Goal: Task Accomplishment & Management: Use online tool/utility

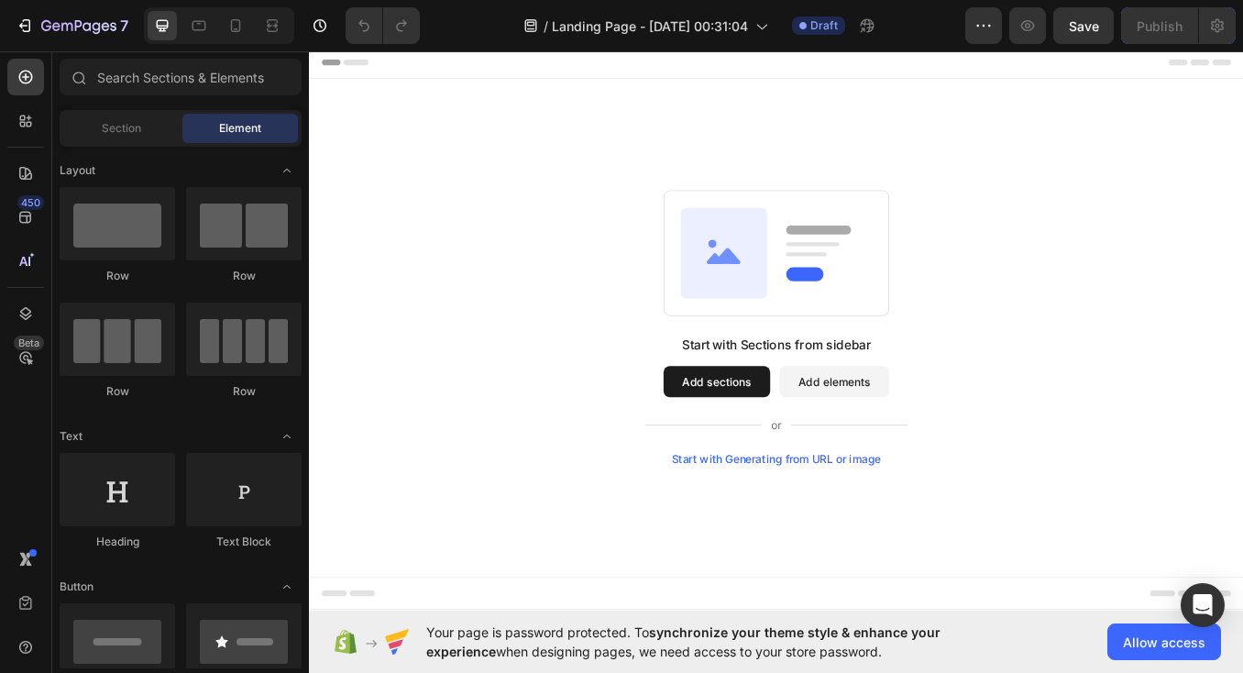
click at [887, 532] on div "Start with Generating from URL or image" at bounding box center [859, 531] width 246 height 15
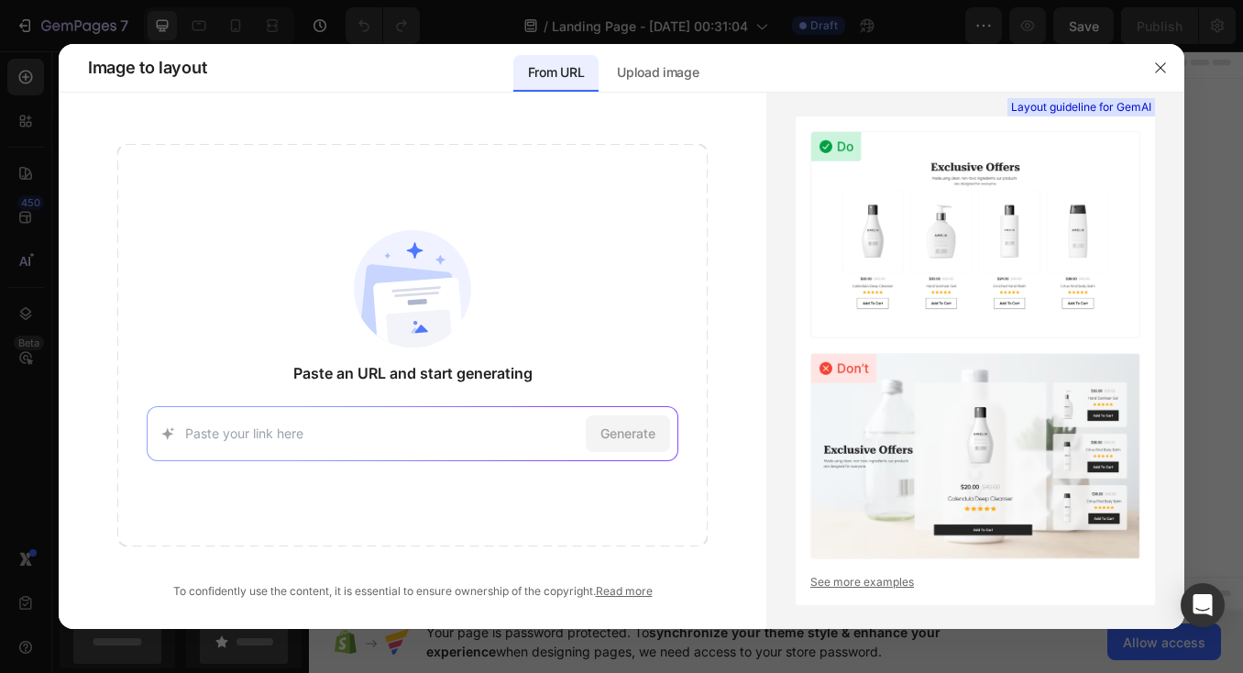
paste input "[URL][DOMAIN_NAME]"
type input "[URL][DOMAIN_NAME]"
click at [601, 442] on span "Generate" at bounding box center [627, 432] width 55 height 19
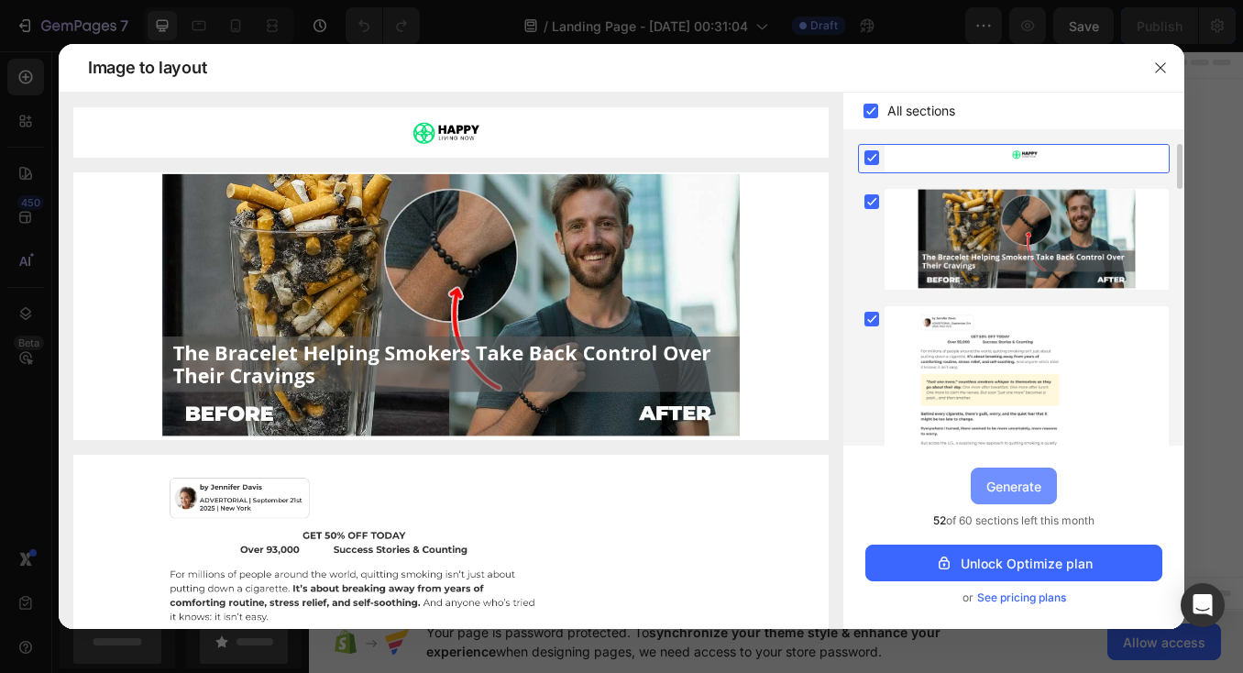
click at [1006, 489] on div "Generate" at bounding box center [1013, 485] width 55 height 19
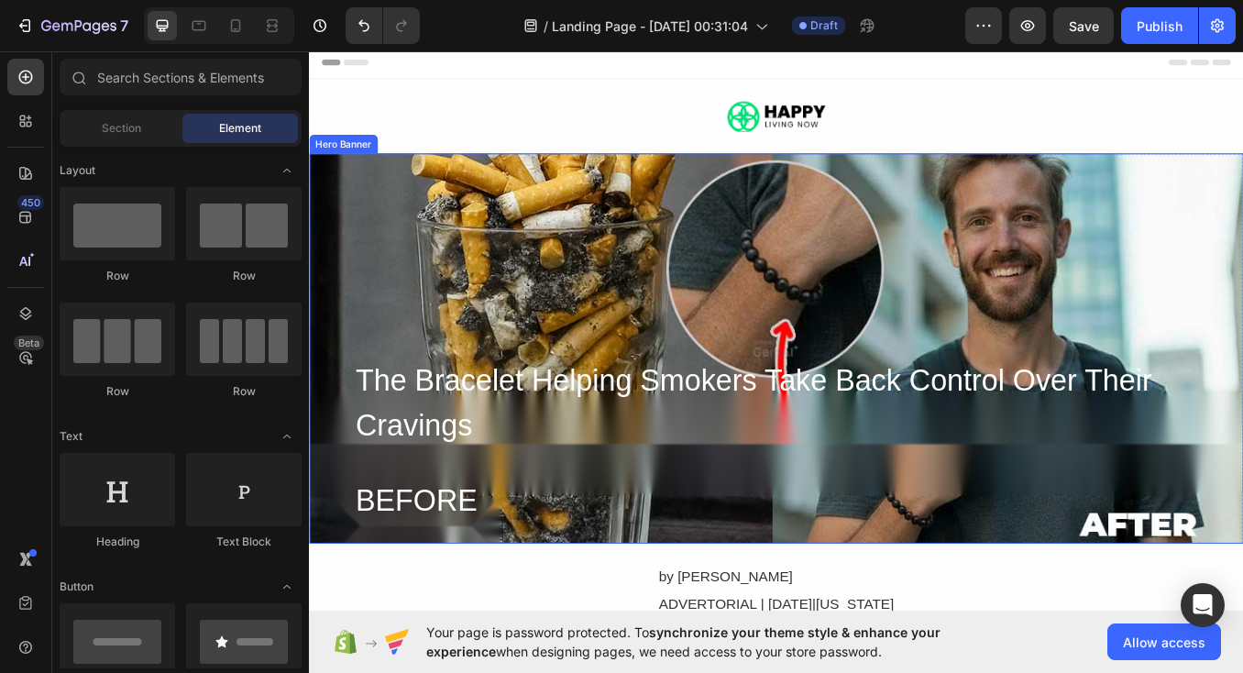
click at [639, 280] on div "Overlay" at bounding box center [859, 400] width 1100 height 459
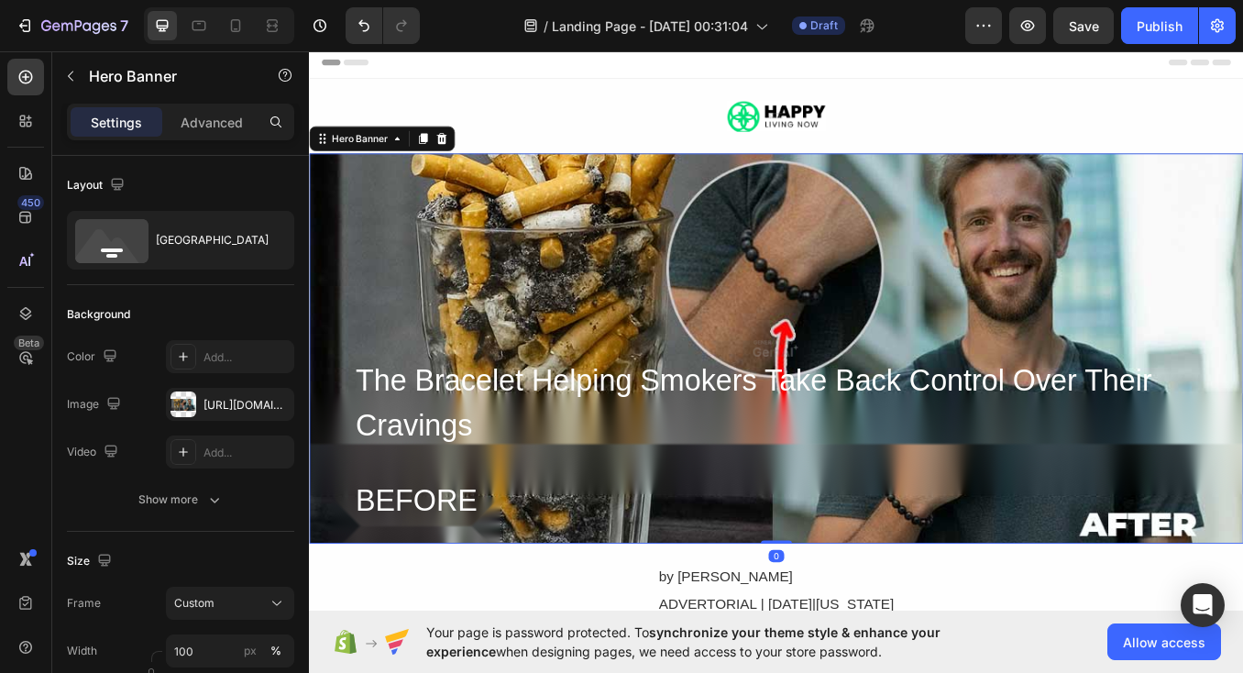
click at [1070, 309] on div "Overlay" at bounding box center [859, 400] width 1100 height 459
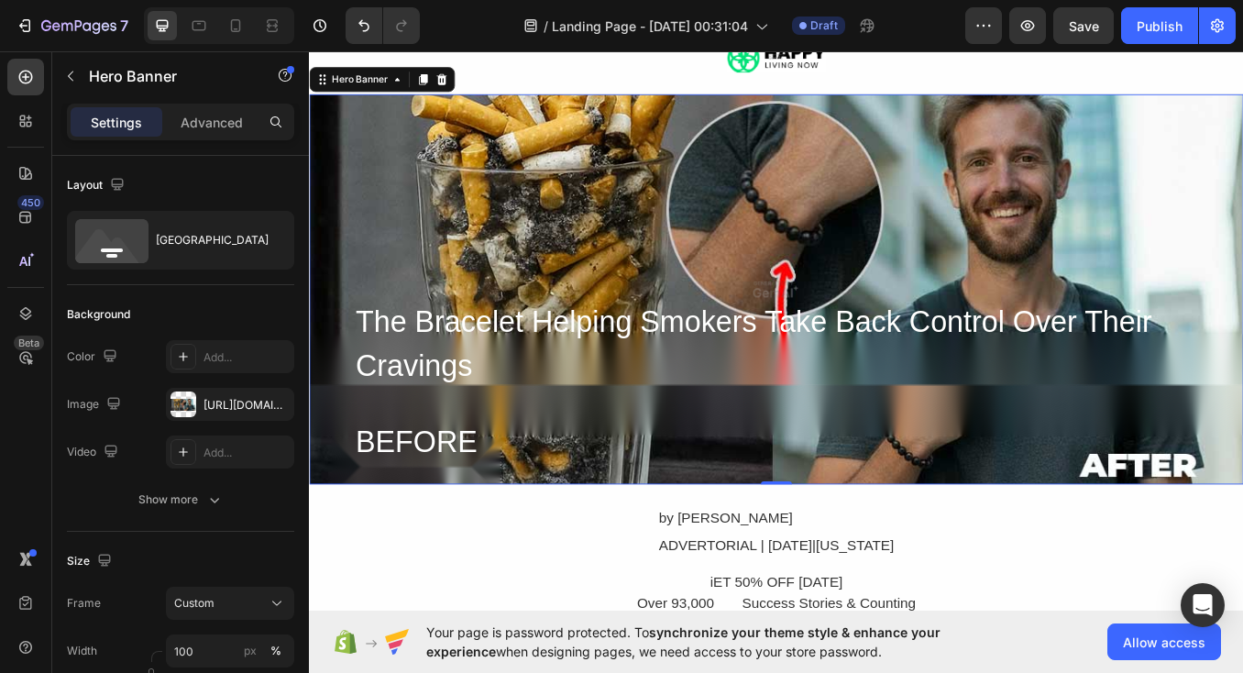
scroll to position [71, 0]
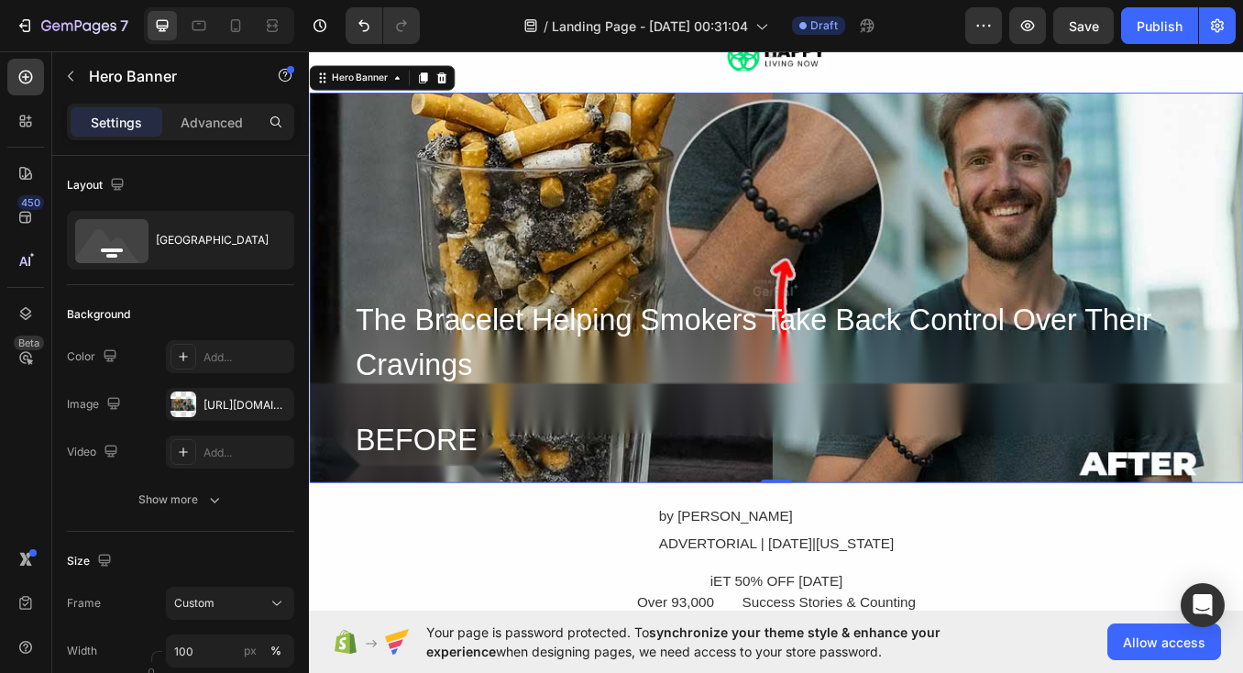
click at [1183, 269] on div "Overlay" at bounding box center [859, 329] width 1100 height 459
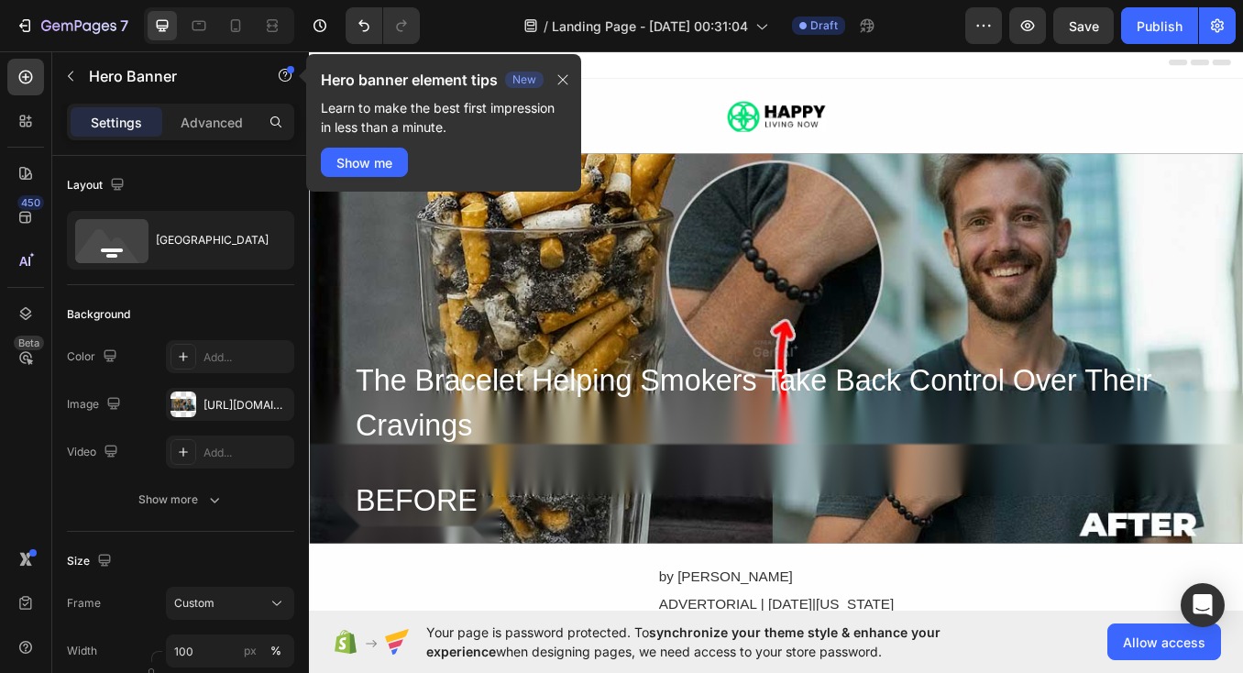
scroll to position [0, 0]
click at [569, 79] on icon "button" at bounding box center [562, 79] width 15 height 15
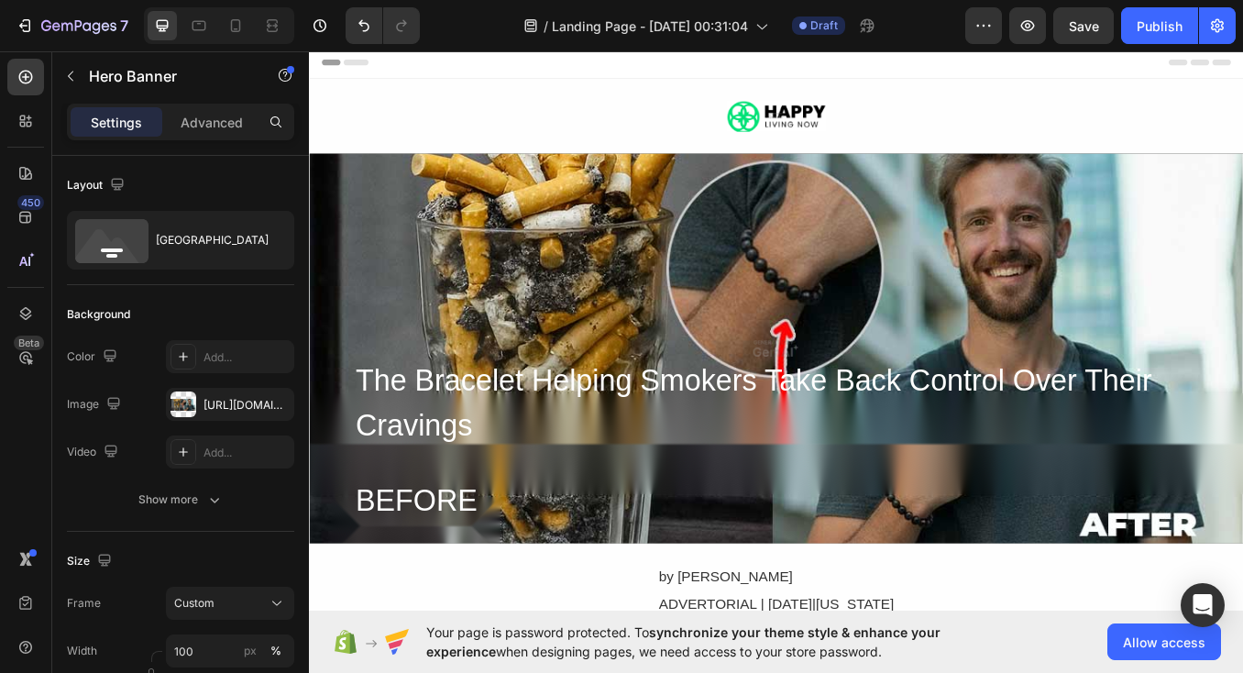
click at [652, 374] on div "Overlay" at bounding box center [859, 400] width 1100 height 459
click at [607, 301] on div "Overlay" at bounding box center [859, 400] width 1100 height 459
click at [651, 147] on div "Image Row Section 1" at bounding box center [859, 127] width 1100 height 88
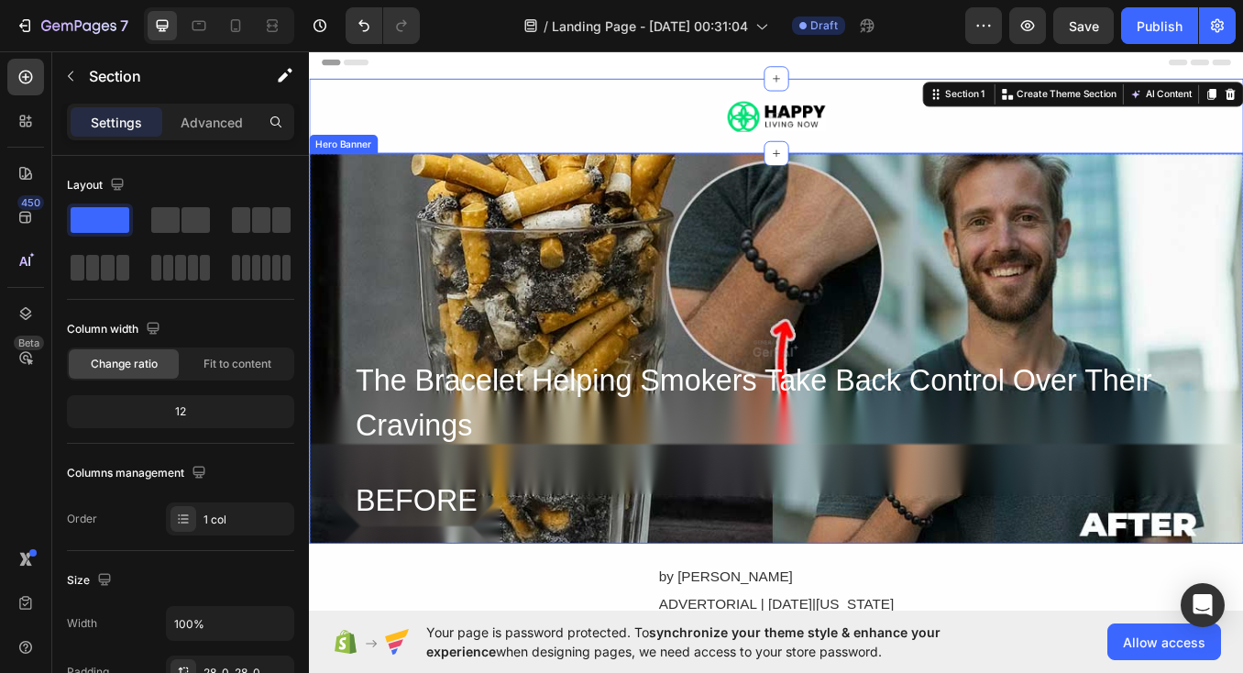
click at [619, 287] on div "Overlay" at bounding box center [859, 400] width 1100 height 459
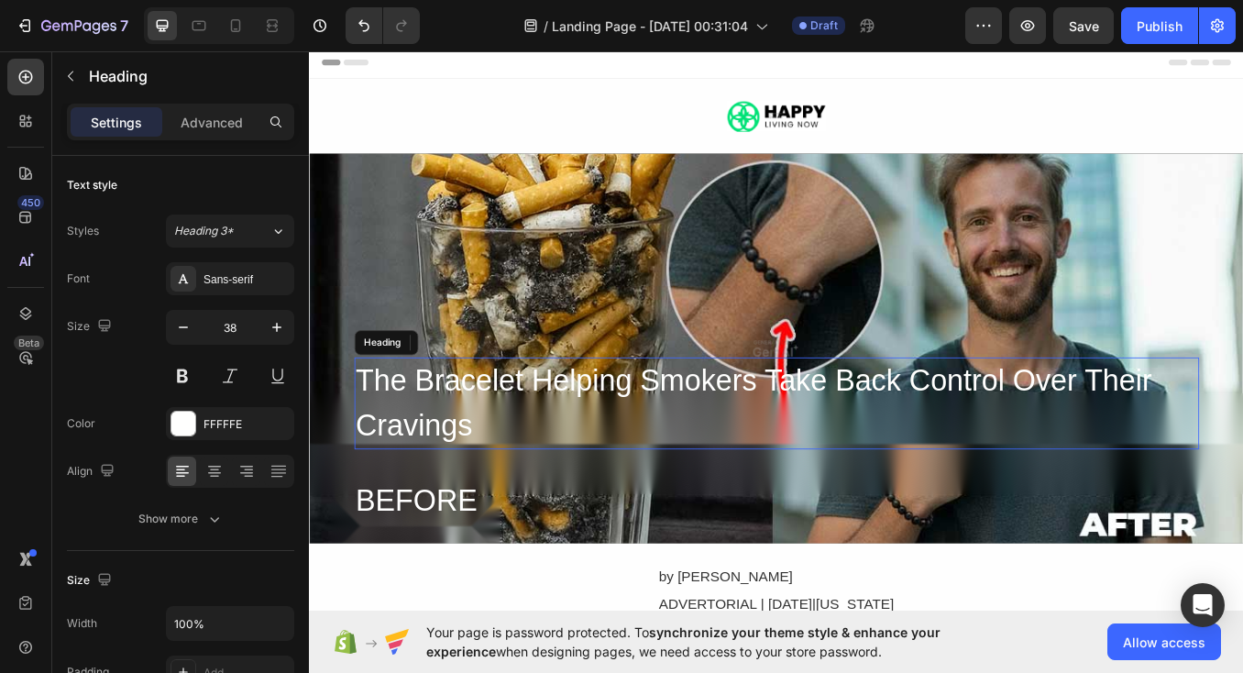
click at [455, 457] on h2 "The Bracelet Helping Smokers Take Back Control Over Their Cravings" at bounding box center [859, 465] width 994 height 108
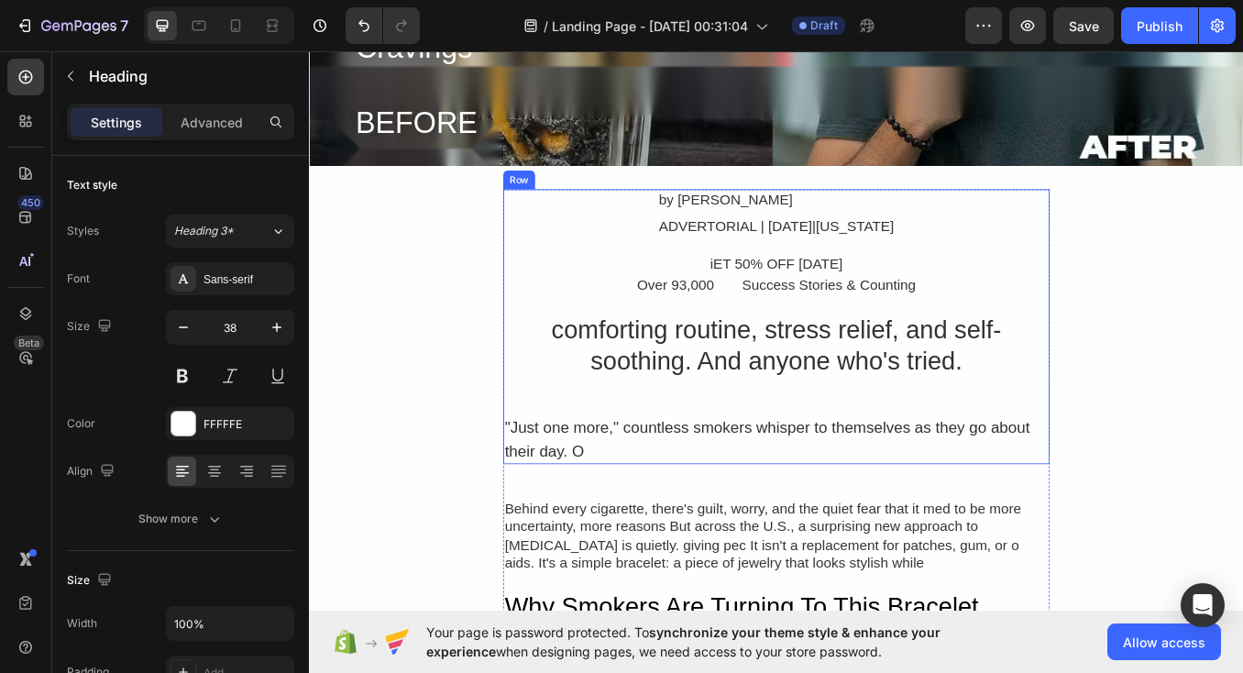
scroll to position [439, 0]
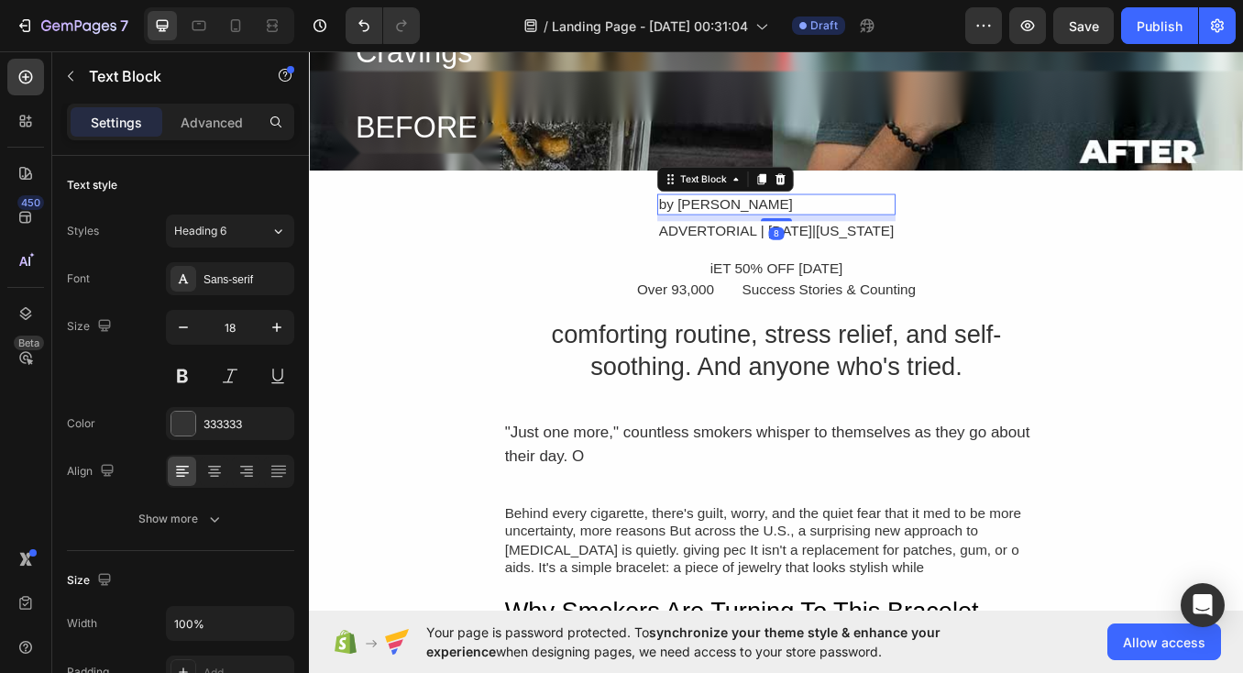
click at [742, 233] on div "by [PERSON_NAME]" at bounding box center [858, 231] width 280 height 25
click at [856, 202] on icon at bounding box center [863, 201] width 15 height 15
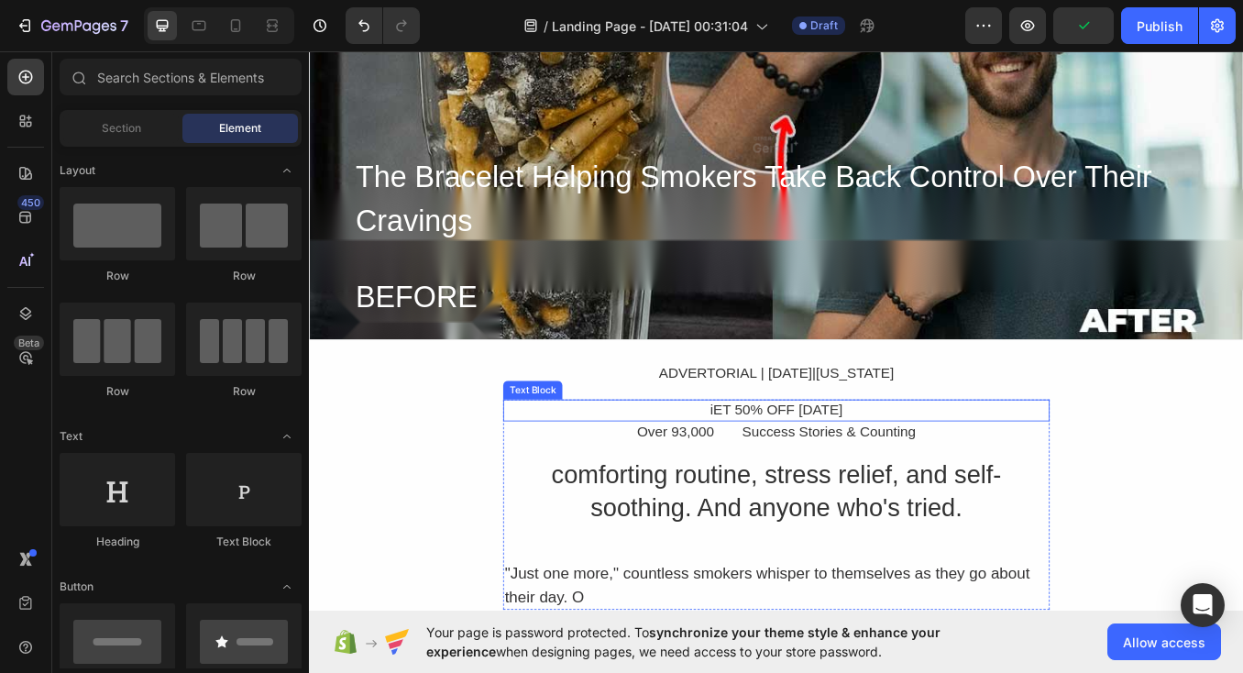
scroll to position [263, 0]
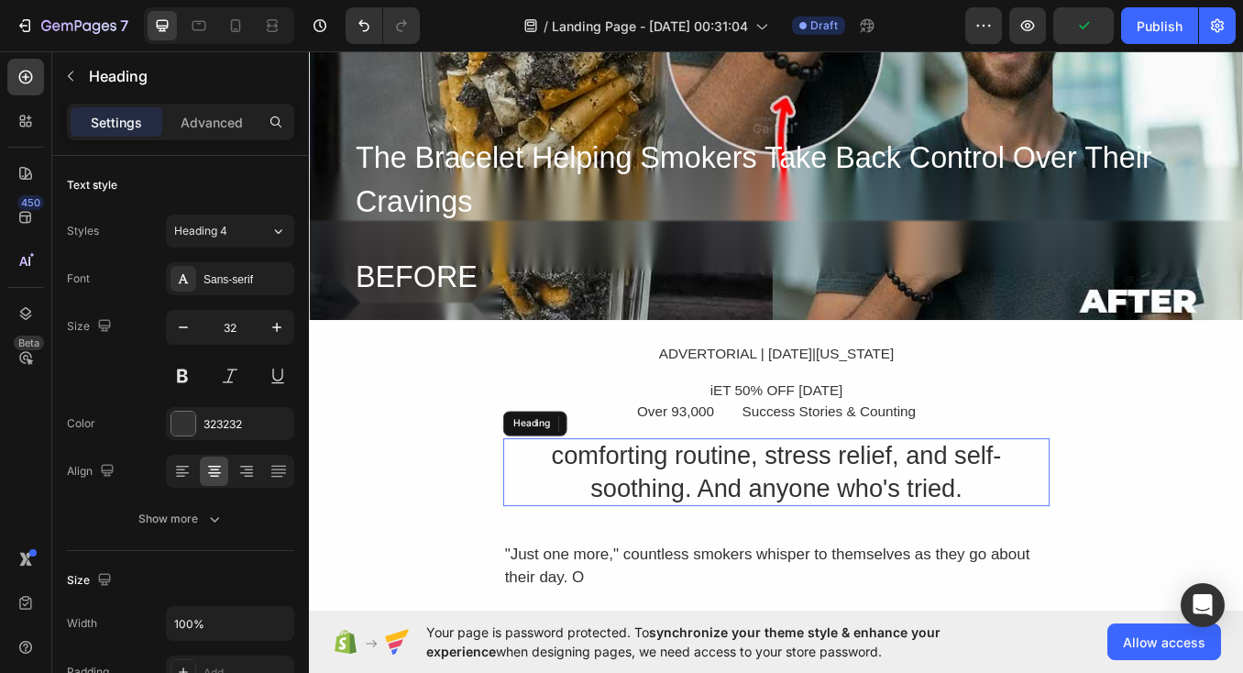
click at [772, 539] on h2 "comforting routine, stress relief, and self-soothing. And anyone who's tried." at bounding box center [858, 547] width 643 height 80
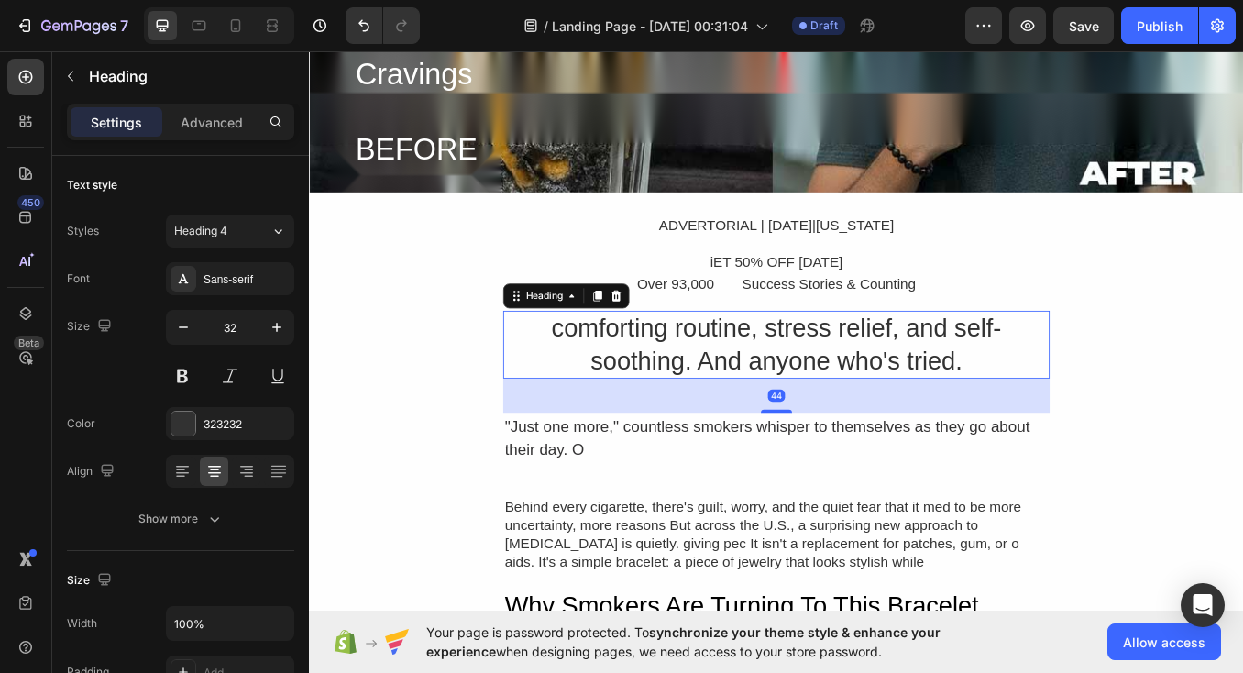
scroll to position [414, 0]
click at [665, 336] on icon at bounding box center [670, 338] width 15 height 15
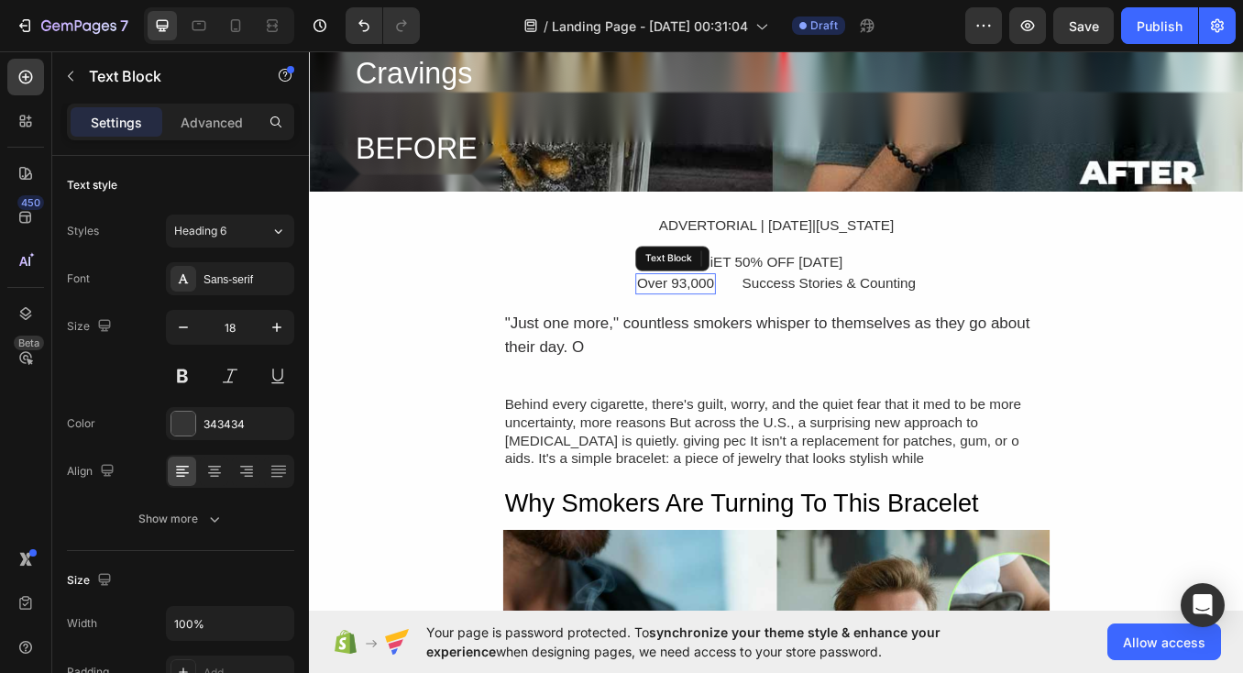
click at [734, 334] on div "Over 93,000 Text Block" at bounding box center [740, 324] width 94 height 25
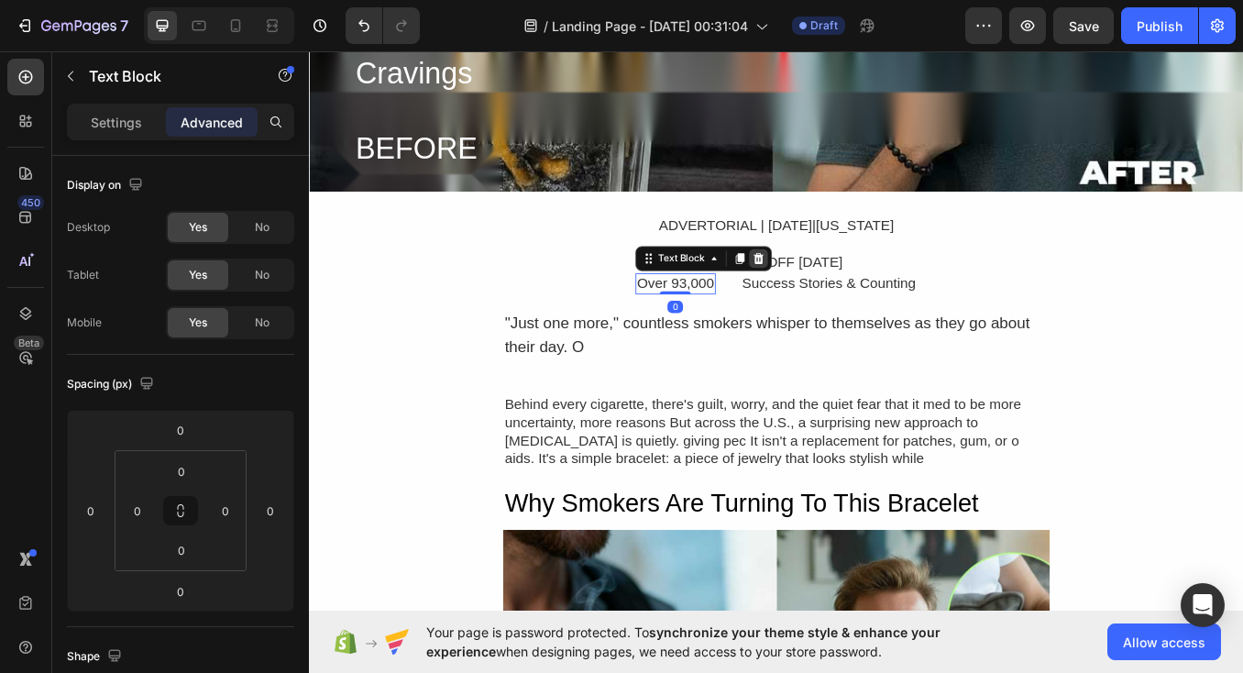
click at [833, 298] on icon at bounding box center [837, 295] width 12 height 13
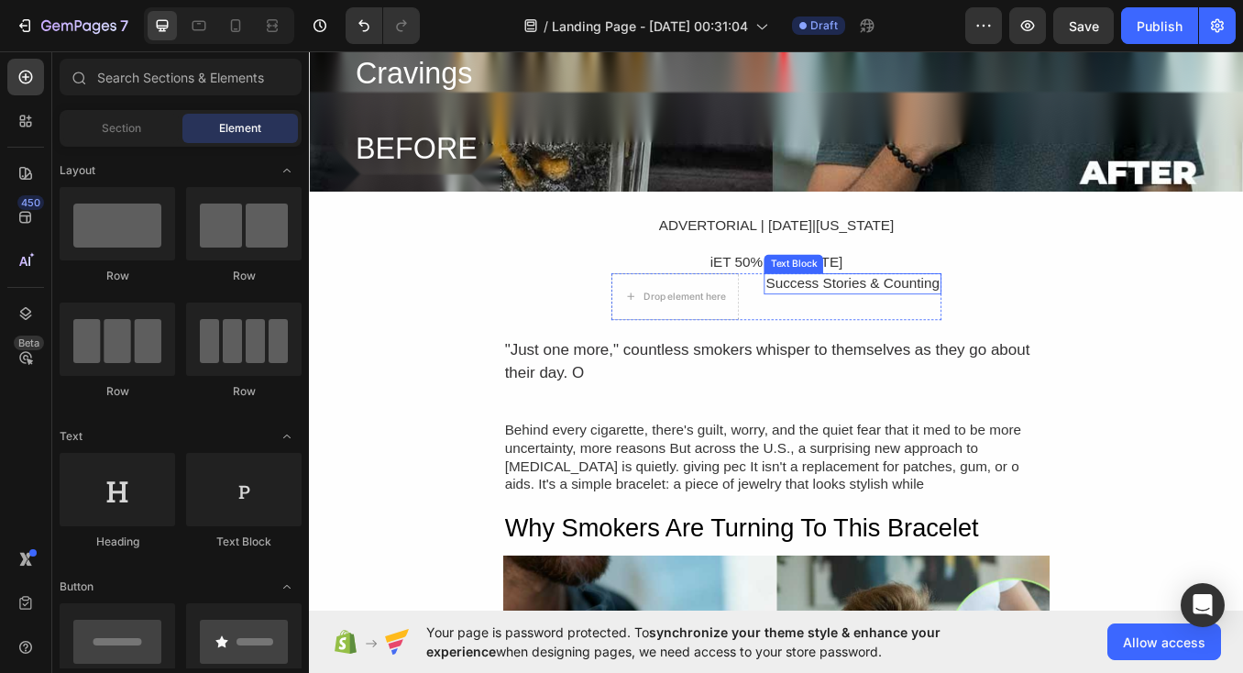
click at [860, 313] on div "Success Stories & Counting" at bounding box center [948, 324] width 208 height 25
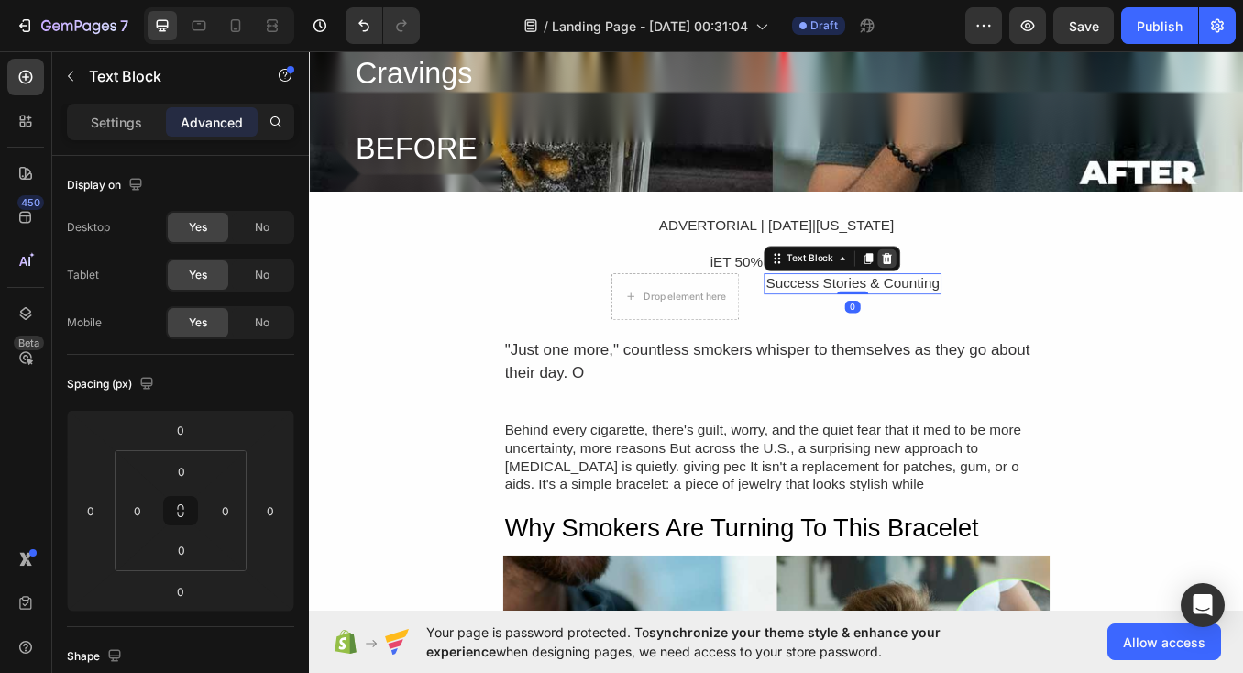
click at [991, 294] on icon at bounding box center [988, 295] width 15 height 15
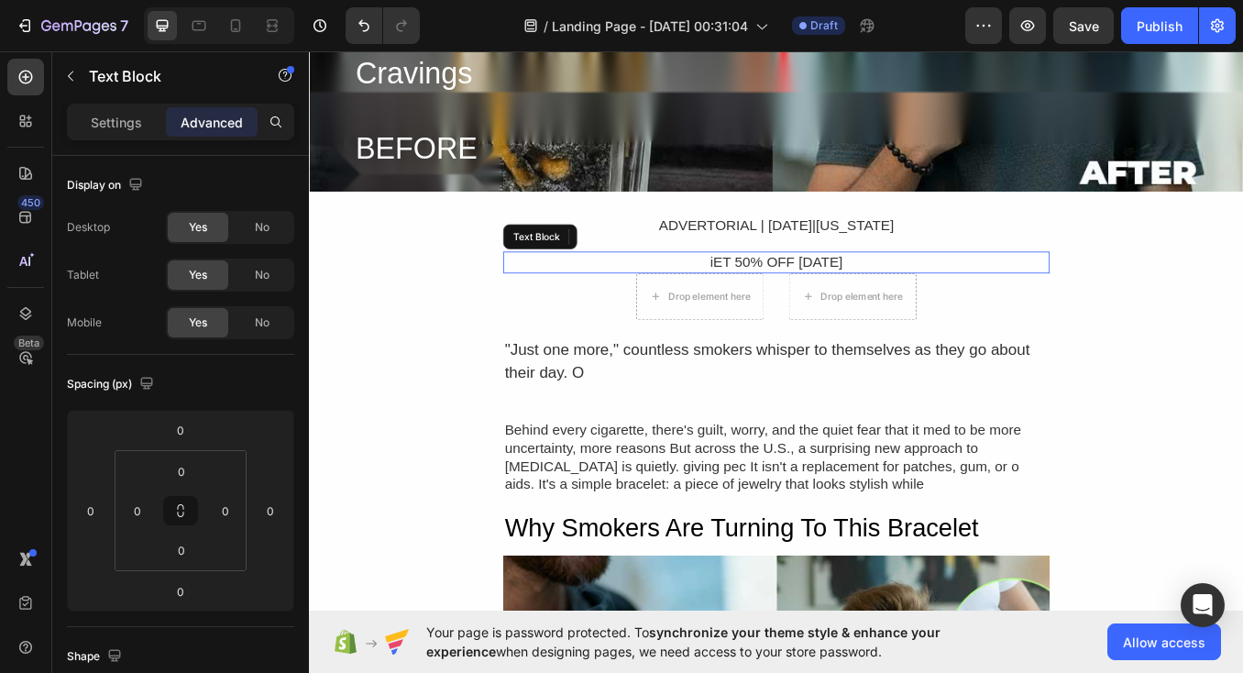
click at [935, 296] on div "iET 50% OFF [DATE]" at bounding box center [858, 299] width 643 height 25
click at [794, 296] on p "iET 50% OFF [DATE]" at bounding box center [859, 299] width 640 height 21
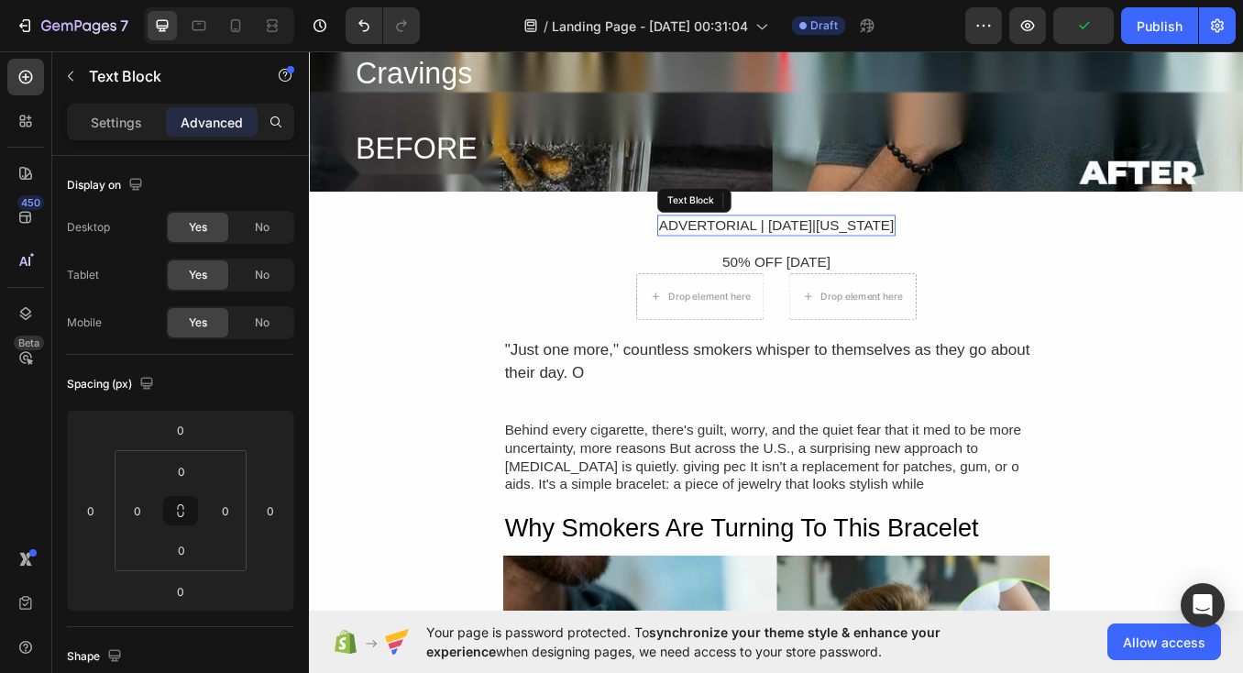
click at [823, 253] on div "ADVERTORIAL | [DATE]|[US_STATE]" at bounding box center [858, 256] width 280 height 25
click at [904, 253] on p "ADVERTORIAL | [DATE]|[US_STATE]" at bounding box center [858, 256] width 277 height 21
click at [762, 253] on p "ADVERTORIAL | [DATE]|[US_STATE]" at bounding box center [858, 256] width 277 height 21
click at [837, 252] on p "Anzeige | [DATE]|[US_STATE]" at bounding box center [858, 256] width 221 height 21
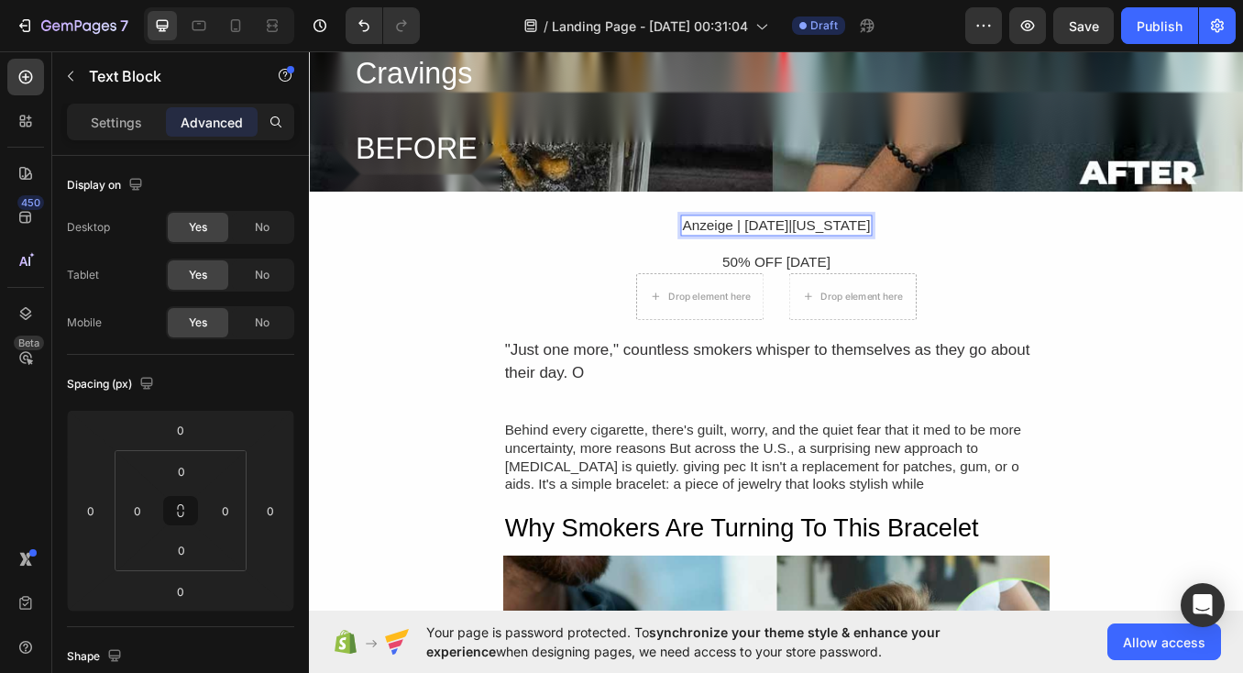
click at [890, 257] on p "Anzeige | [DATE]|[US_STATE]" at bounding box center [858, 256] width 221 height 21
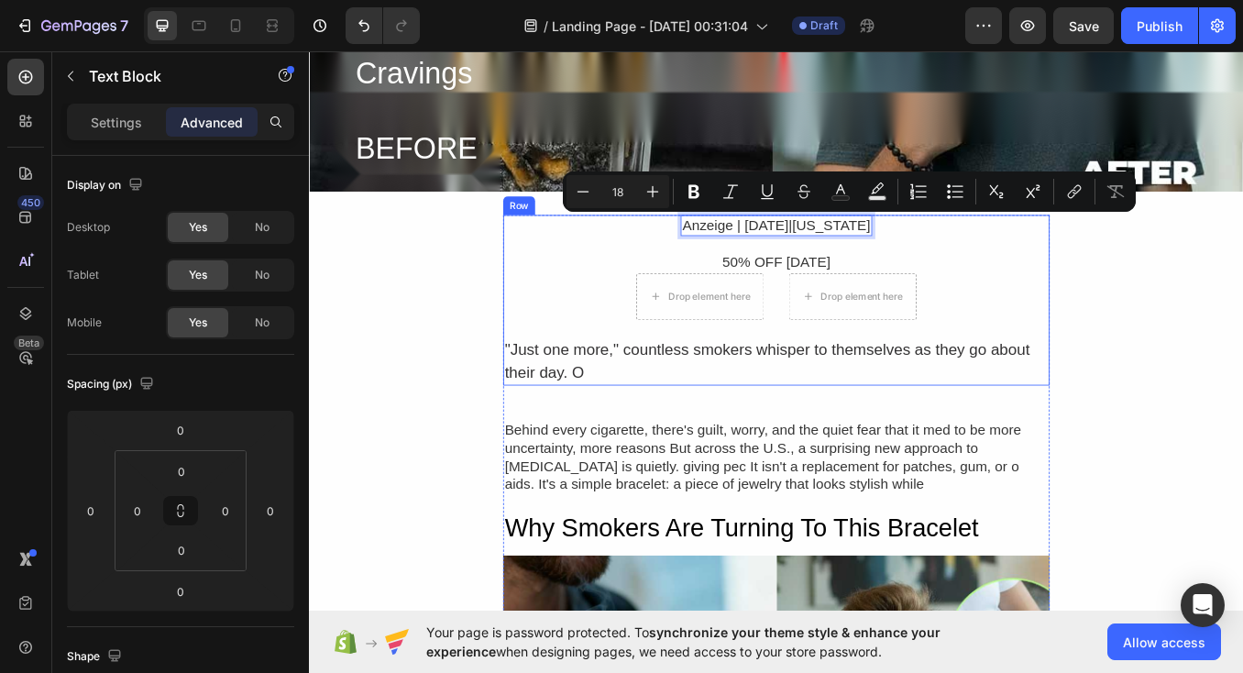
drag, startPoint x: 779, startPoint y: 256, endPoint x: 1013, endPoint y: 249, distance: 233.8
click at [1013, 249] on div "Anzeige | [DATE]|[US_STATE] Text Block 0 Row 50% OFF [DATE] Text Block Drop ele…" at bounding box center [858, 344] width 643 height 201
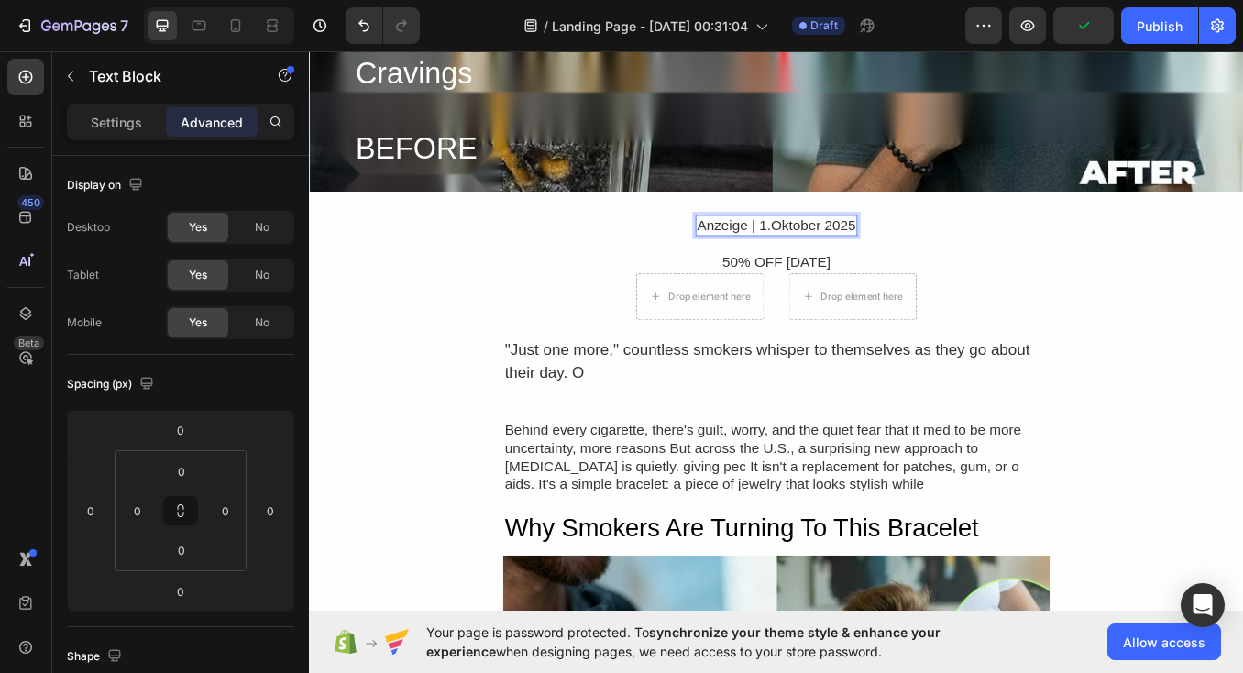
click at [848, 252] on p "Anzeige | 1.Oktober 2025" at bounding box center [858, 256] width 187 height 21
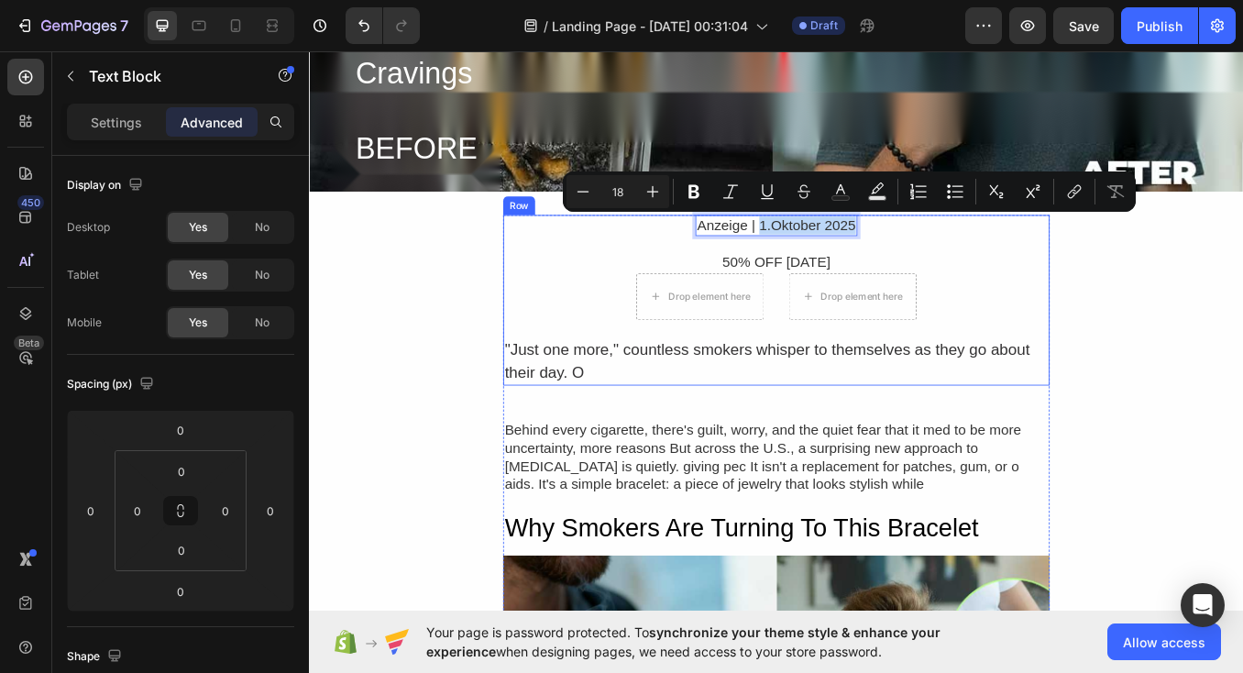
drag, startPoint x: 838, startPoint y: 256, endPoint x: 969, endPoint y: 259, distance: 131.1
click at [969, 259] on div "Anzeige | 1.Oktober 2025 Text Block 0 Row 50% OFF [DATE] Text Block Drop elemen…" at bounding box center [858, 344] width 643 height 201
click at [697, 192] on icon "Editor contextual toolbar" at bounding box center [694, 191] width 18 height 18
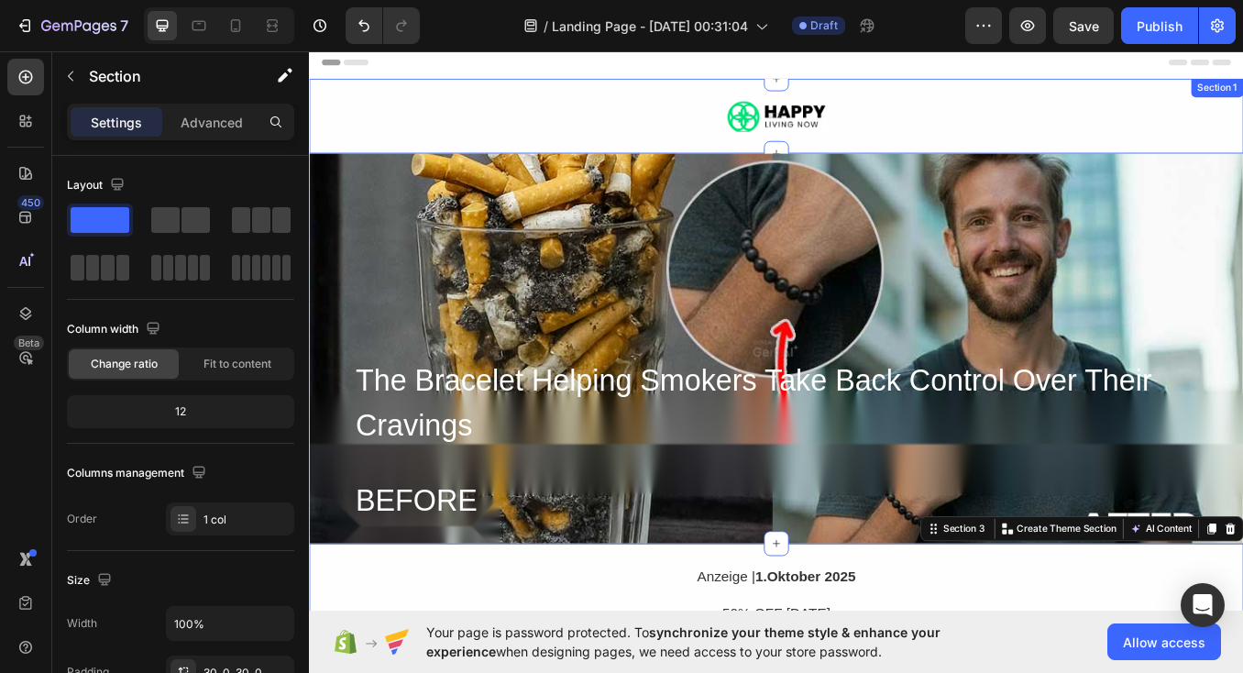
scroll to position [0, 0]
click at [816, 135] on img at bounding box center [858, 127] width 117 height 37
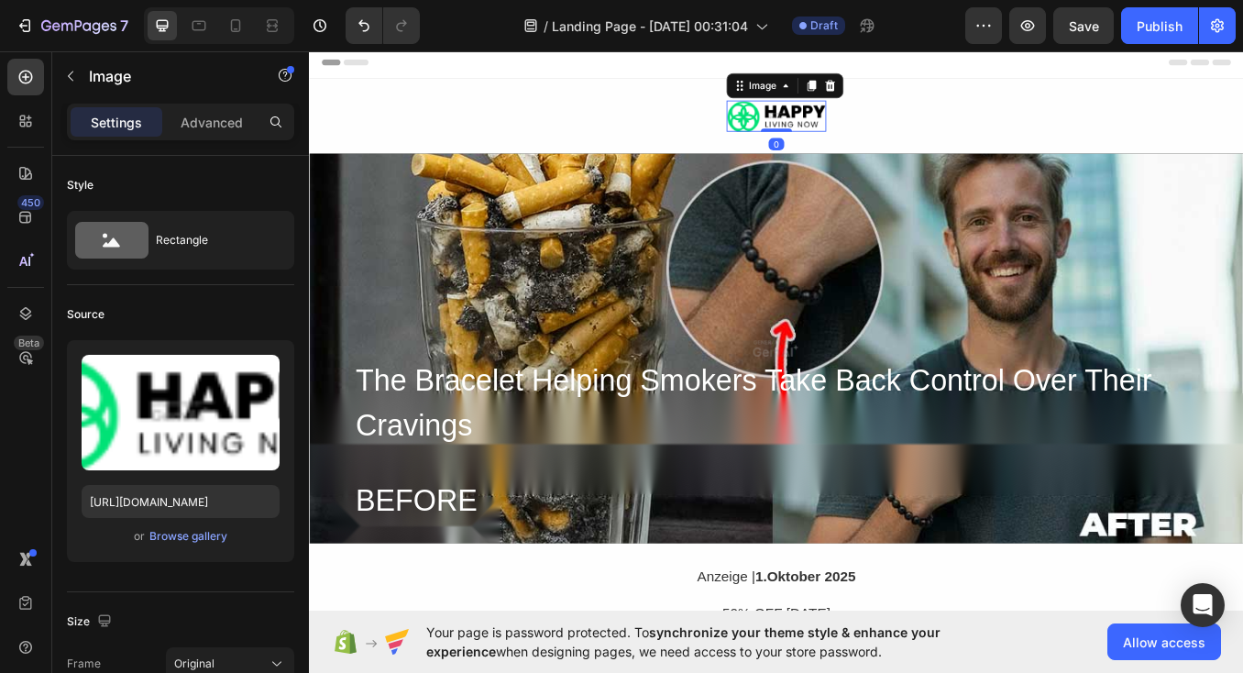
click at [815, 120] on img at bounding box center [858, 127] width 117 height 37
click at [212, 536] on div "Browse gallery" at bounding box center [188, 536] width 78 height 16
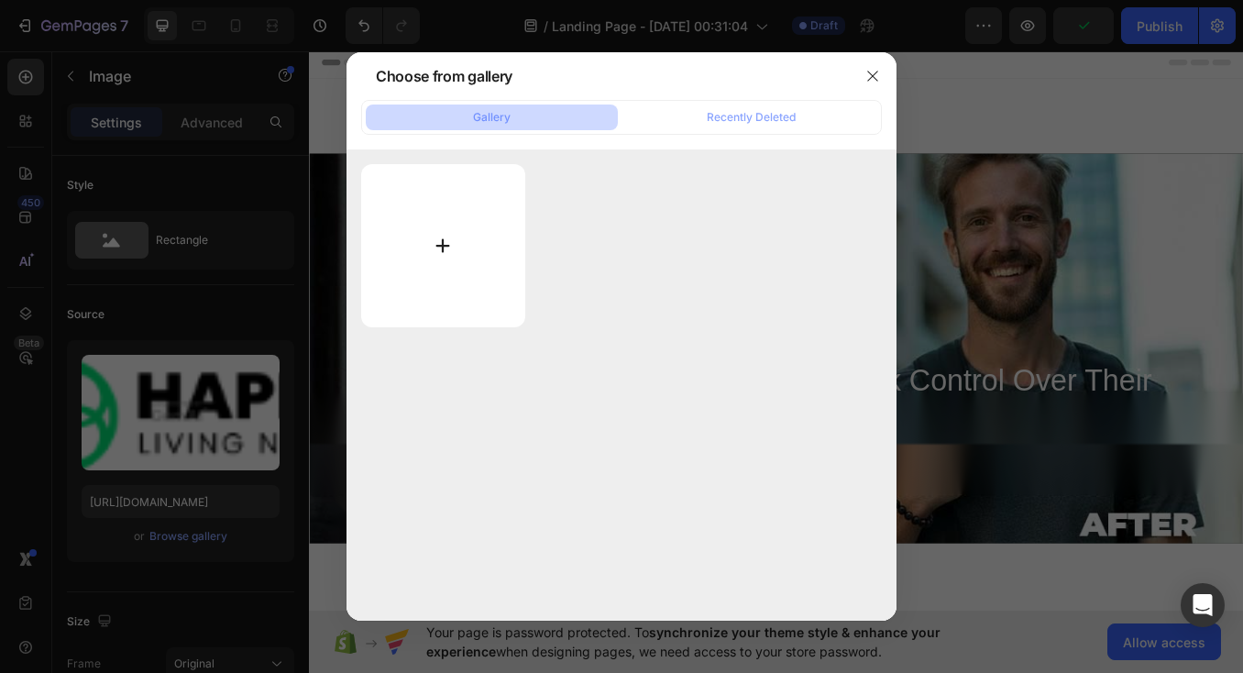
click at [437, 255] on input "file" at bounding box center [443, 245] width 164 height 163
type input "C:\fakepath\logo ecom.png"
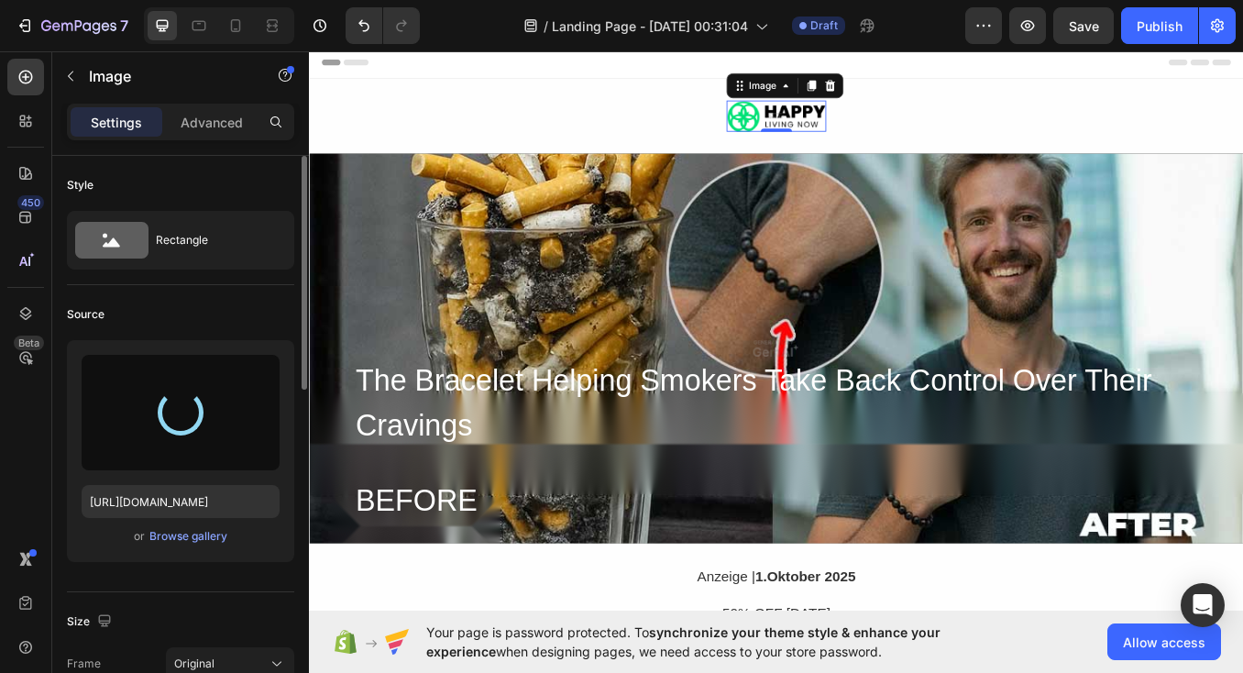
type input "[URL][DOMAIN_NAME]"
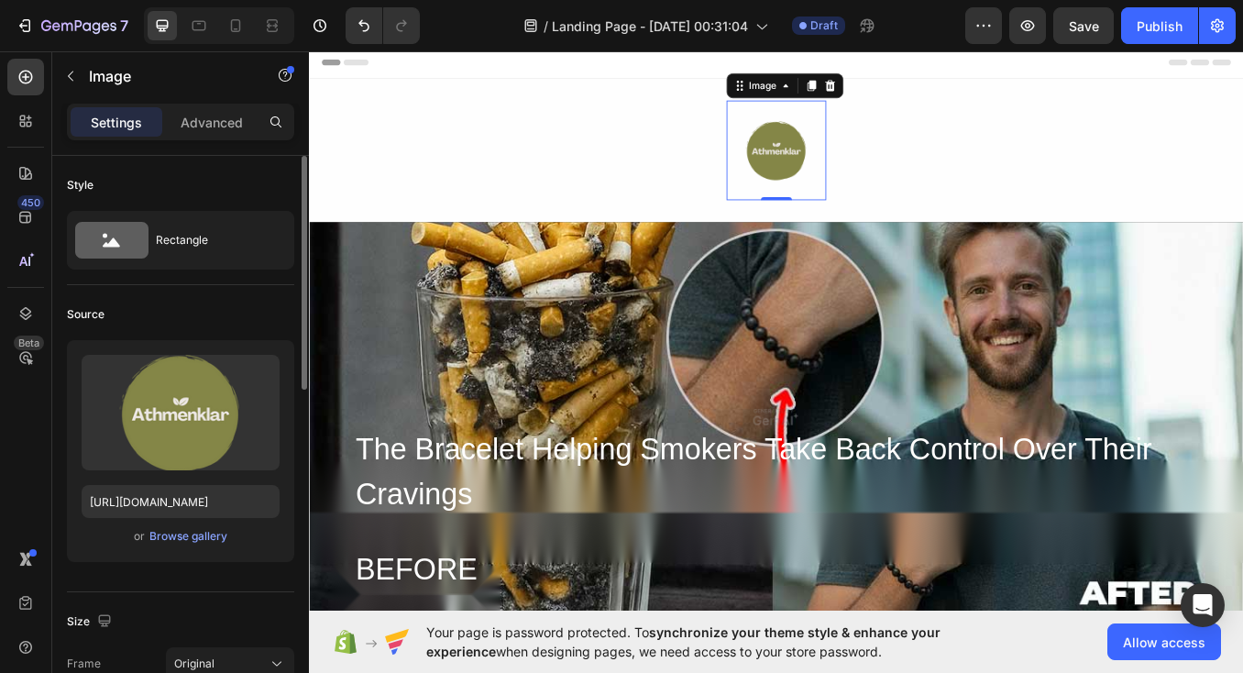
click at [232, 307] on div "Source" at bounding box center [180, 314] width 227 height 29
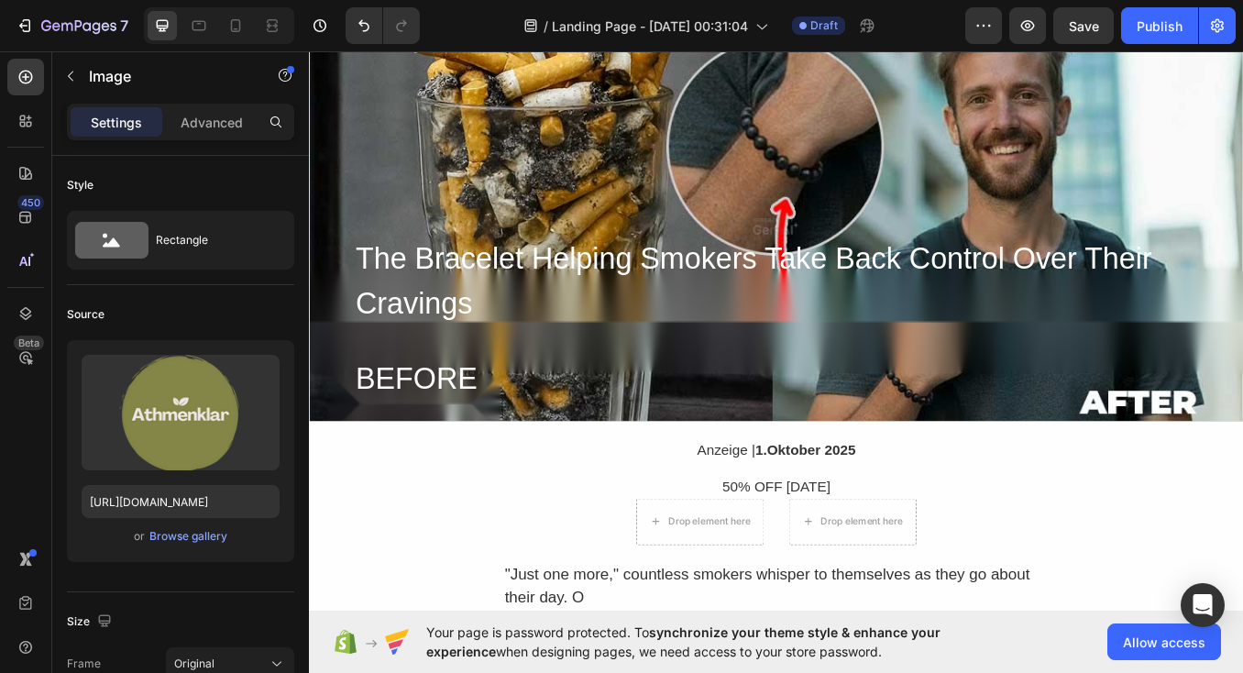
scroll to position [234, 0]
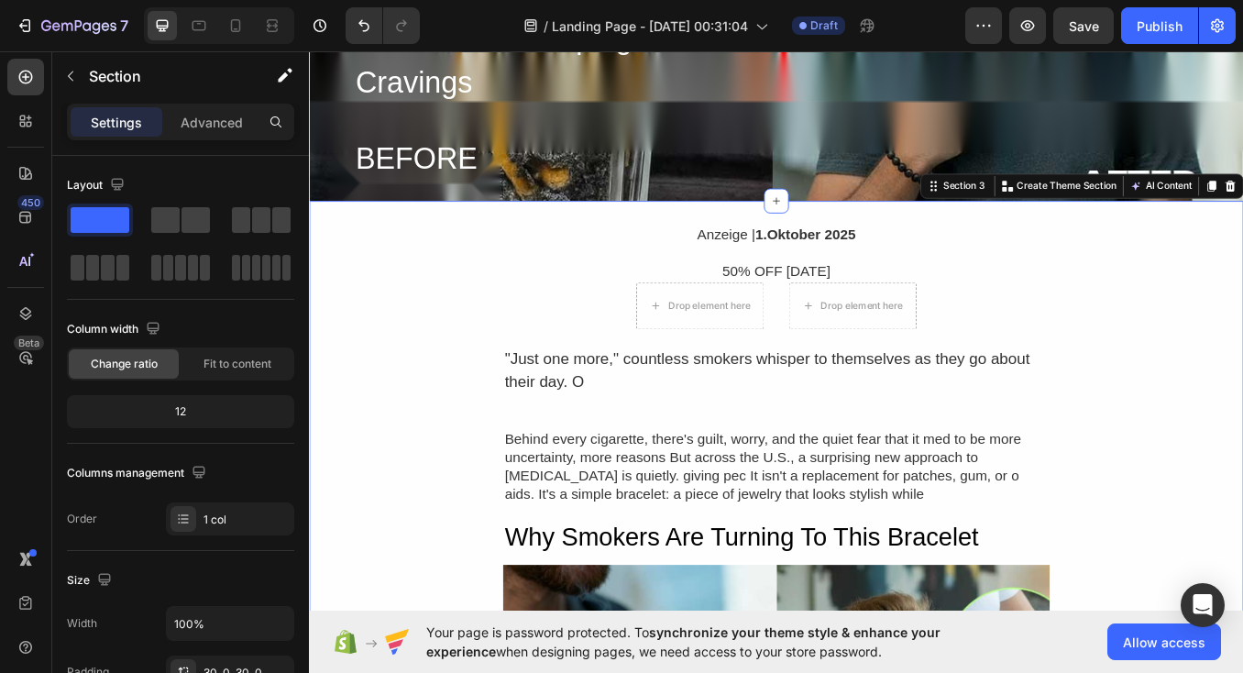
scroll to position [487, 0]
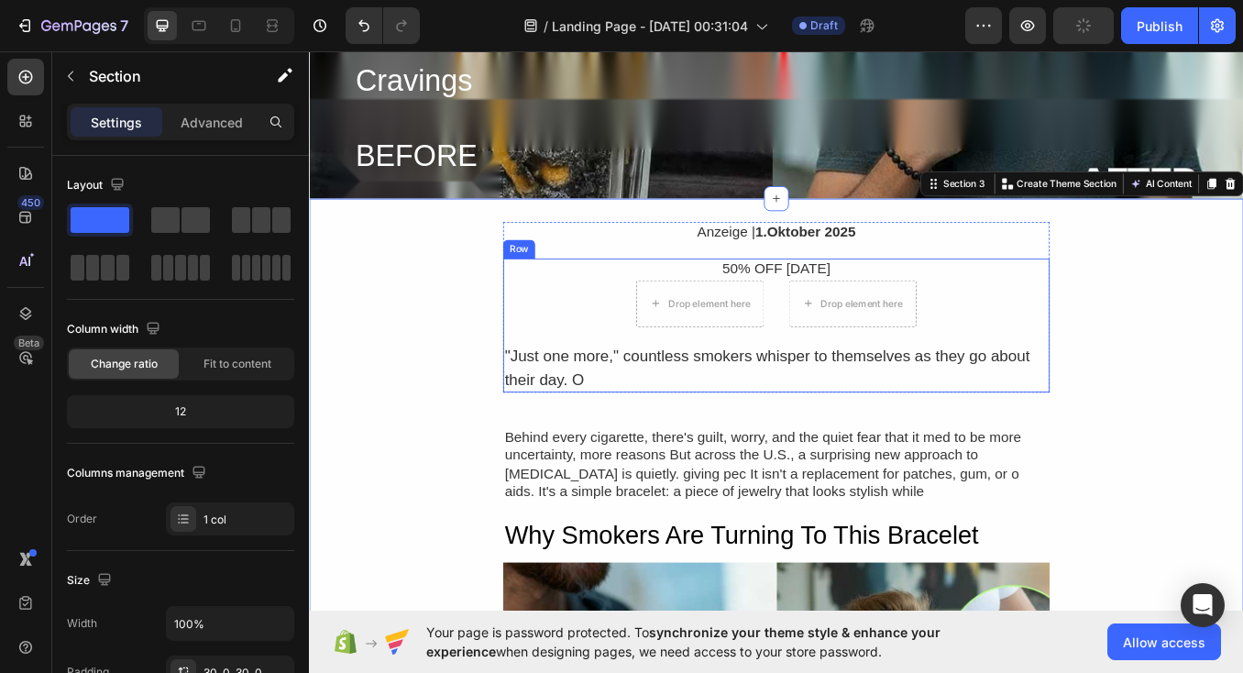
click at [666, 339] on div "50% OFF [DATE] Text Block Drop element here Drop element here Row "Just one mor…" at bounding box center [858, 373] width 643 height 157
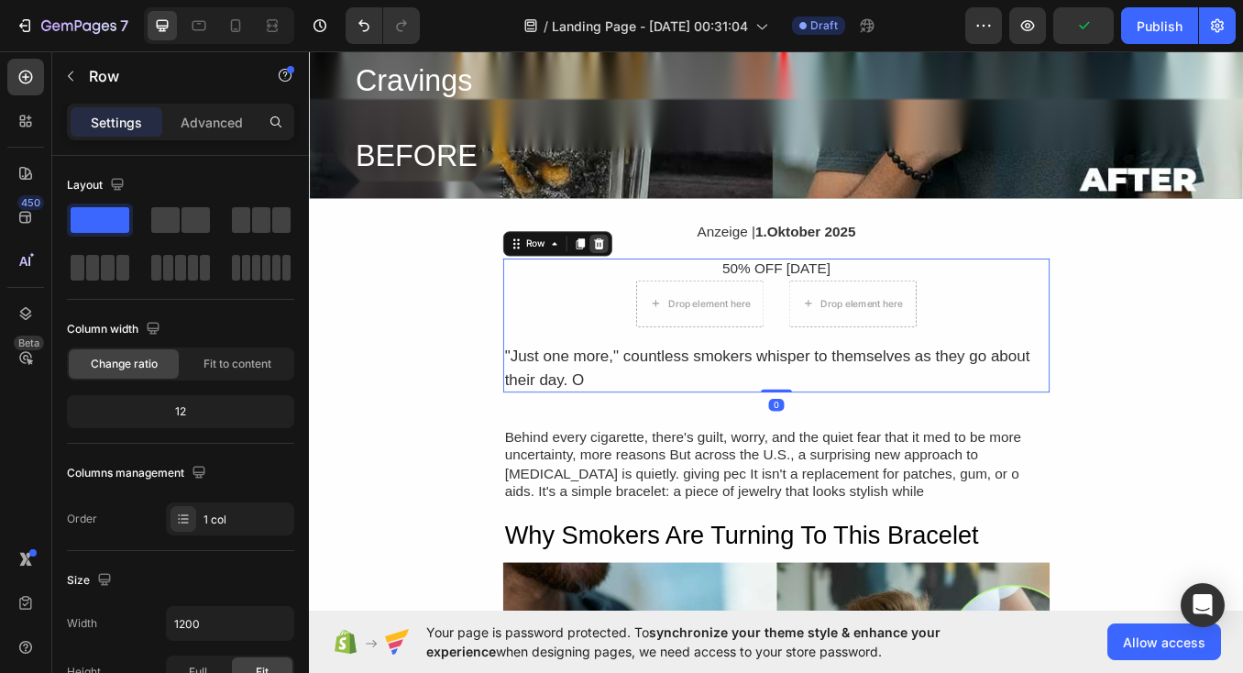
click at [652, 281] on icon at bounding box center [650, 277] width 12 height 13
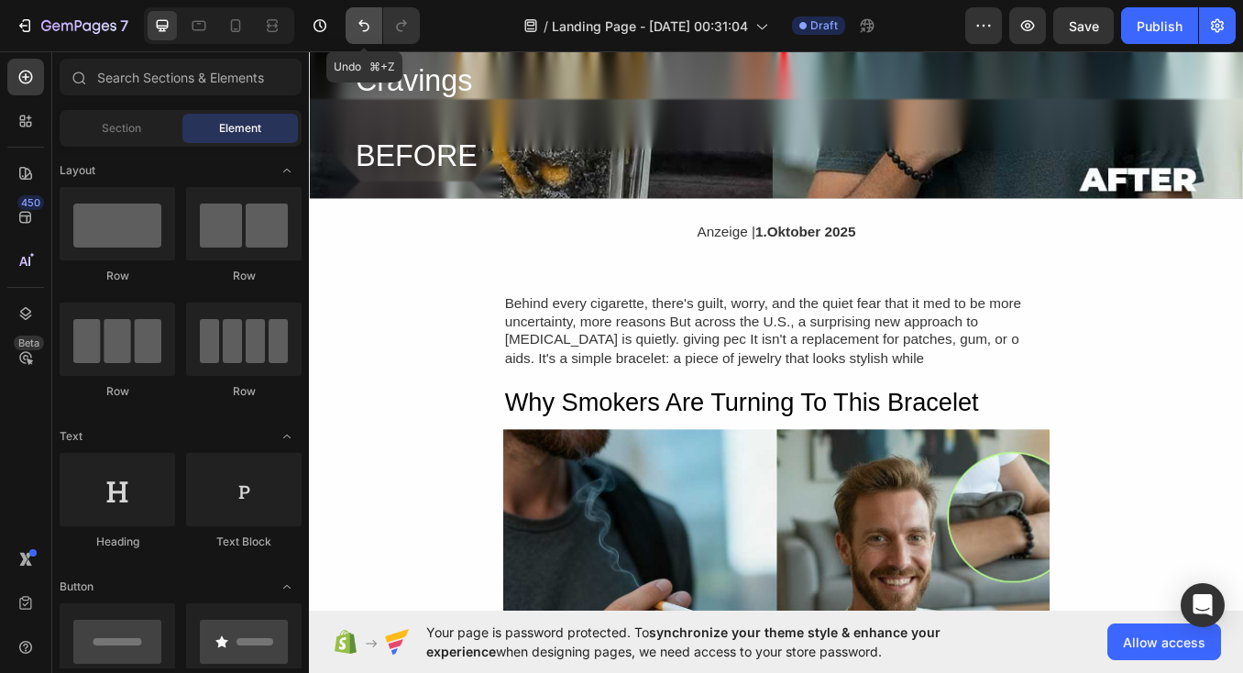
click at [369, 25] on icon "Undo/Redo" at bounding box center [364, 25] width 18 height 18
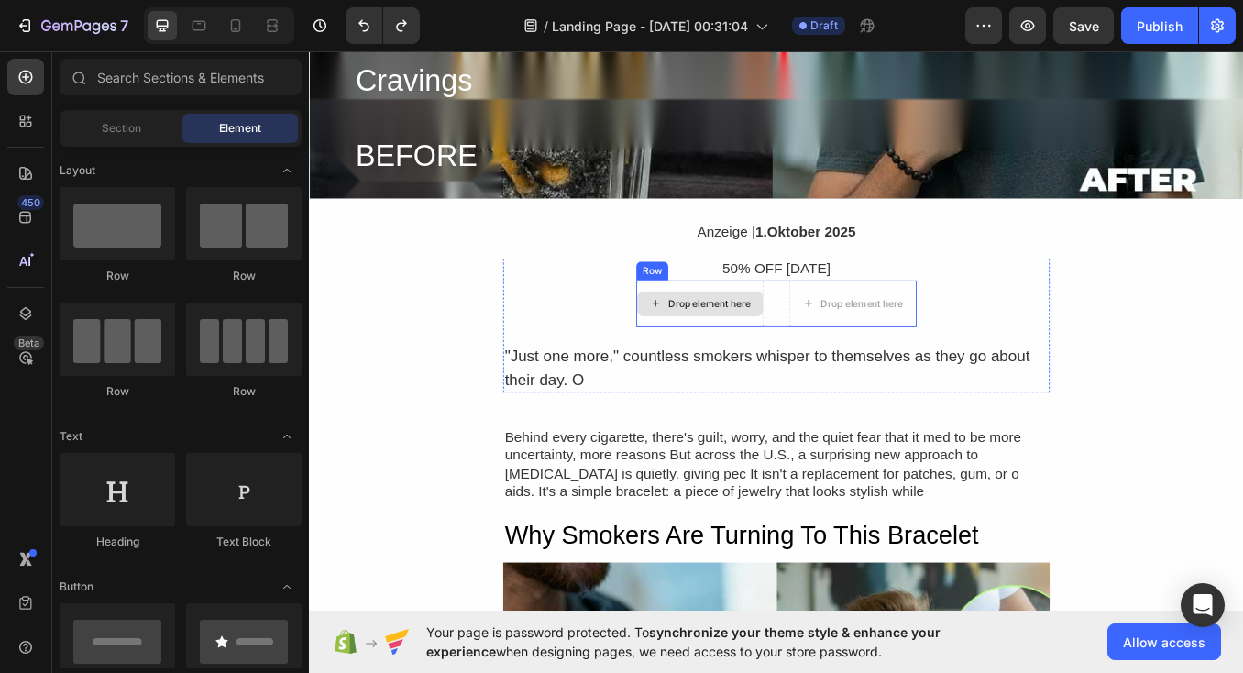
click at [801, 345] on div "Drop element here" at bounding box center [779, 348] width 97 height 15
click at [868, 339] on div "Drop element here Drop element here Row" at bounding box center [859, 348] width 330 height 55
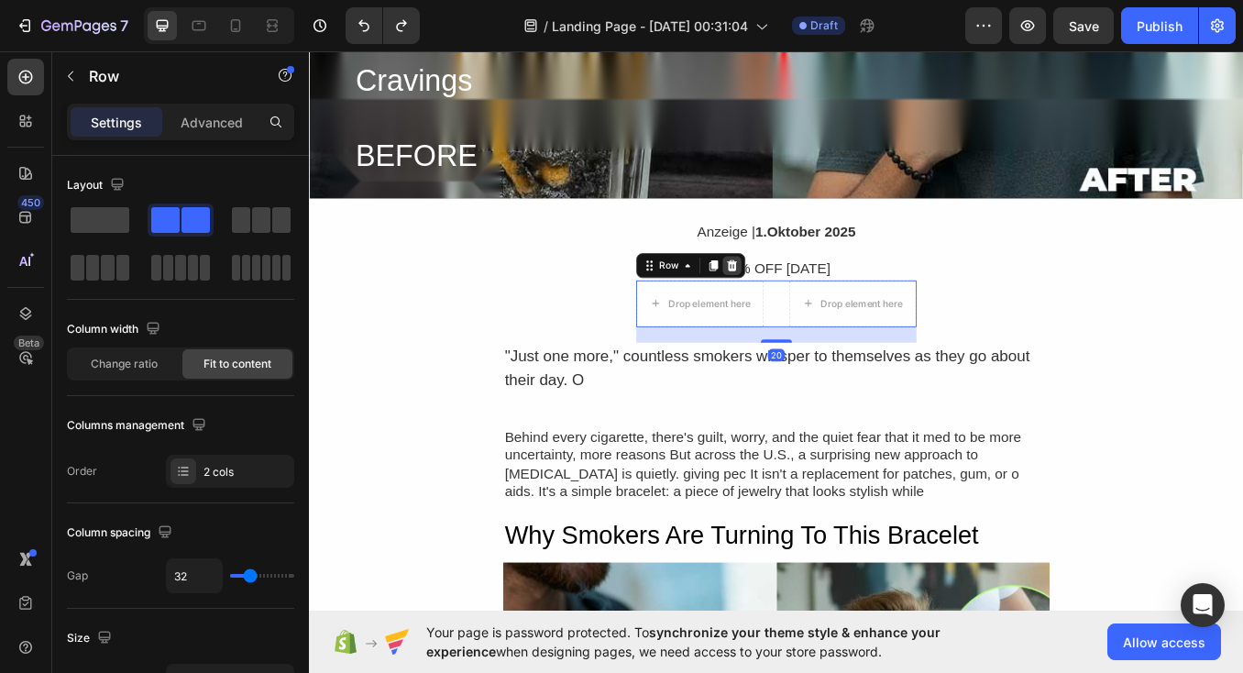
click at [808, 301] on icon at bounding box center [807, 303] width 12 height 13
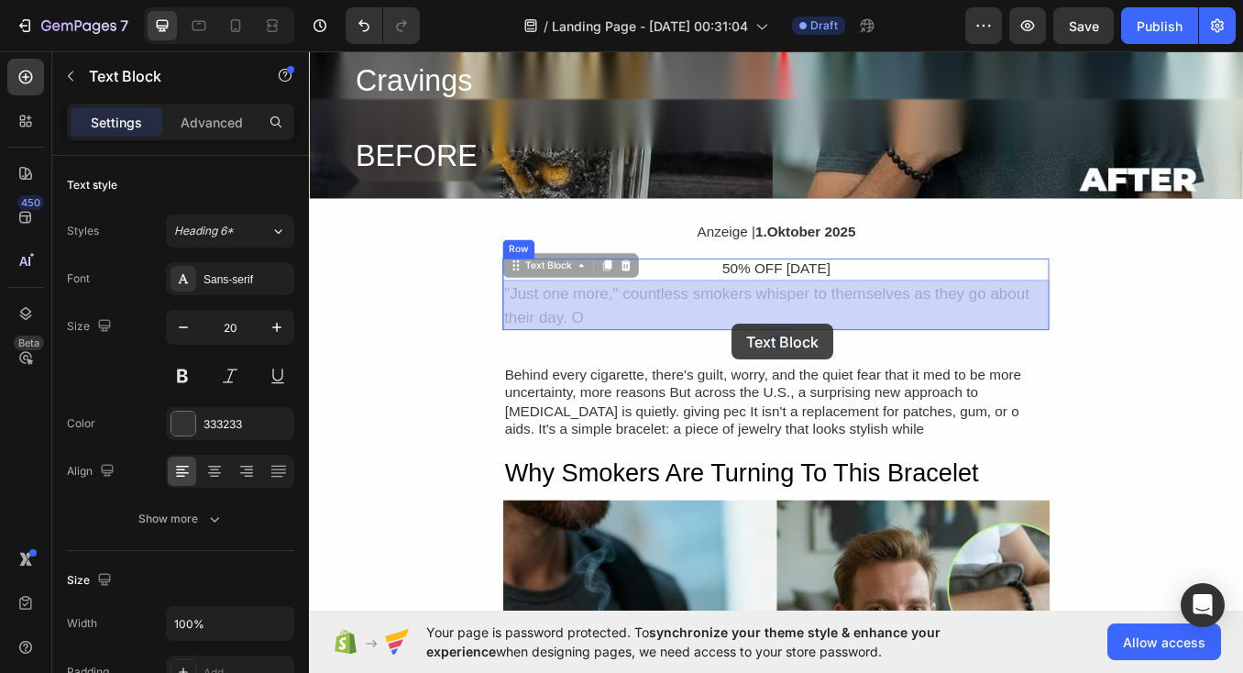
drag, startPoint x: 805, startPoint y: 342, endPoint x: 806, endPoint y: 369, distance: 27.5
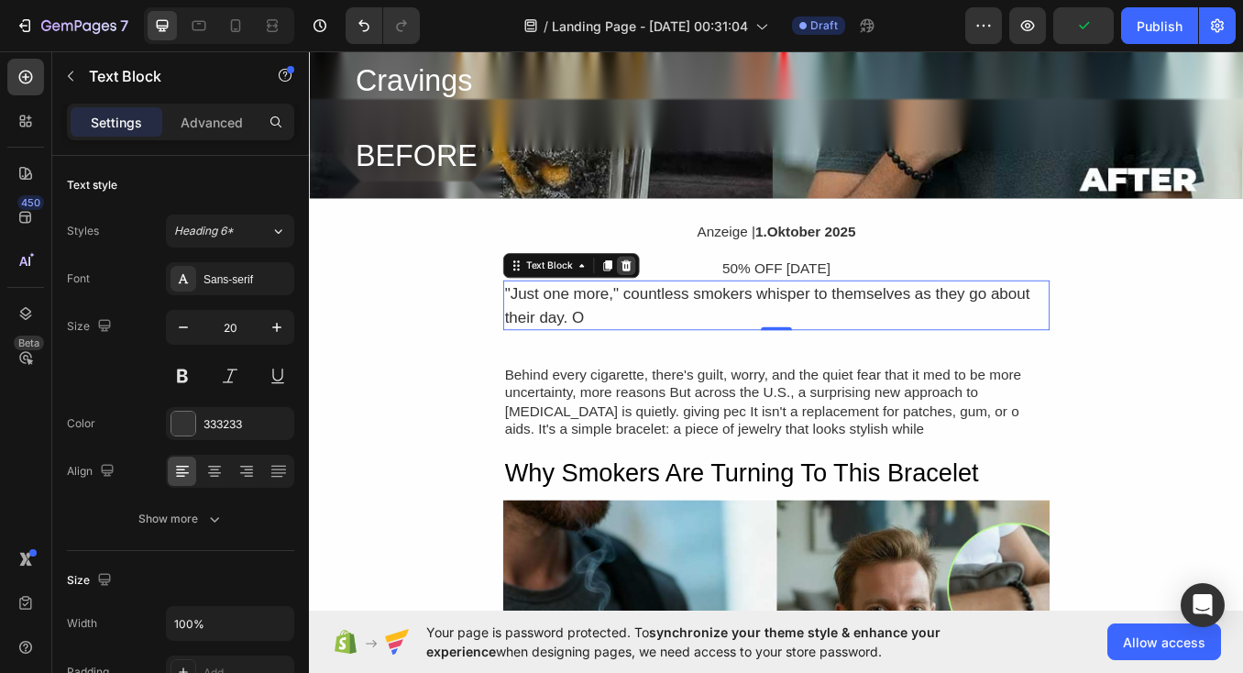
click at [680, 304] on icon at bounding box center [681, 303] width 15 height 15
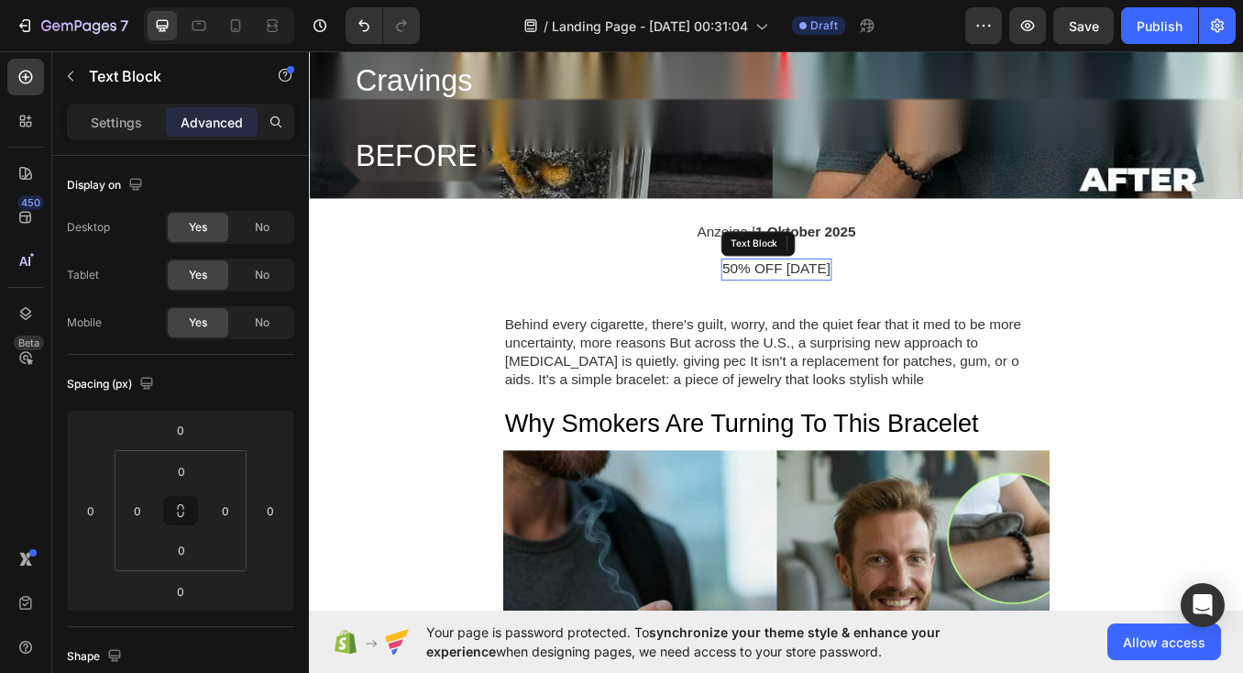
click at [887, 302] on p "50% OFF [DATE]" at bounding box center [858, 307] width 127 height 21
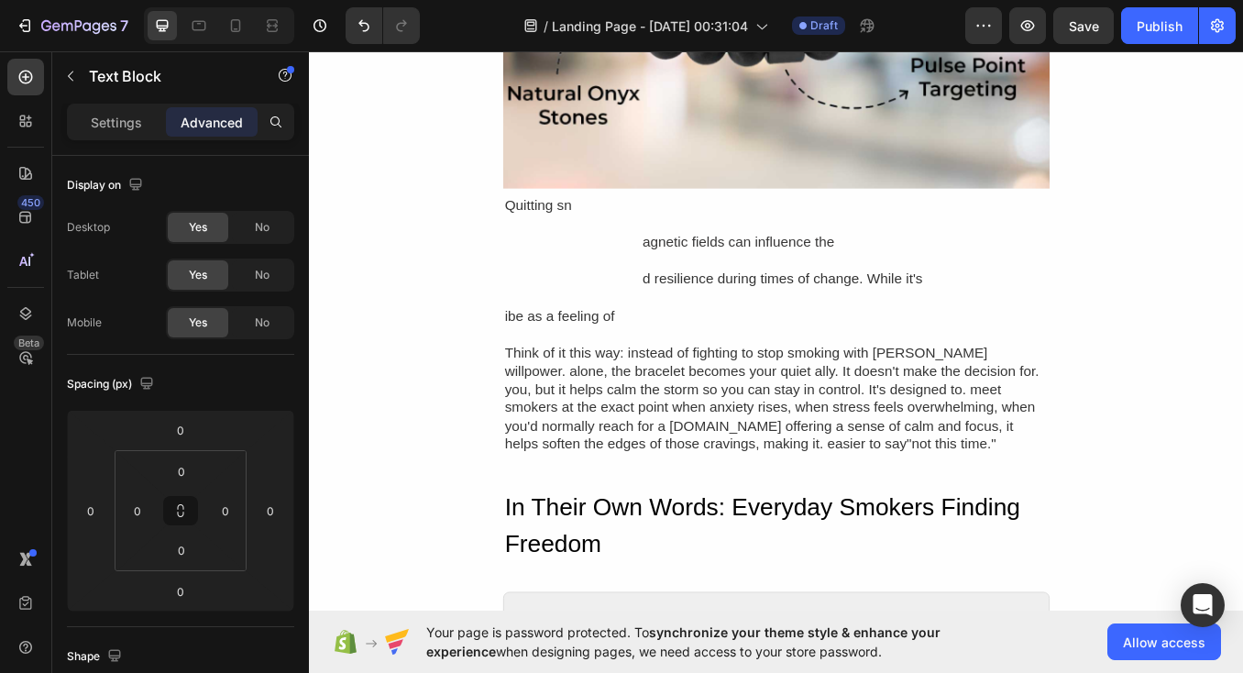
scroll to position [2353, 0]
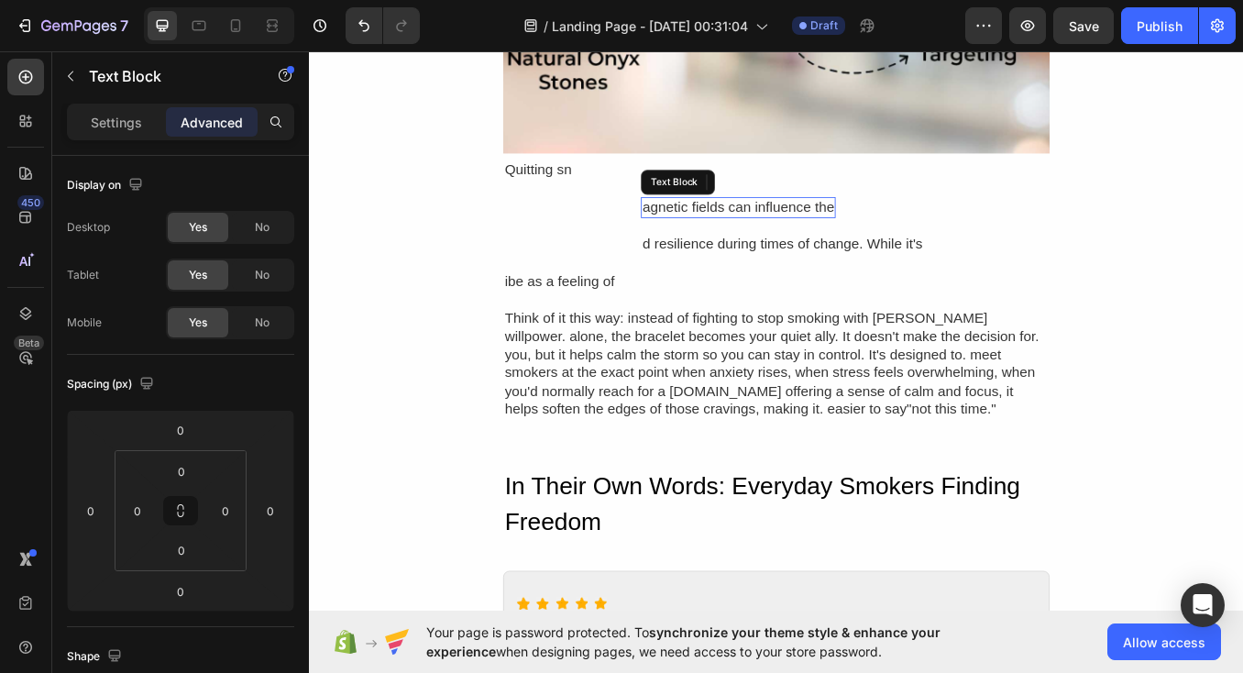
click at [807, 233] on div "agnetic fields can influence the" at bounding box center [813, 235] width 229 height 25
click at [844, 194] on div at bounding box center [844, 205] width 22 height 22
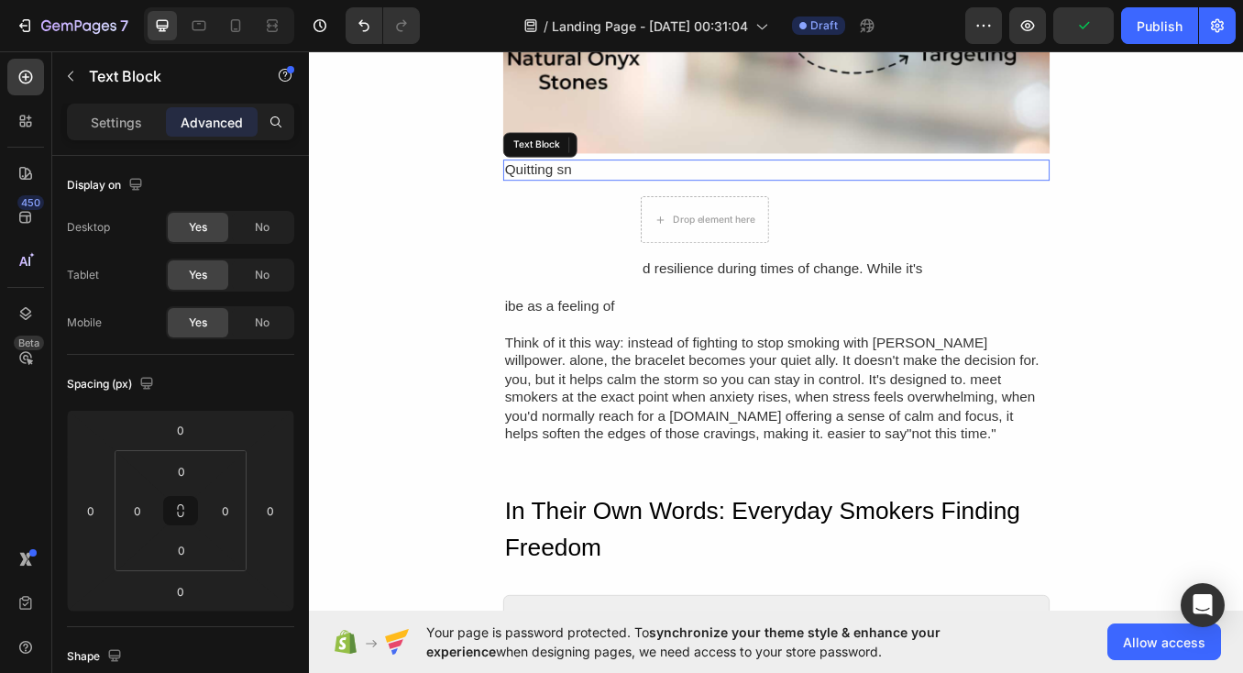
drag, startPoint x: 639, startPoint y: 186, endPoint x: 708, endPoint y: 186, distance: 69.6
click at [639, 186] on div "Quitting sn" at bounding box center [858, 191] width 643 height 25
click at [681, 155] on icon at bounding box center [682, 161] width 12 height 13
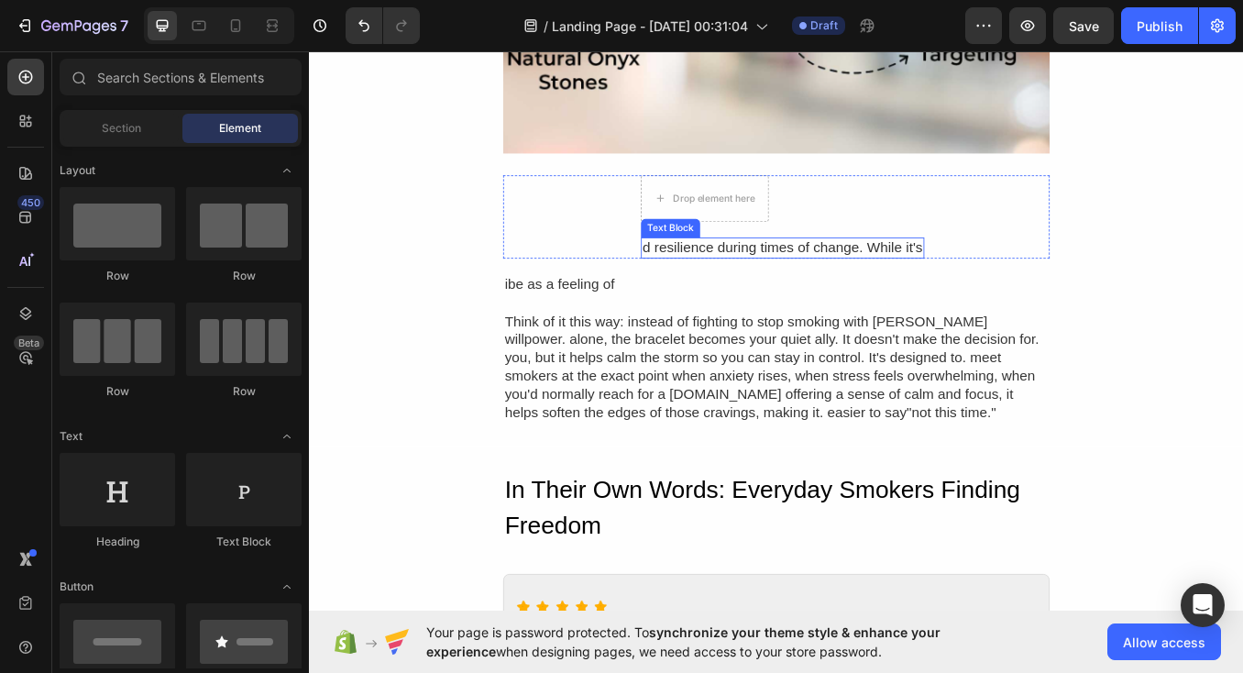
click at [750, 270] on div "d resilience during times of change. While it's" at bounding box center [866, 282] width 334 height 25
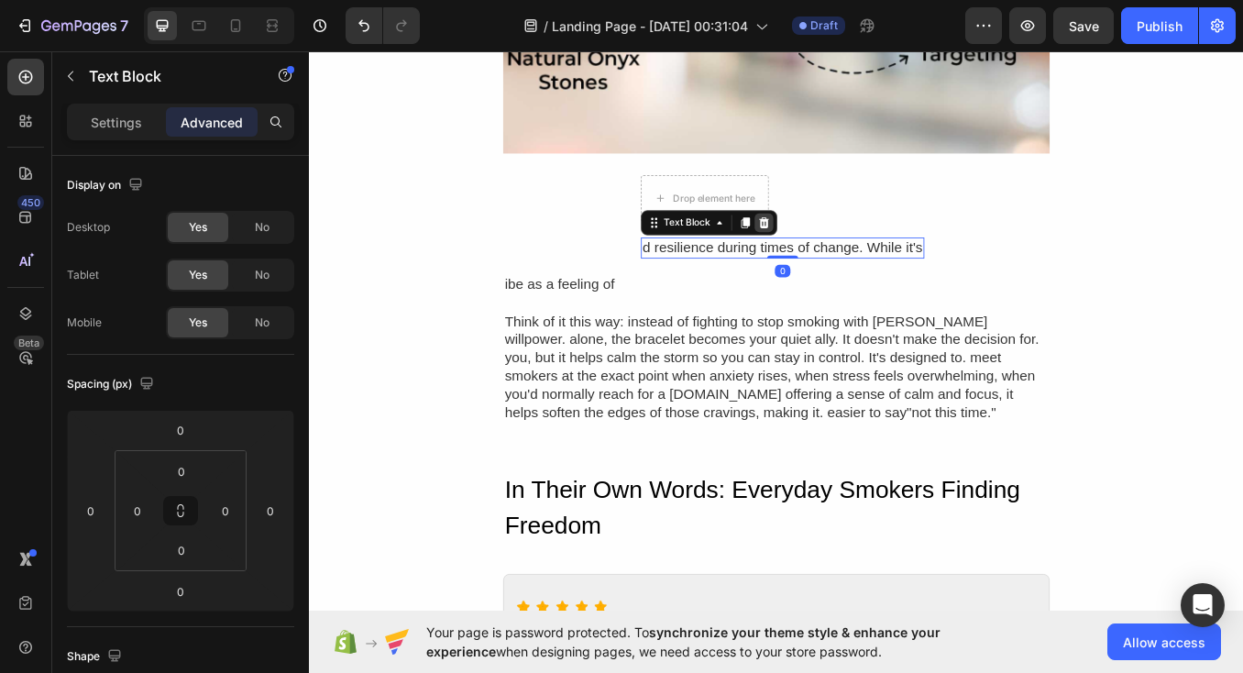
click at [849, 246] on icon at bounding box center [844, 252] width 12 height 13
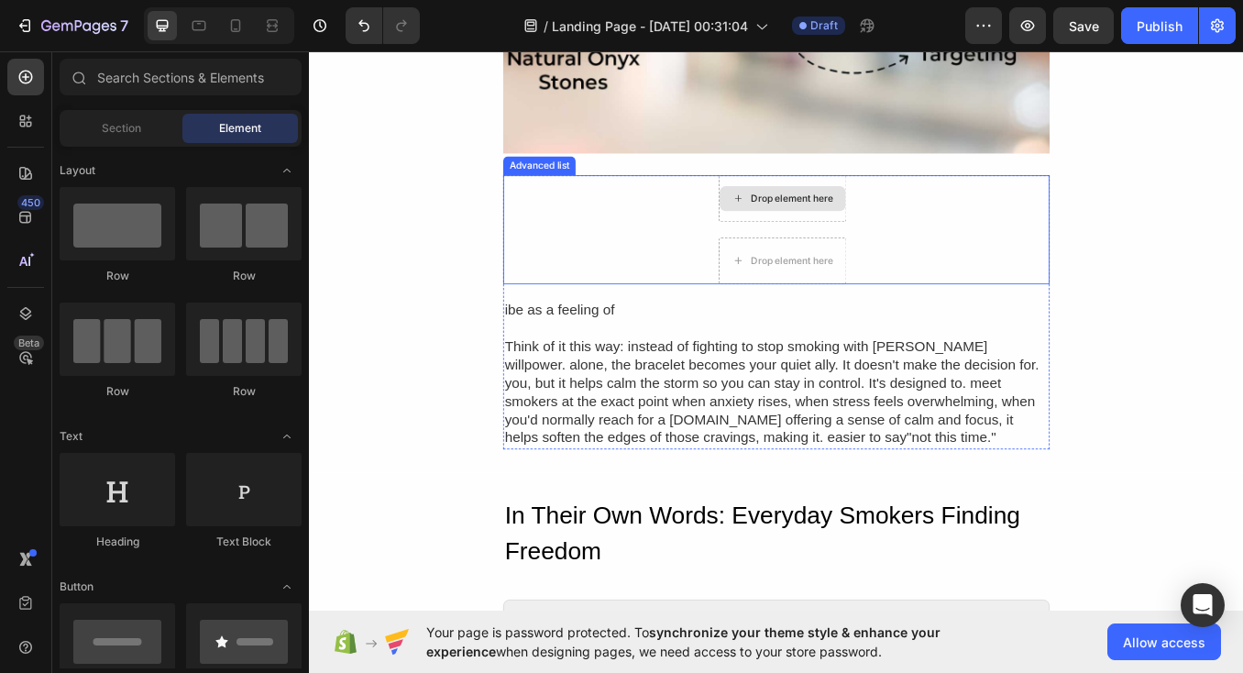
click at [893, 240] on div "Drop element here" at bounding box center [866, 224] width 150 height 55
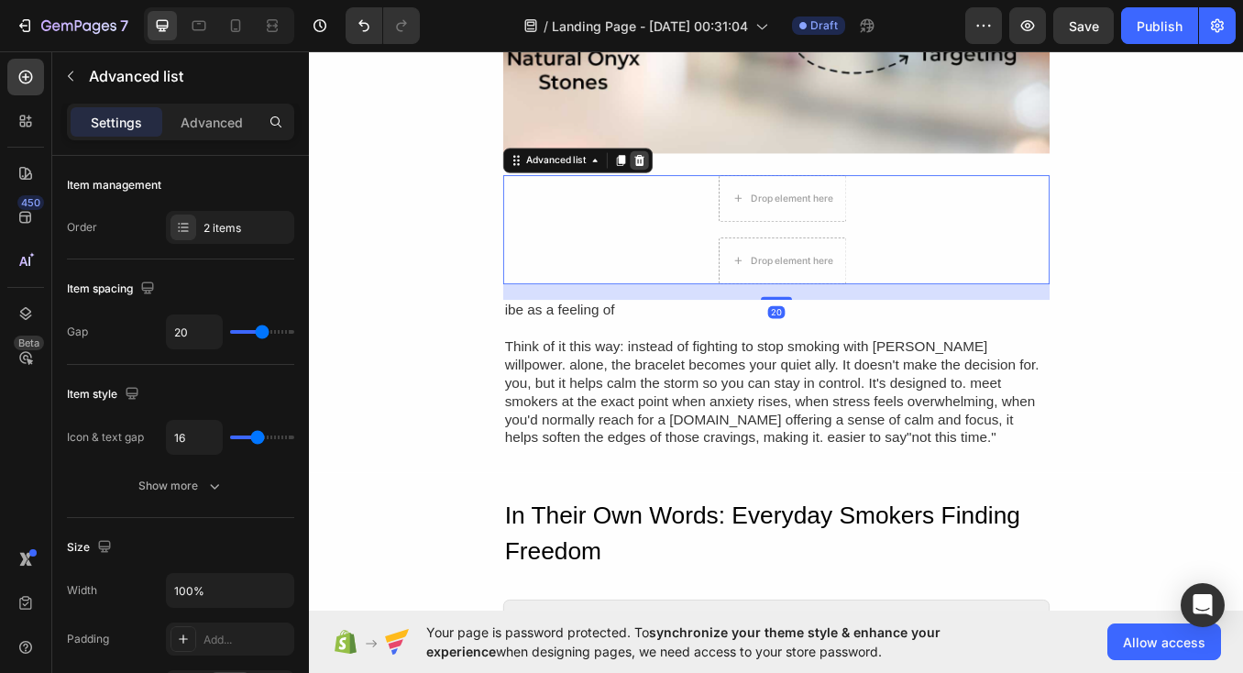
click at [696, 175] on icon at bounding box center [698, 179] width 12 height 13
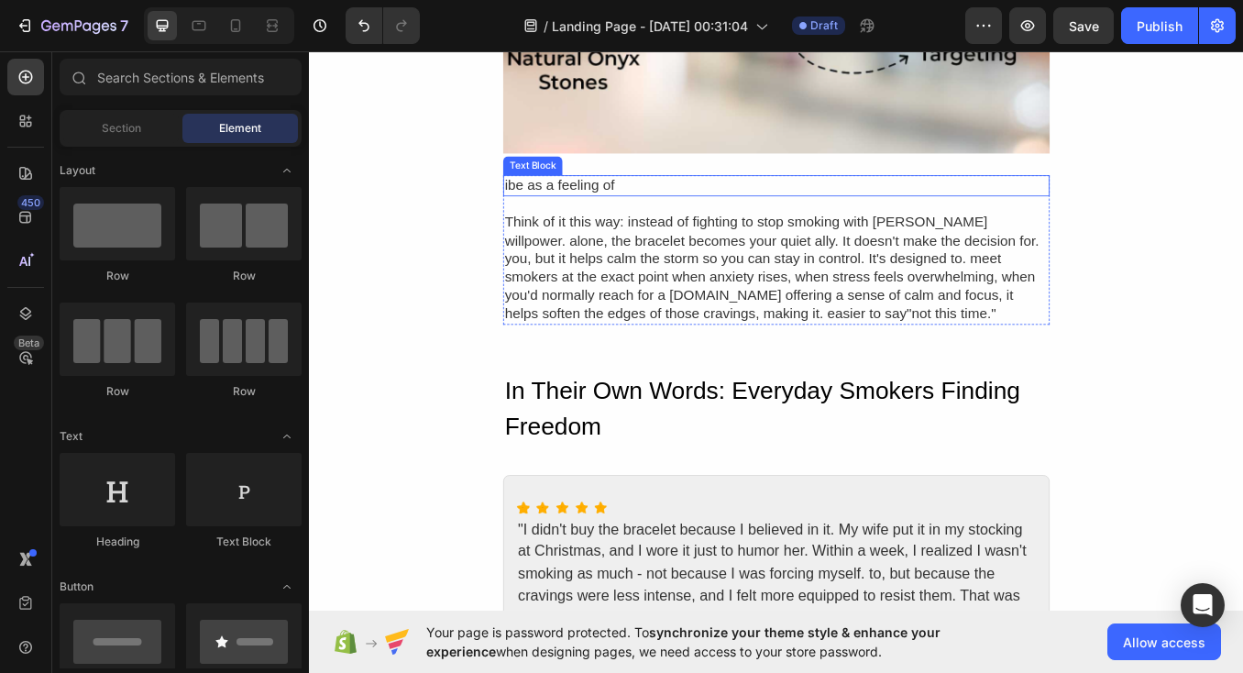
click at [650, 203] on div "ibe as a feeling of" at bounding box center [858, 209] width 643 height 25
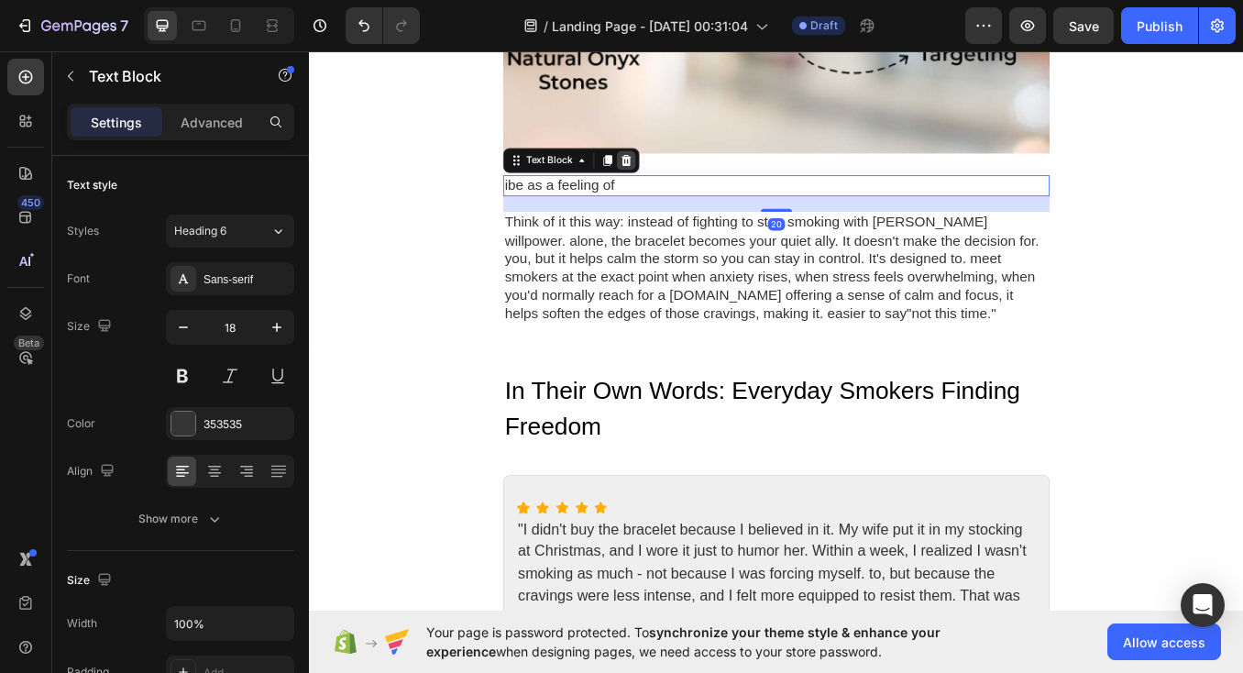
click at [680, 172] on icon at bounding box center [681, 179] width 15 height 15
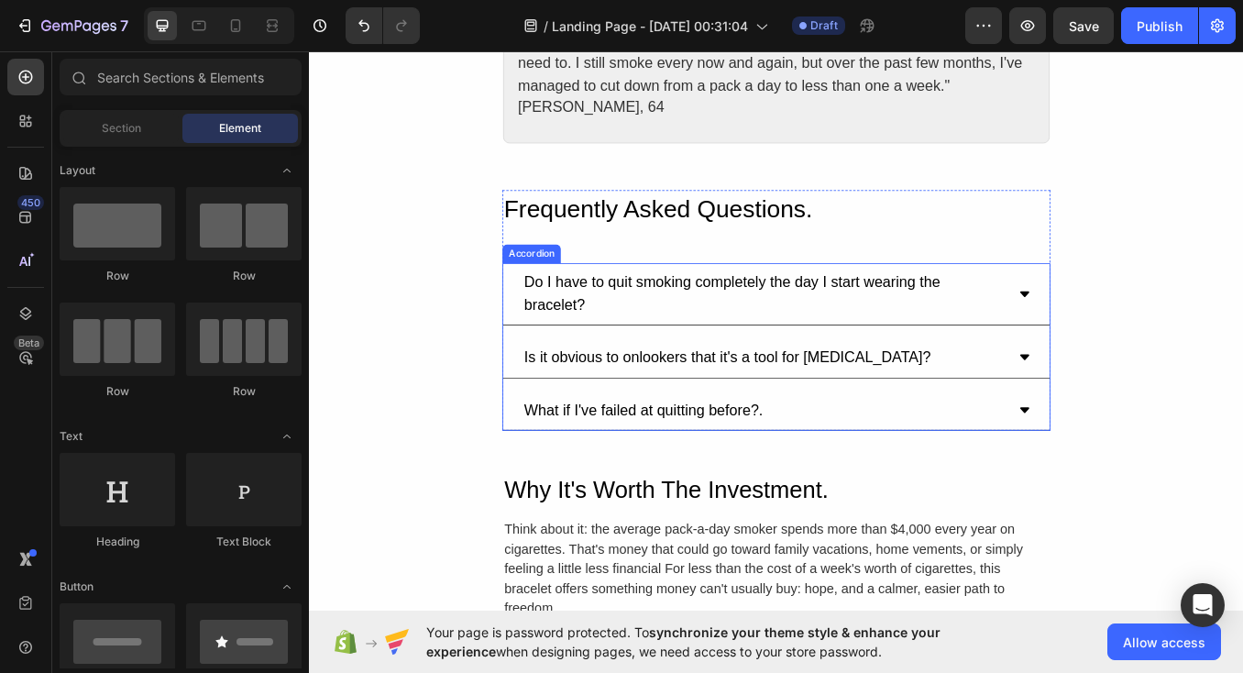
scroll to position [3176, 0]
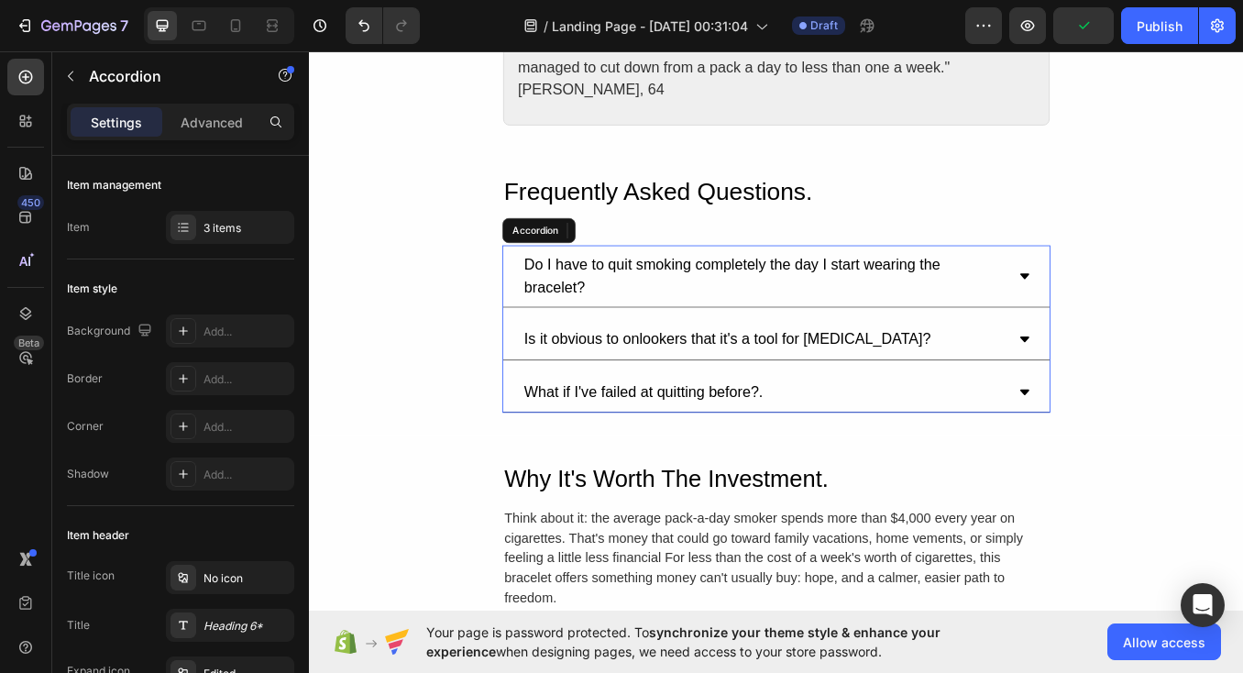
click at [1153, 309] on icon at bounding box center [1151, 316] width 15 height 15
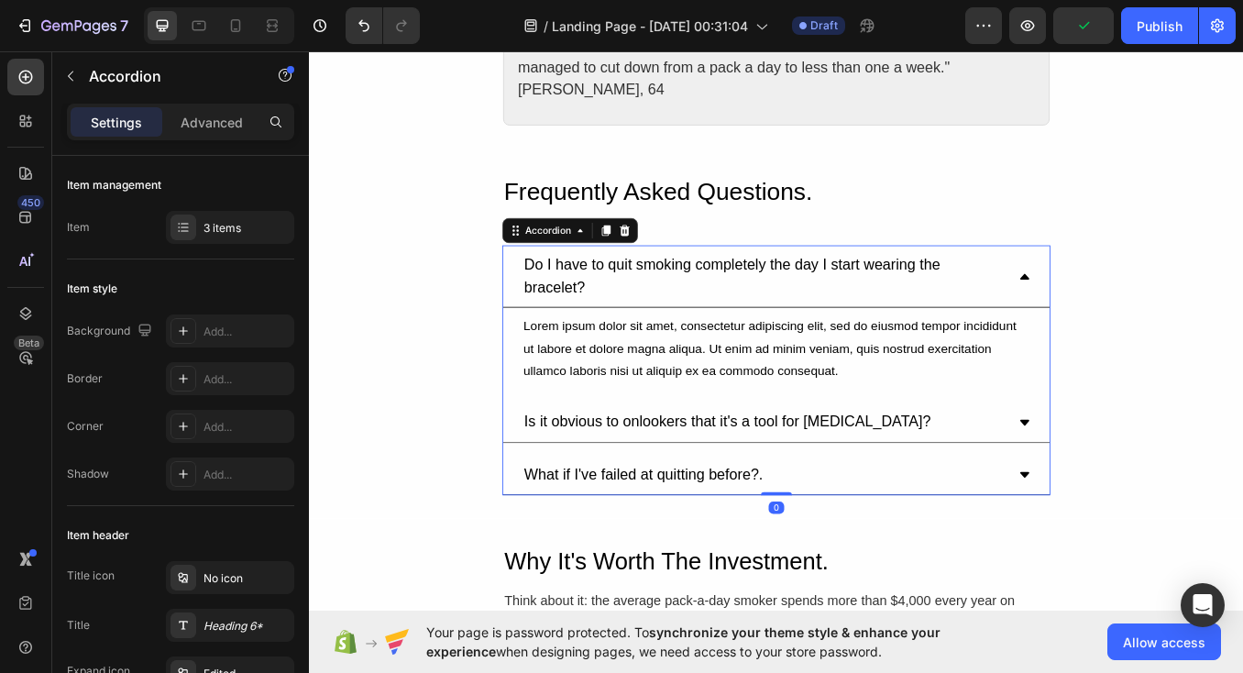
click at [1153, 309] on icon at bounding box center [1151, 316] width 15 height 15
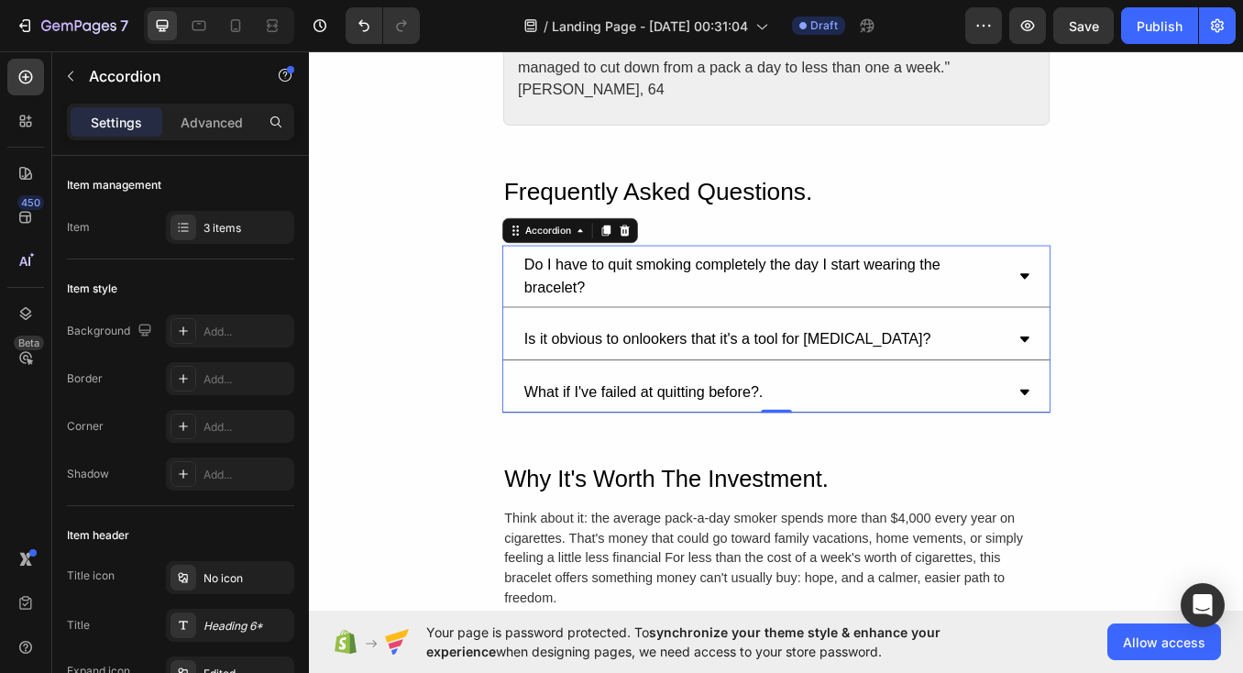
click at [1151, 279] on div "Do I have to quit smoking completely the day I start wearing the bracelet?" at bounding box center [858, 315] width 643 height 73
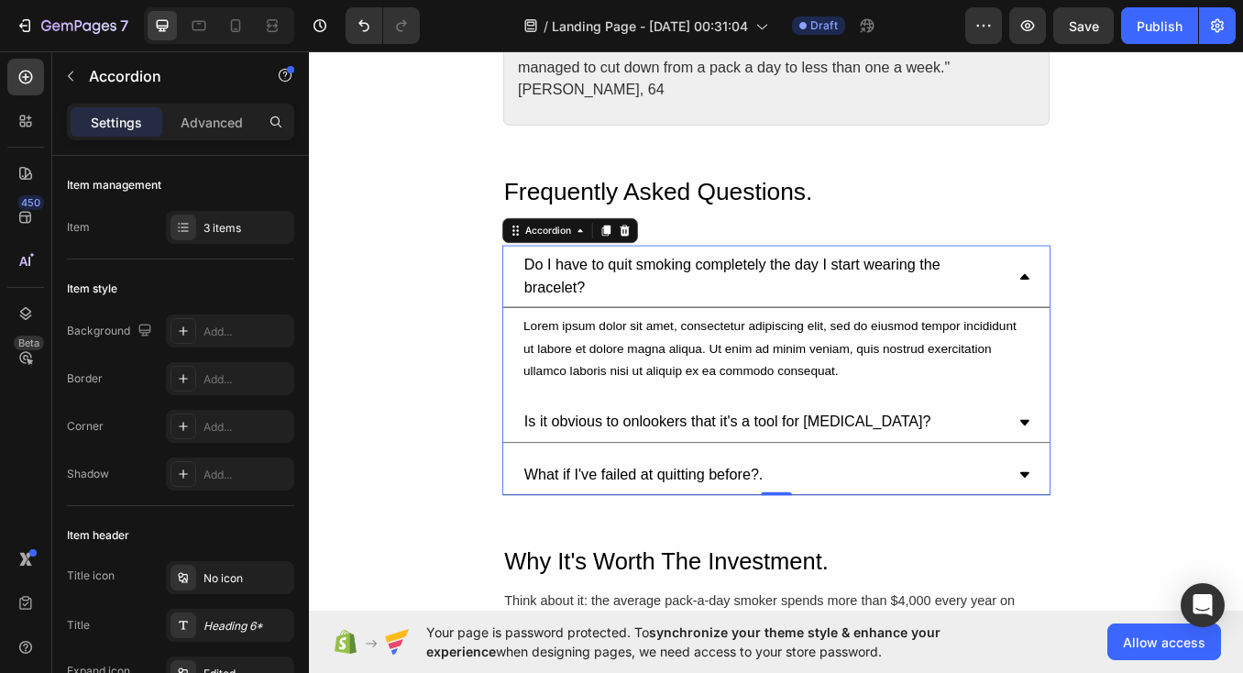
click at [1154, 481] on icon at bounding box center [1151, 488] width 15 height 15
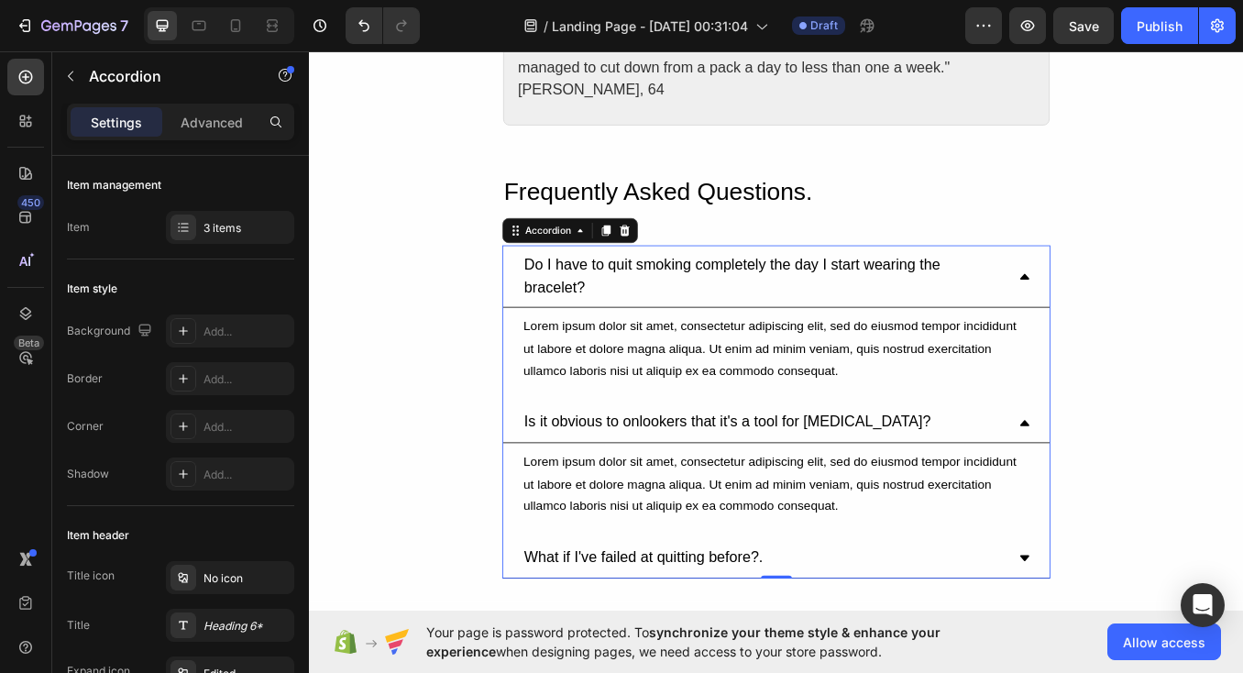
click at [1156, 624] on div "What if I've failed at quitting before?." at bounding box center [858, 648] width 643 height 48
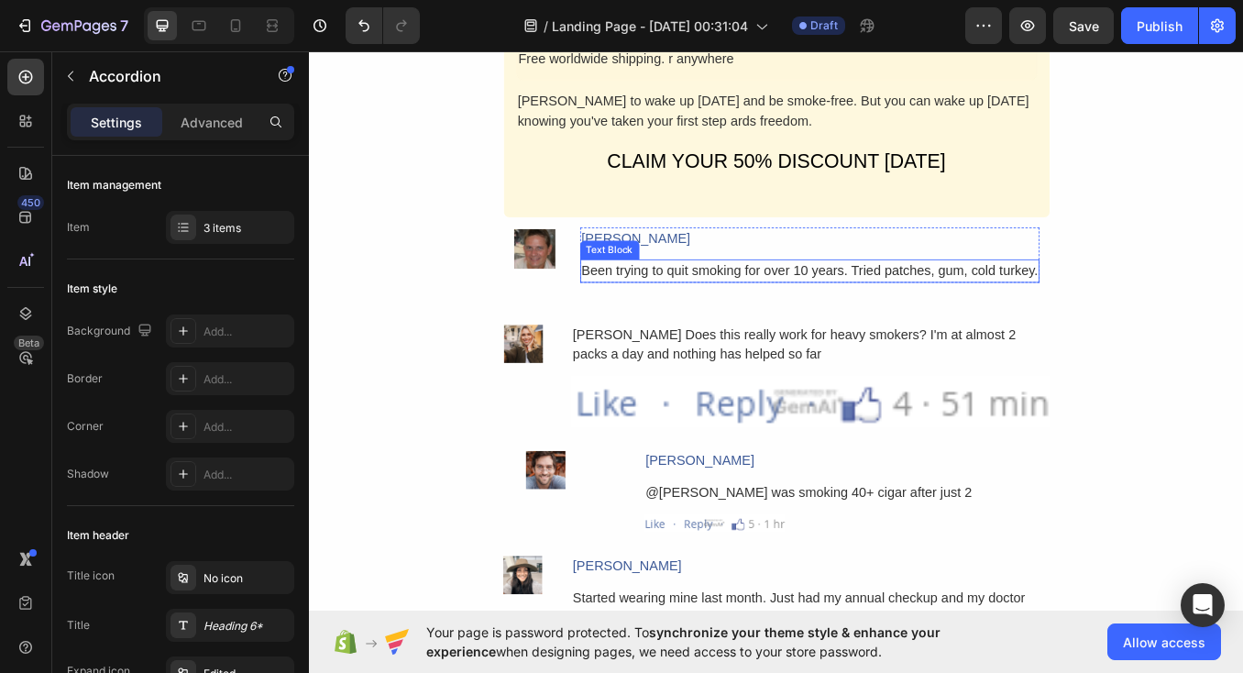
scroll to position [4822, 0]
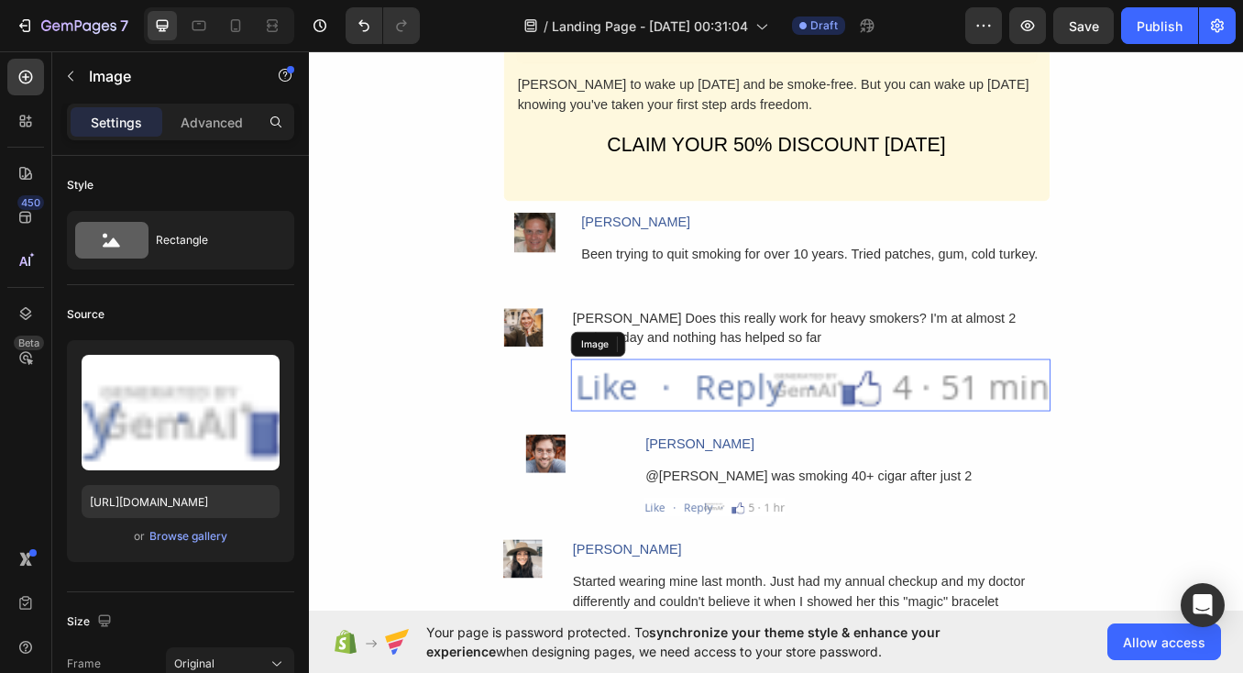
click at [866, 440] on img at bounding box center [899, 443] width 564 height 61
click at [744, 389] on icon at bounding box center [738, 396] width 15 height 15
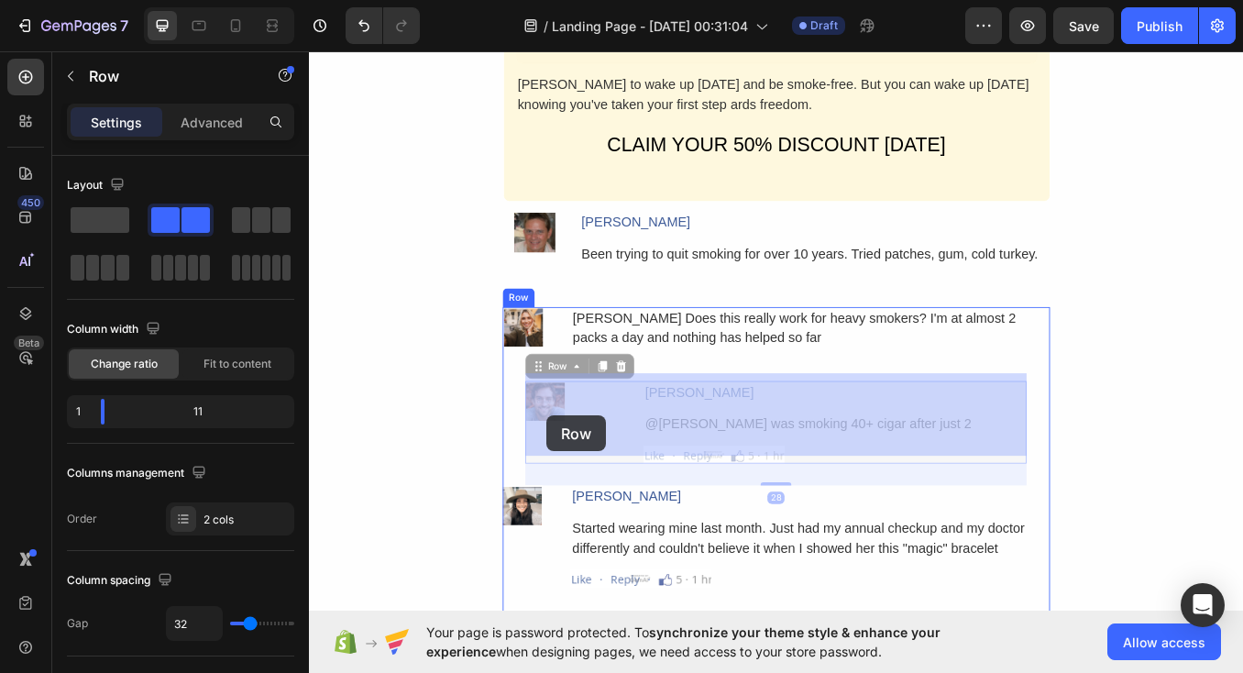
drag, startPoint x: 612, startPoint y: 457, endPoint x: 618, endPoint y: 477, distance: 20.9
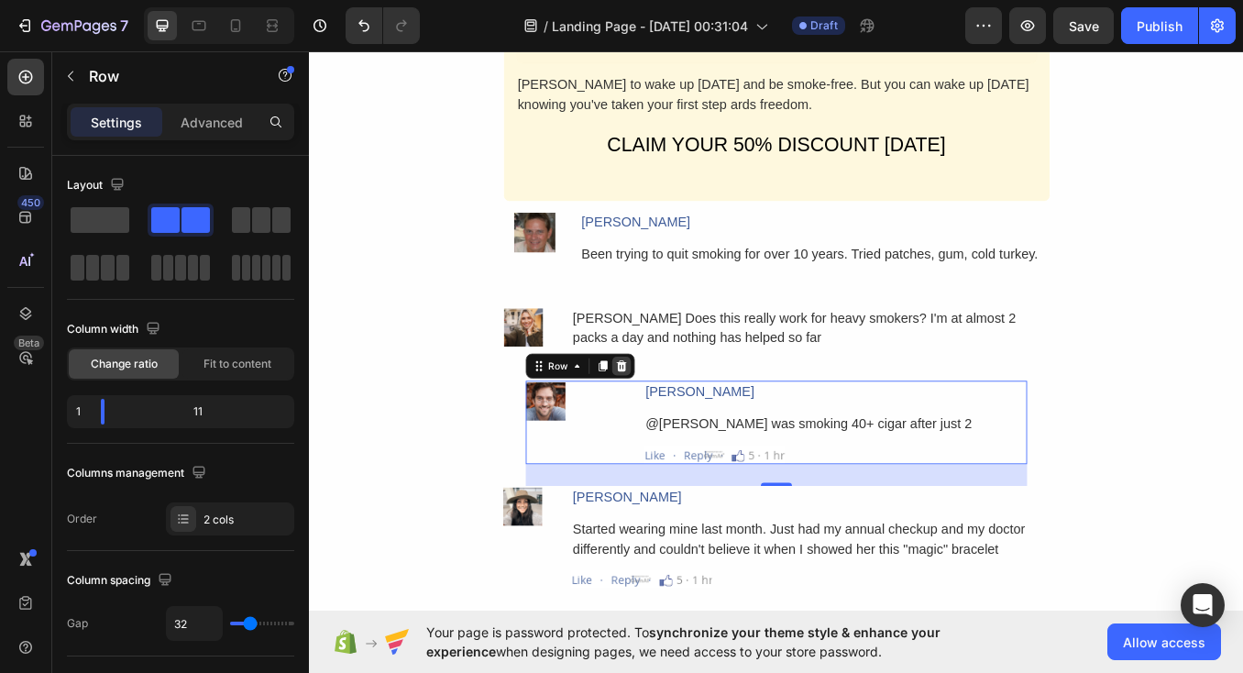
click at [679, 414] on icon at bounding box center [677, 420] width 12 height 13
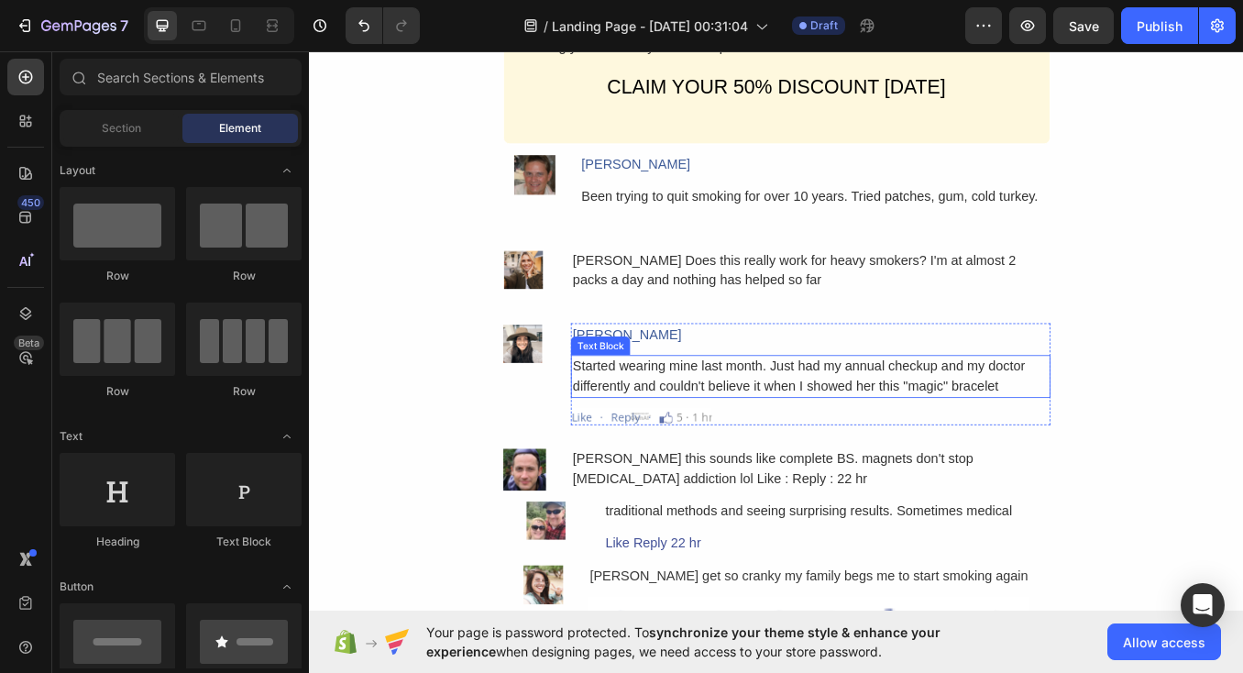
scroll to position [4911, 0]
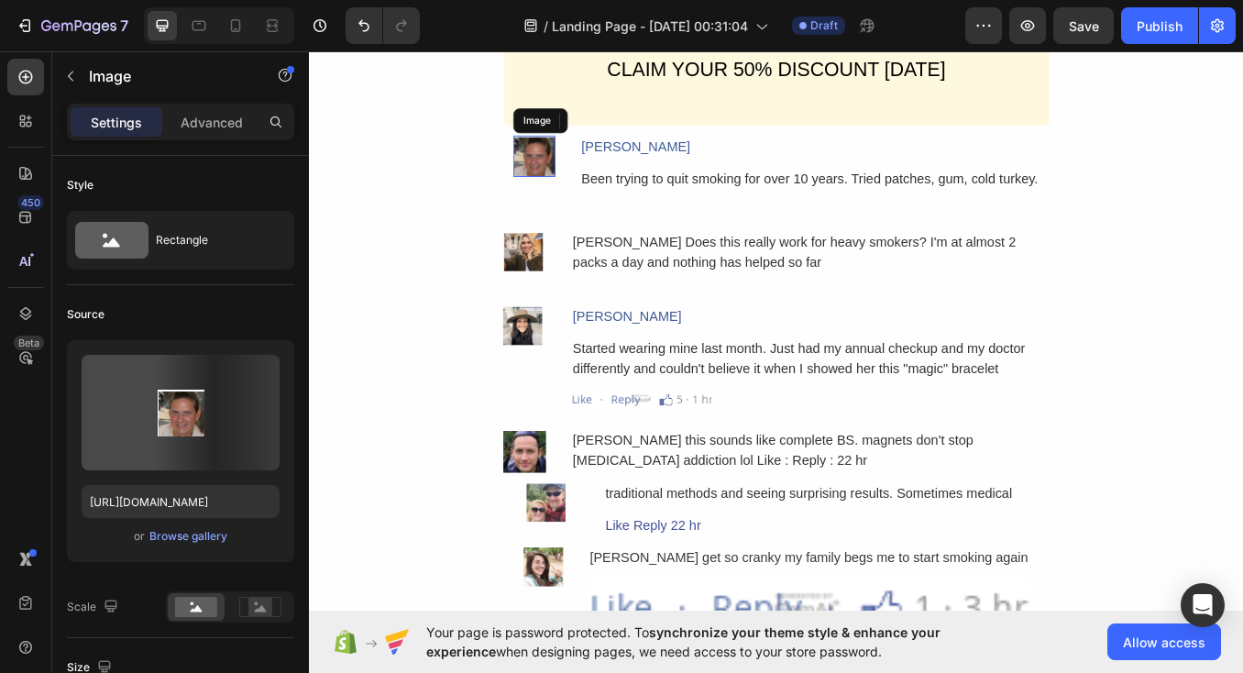
click at [580, 161] on img at bounding box center [573, 174] width 49 height 49
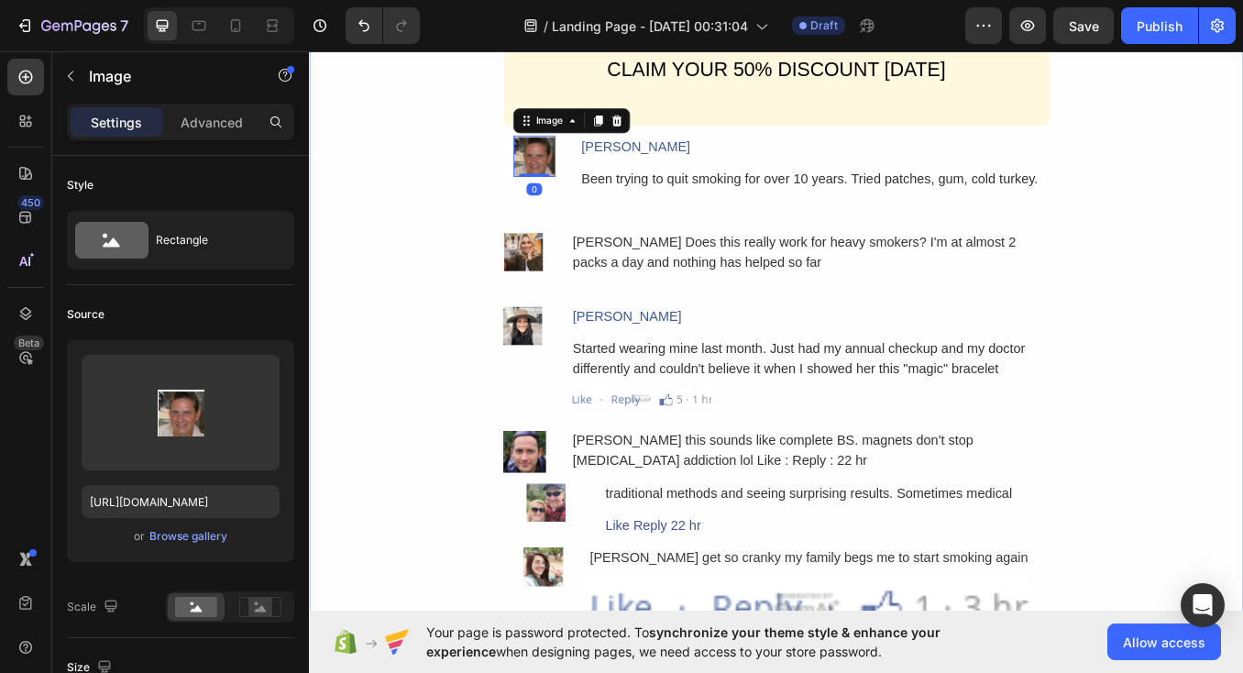
click at [438, 289] on div "Why It's Worth The Investment. Heading Think about it: the average pack-a-day s…" at bounding box center [859, 21] width 1100 height 2046
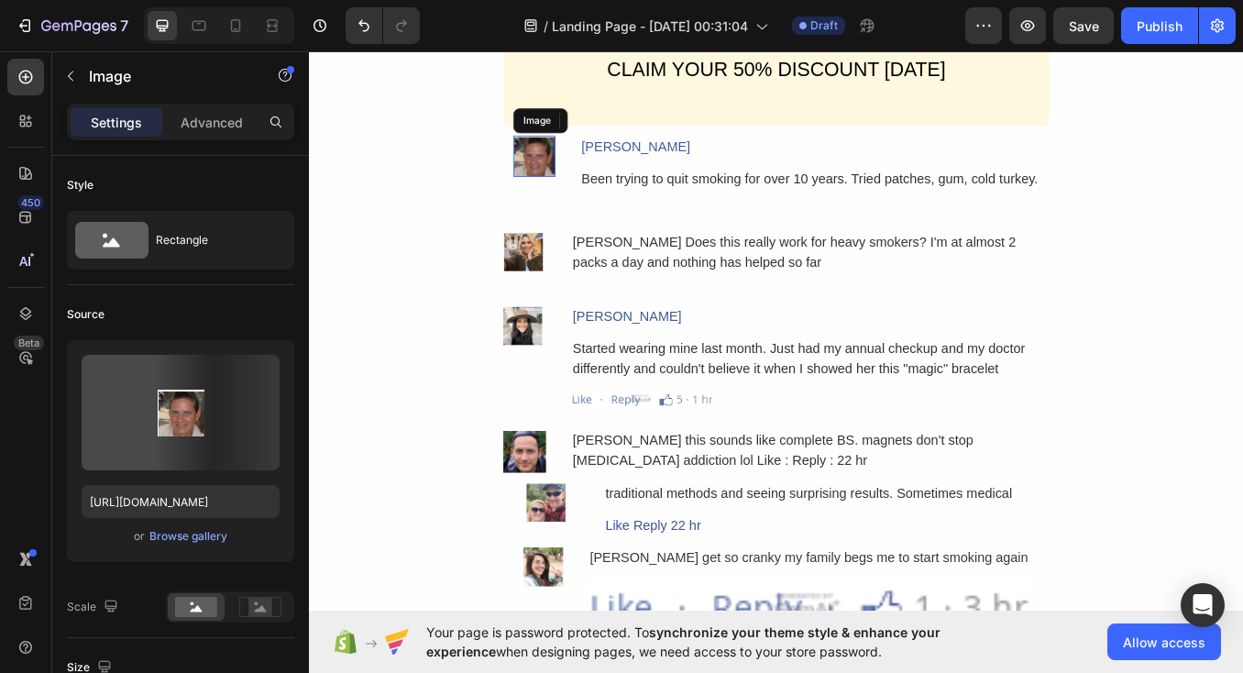
click at [580, 170] on img at bounding box center [573, 174] width 49 height 49
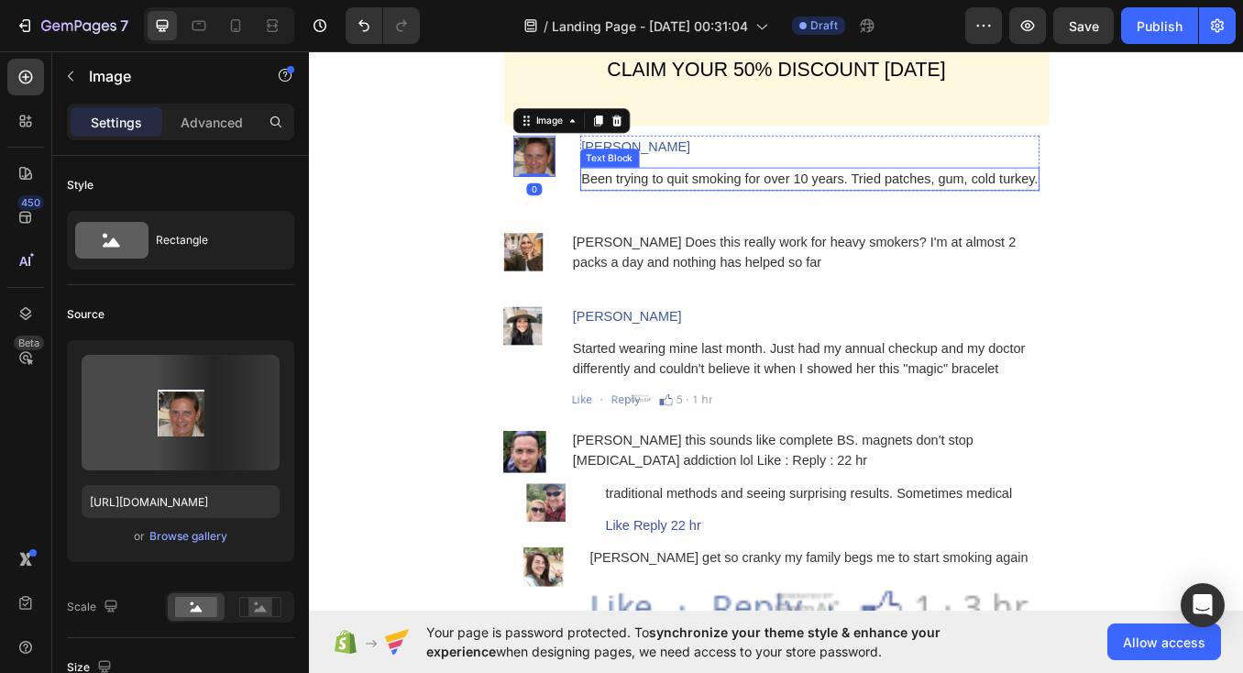
click at [692, 188] on div "Been trying to quit smoking for over 10 years. Tried patches, gum, cold turkey." at bounding box center [898, 201] width 541 height 27
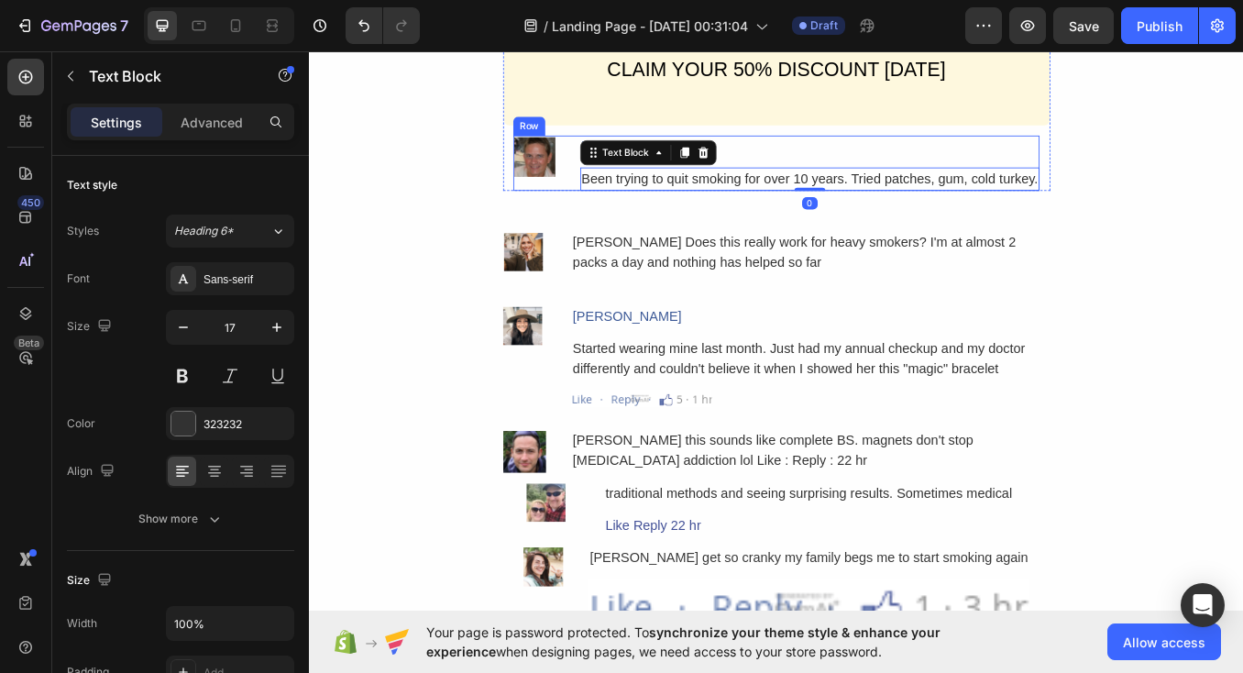
click at [618, 181] on div "Image [PERSON_NAME] Text Block Been trying to quit smoking for over 10 years. T…" at bounding box center [858, 182] width 619 height 65
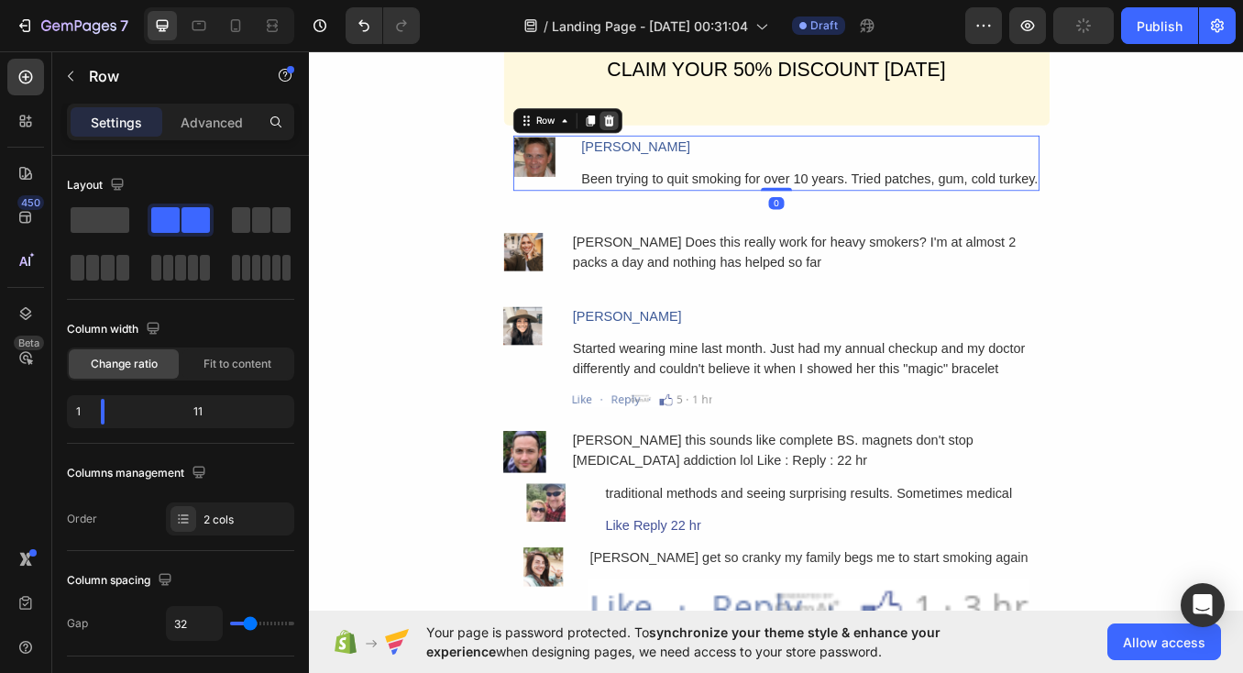
click at [667, 126] on icon at bounding box center [661, 133] width 15 height 15
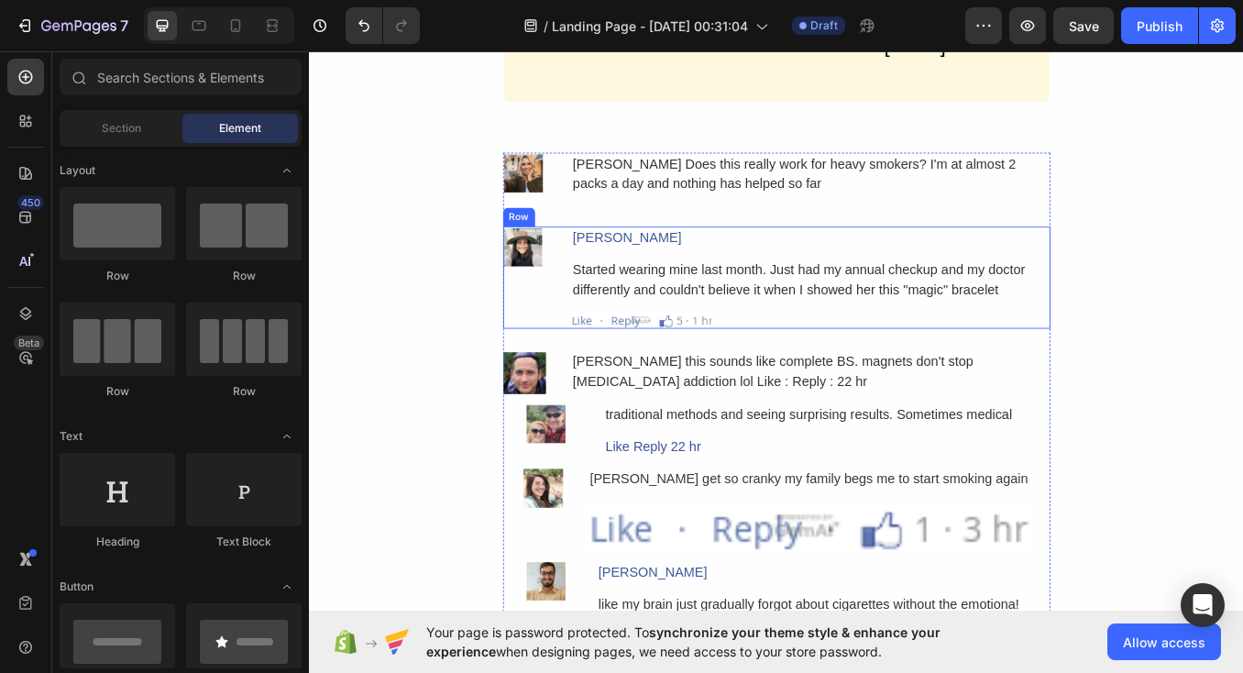
scroll to position [4940, 0]
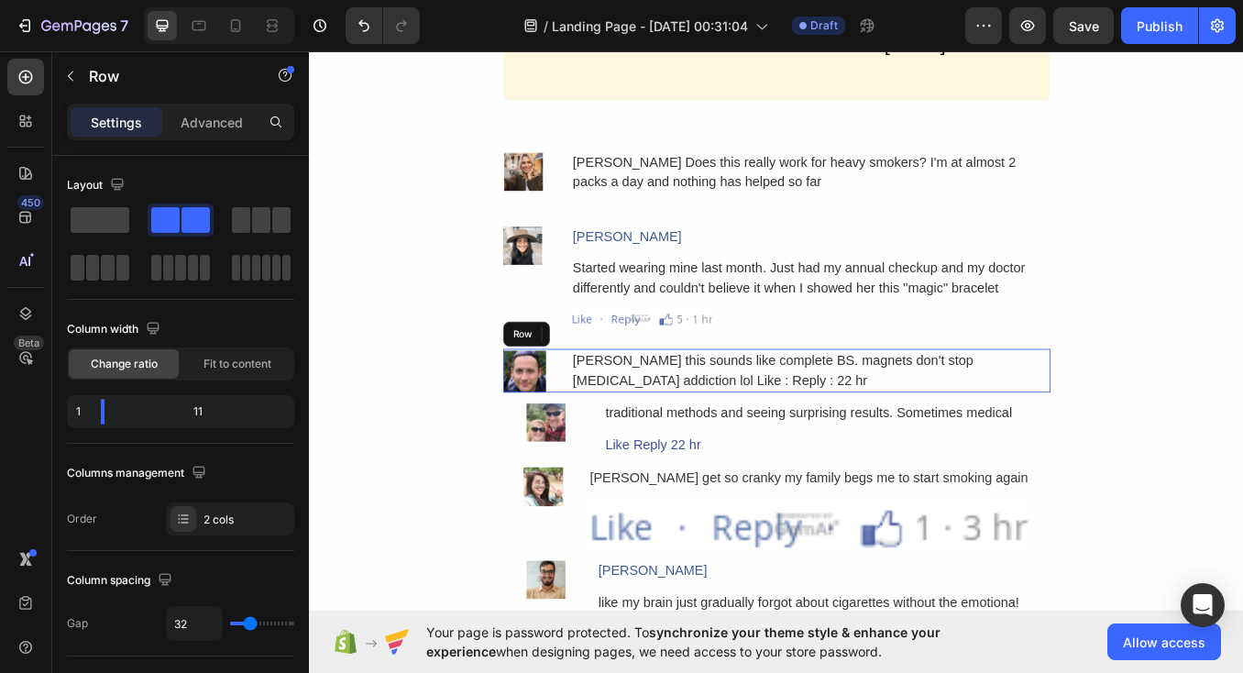
click at [602, 410] on div "Image [PERSON_NAME] this sounds like complete BS. magnets don't stop [MEDICAL_D…" at bounding box center [859, 426] width 644 height 51
click at [645, 378] on icon at bounding box center [649, 384] width 12 height 13
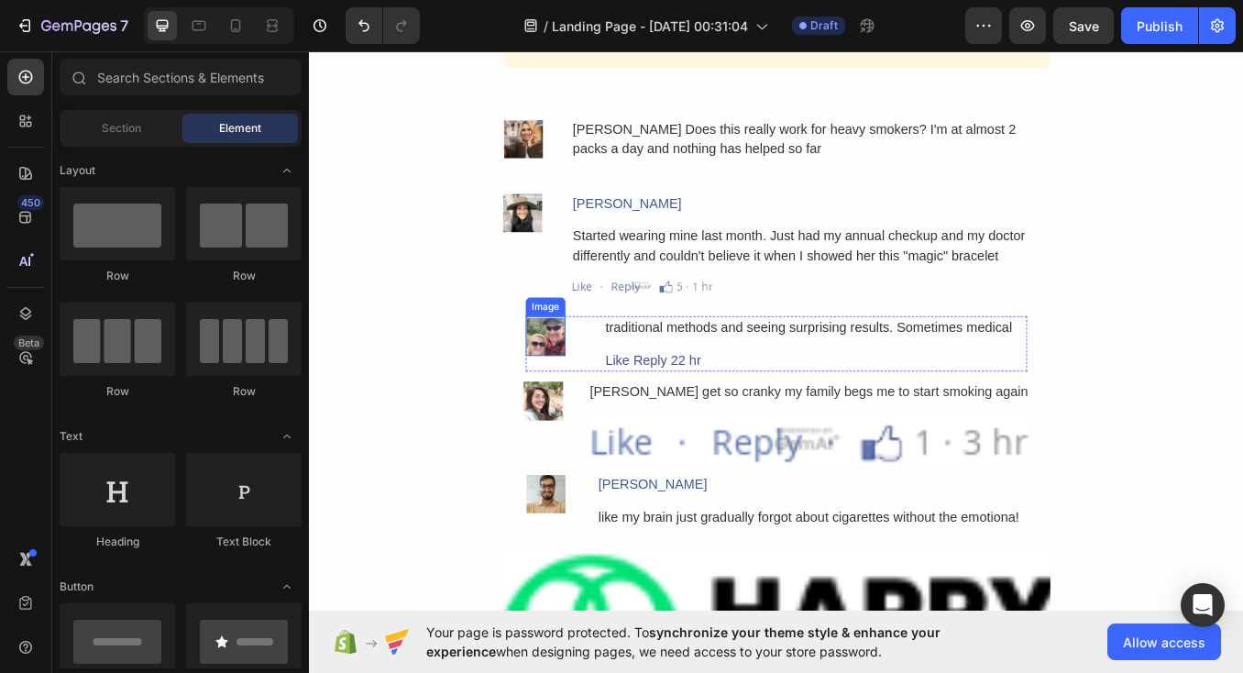
scroll to position [4979, 0]
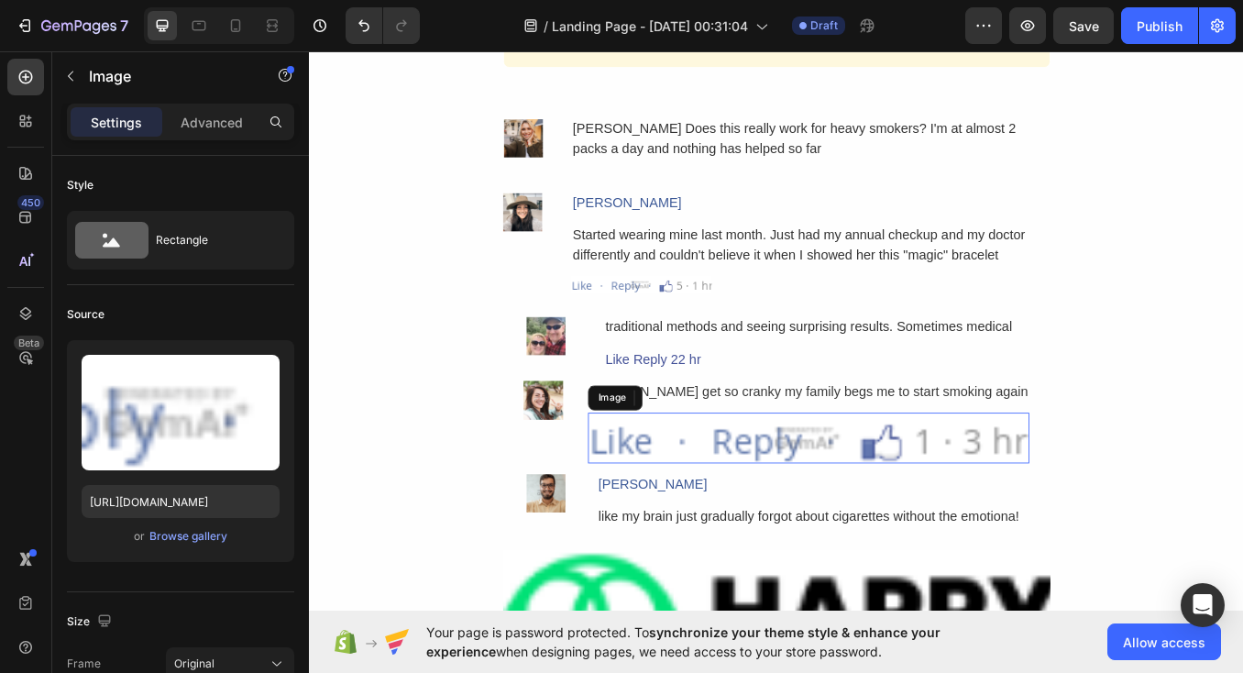
click at [826, 498] on img at bounding box center [897, 506] width 520 height 60
click at [770, 444] on div "Image" at bounding box center [705, 458] width 137 height 29
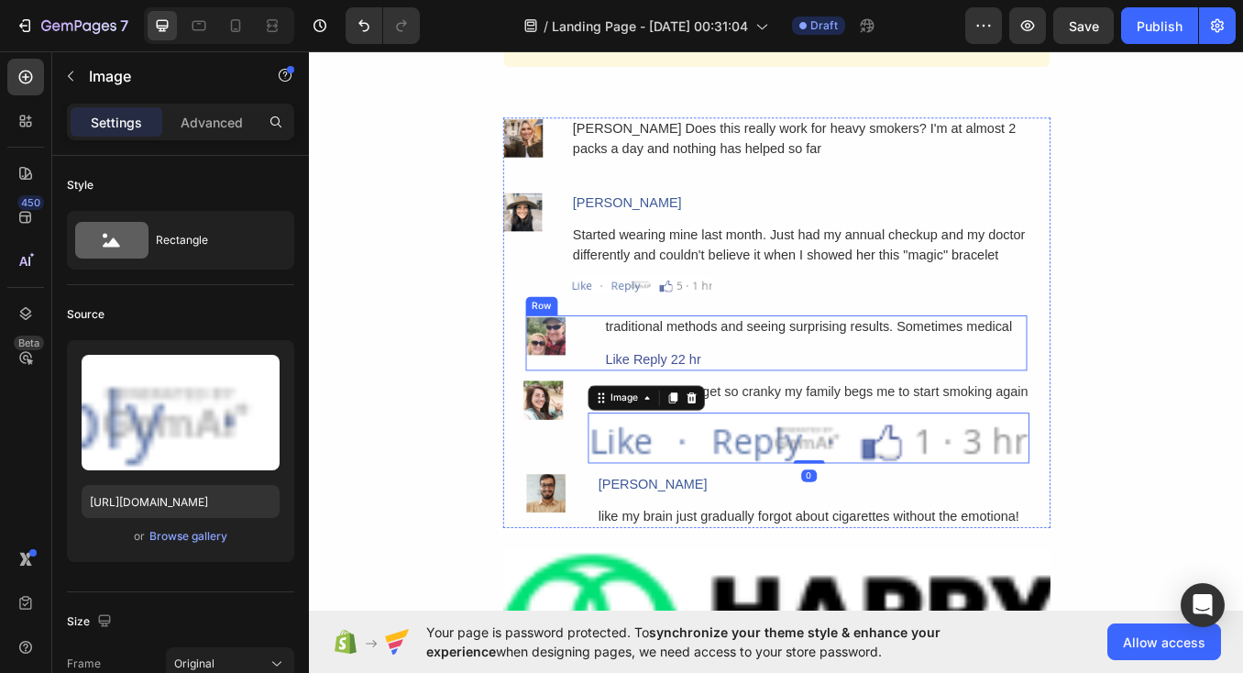
click at [626, 375] on div "Image traditional methods and seeing surprising results. Sometimes medical Text…" at bounding box center [859, 394] width 590 height 65
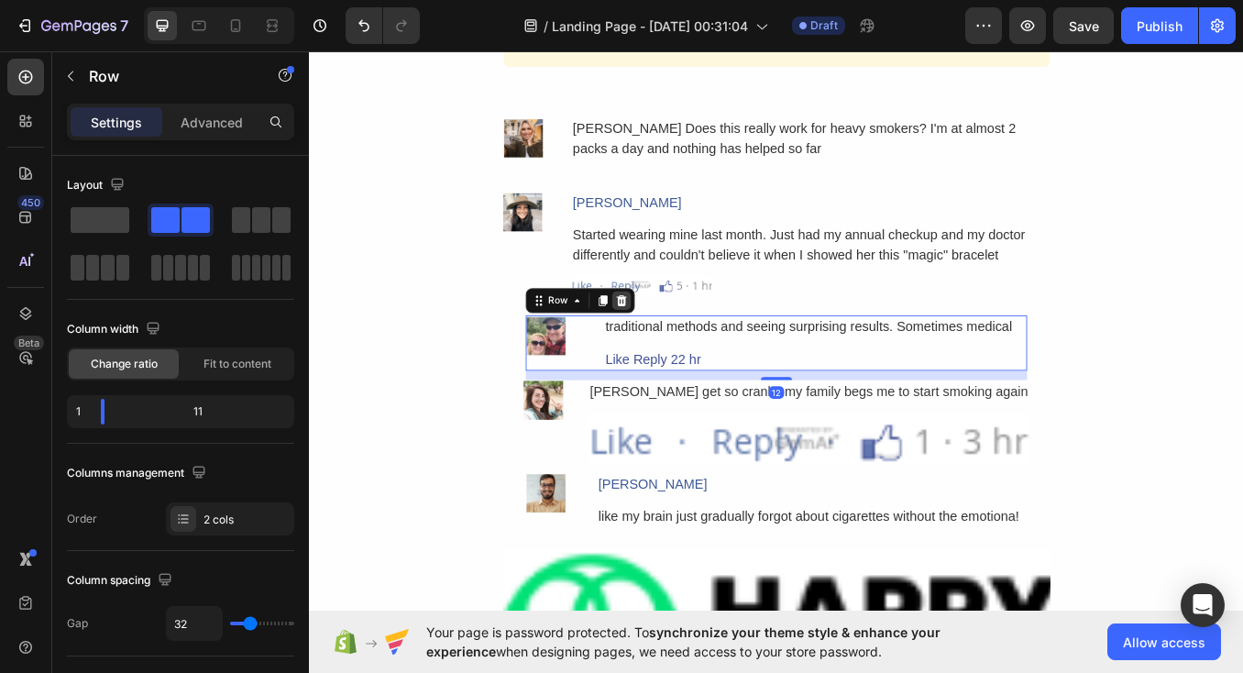
click at [673, 338] on icon at bounding box center [677, 344] width 12 height 13
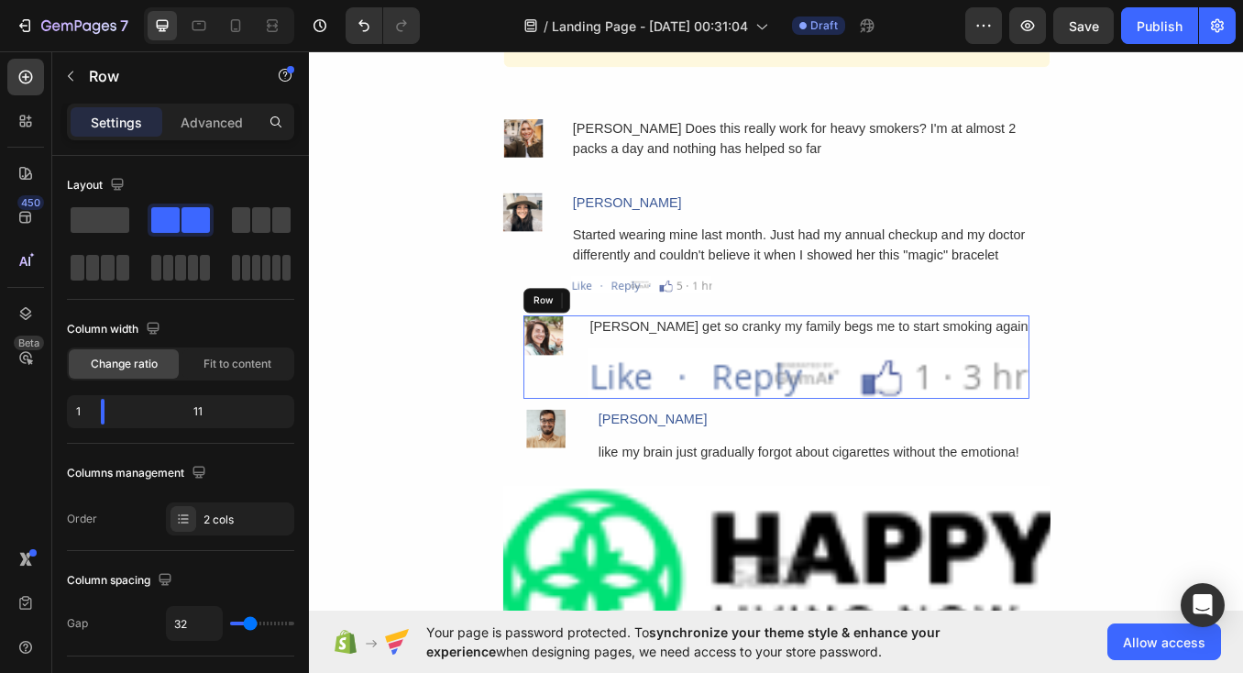
click at [629, 373] on div "Image [PERSON_NAME] get so cranky my family begs me to start smoking again Text…" at bounding box center [859, 411] width 597 height 98
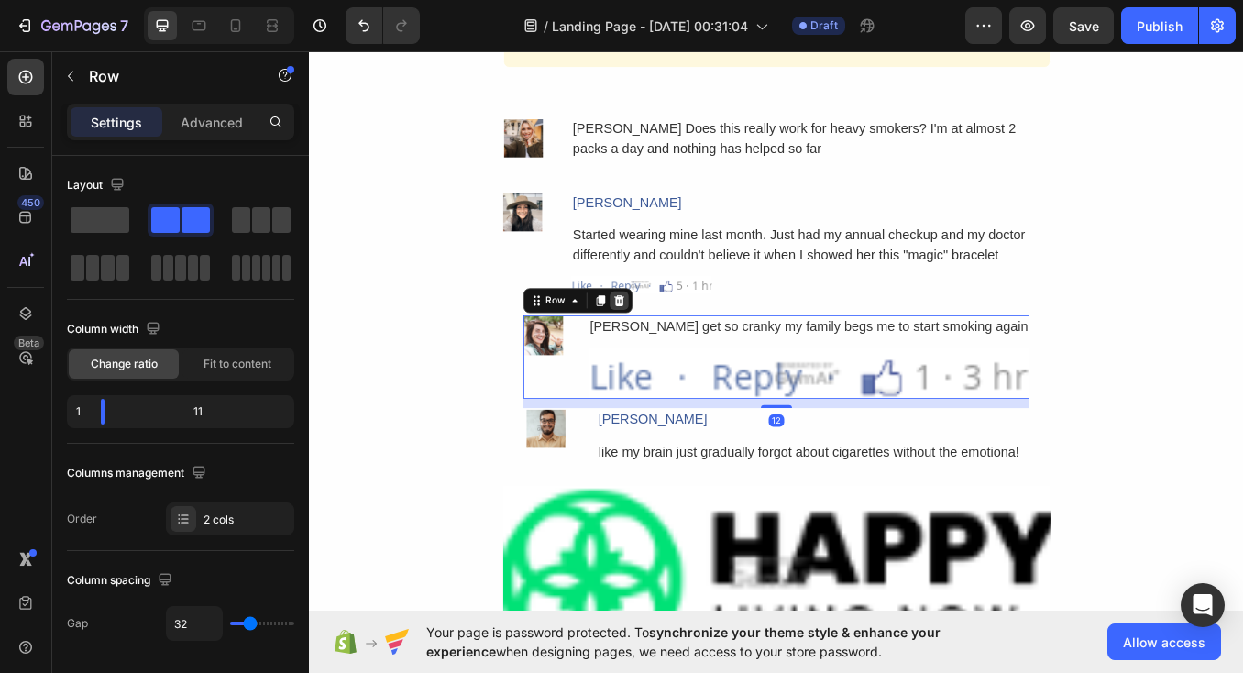
click at [674, 342] on icon at bounding box center [673, 344] width 12 height 13
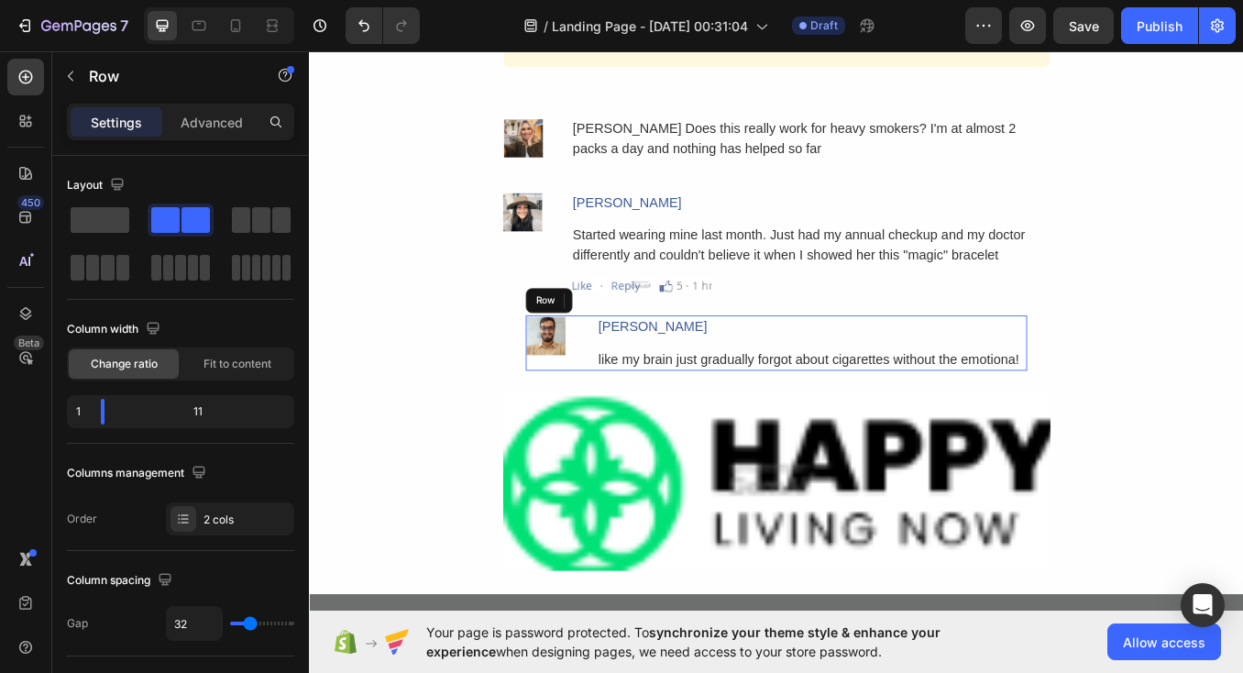
click at [630, 372] on div "Image [PERSON_NAME] Text Block like my brain just gradually forgot about cigare…" at bounding box center [859, 394] width 590 height 65
click at [674, 338] on icon at bounding box center [677, 344] width 12 height 13
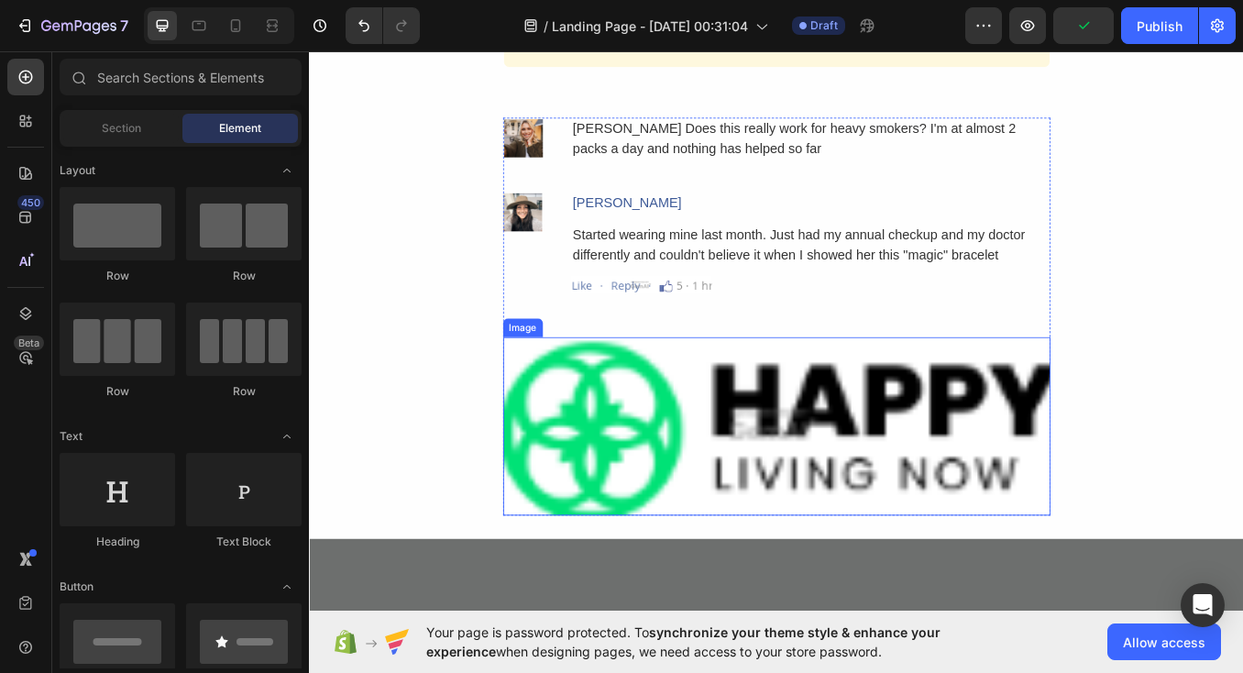
click at [678, 483] on img at bounding box center [859, 493] width 644 height 210
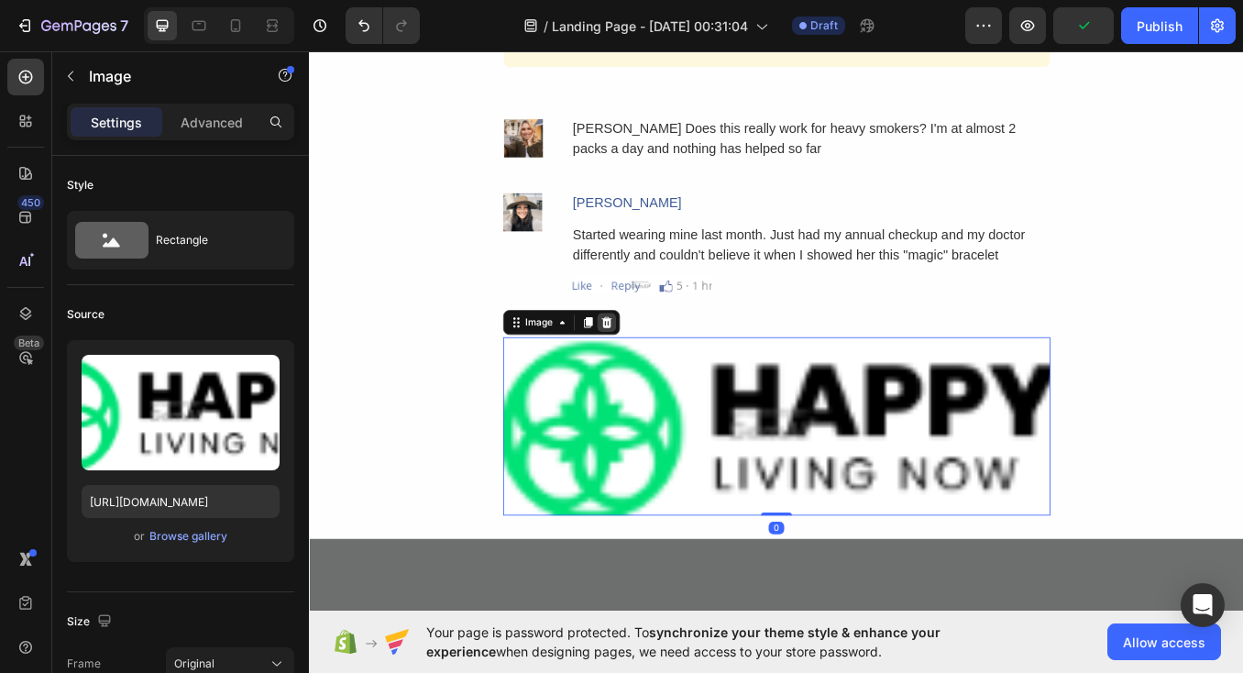
click at [661, 363] on icon at bounding box center [659, 370] width 15 height 15
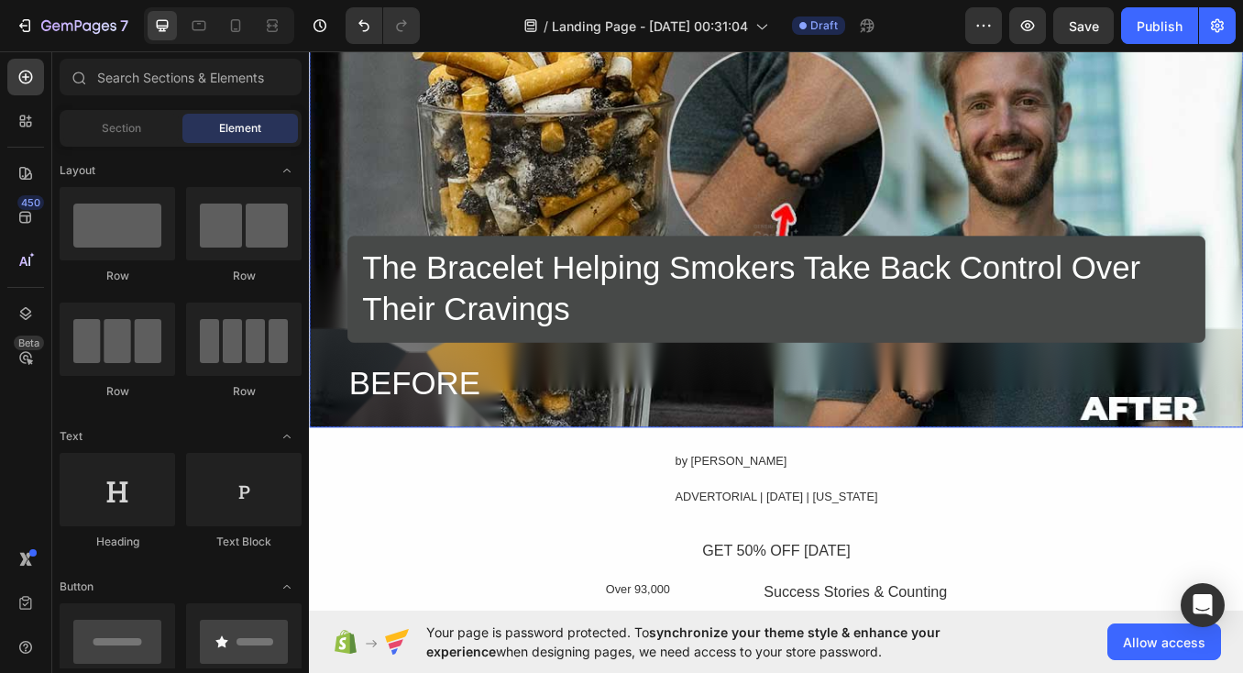
scroll to position [5315, 0]
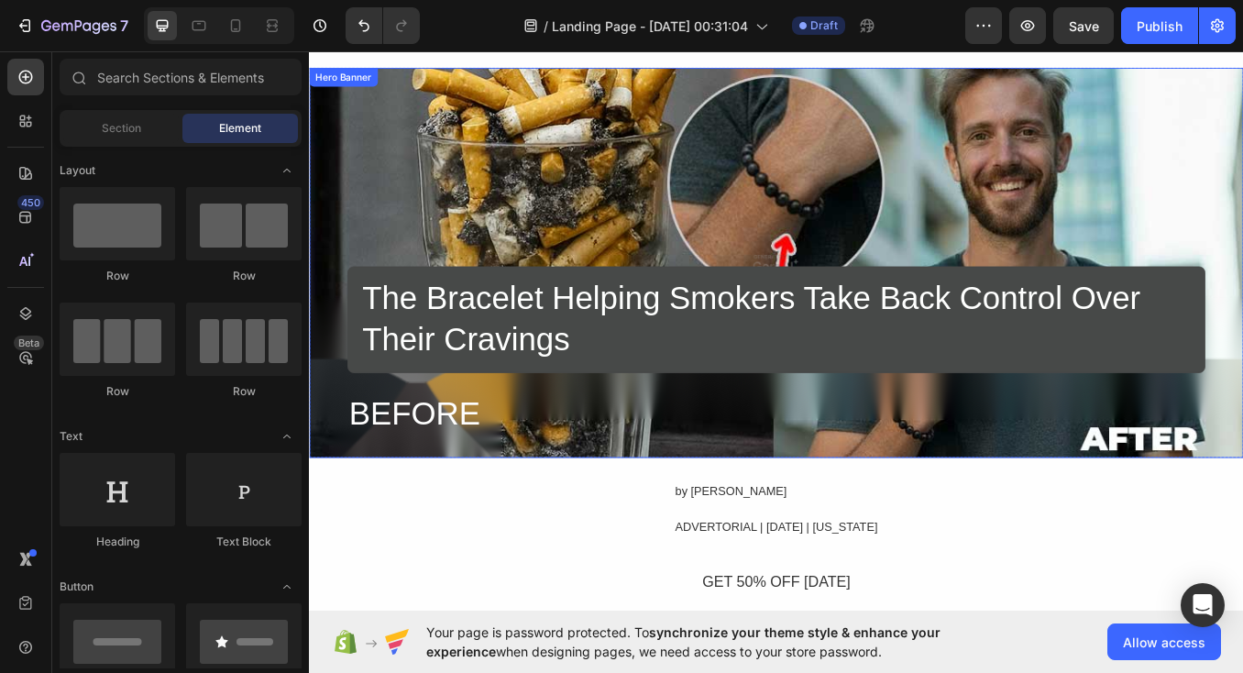
click at [717, 251] on div "Overlay" at bounding box center [859, 300] width 1100 height 459
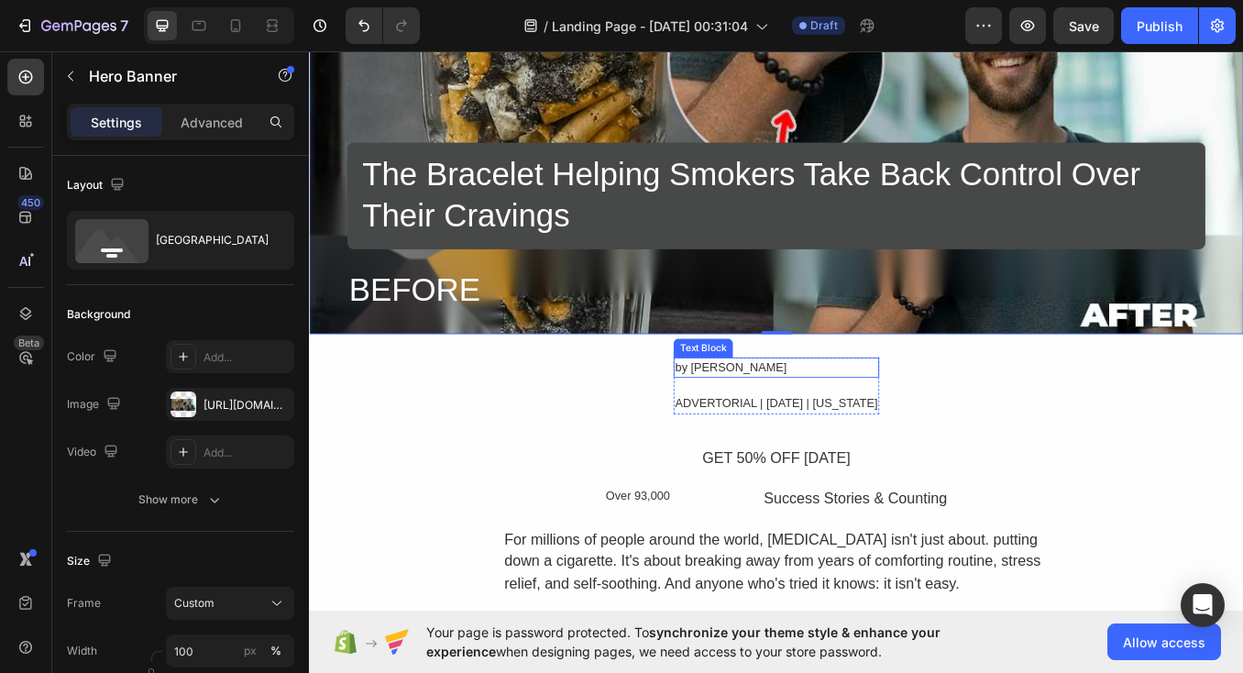
scroll to position [5603, 0]
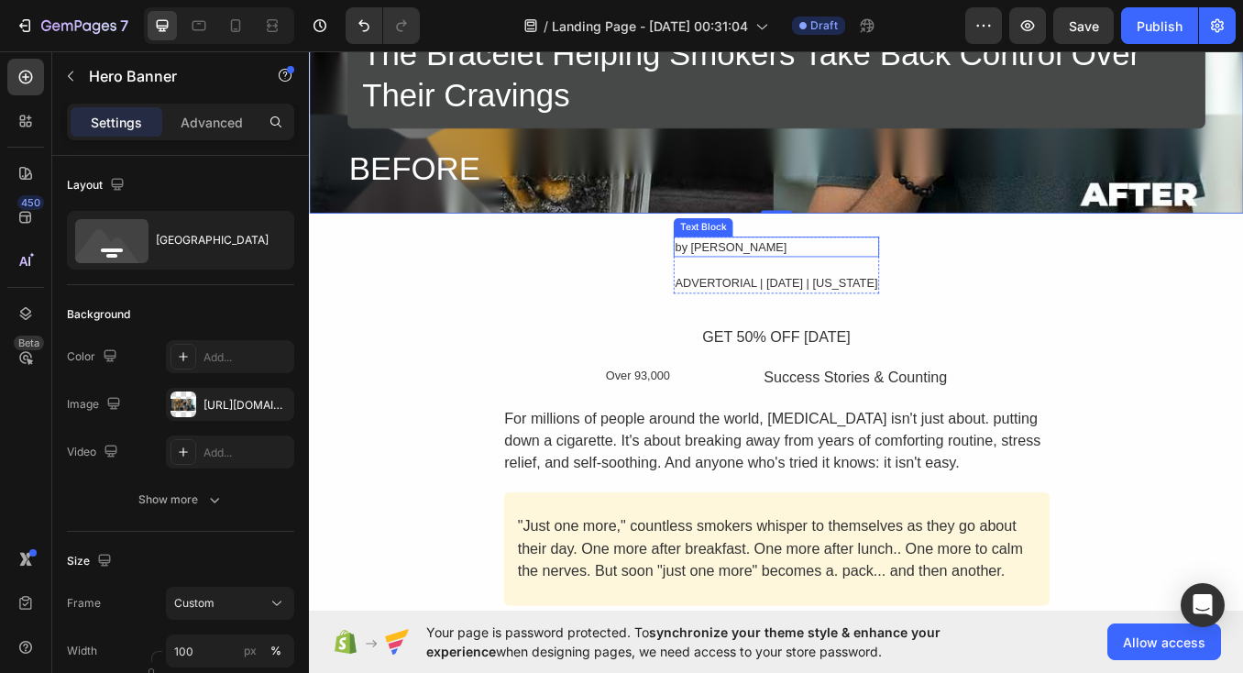
click at [767, 284] on div "by [PERSON_NAME]" at bounding box center [859, 281] width 242 height 25
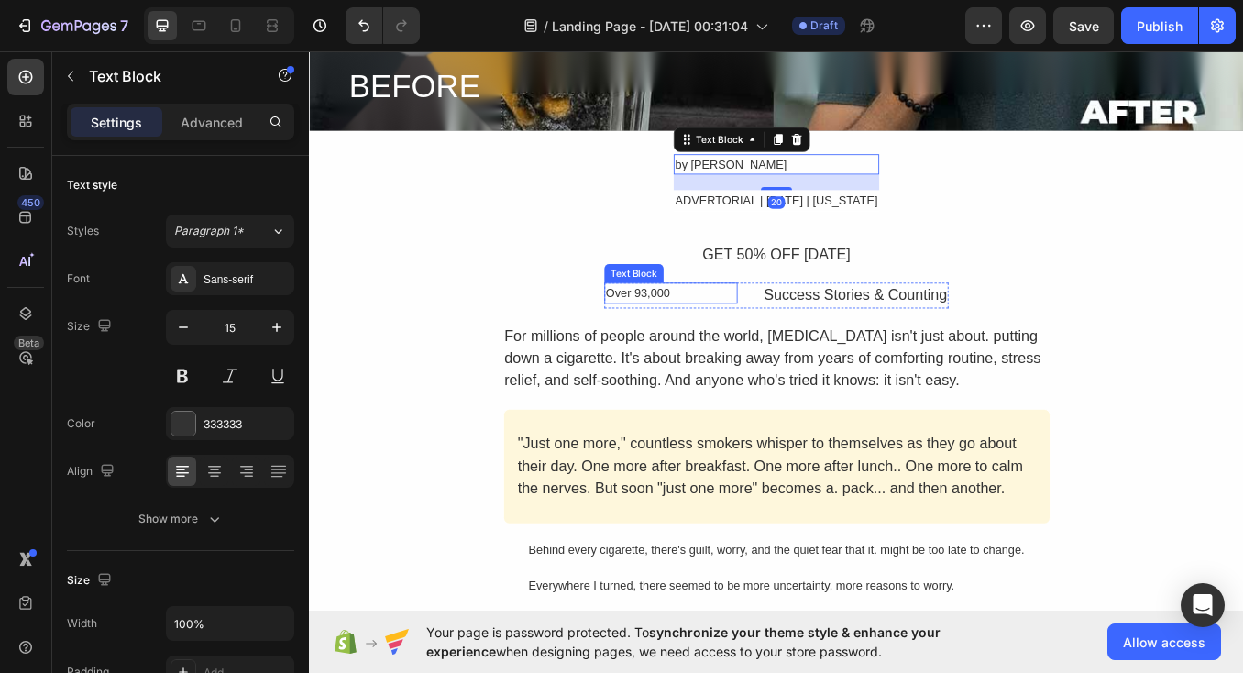
scroll to position [5698, 0]
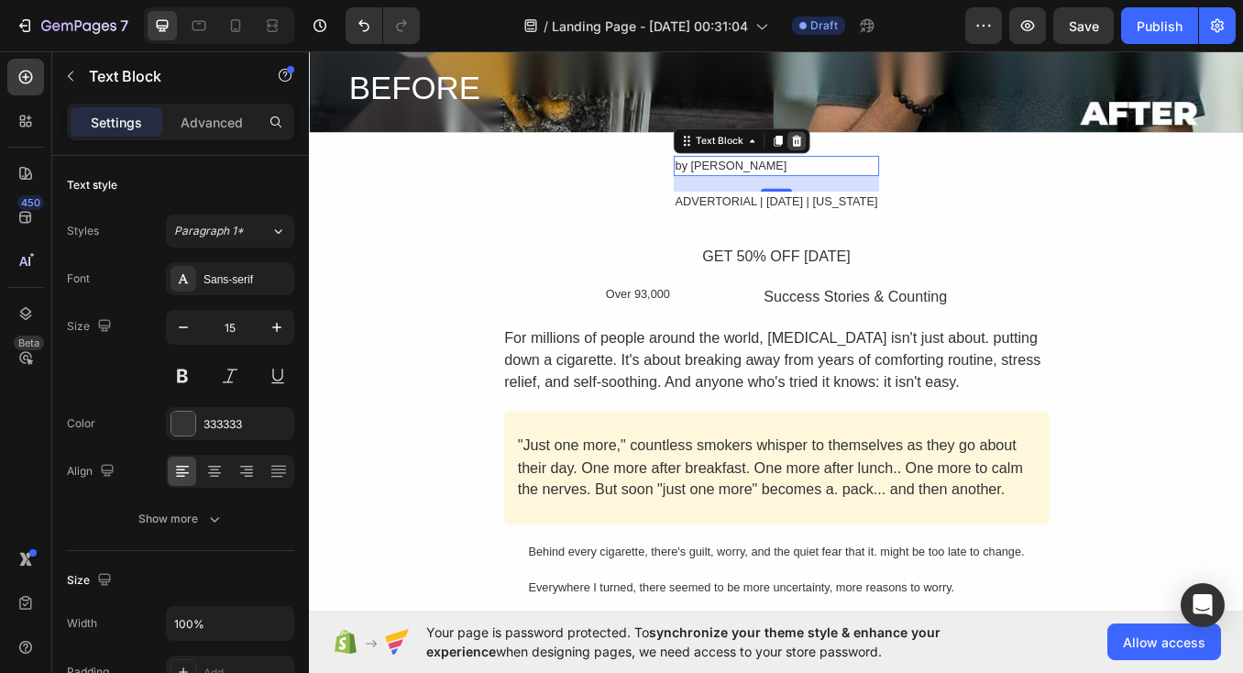
click at [871, 148] on div at bounding box center [882, 157] width 22 height 22
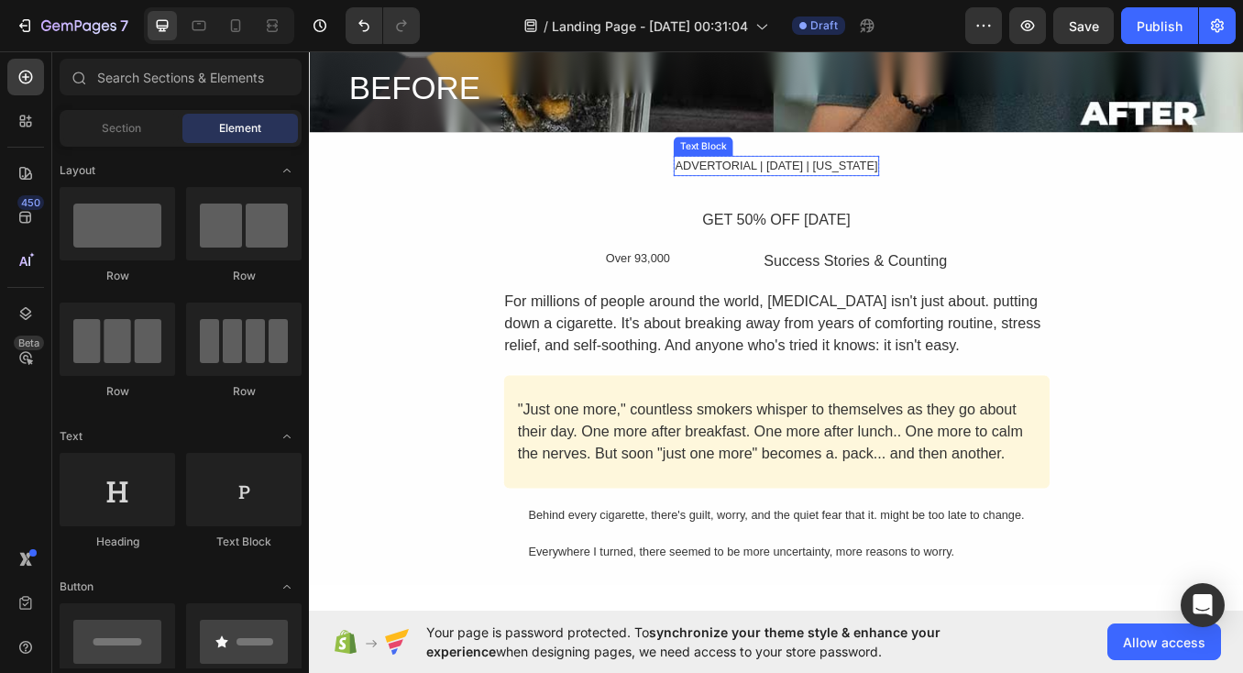
click at [849, 184] on div "ADVERTORIAL | [DATE] | [US_STATE]" at bounding box center [859, 186] width 242 height 25
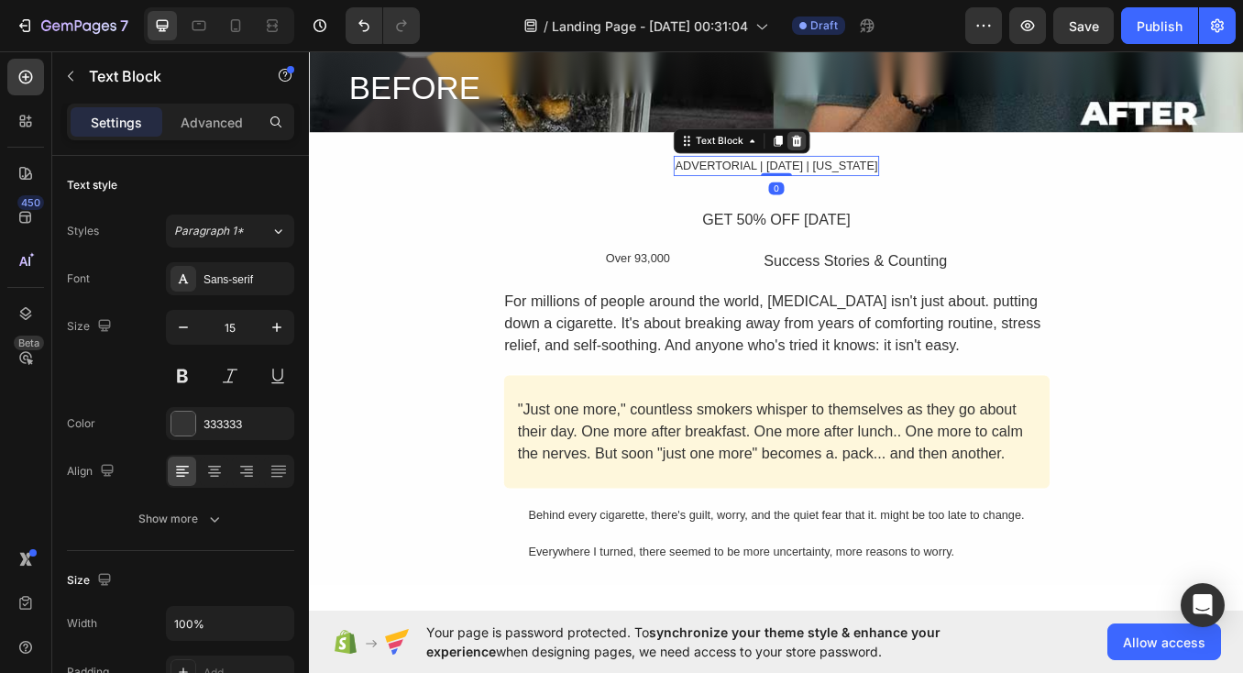
click at [875, 149] on icon at bounding box center [882, 156] width 15 height 15
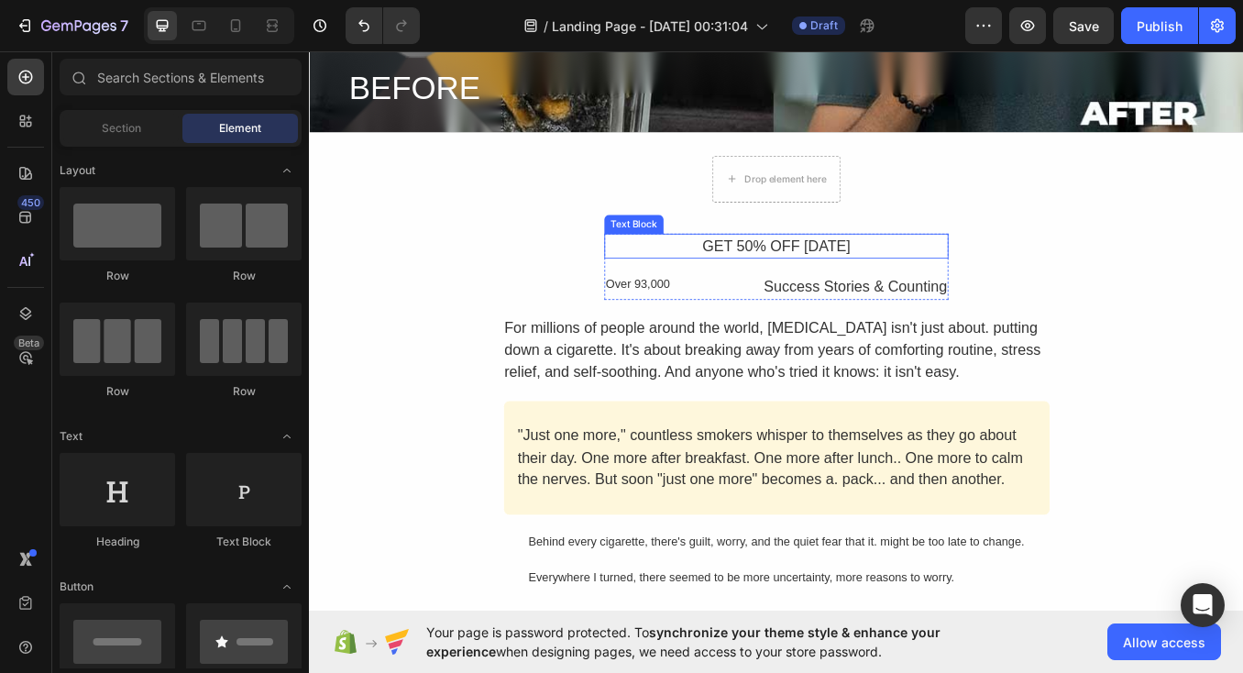
click at [837, 284] on div "GET 50% OFF [DATE]" at bounding box center [859, 281] width 406 height 30
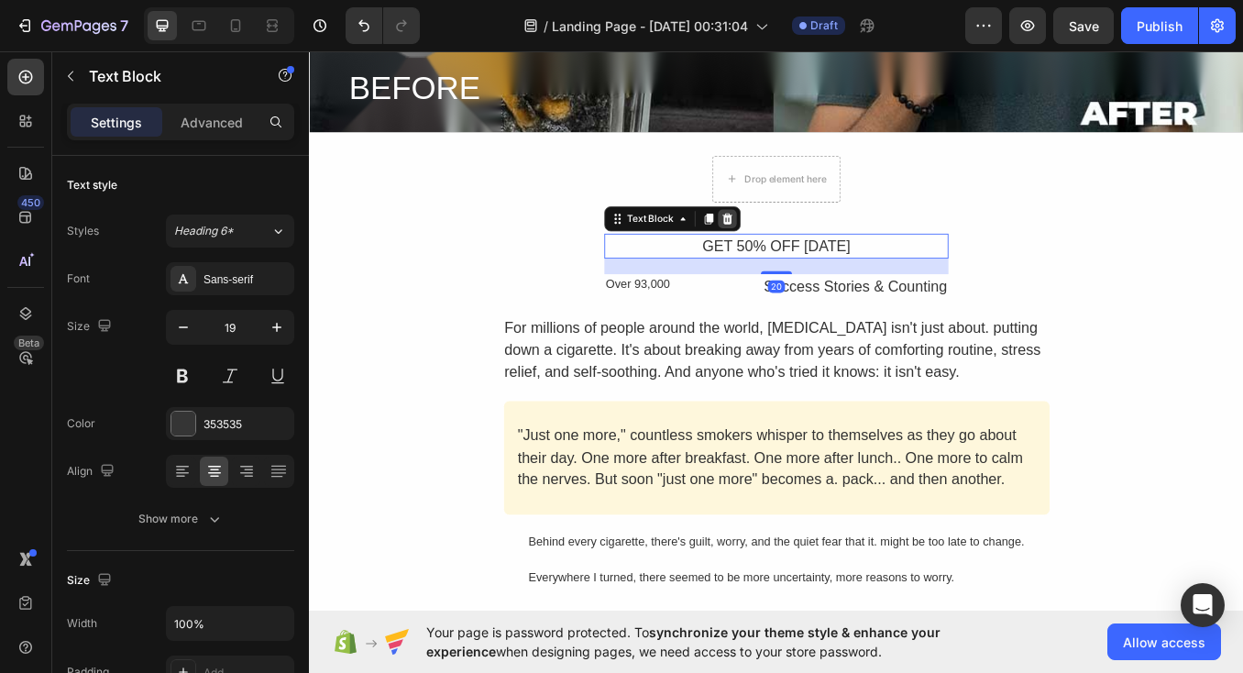
click at [802, 244] on icon at bounding box center [800, 248] width 12 height 13
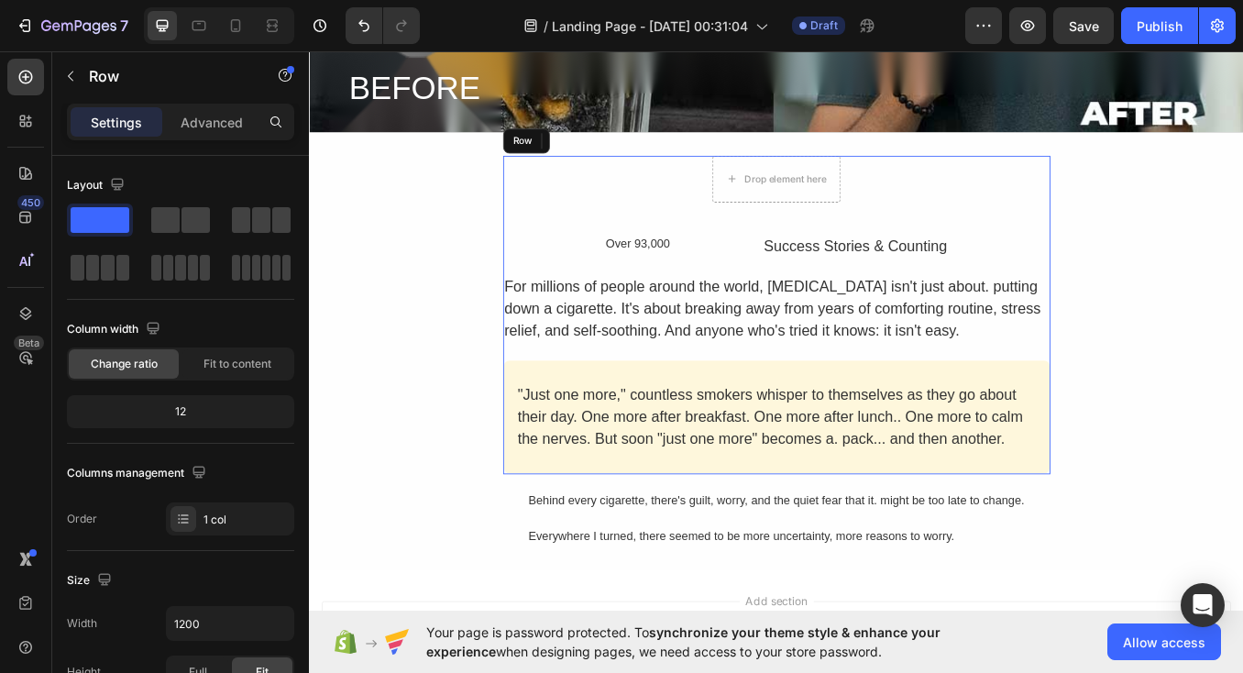
click at [754, 226] on div "Drop element here Row Over 93,000 Text Block Success Stories & Counting Text Bl…" at bounding box center [859, 362] width 644 height 376
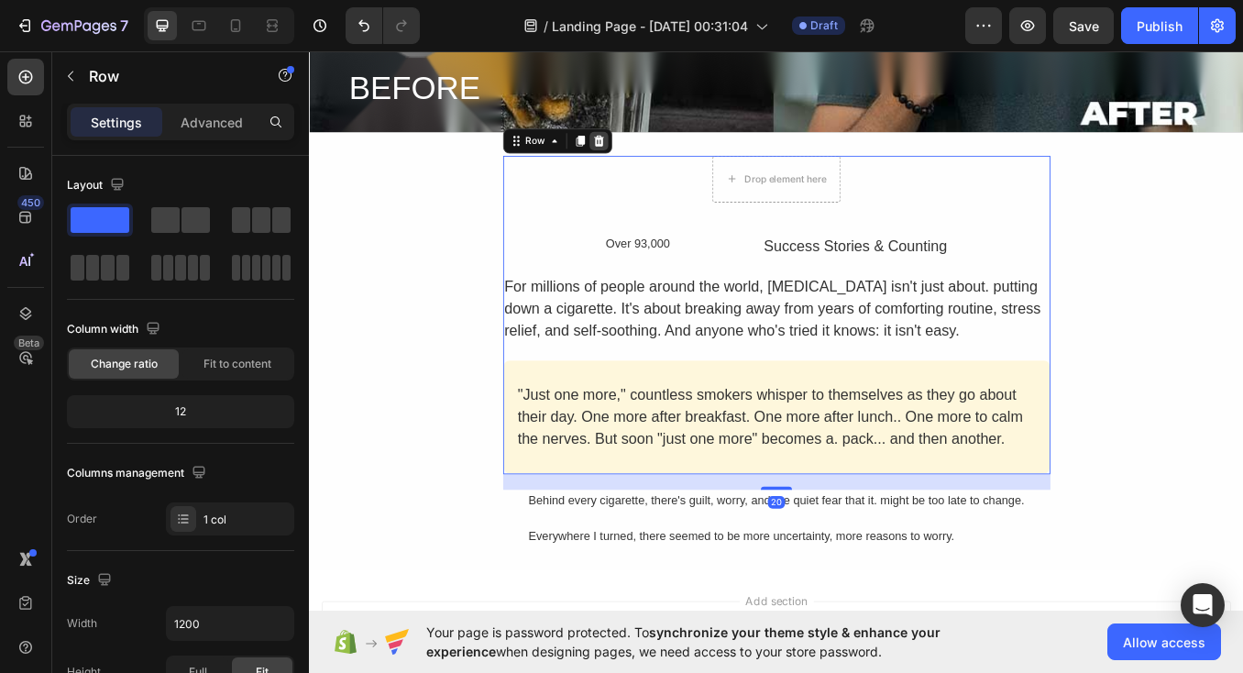
click at [652, 155] on icon at bounding box center [649, 156] width 12 height 13
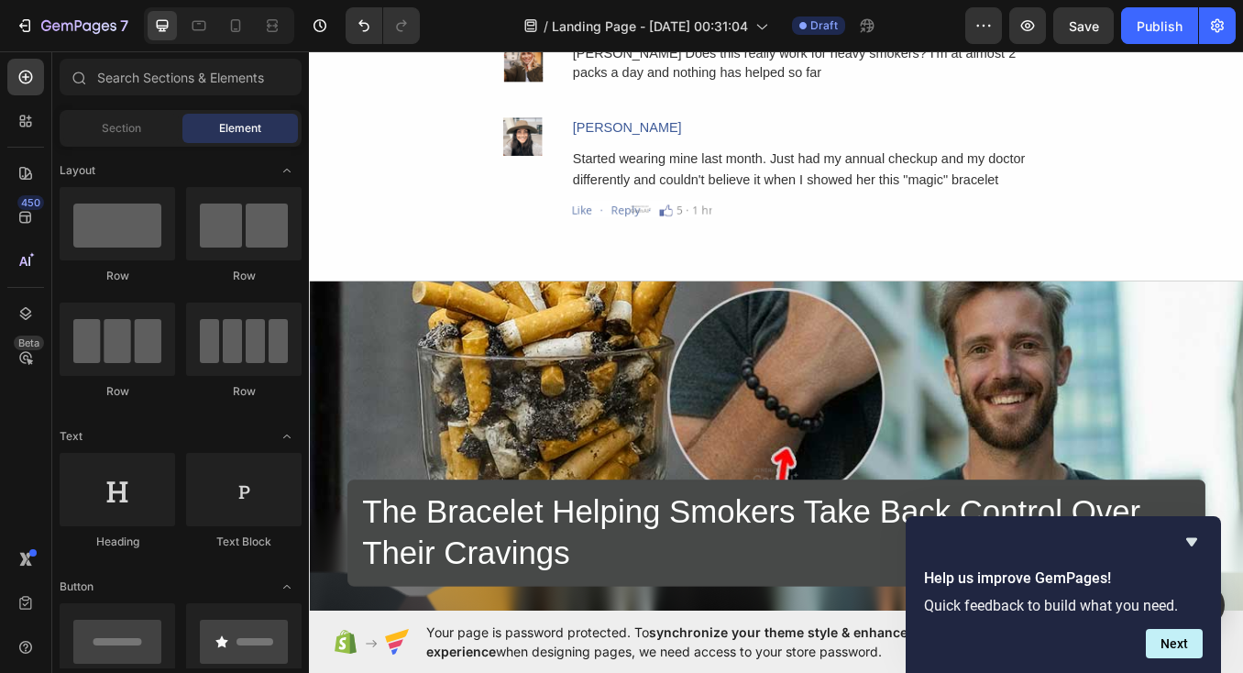
scroll to position [5178, 0]
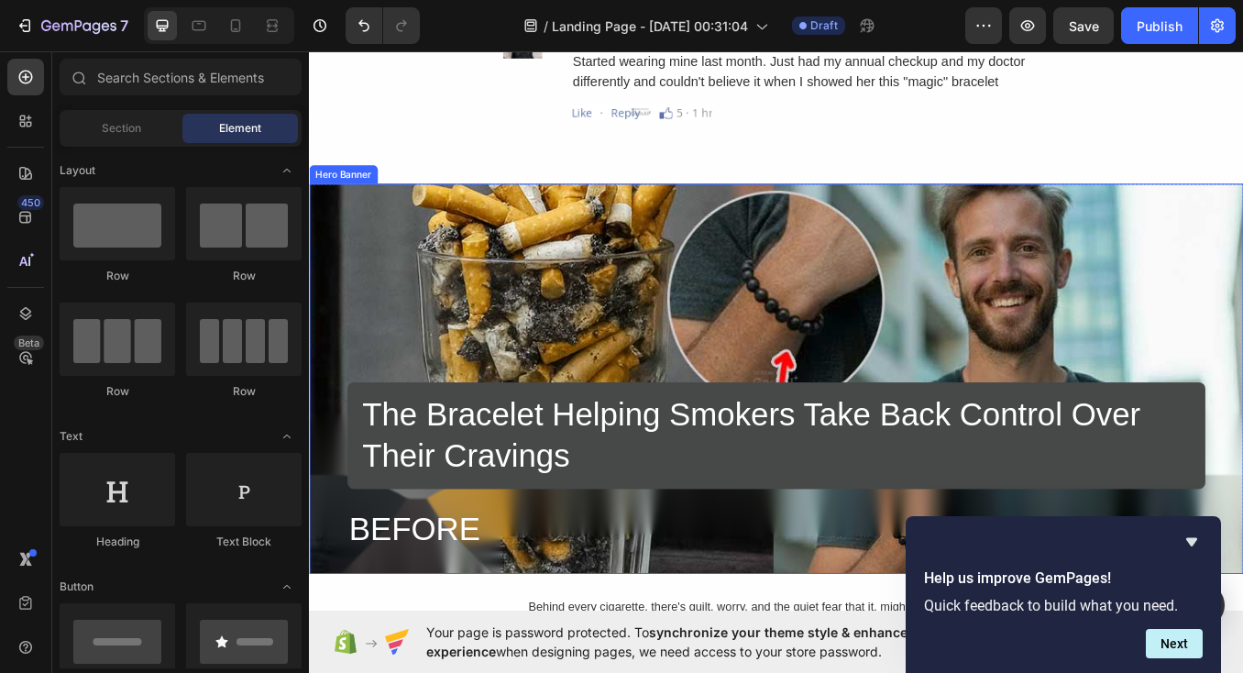
click at [671, 274] on div "Overlay" at bounding box center [859, 436] width 1100 height 459
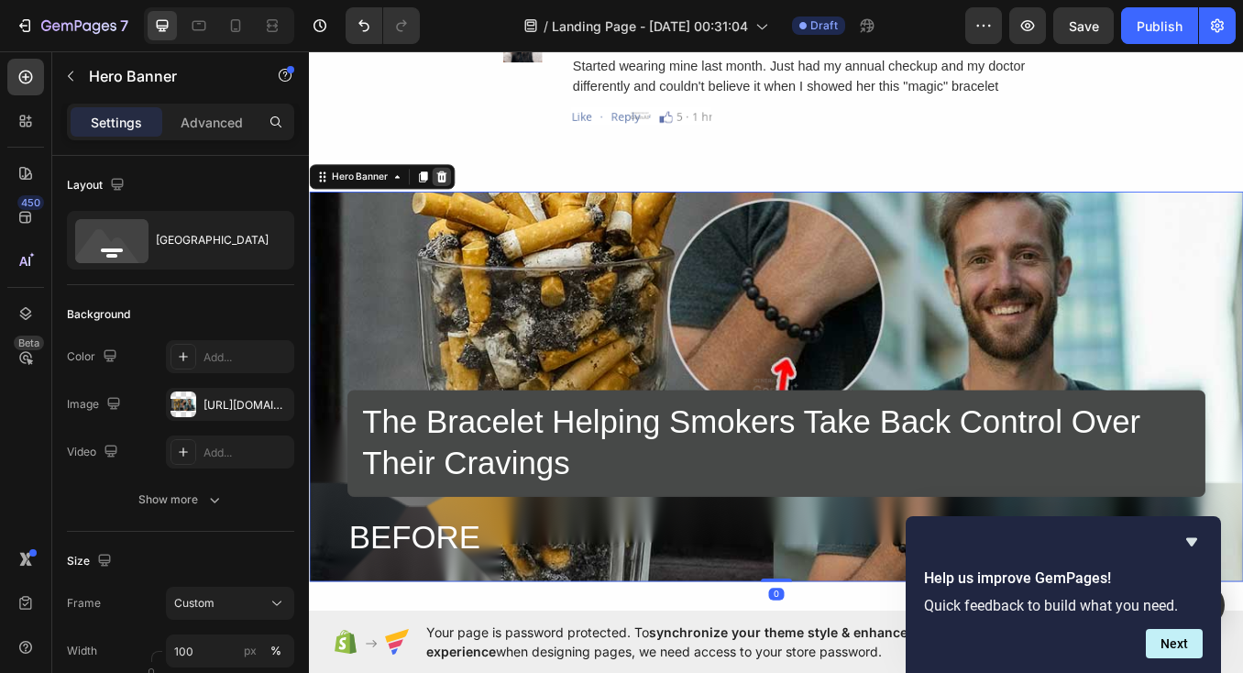
click at [463, 192] on icon at bounding box center [465, 198] width 12 height 13
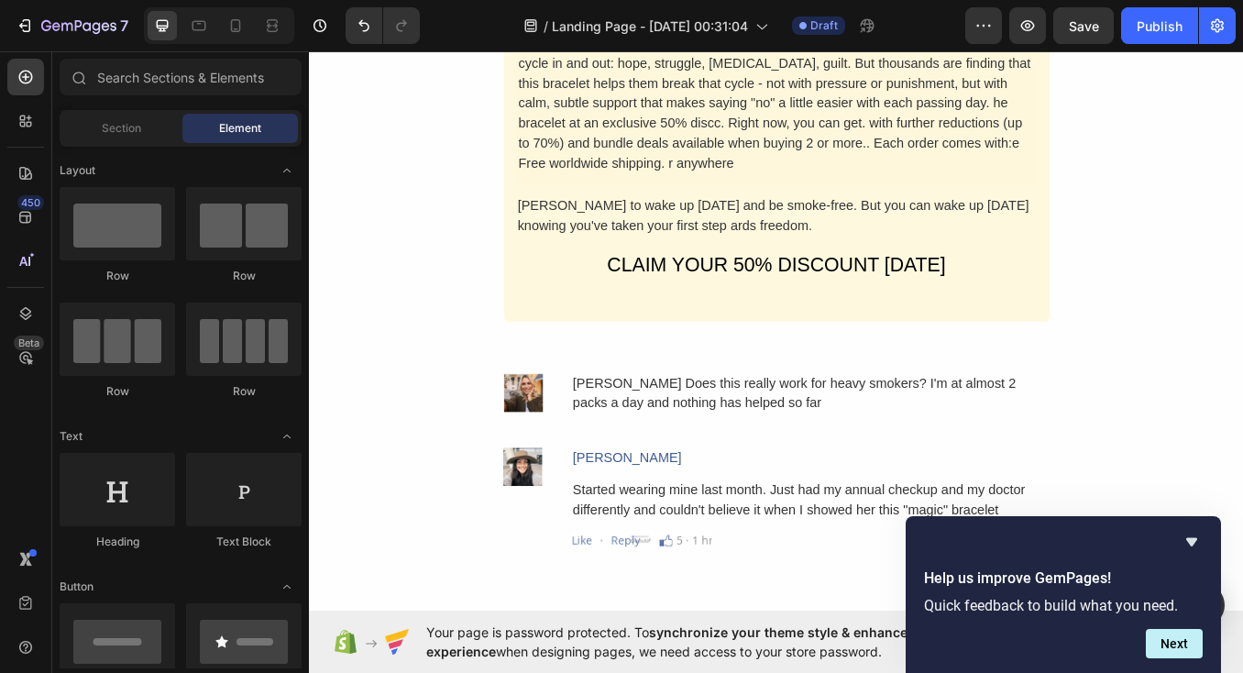
scroll to position [4678, 0]
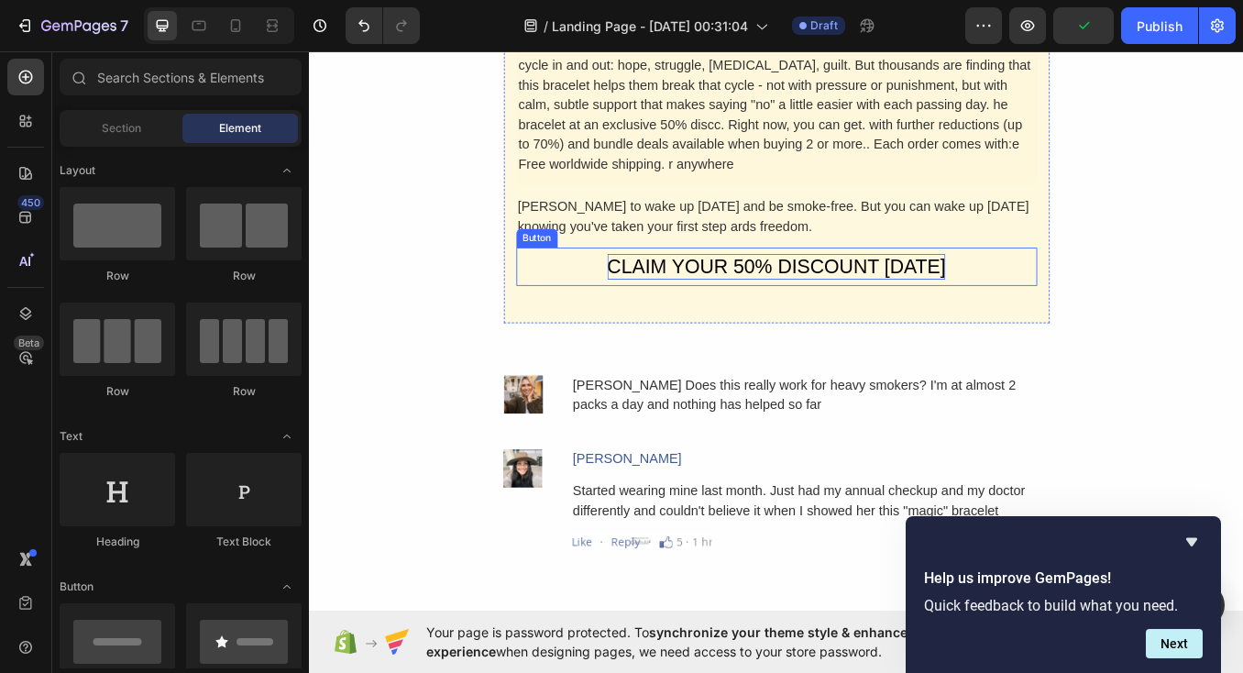
click at [864, 304] on div "CLAIM YOUR 50% DISCOUNT [DATE]" at bounding box center [859, 305] width 399 height 30
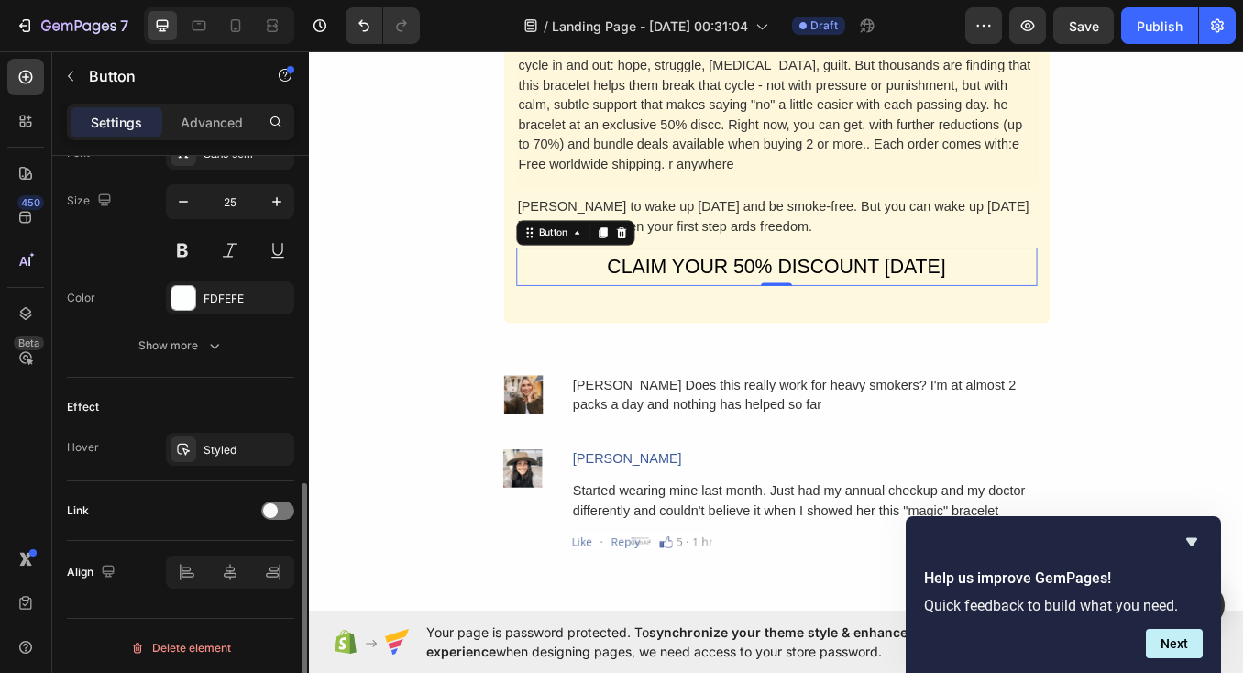
scroll to position [745, 0]
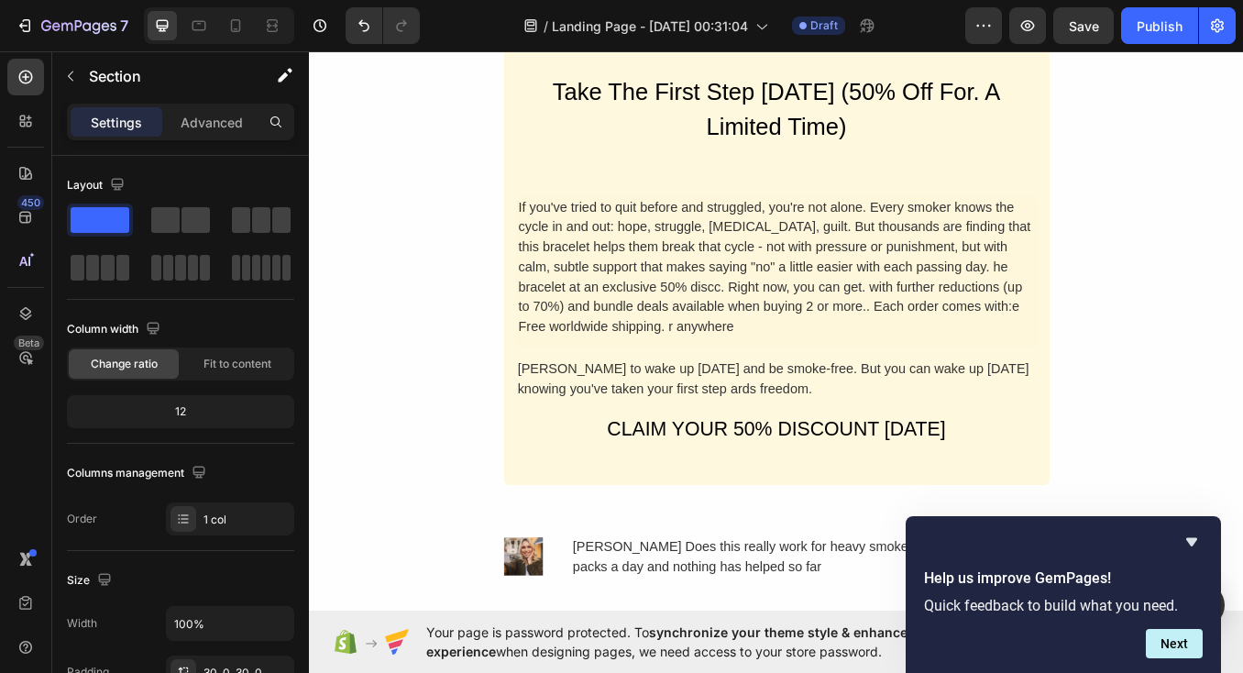
scroll to position [4457, 0]
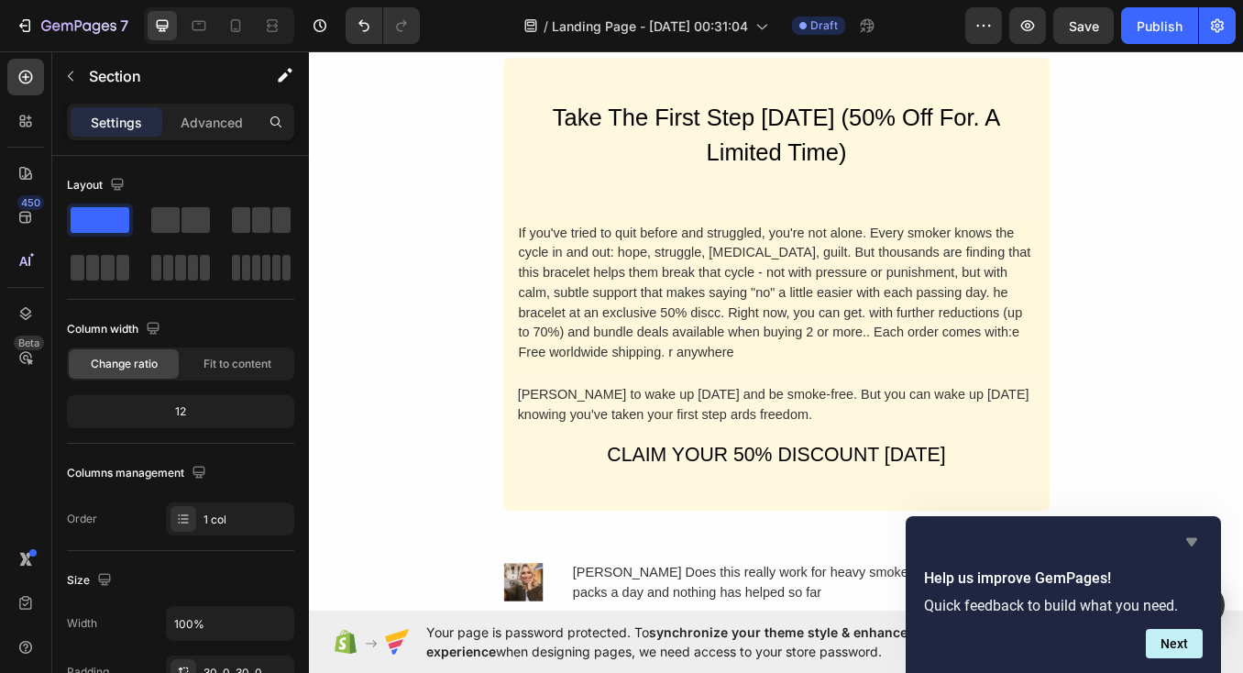
click at [1192, 535] on icon "Hide survey" at bounding box center [1191, 542] width 22 height 22
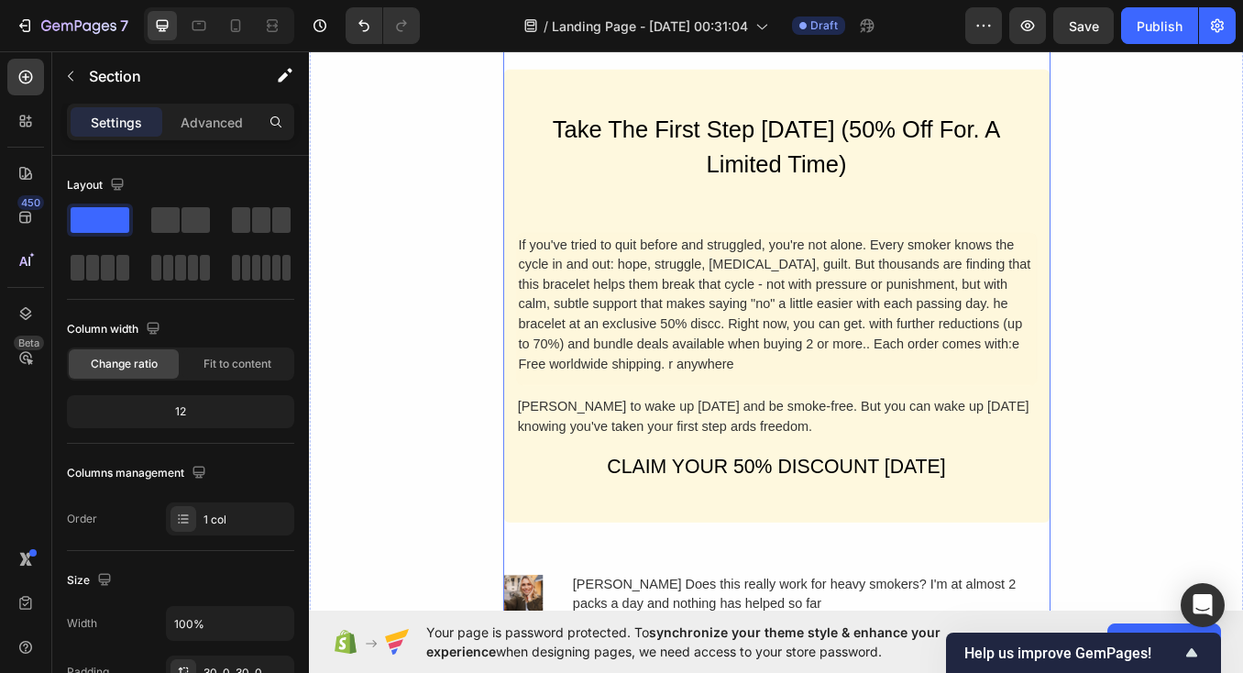
scroll to position [4439, 0]
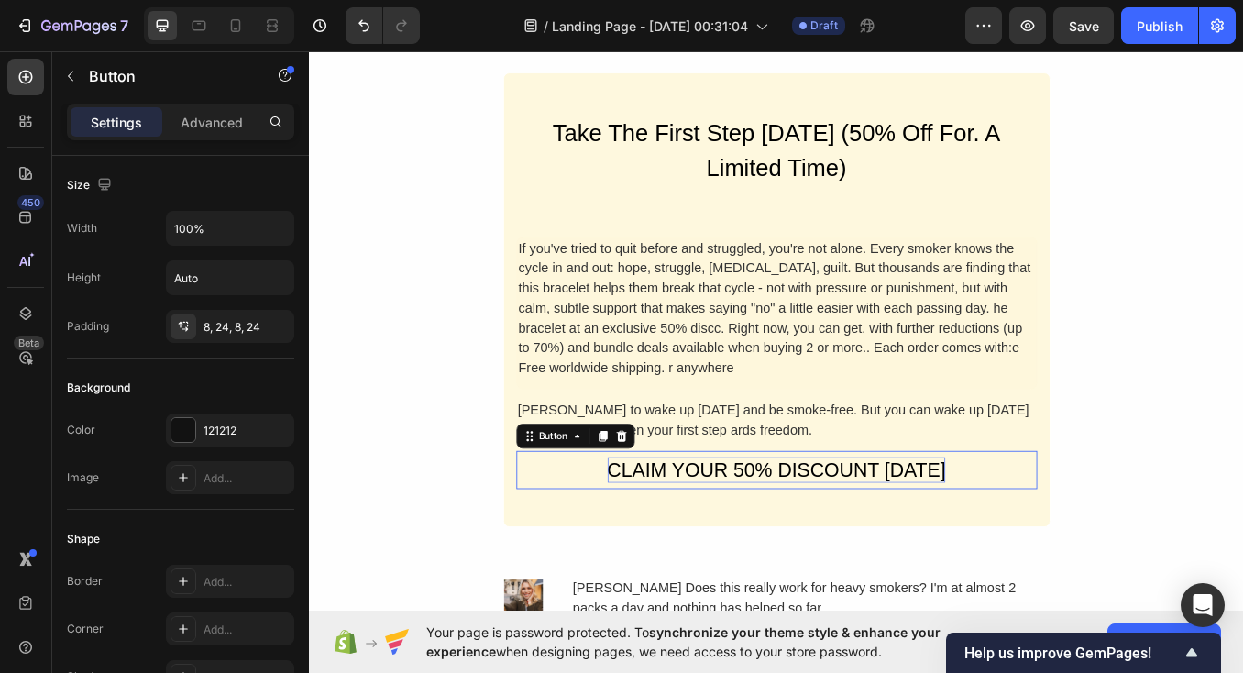
click at [869, 544] on div "CLAIM YOUR 50% DISCOUNT [DATE]" at bounding box center [859, 544] width 399 height 30
click at [595, 496] on div "Button" at bounding box center [595, 504] width 41 height 16
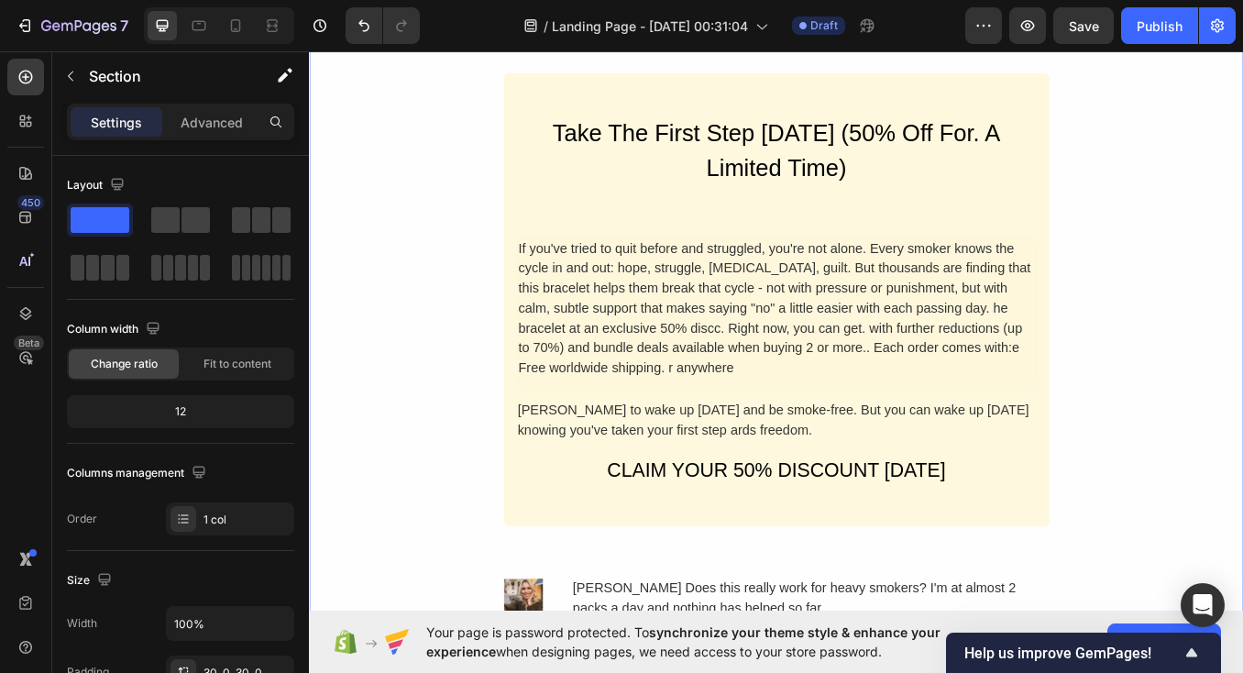
drag, startPoint x: 423, startPoint y: 566, endPoint x: 602, endPoint y: 566, distance: 178.7
click at [423, 566] on div "Why It's Worth The Investment. Heading Think about it: the average pack-a-day s…" at bounding box center [859, 198] width 1100 height 1459
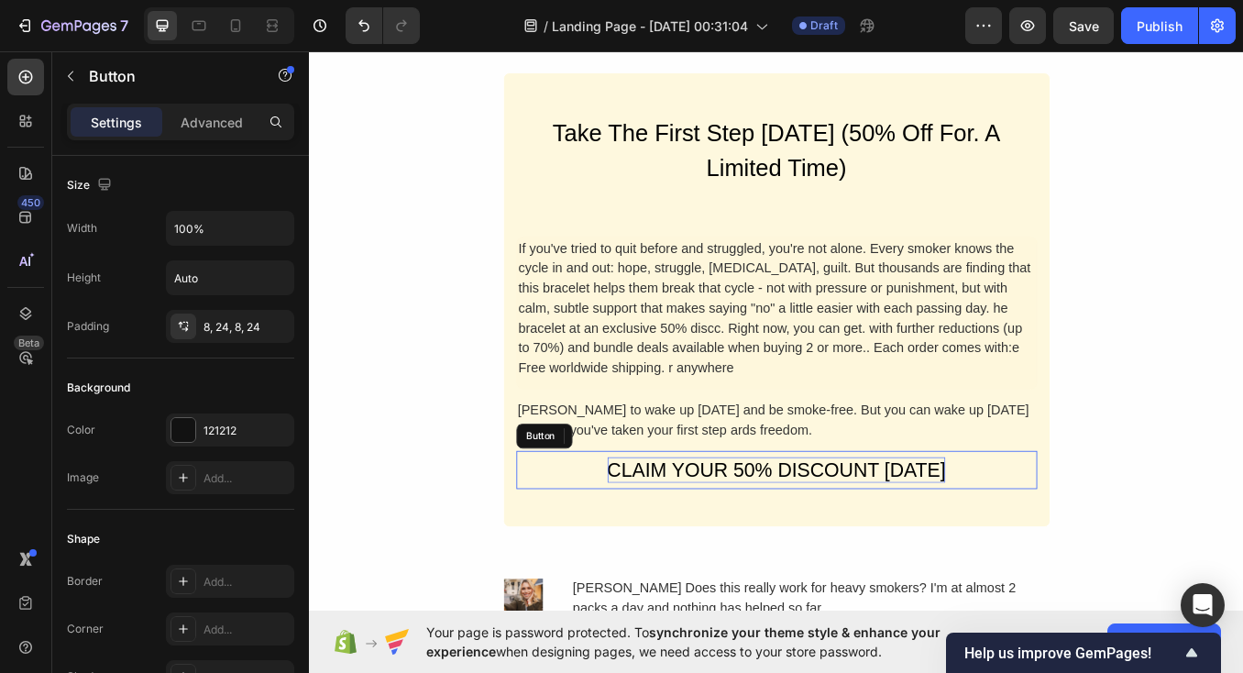
click at [818, 539] on div "CLAIM YOUR 50% DISCOUNT [DATE]" at bounding box center [859, 544] width 399 height 30
click at [607, 496] on div "Button" at bounding box center [595, 504] width 41 height 16
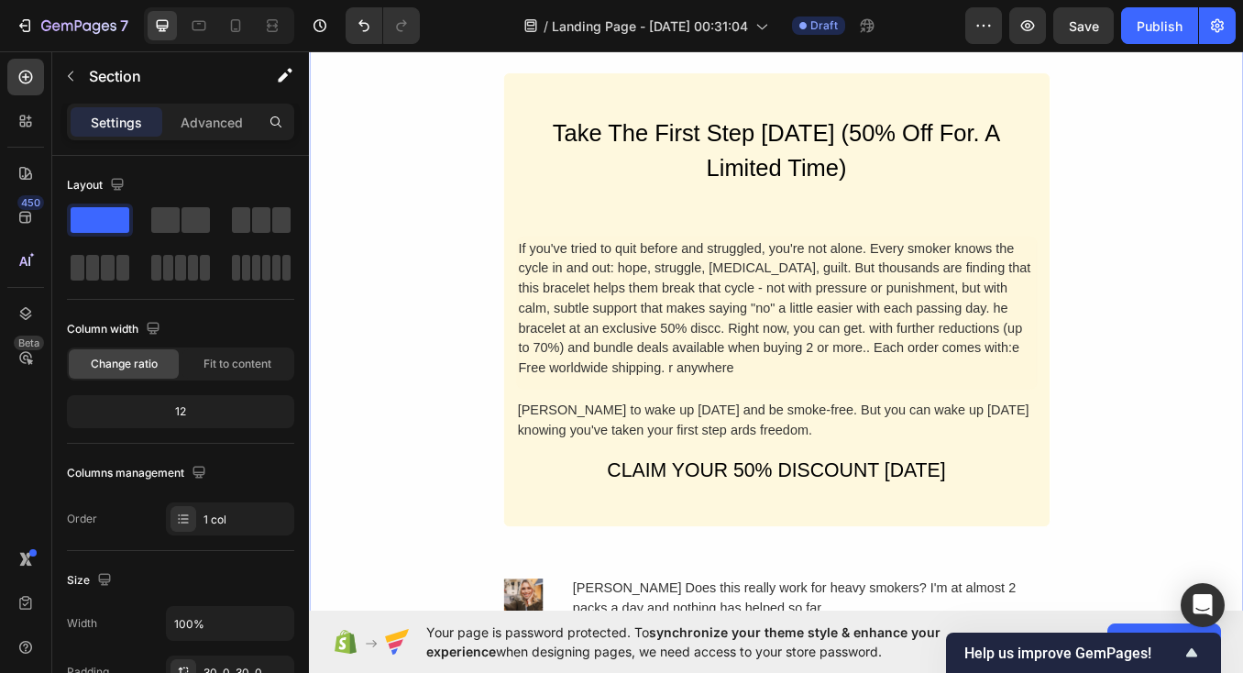
click at [497, 494] on div "Why It's Worth The Investment. Heading Think about it: the average pack-a-day s…" at bounding box center [859, 198] width 1100 height 1459
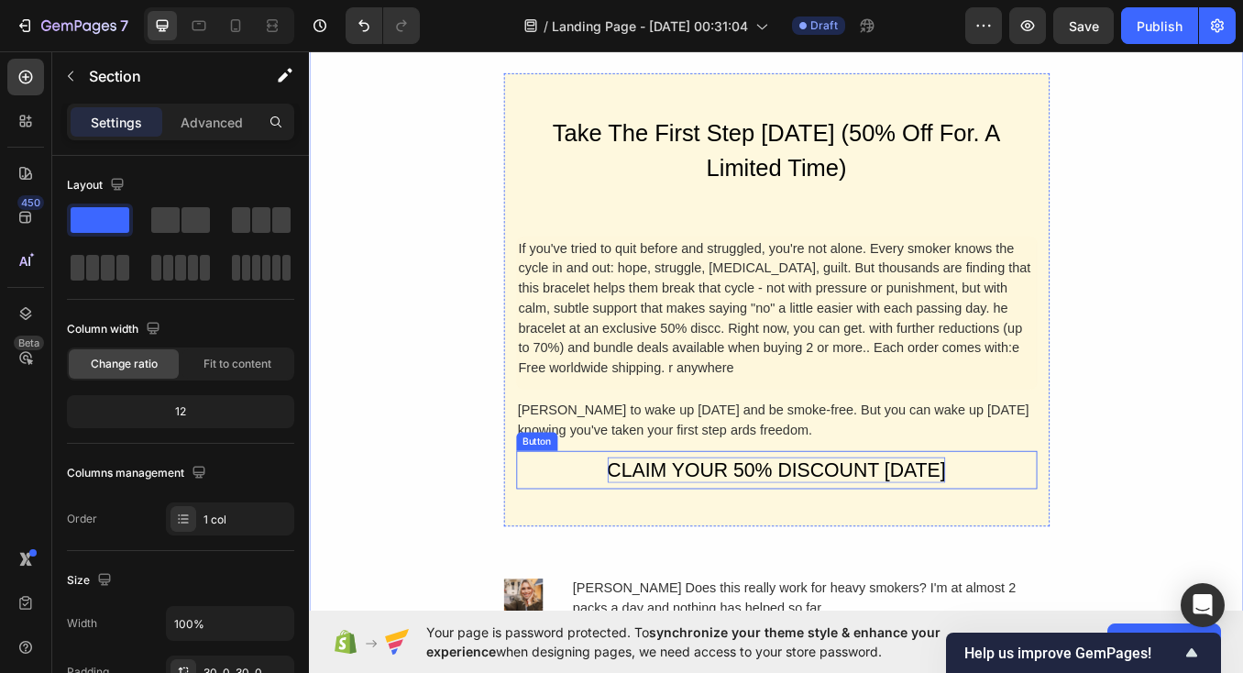
click at [699, 529] on div "CLAIM YOUR 50% DISCOUNT [DATE]" at bounding box center [859, 544] width 399 height 30
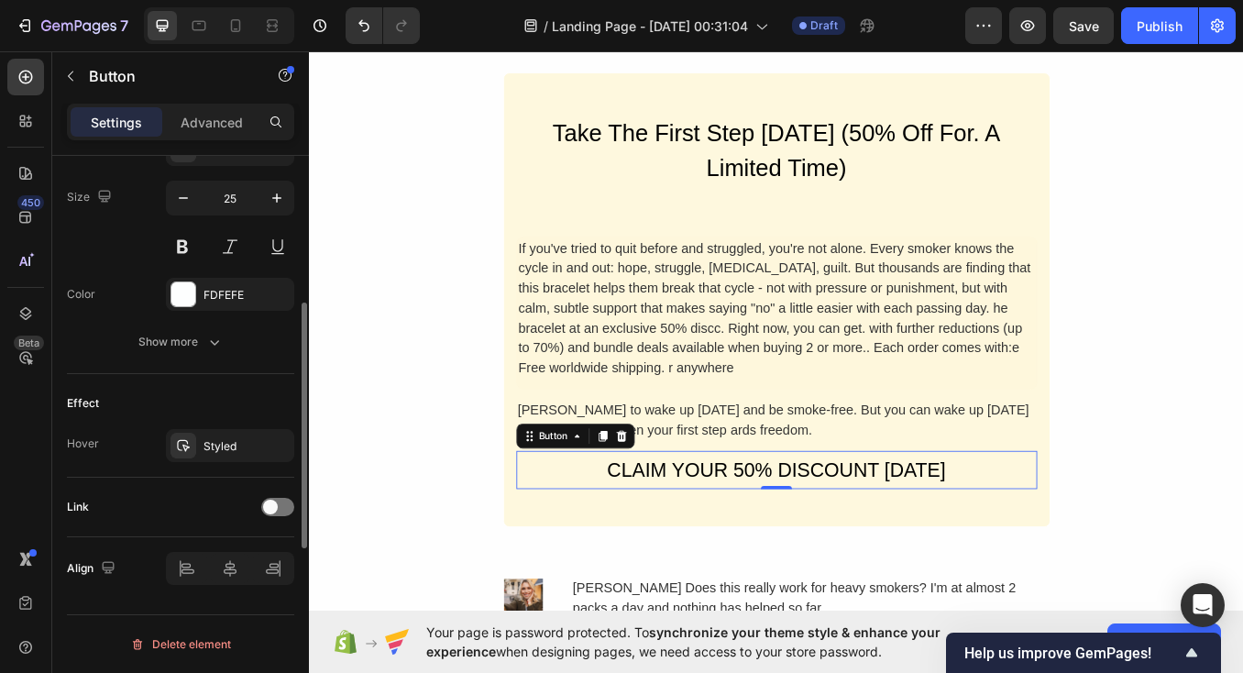
scroll to position [0, 0]
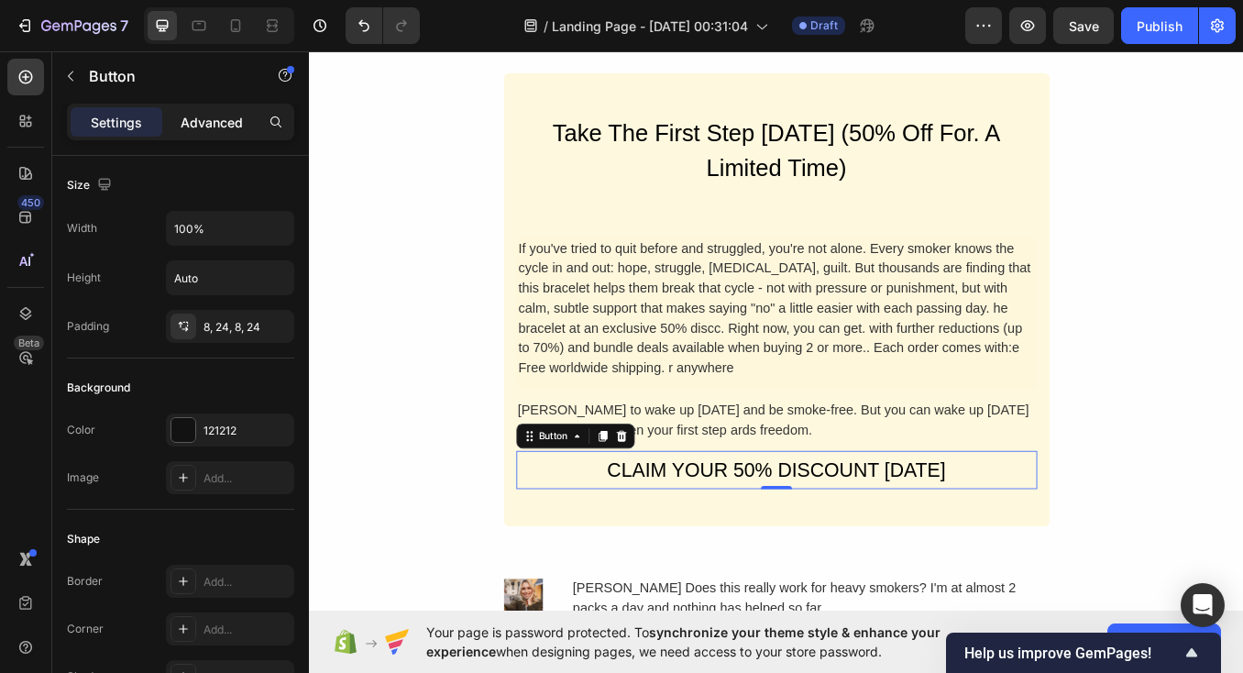
click at [216, 131] on p "Advanced" at bounding box center [212, 122] width 62 height 19
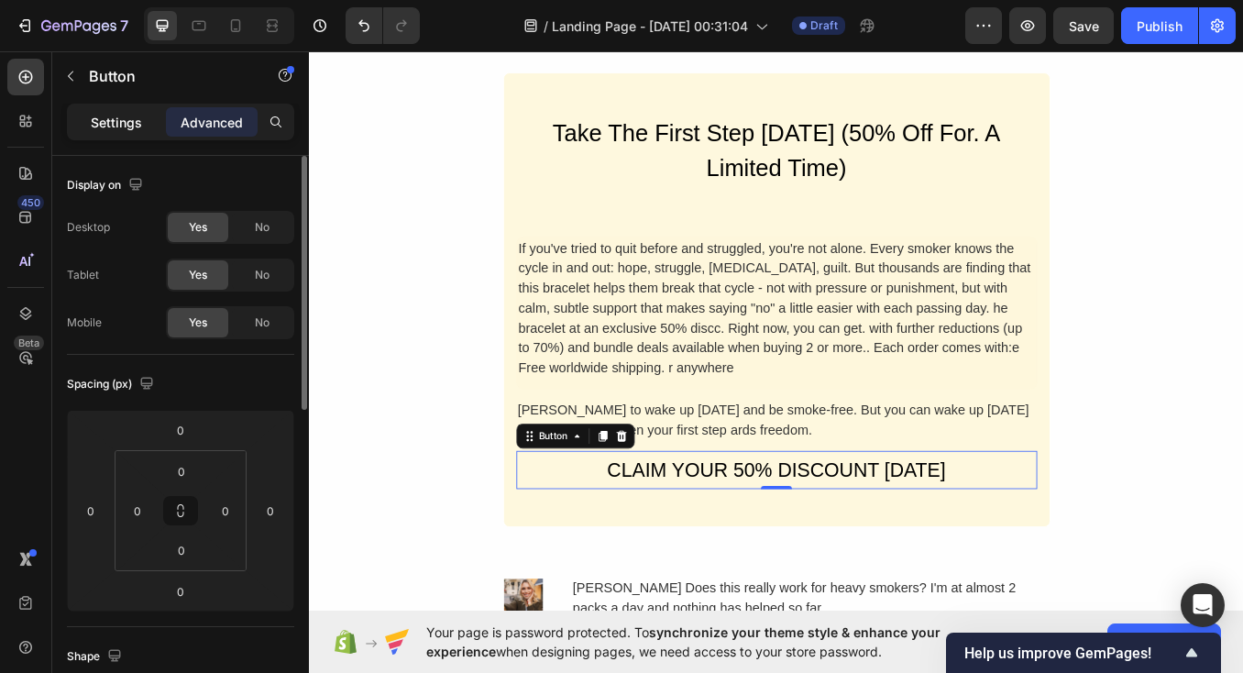
click at [135, 131] on p "Settings" at bounding box center [116, 122] width 51 height 19
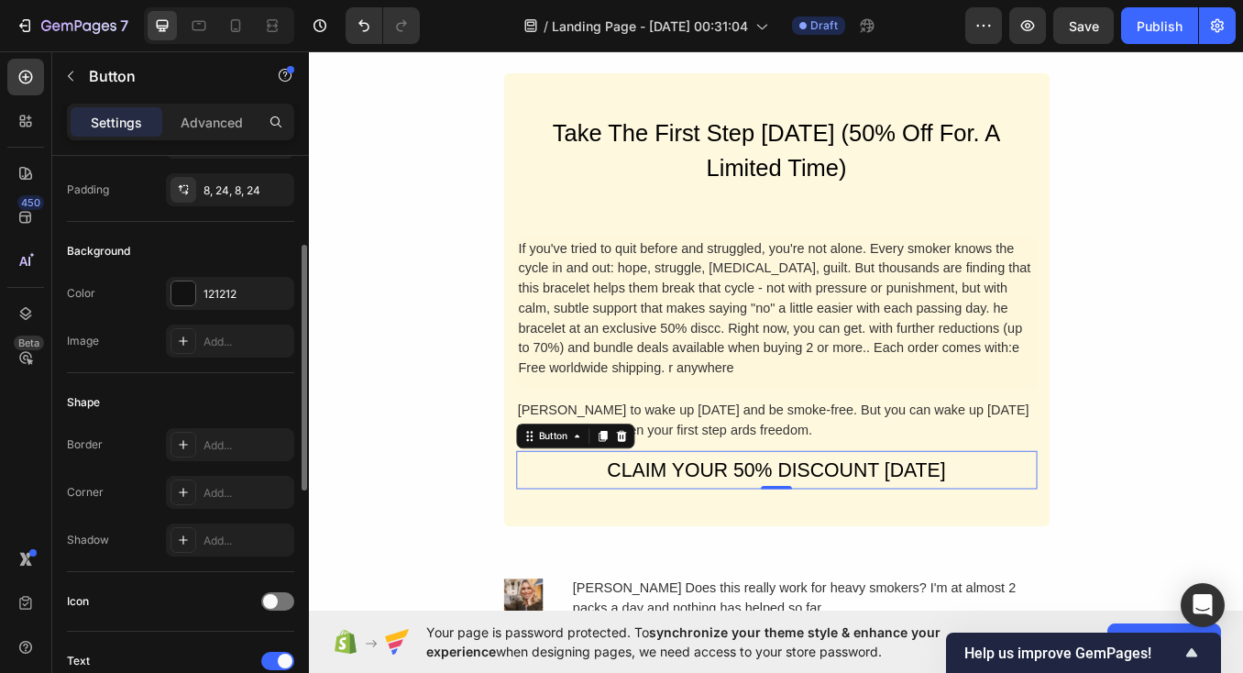
scroll to position [160, 0]
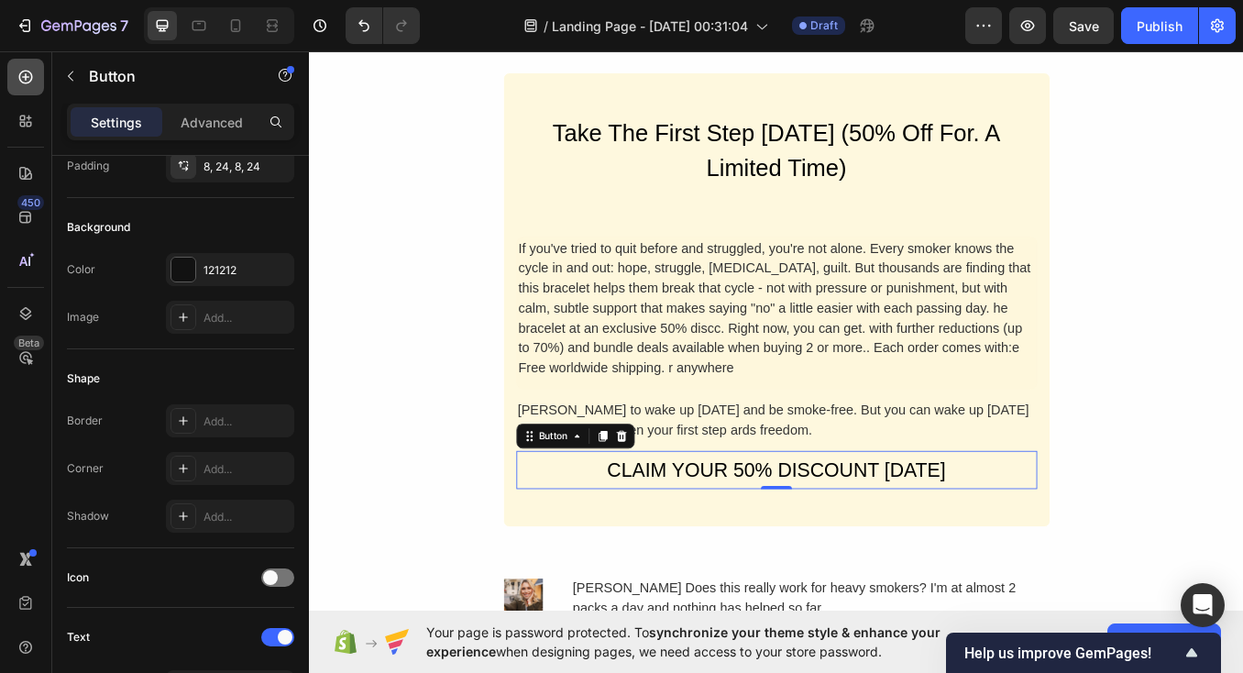
click at [30, 91] on div at bounding box center [25, 77] width 37 height 37
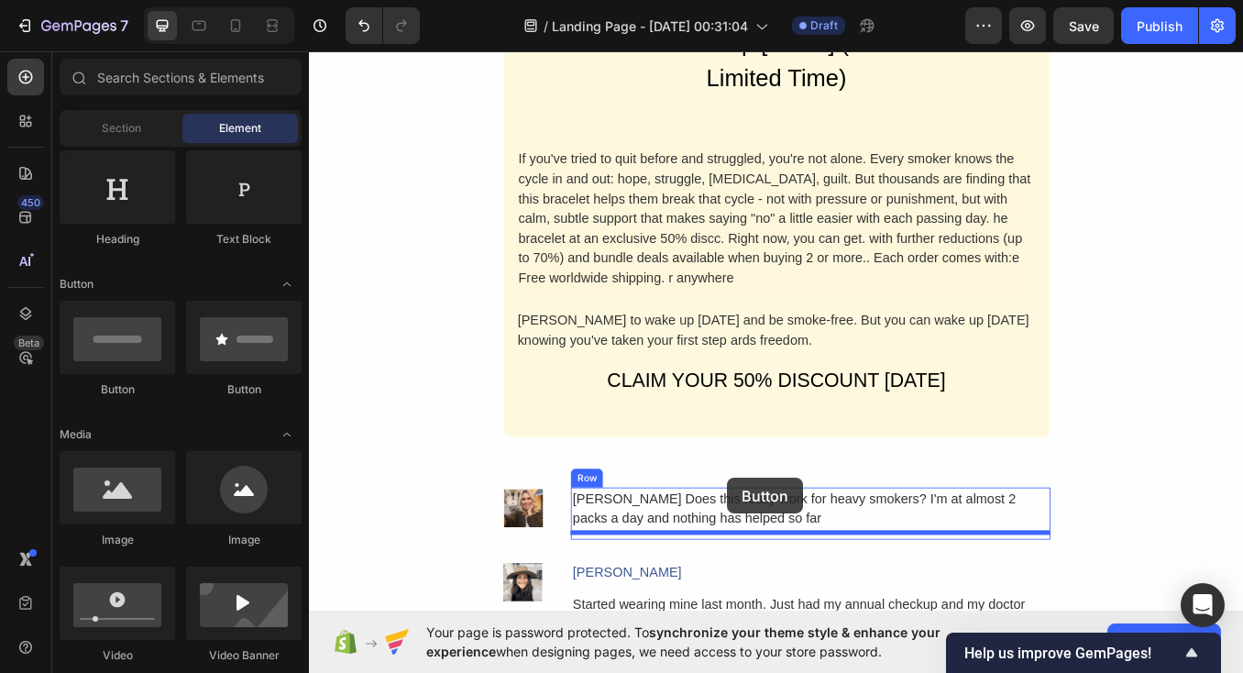
scroll to position [4588, 0]
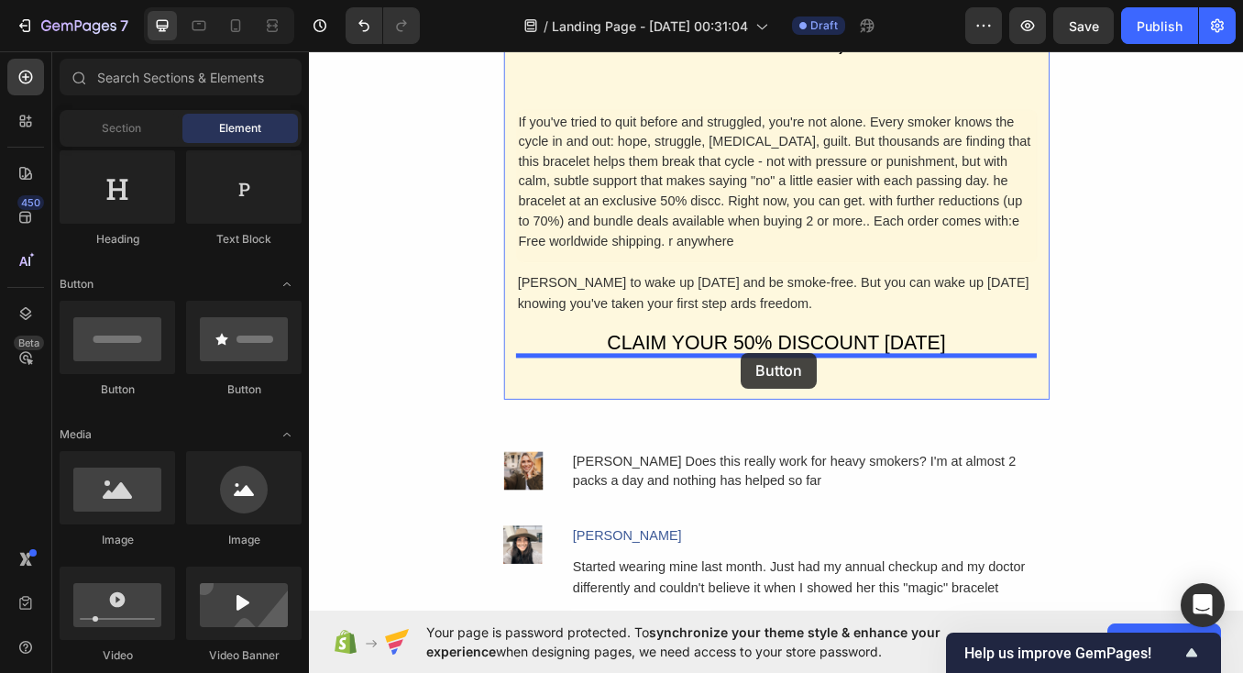
drag, startPoint x: 444, startPoint y: 379, endPoint x: 817, endPoint y: 406, distance: 373.9
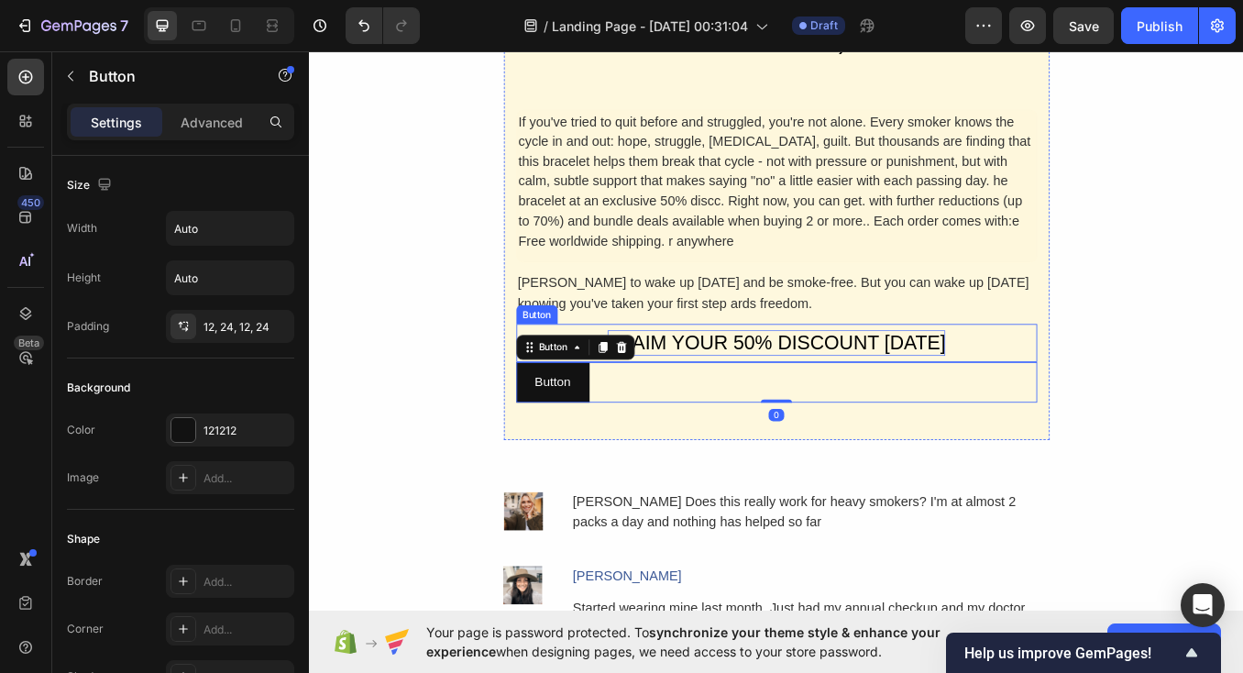
click at [833, 384] on div "CLAIM YOUR 50% DISCOUNT [DATE]" at bounding box center [859, 394] width 399 height 30
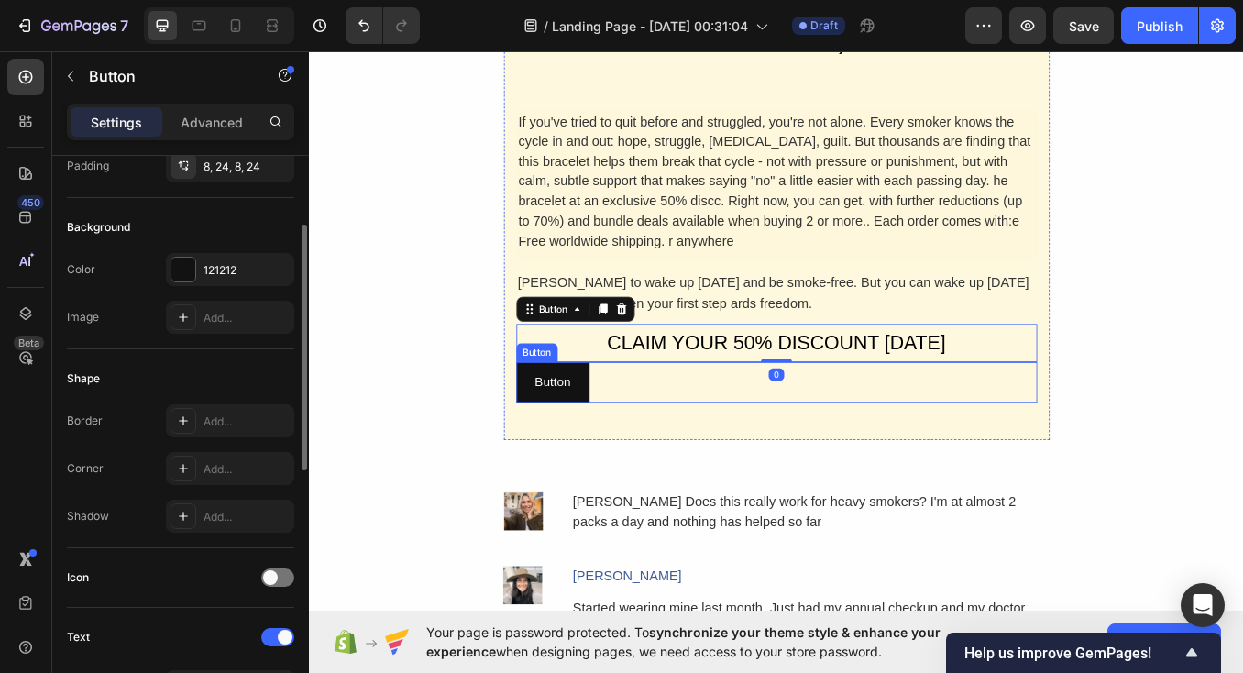
click at [805, 450] on div "Button Button" at bounding box center [859, 441] width 613 height 49
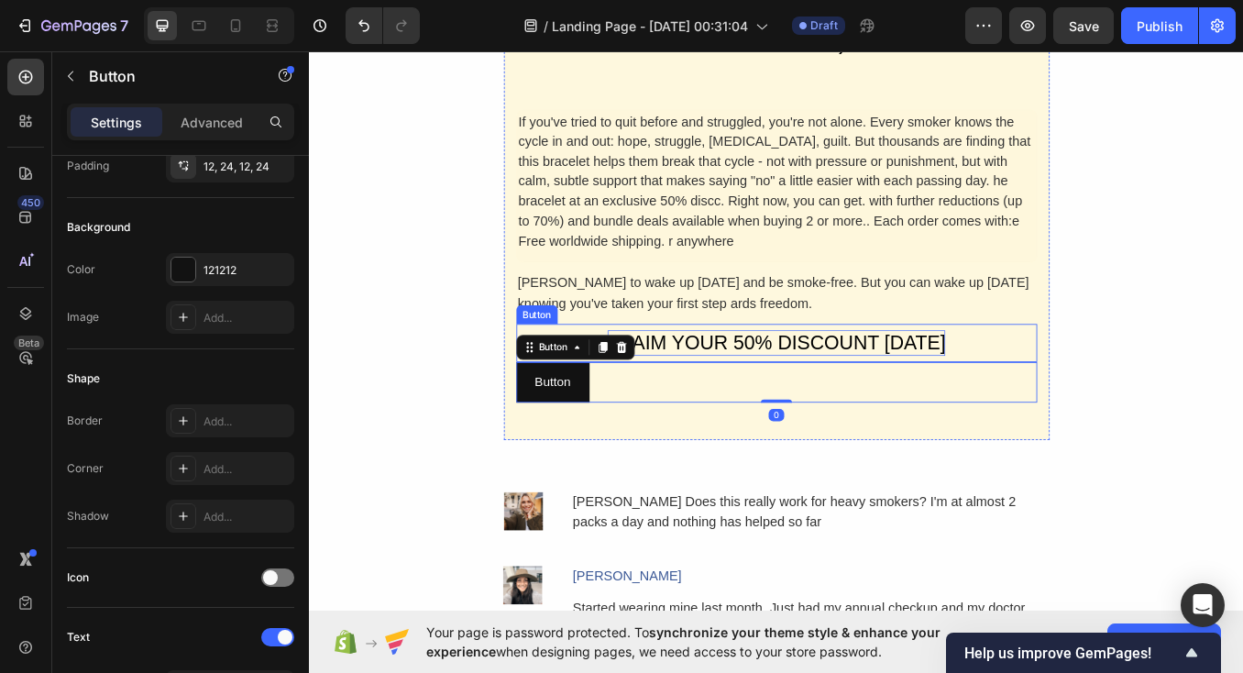
click at [846, 380] on div "CLAIM YOUR 50% DISCOUNT [DATE]" at bounding box center [859, 394] width 399 height 30
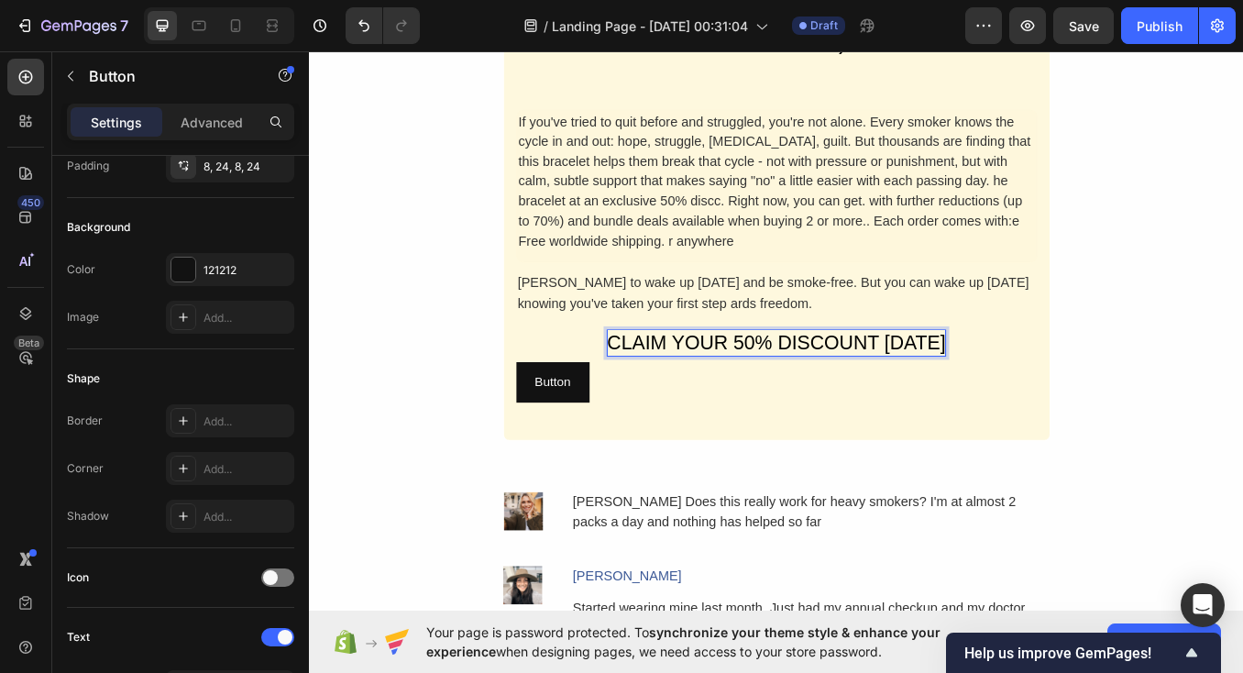
click at [721, 381] on p "CLAIM YOUR 50% DISCOUNT [DATE]" at bounding box center [859, 394] width 399 height 30
click at [596, 393] on button "CLAIM YOUR 50% DISCOUNT [DATE]" at bounding box center [859, 394] width 613 height 45
click at [717, 389] on p "CLAIM YOUR 50% DISCOUNT [DATE]" at bounding box center [859, 394] width 399 height 30
click at [610, 386] on button "CLAIM YOUR 50% DISCOUNT [DATE]" at bounding box center [859, 394] width 613 height 45
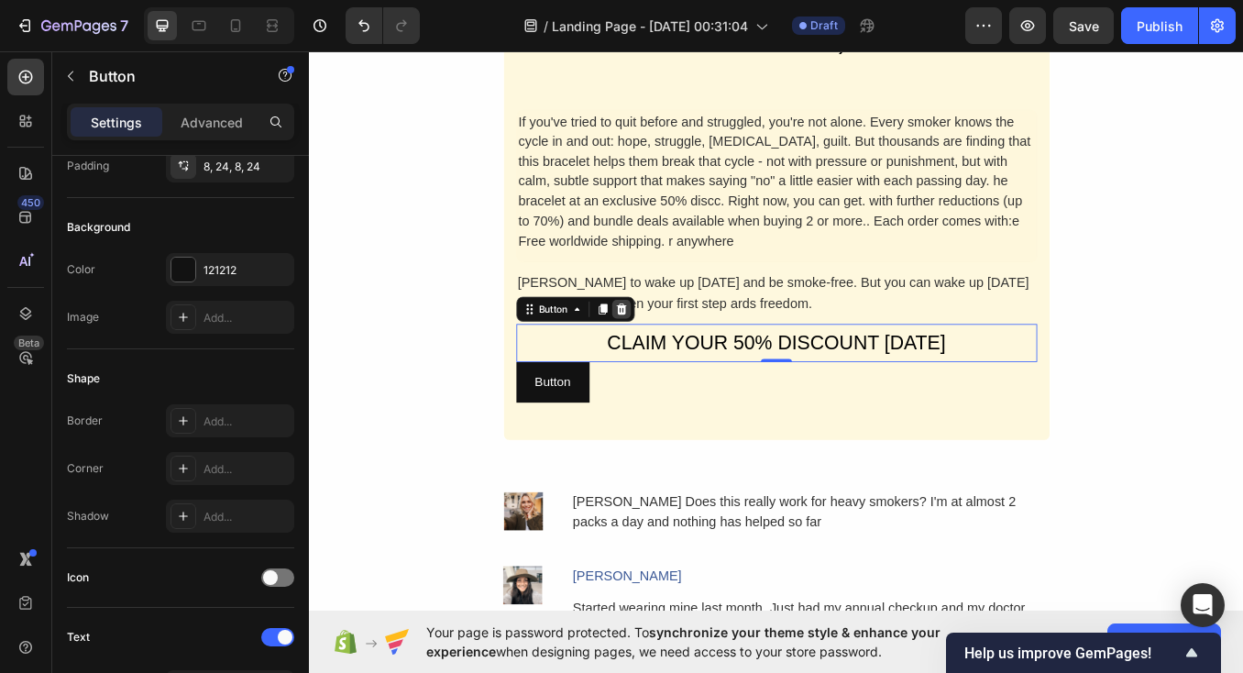
click at [682, 347] on icon at bounding box center [676, 354] width 15 height 15
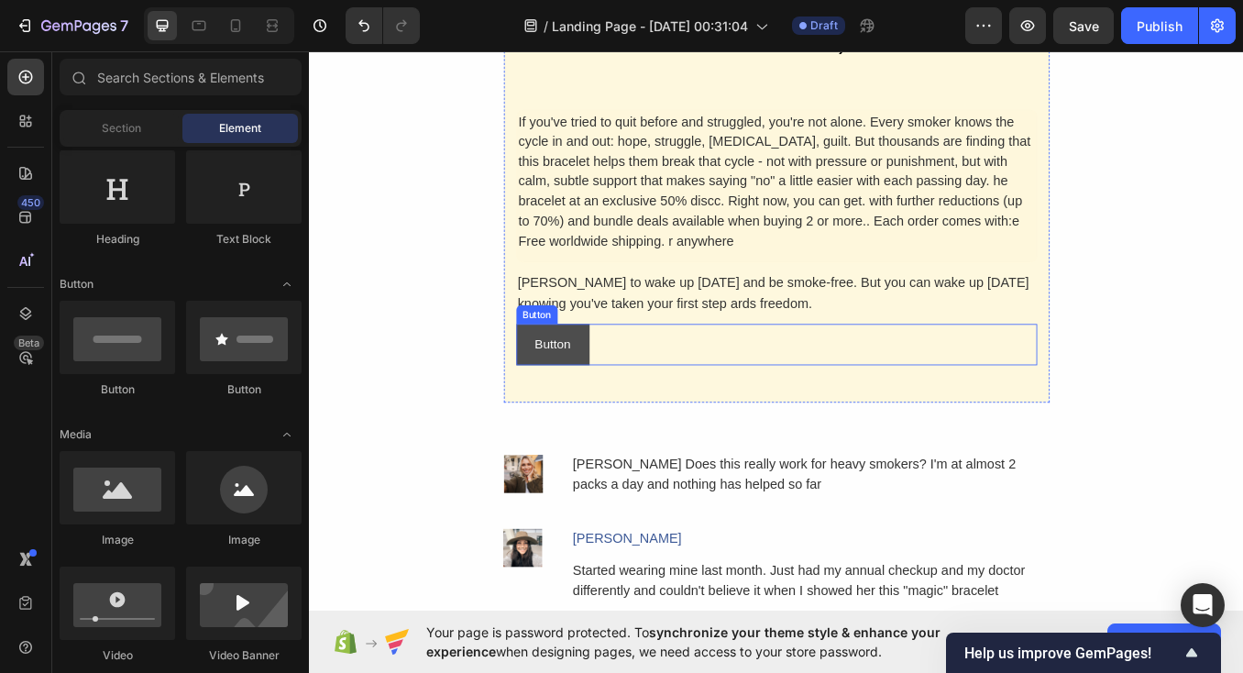
click at [631, 383] on button "Button" at bounding box center [596, 396] width 86 height 49
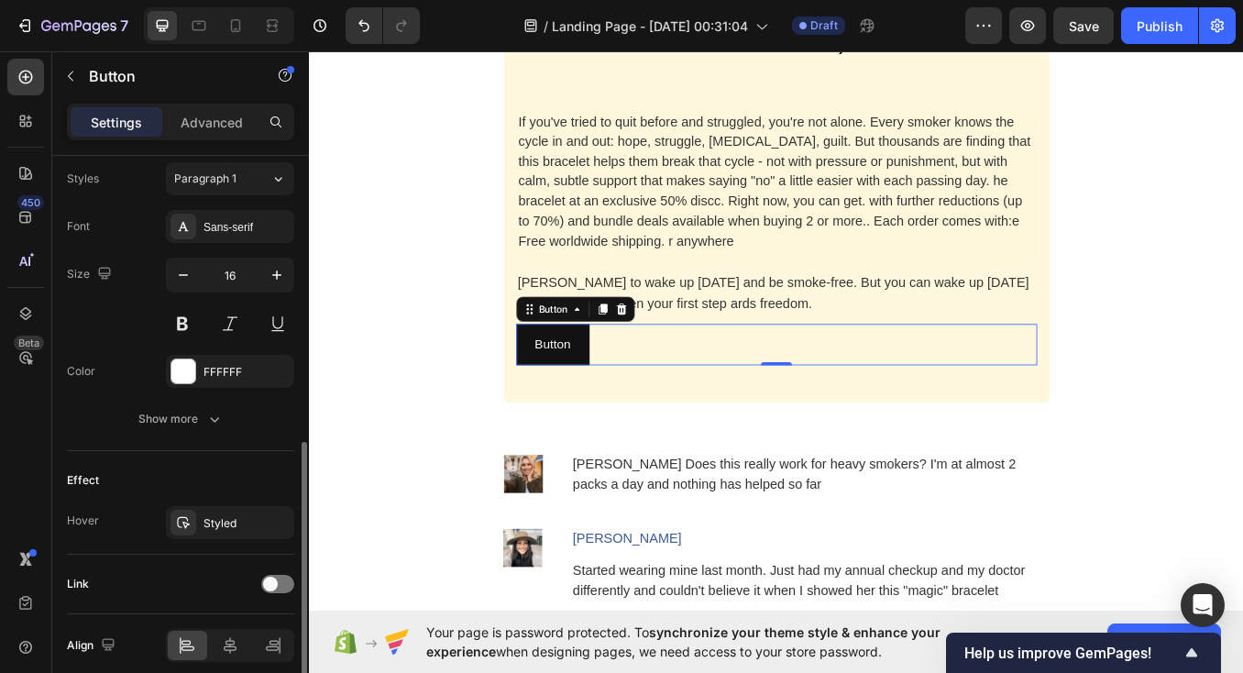
scroll to position [665, 0]
click at [274, 270] on icon "button" at bounding box center [277, 277] width 18 height 18
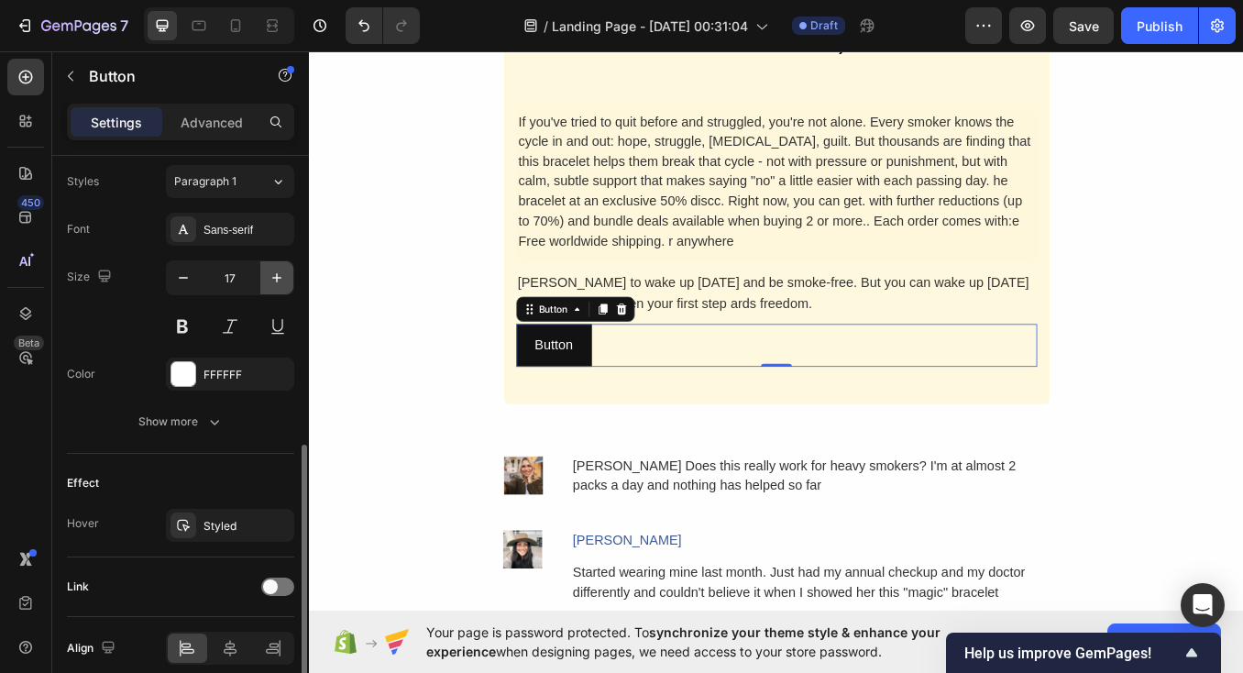
click at [274, 270] on icon "button" at bounding box center [277, 277] width 18 height 18
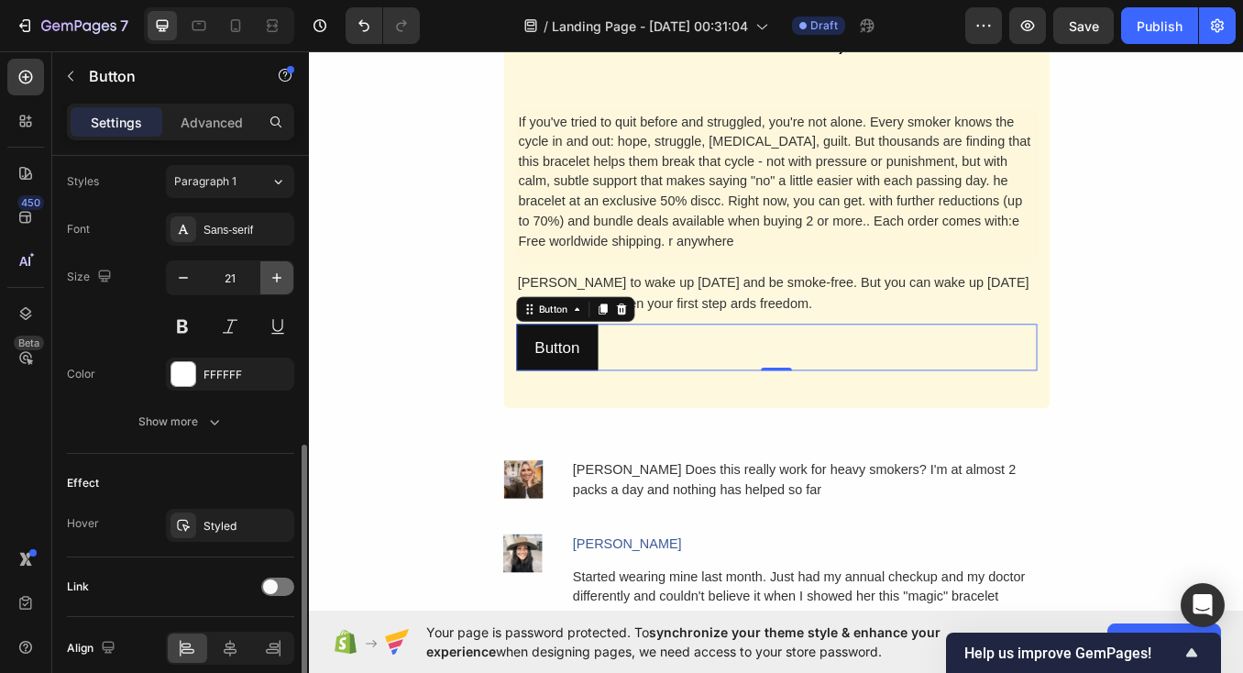
click at [274, 270] on icon "button" at bounding box center [277, 277] width 18 height 18
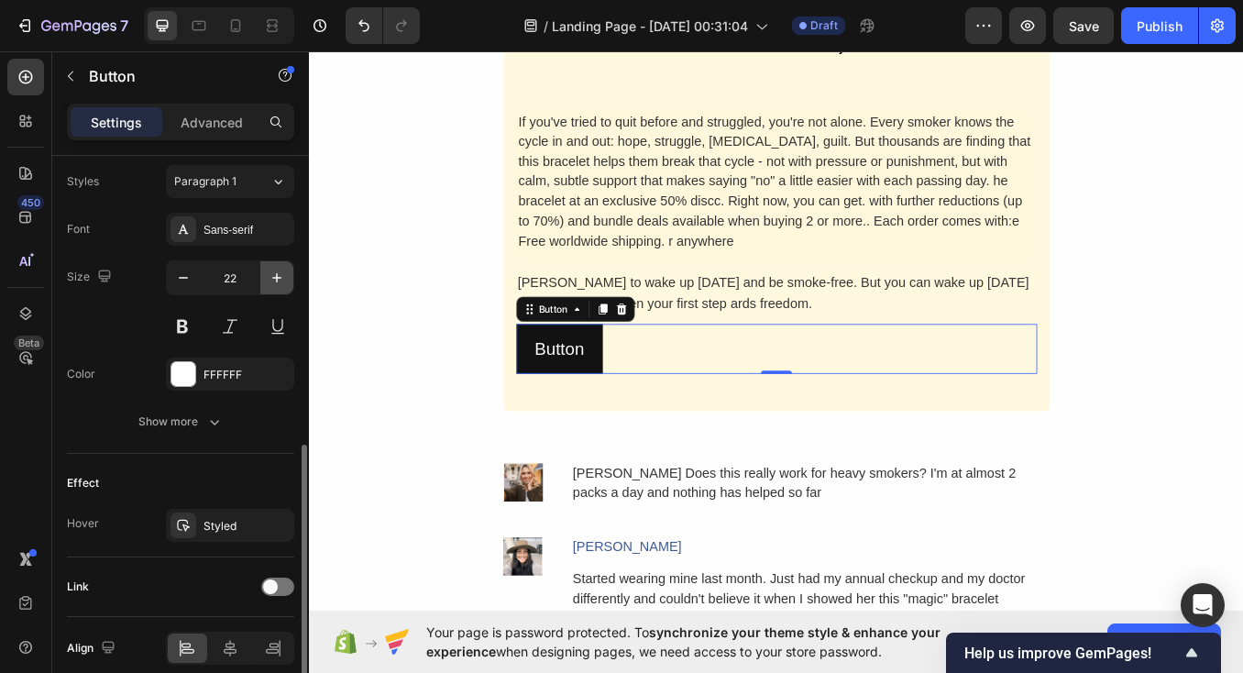
click at [274, 270] on icon "button" at bounding box center [277, 277] width 18 height 18
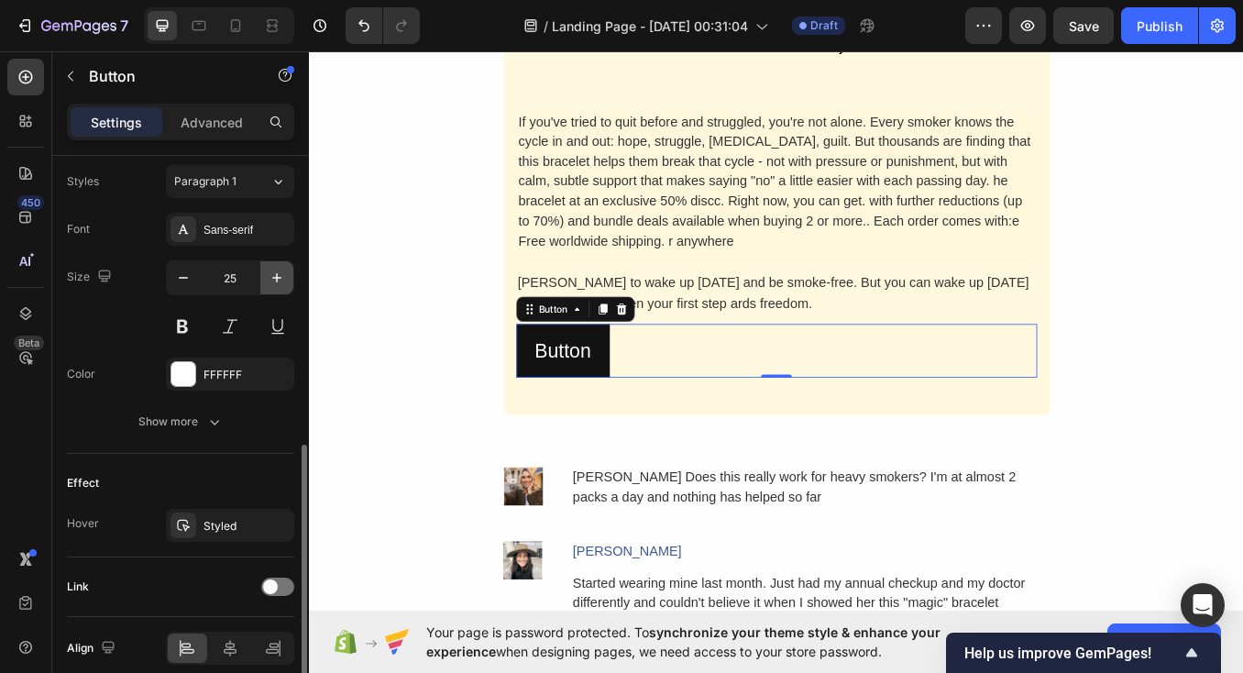
click at [274, 270] on icon "button" at bounding box center [277, 277] width 18 height 18
type input "28"
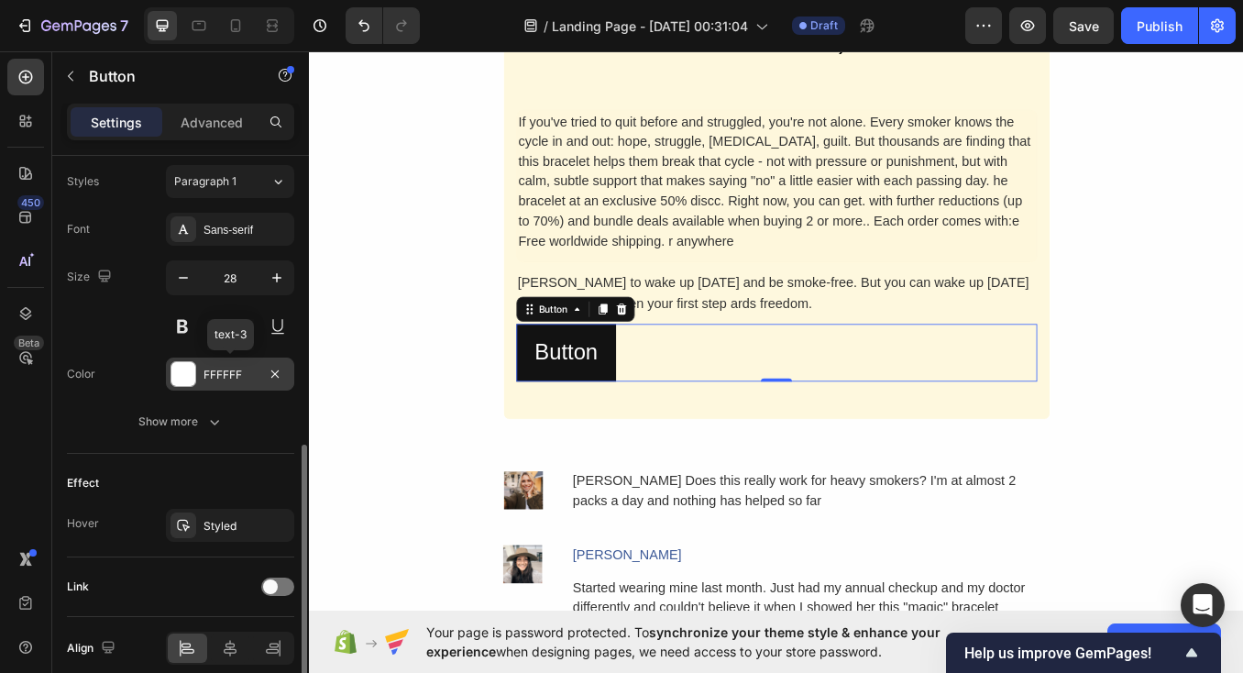
click at [179, 373] on div at bounding box center [183, 374] width 24 height 24
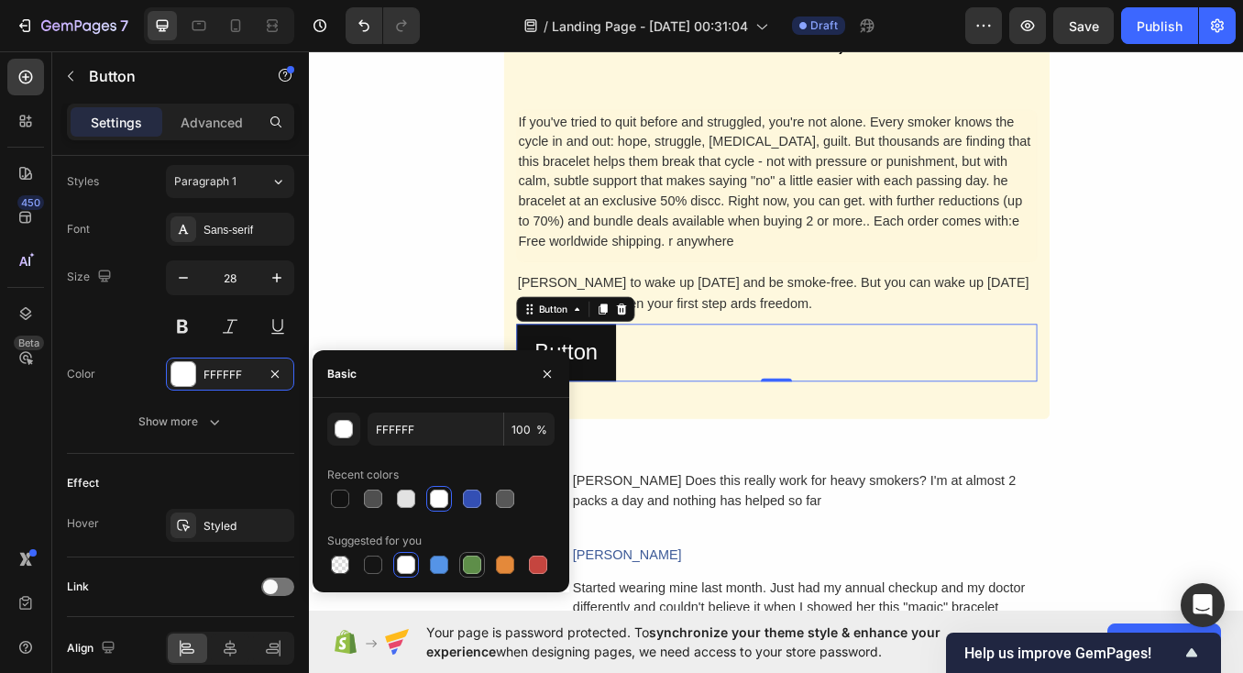
click at [465, 564] on div at bounding box center [472, 564] width 18 height 18
click at [377, 564] on div at bounding box center [373, 564] width 18 height 18
click at [418, 502] on div at bounding box center [406, 499] width 26 height 26
type input "E2E2E2"
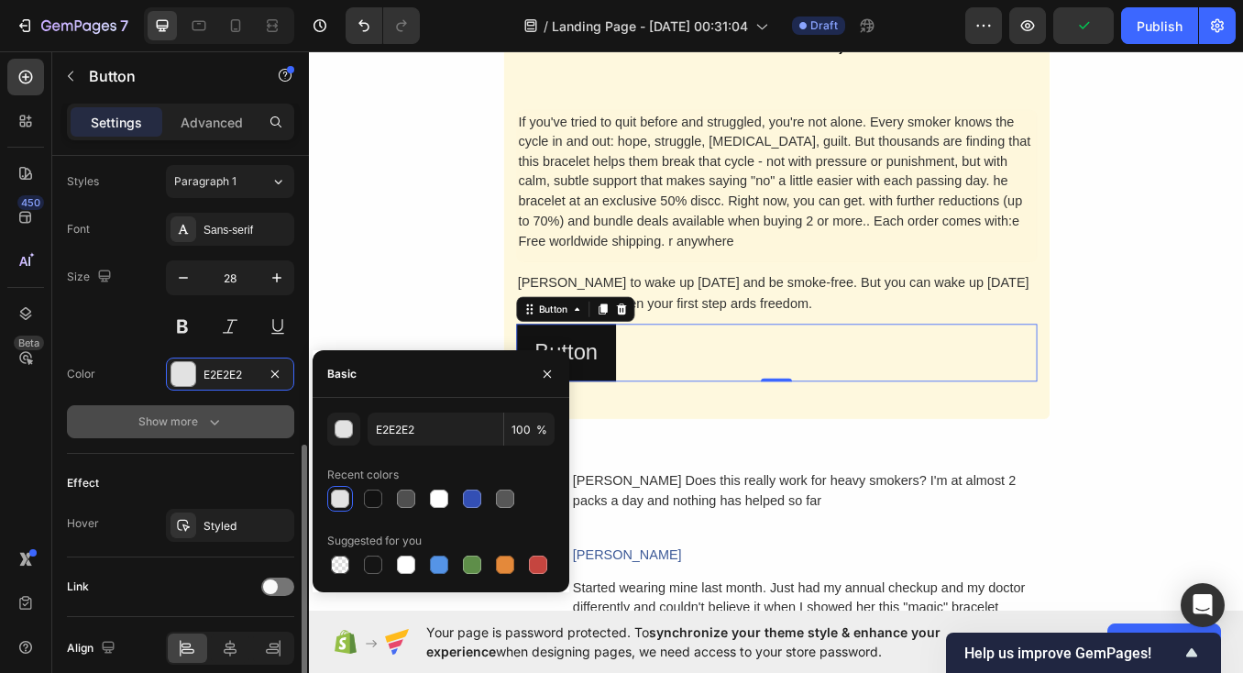
click at [189, 419] on div "Show more" at bounding box center [180, 421] width 85 height 18
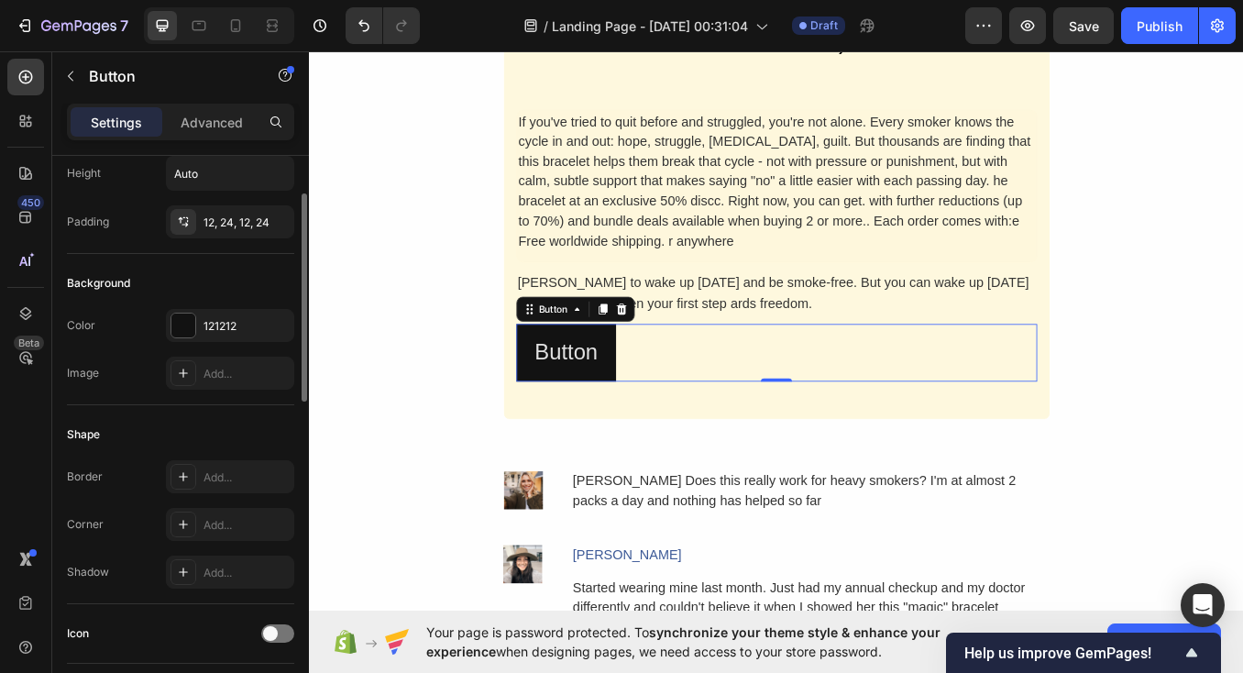
scroll to position [61, 0]
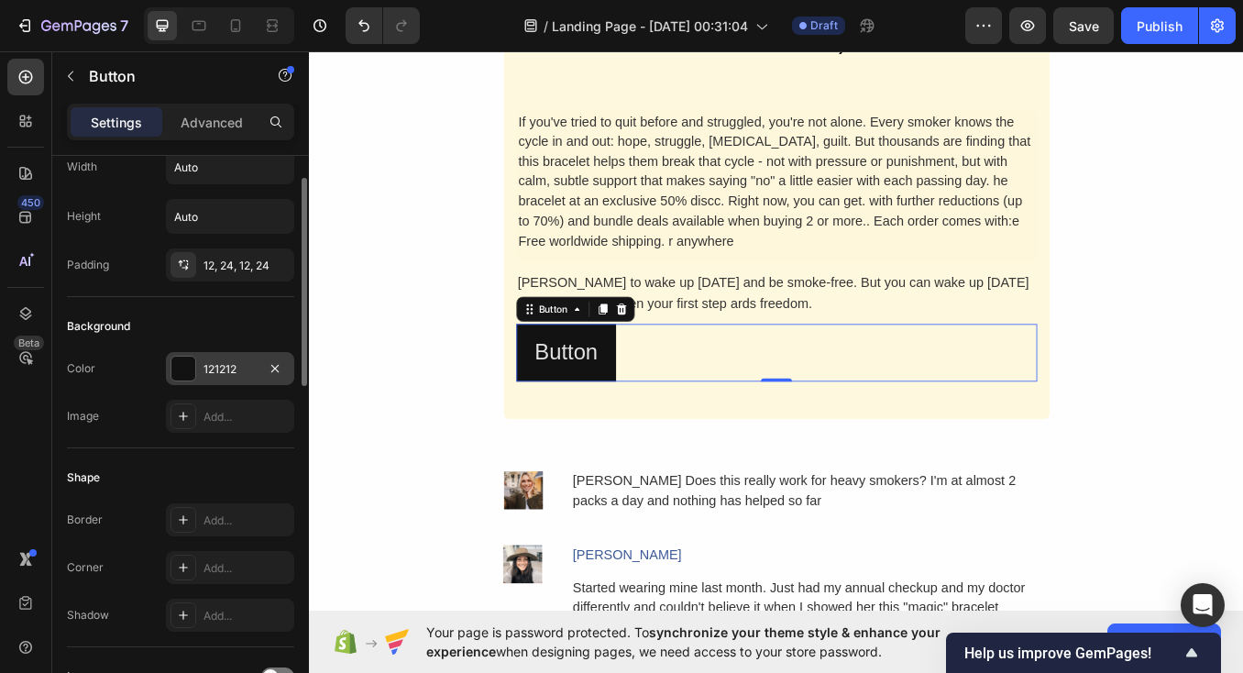
click at [194, 361] on div at bounding box center [183, 368] width 24 height 24
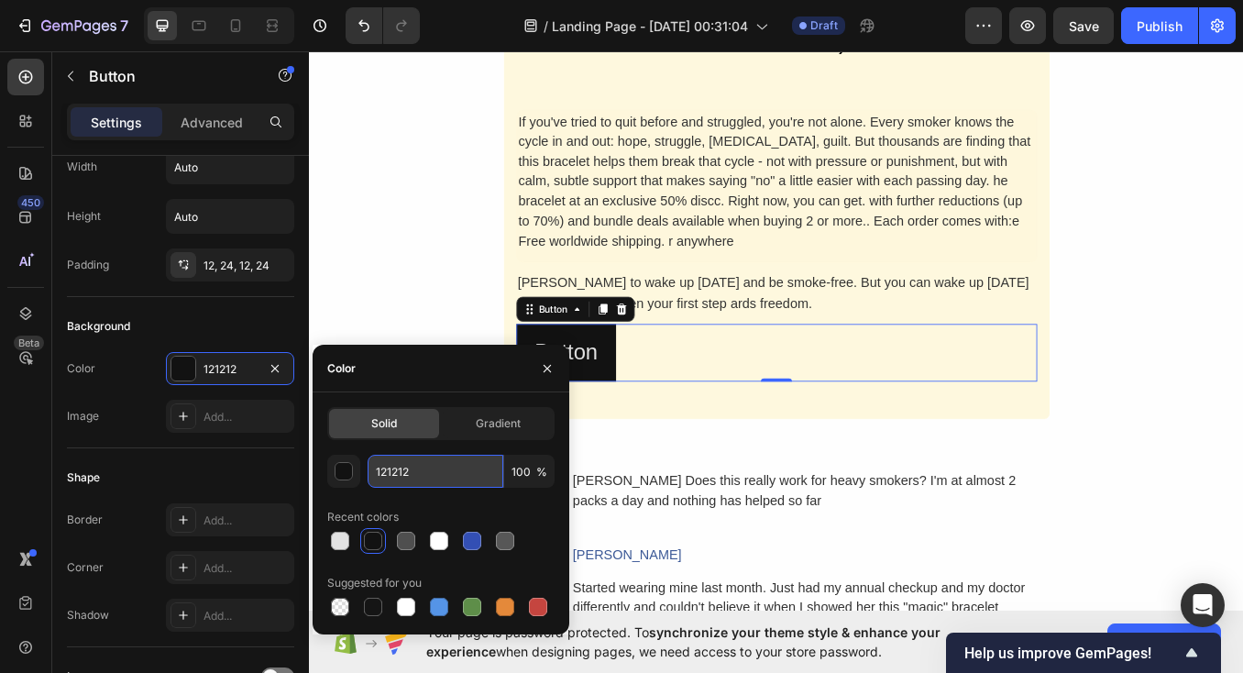
click at [408, 475] on input "121212" at bounding box center [435, 471] width 136 height 33
paste input "2E7D3"
click at [402, 471] on input "2E7D31" at bounding box center [435, 471] width 136 height 33
click at [422, 486] on input "2E7e31" at bounding box center [435, 471] width 136 height 33
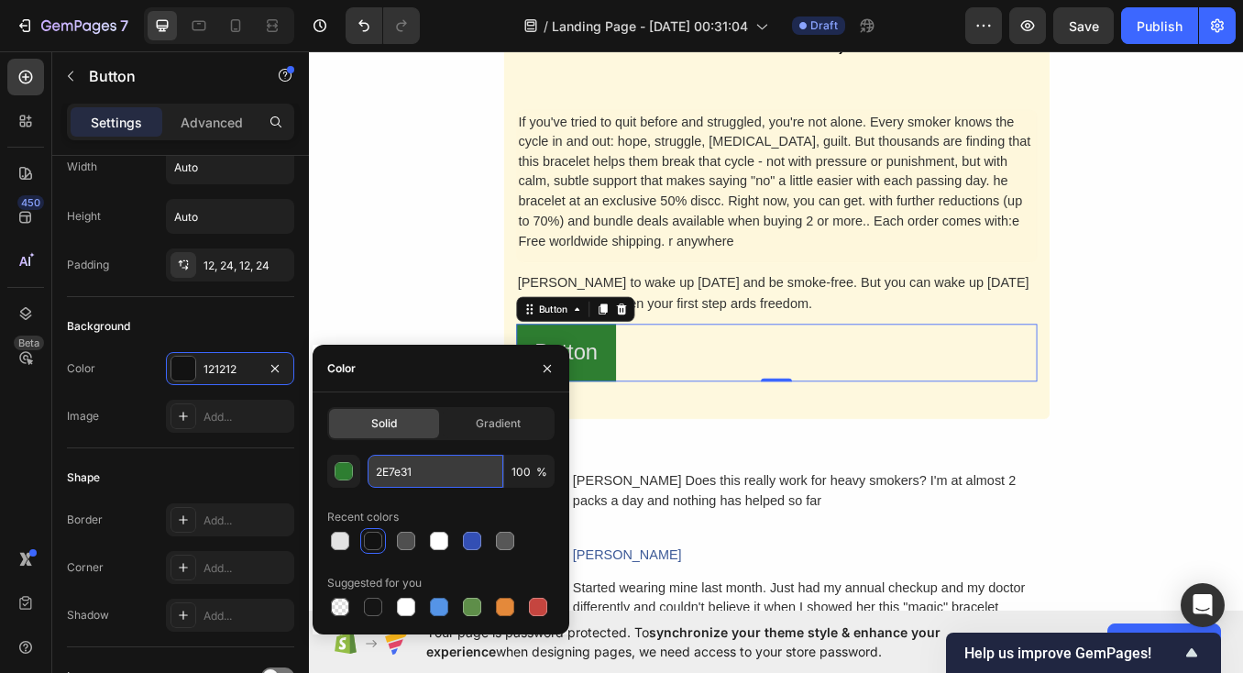
click at [400, 467] on input "2E7e31" at bounding box center [435, 471] width 136 height 33
click at [427, 486] on input "2E731" at bounding box center [435, 471] width 136 height 33
click at [346, 476] on div "button" at bounding box center [344, 472] width 18 height 18
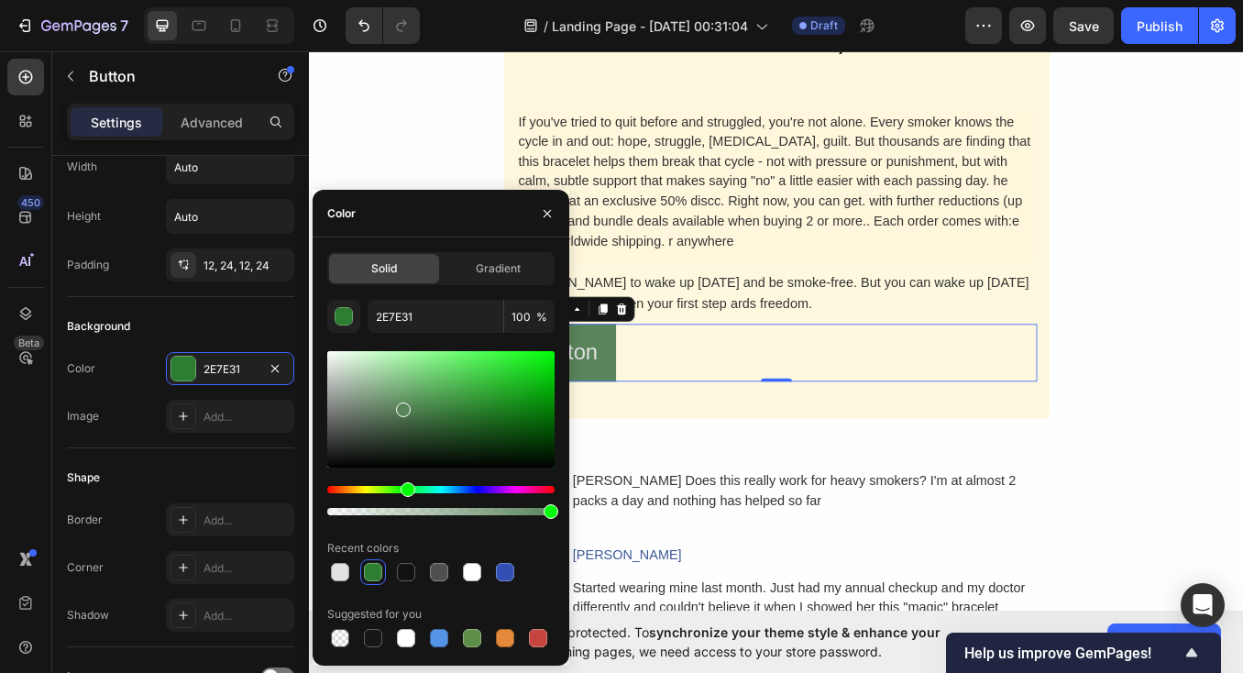
drag, startPoint x: 481, startPoint y: 421, endPoint x: 404, endPoint y: 405, distance: 78.5
click at [404, 405] on div at bounding box center [440, 409] width 227 height 116
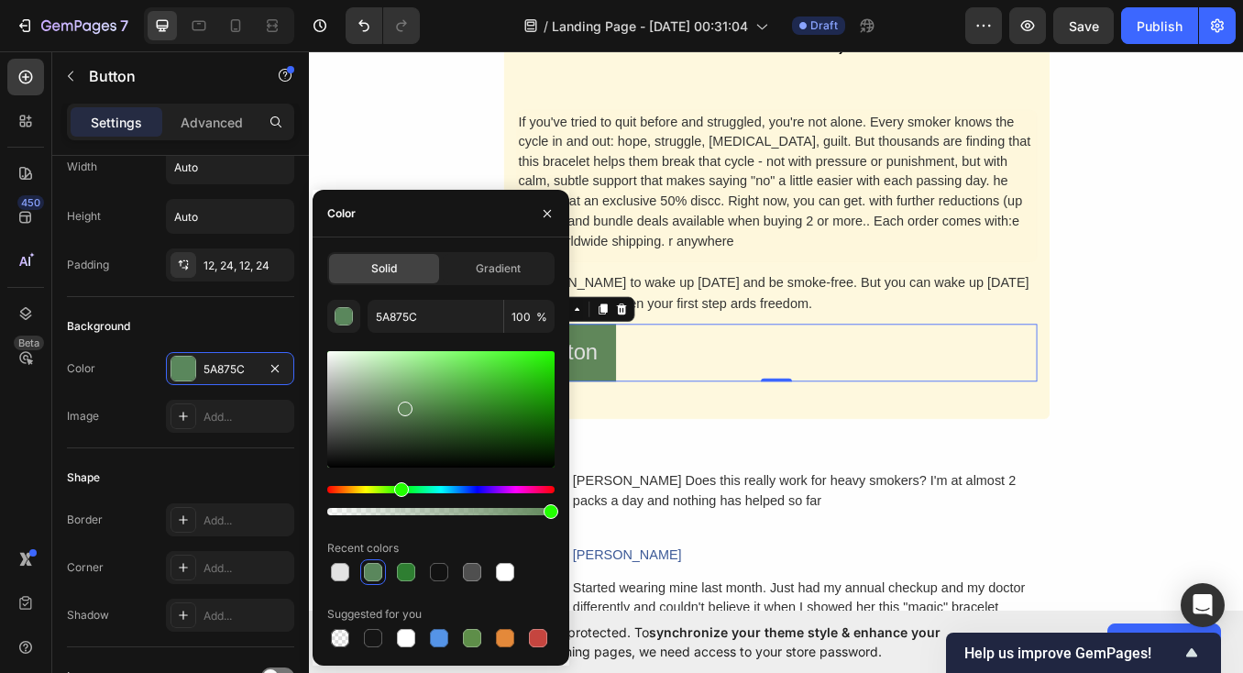
click at [399, 490] on div "Hue" at bounding box center [401, 489] width 15 height 15
drag, startPoint x: 474, startPoint y: 354, endPoint x: 434, endPoint y: 398, distance: 59.1
click at [434, 398] on div at bounding box center [440, 409] width 227 height 116
click at [398, 492] on div "Hue" at bounding box center [400, 489] width 15 height 15
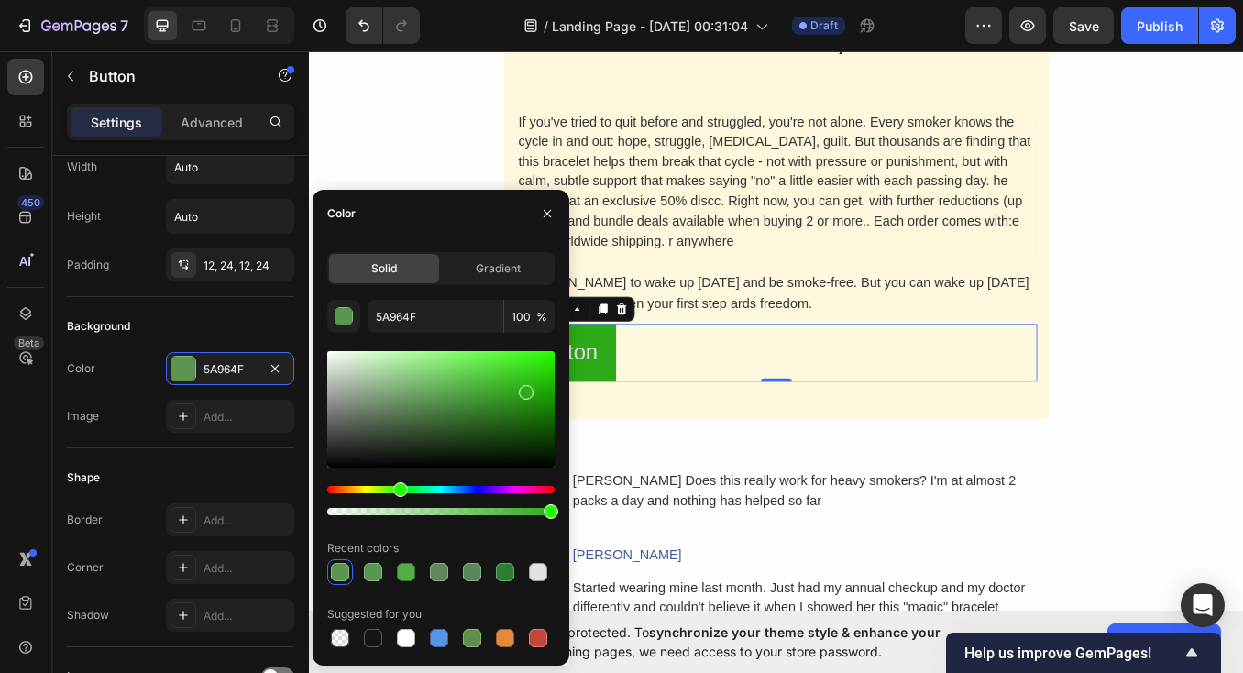
click at [524, 389] on div at bounding box center [440, 409] width 227 height 116
click at [536, 384] on div at bounding box center [440, 409] width 227 height 116
drag, startPoint x: 542, startPoint y: 387, endPoint x: 513, endPoint y: 373, distance: 32.4
click at [513, 373] on div at bounding box center [514, 376] width 15 height 15
type input "40CE27"
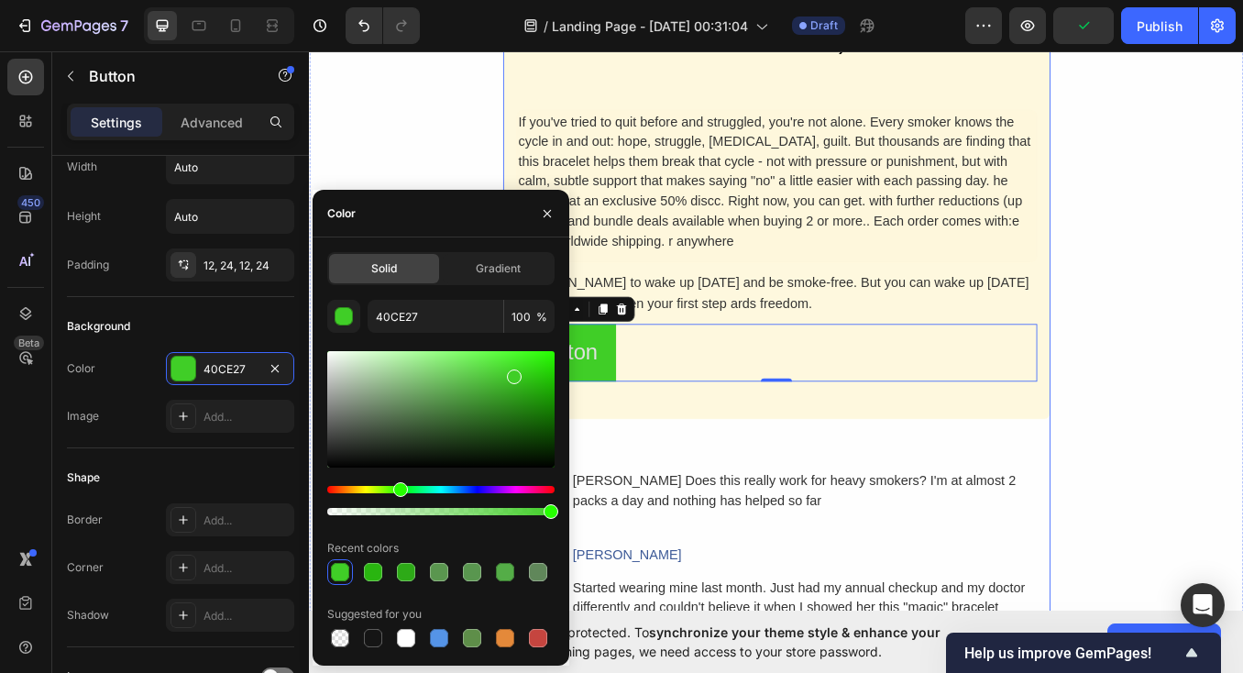
click at [693, 501] on div "Why It's Worth The Investment. Heading Think about it: the average pack-a-day s…" at bounding box center [859, 61] width 644 height 1483
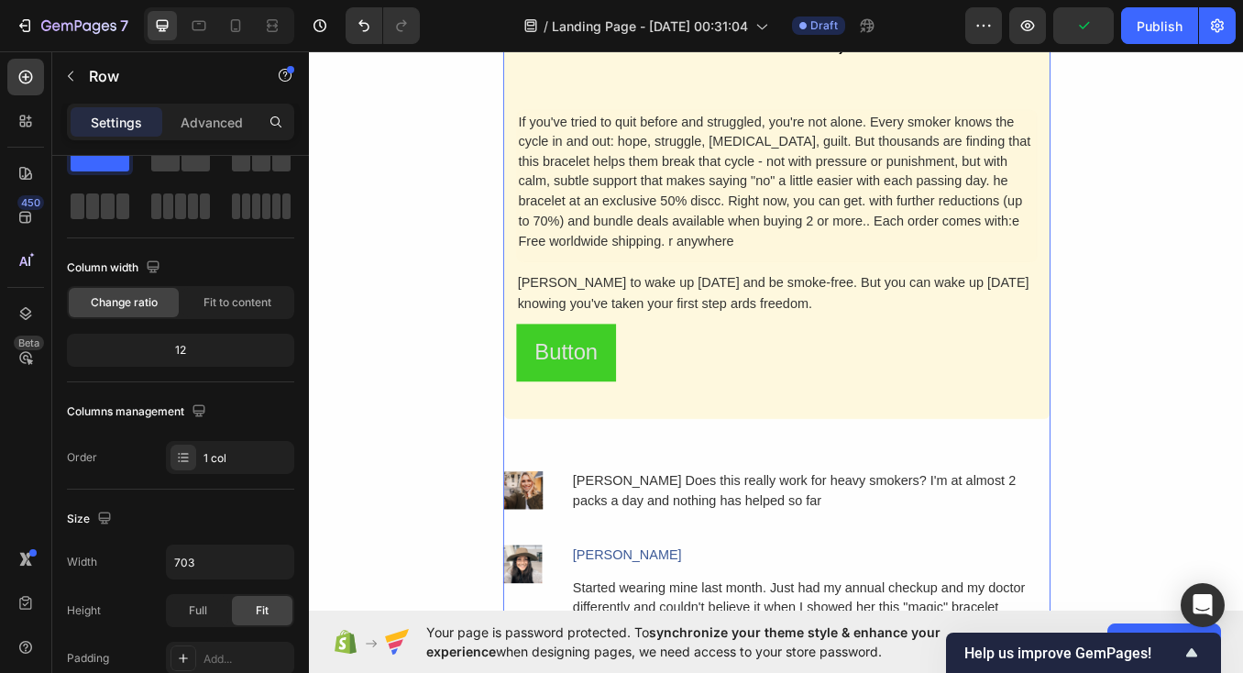
scroll to position [0, 0]
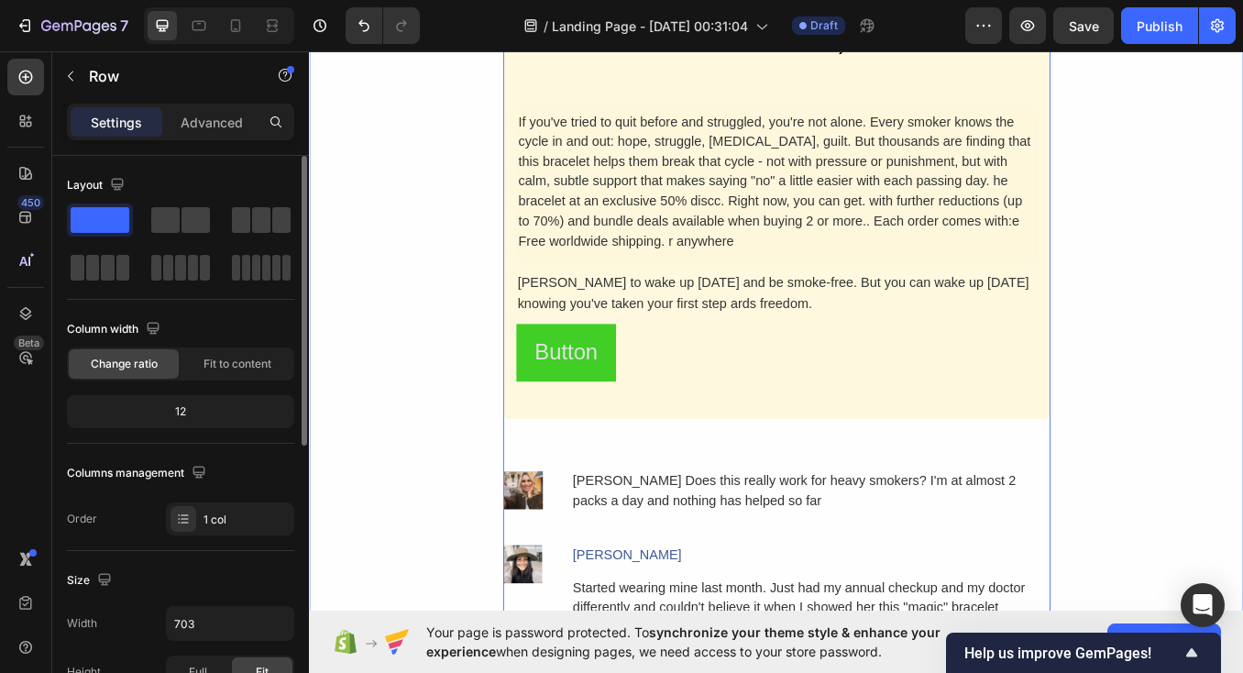
click at [408, 470] on div "Why It's Worth The Investment. Heading Think about it: the average pack-a-day s…" at bounding box center [859, 61] width 1100 height 1483
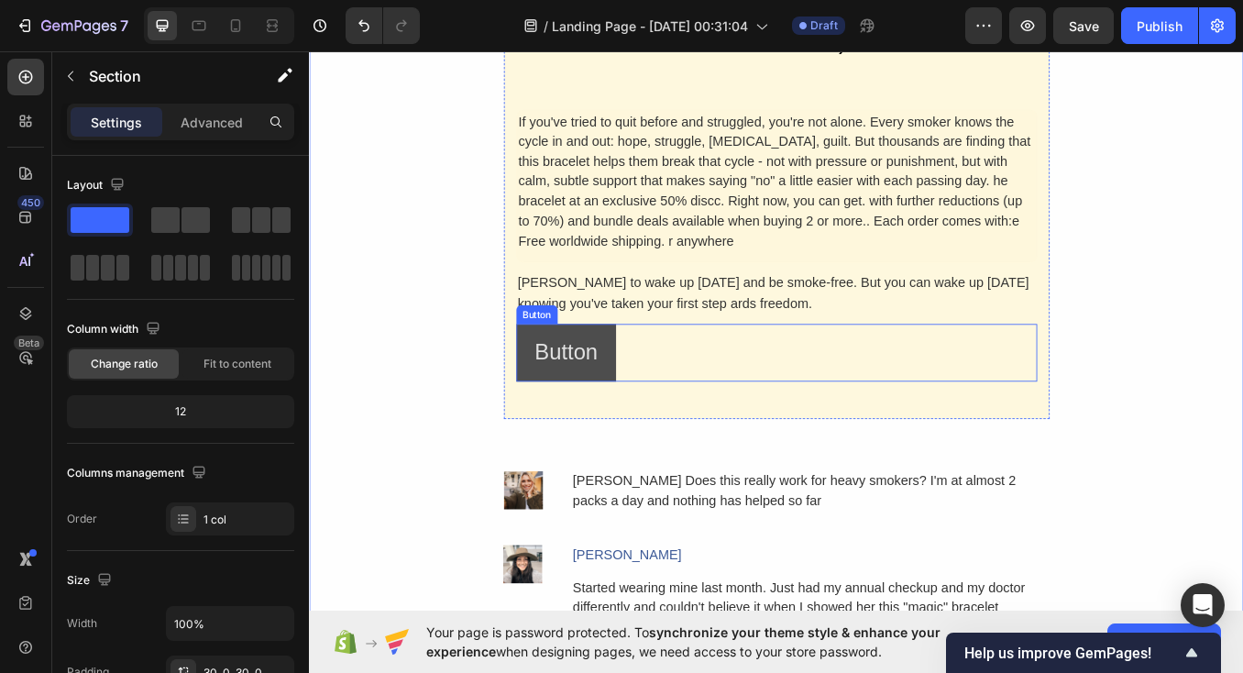
click at [570, 427] on button "Button" at bounding box center [612, 406] width 118 height 68
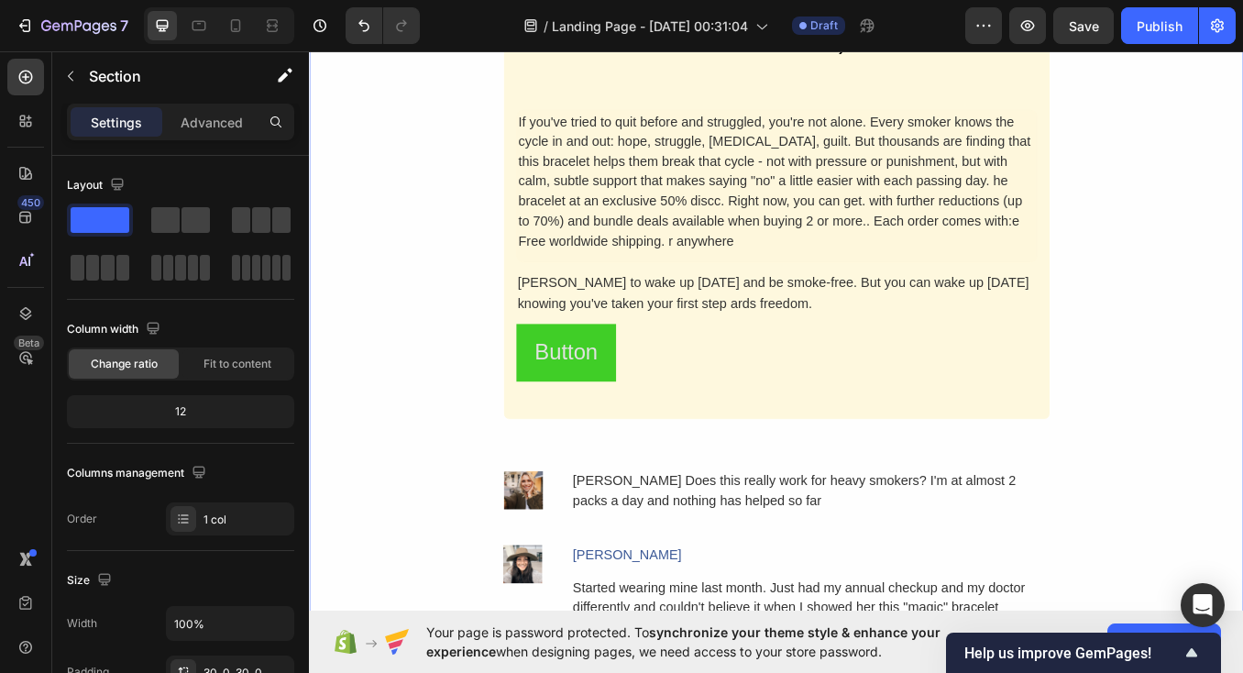
click at [311, 487] on div "Why It's Worth The Investment. Heading Think about it: the average pack-a-day s…" at bounding box center [859, 61] width 1100 height 1483
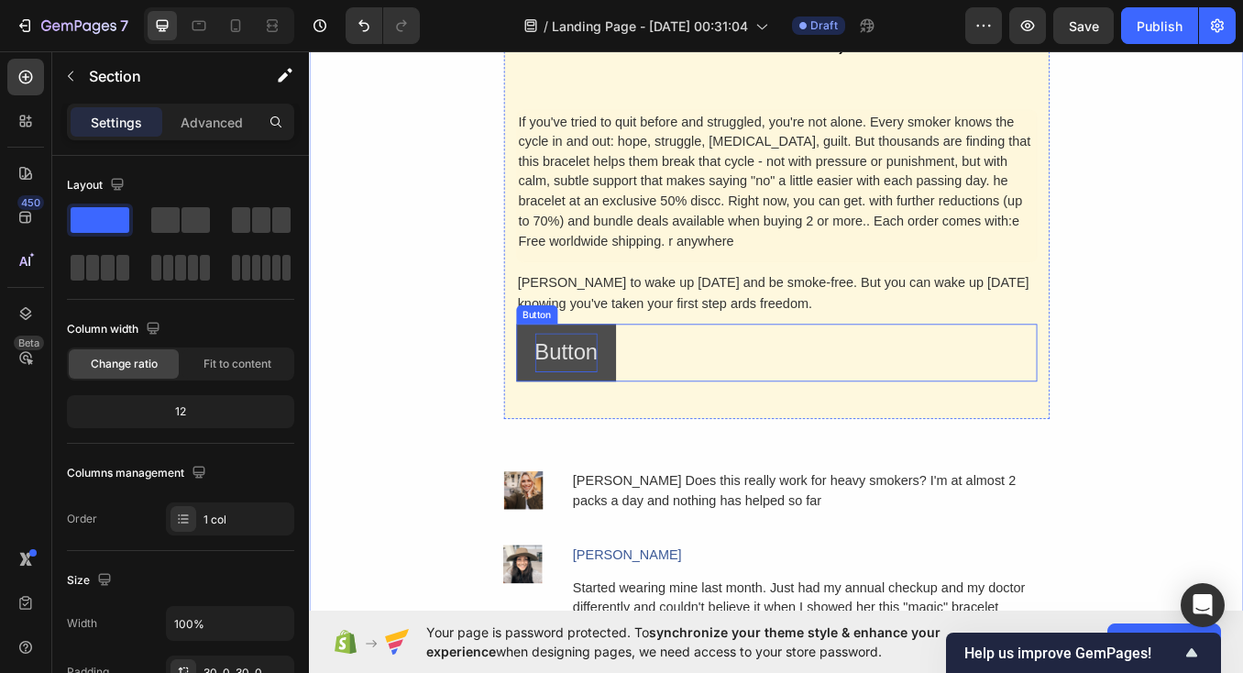
click at [605, 400] on p "Button" at bounding box center [612, 406] width 74 height 46
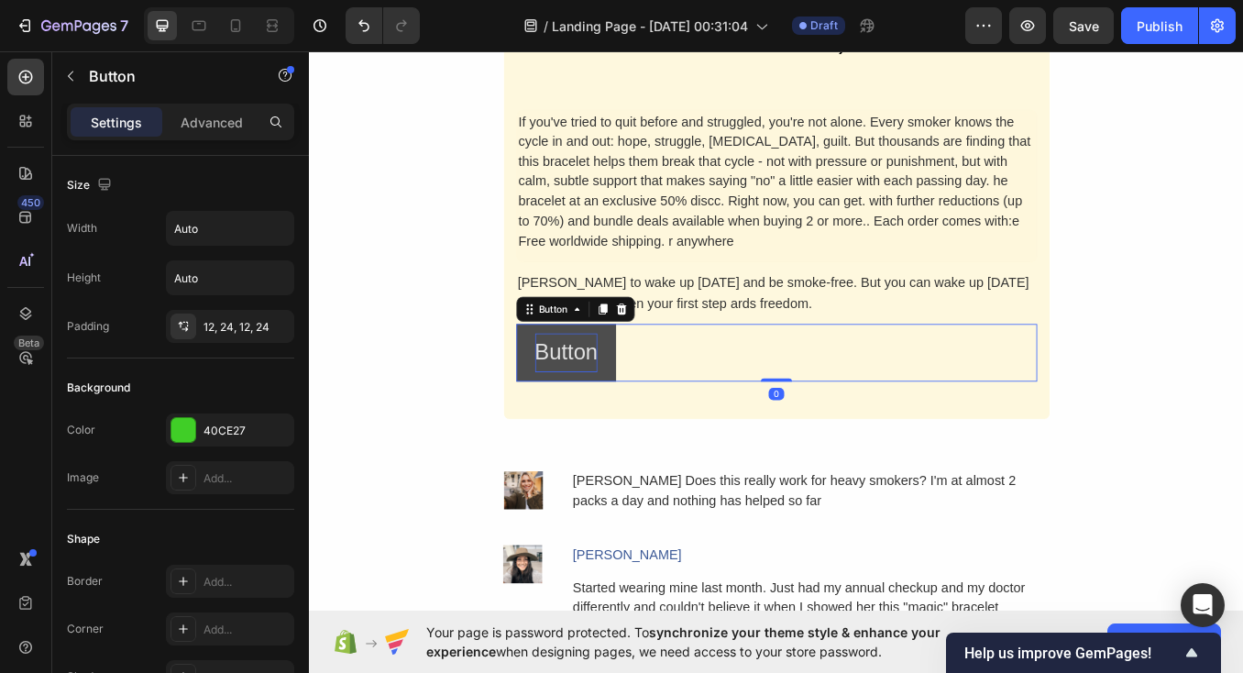
click at [630, 402] on p "Button" at bounding box center [612, 406] width 74 height 46
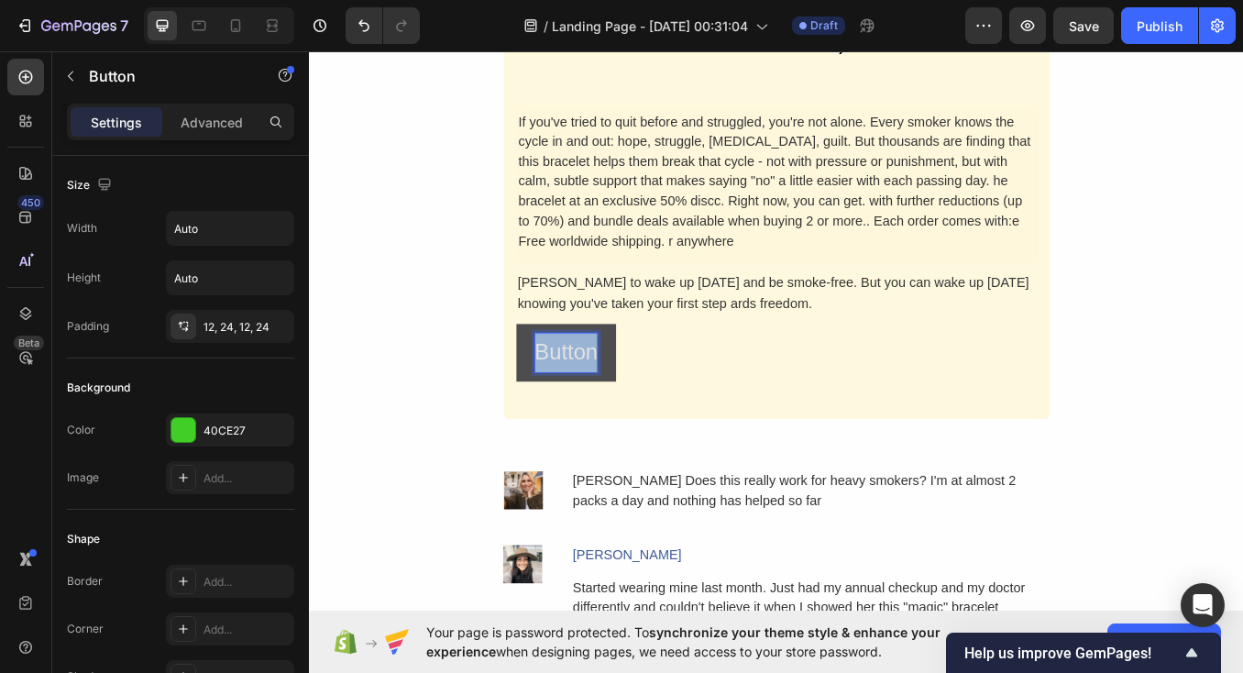
click at [630, 402] on p "Button" at bounding box center [612, 406] width 74 height 46
click at [652, 400] on button "Verfügbarkeit" at bounding box center [650, 406] width 195 height 68
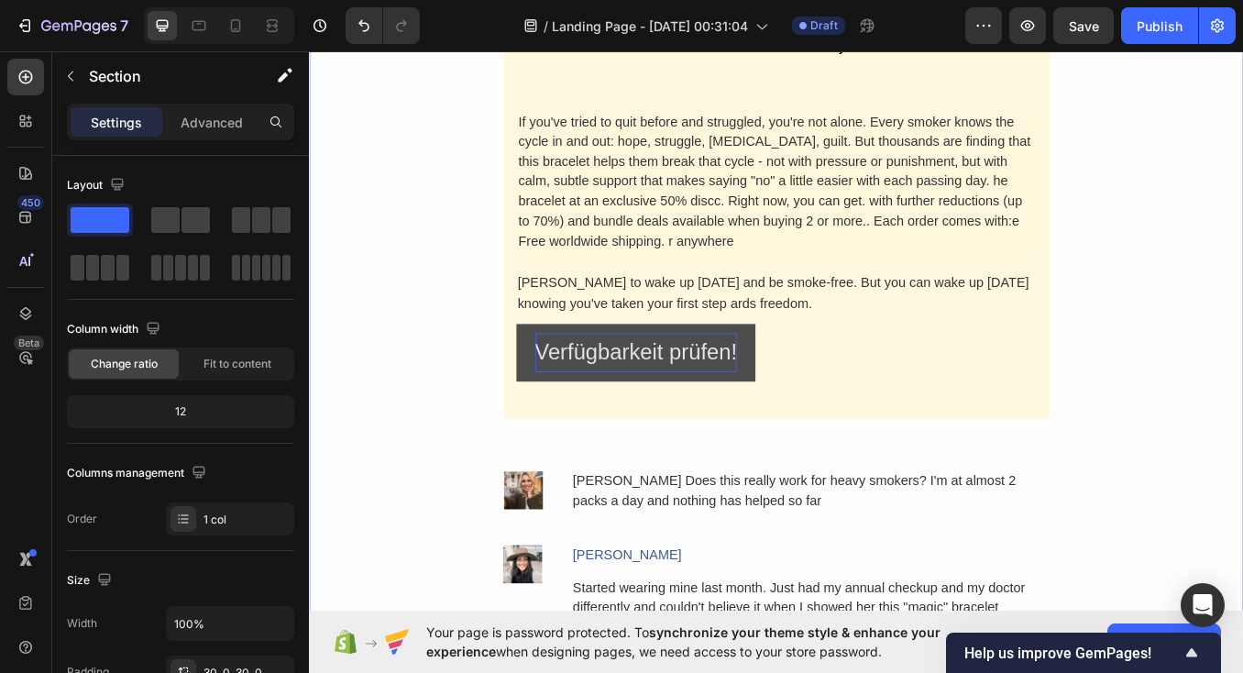
click at [444, 429] on div "Why It's Worth The Investment. Heading Think about it: the average pack-a-day s…" at bounding box center [859, 61] width 1100 height 1483
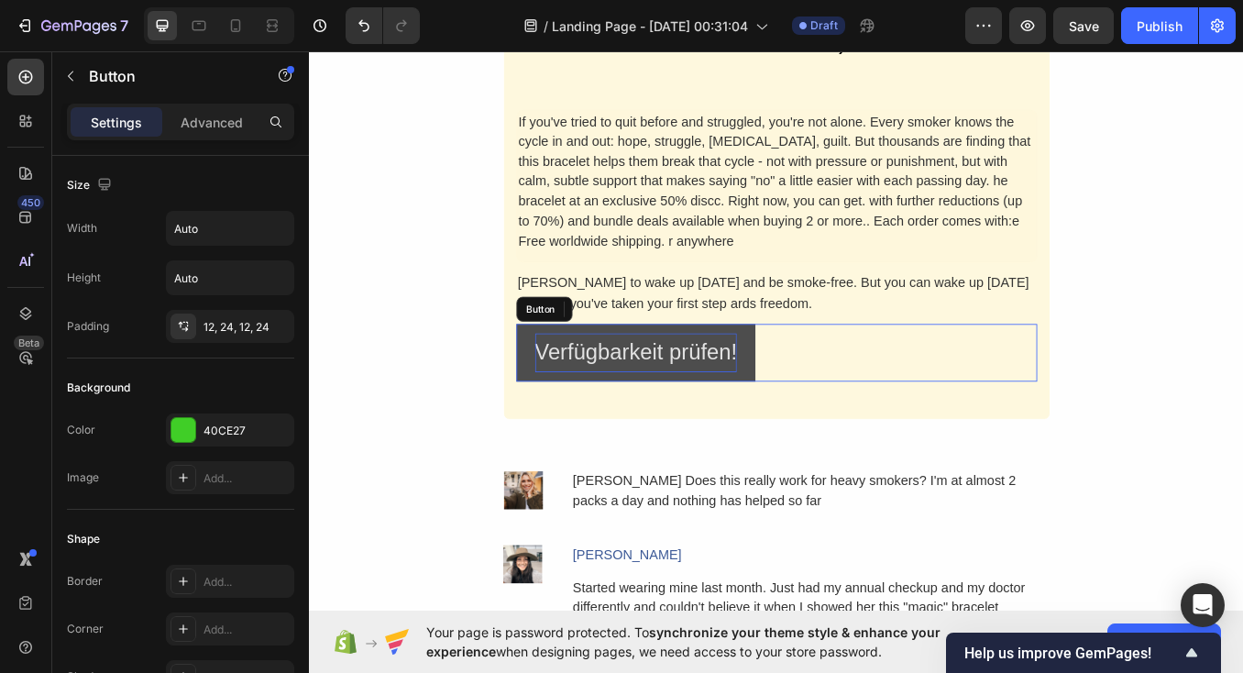
click at [595, 410] on p "Verfügbarkeit prüfen!" at bounding box center [694, 406] width 238 height 46
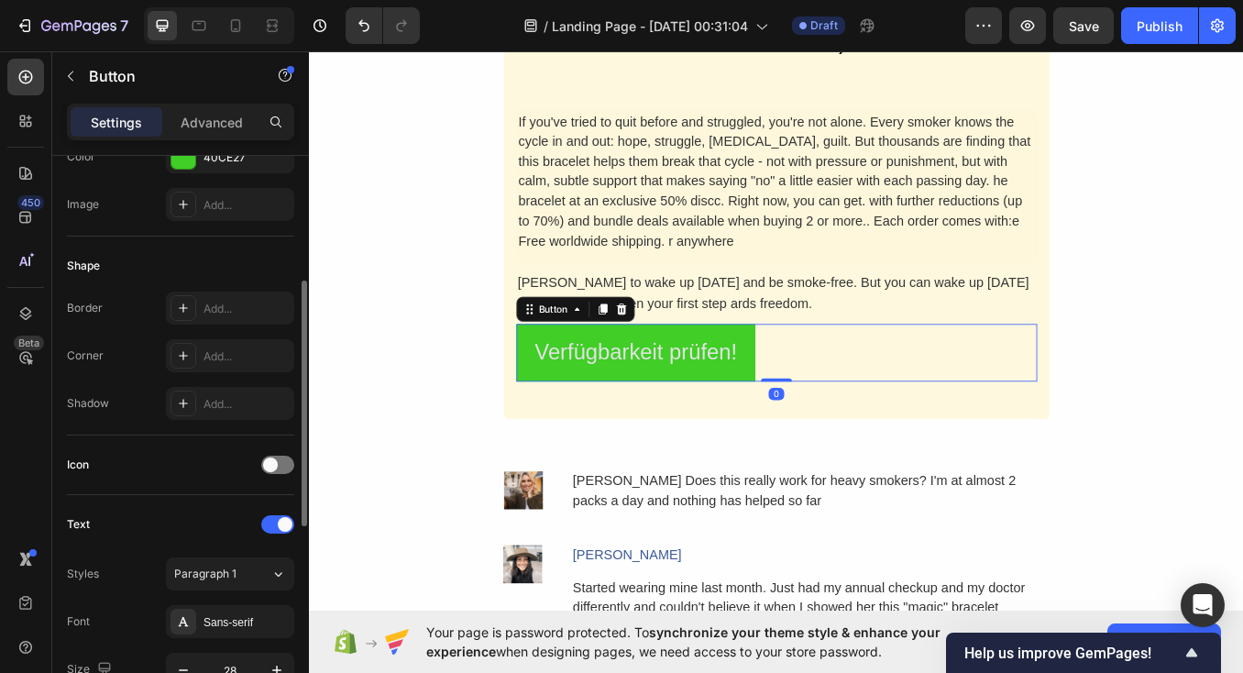
scroll to position [260, 0]
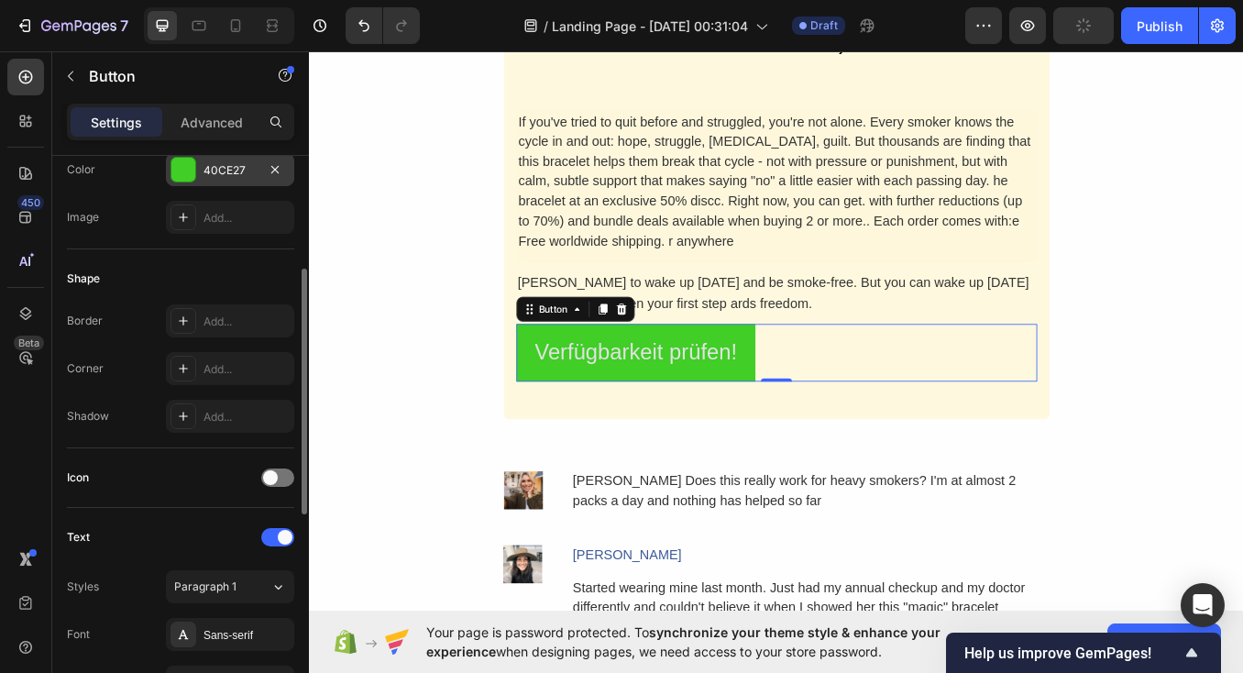
click at [187, 161] on div at bounding box center [183, 170] width 24 height 24
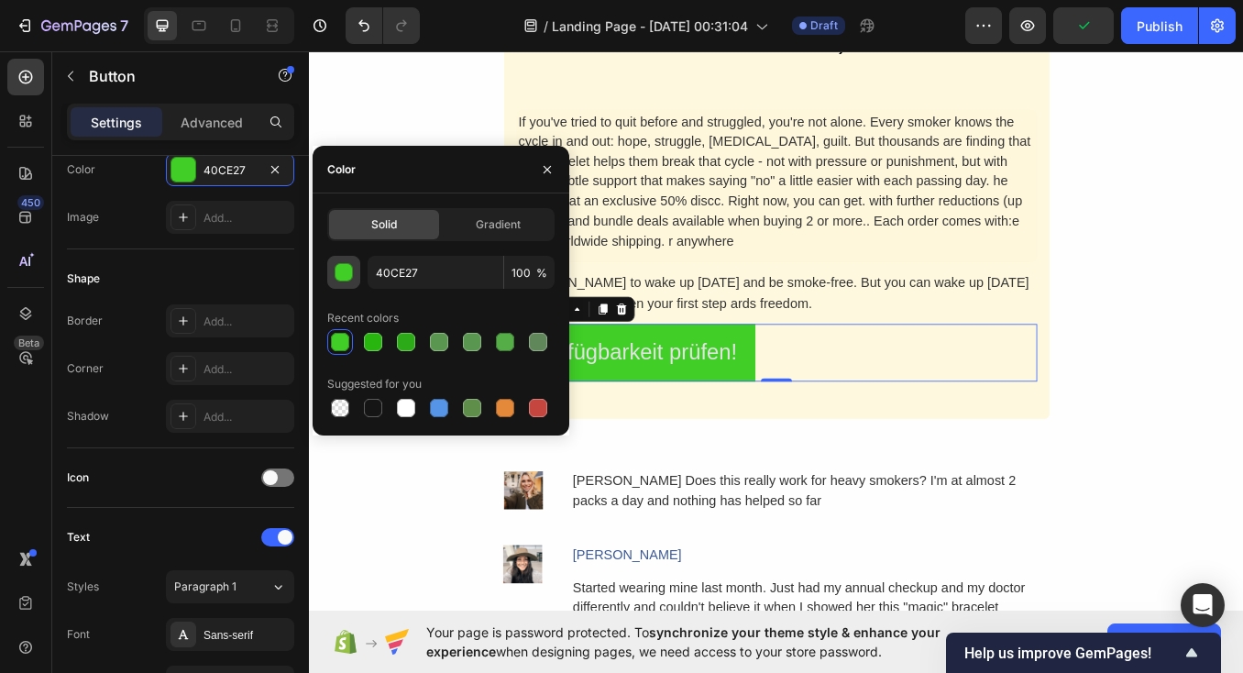
click at [346, 268] on div "button" at bounding box center [344, 273] width 18 height 18
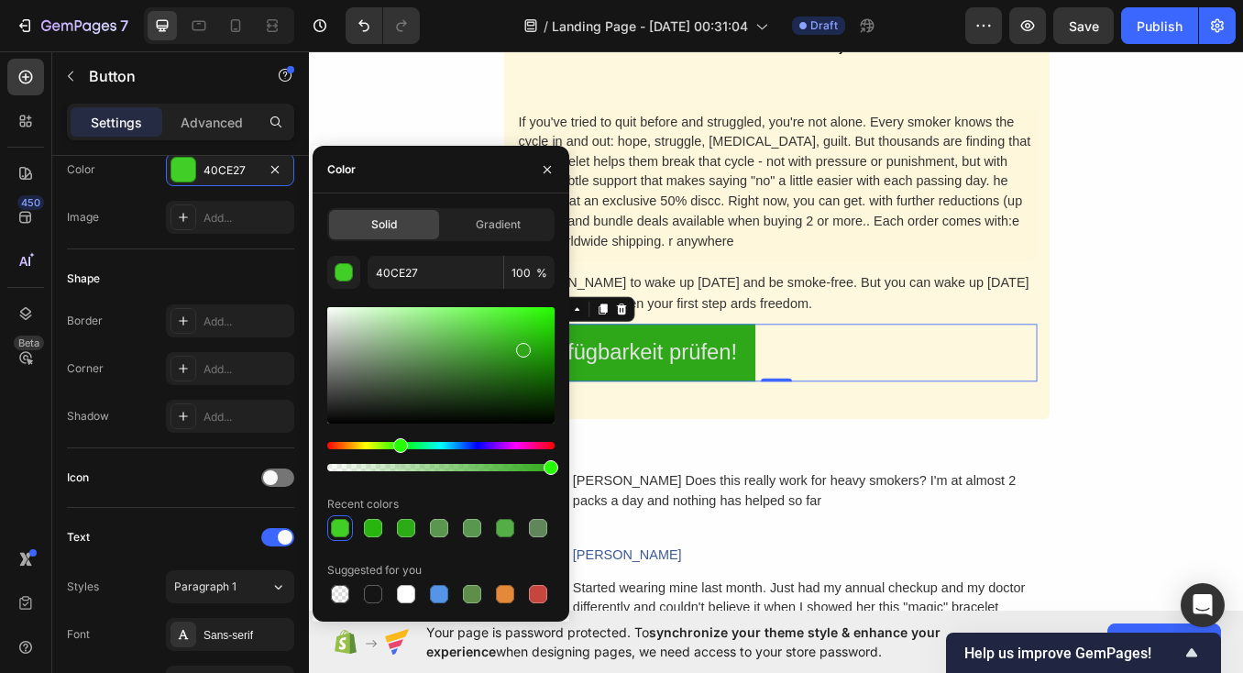
drag, startPoint x: 504, startPoint y: 334, endPoint x: 522, endPoint y: 346, distance: 22.4
click at [522, 346] on div at bounding box center [440, 365] width 227 height 116
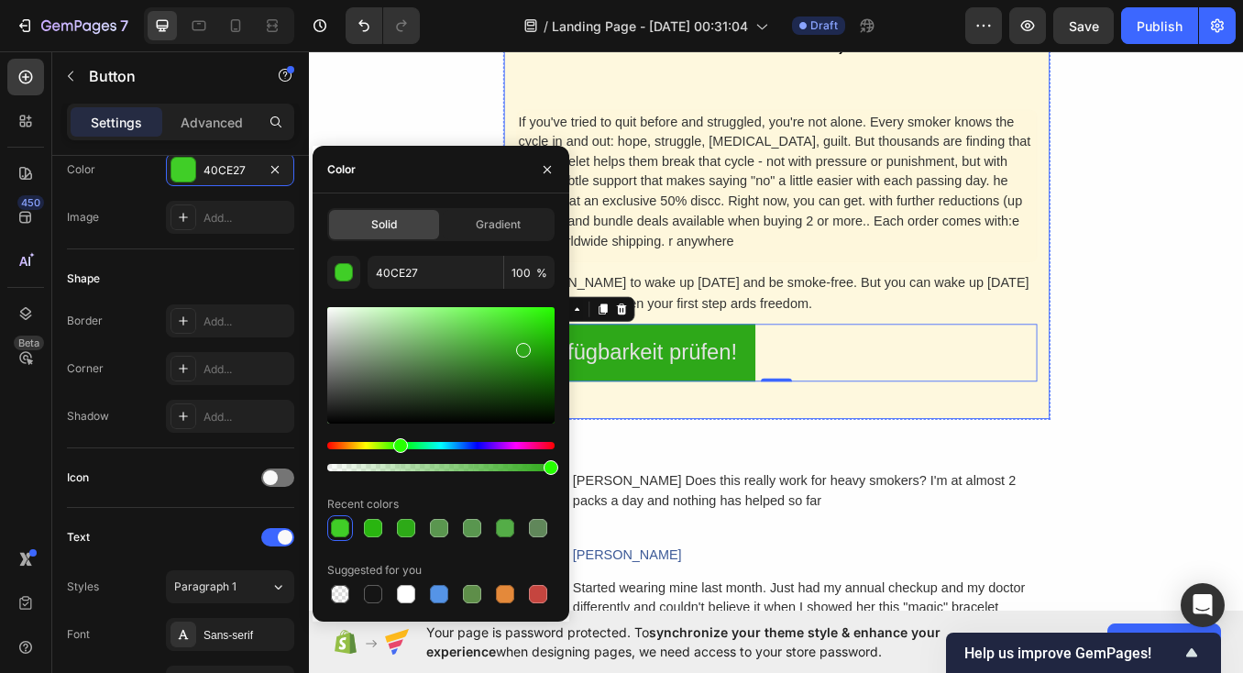
type input "2EA819"
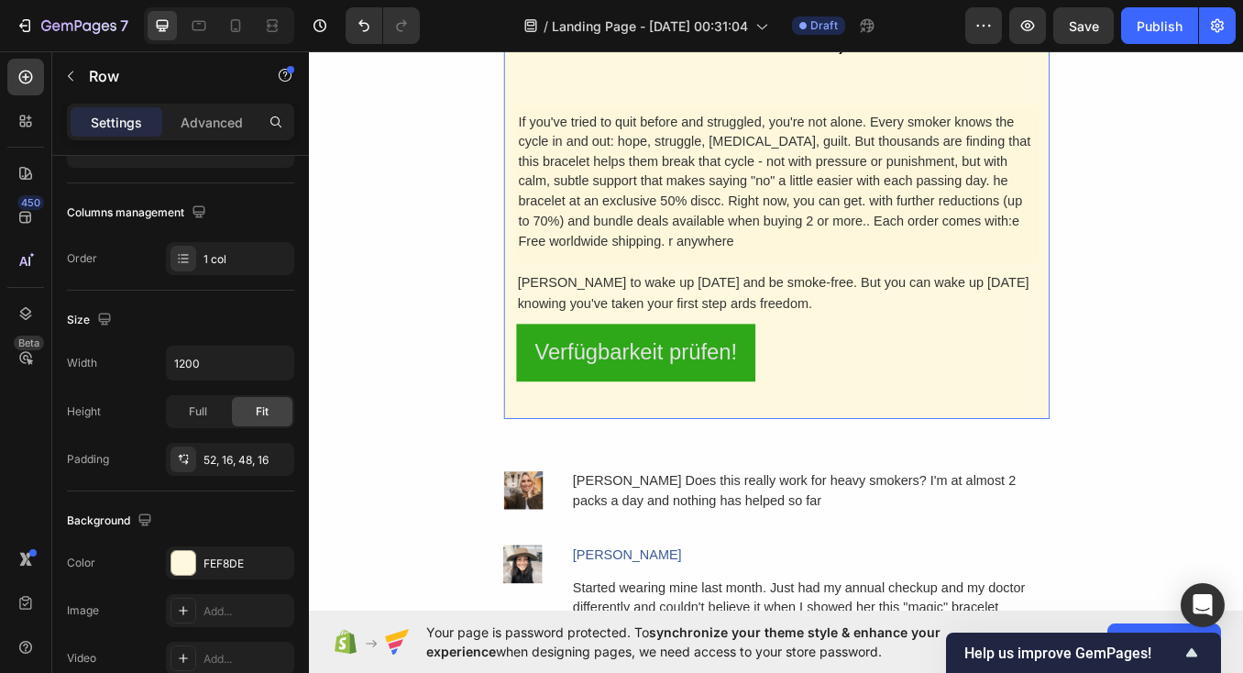
click at [684, 466] on div "Take The First Step [DATE] (50% Off For. A Limited Time) Heading If you've trie…" at bounding box center [859, 206] width 644 height 559
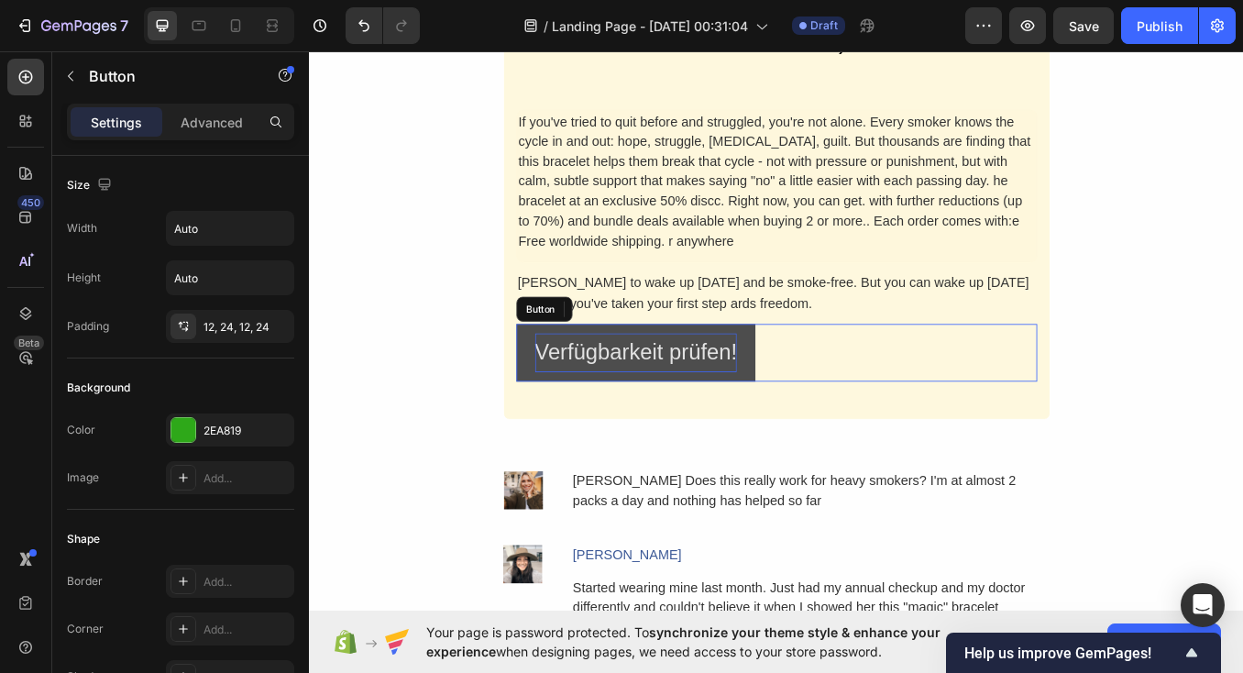
click at [648, 406] on p "Verfügbarkeit prüfen!" at bounding box center [694, 406] width 238 height 46
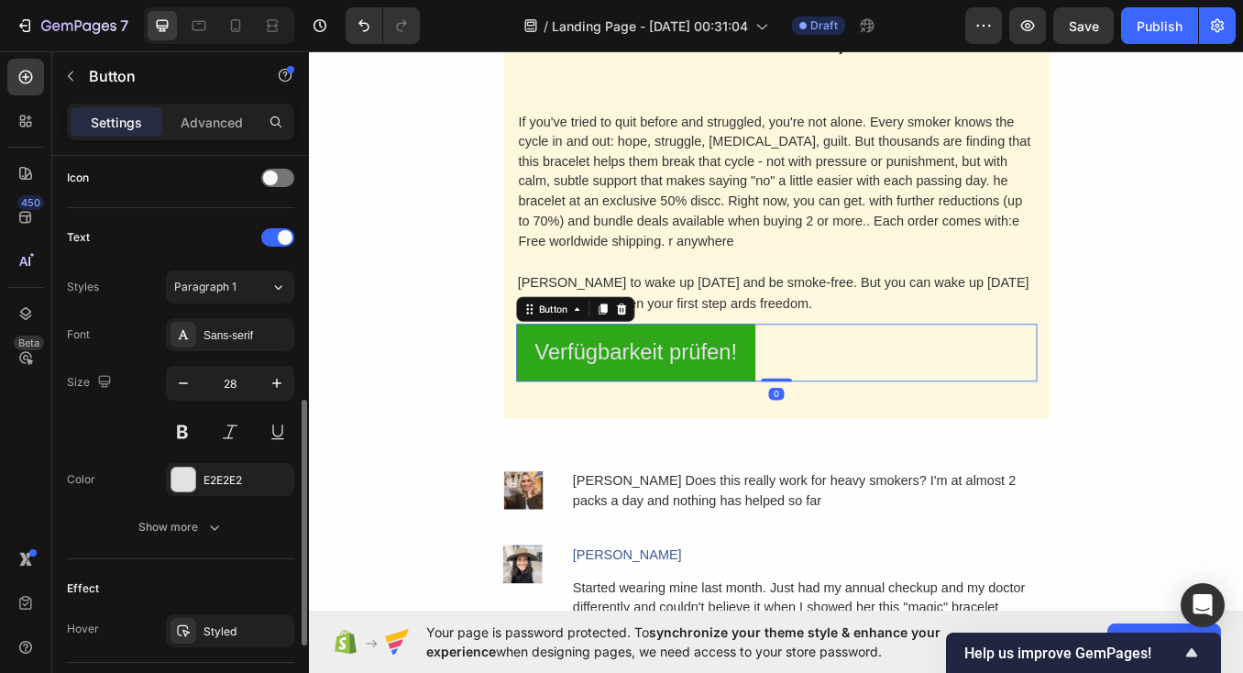
scroll to position [561, 0]
click at [186, 429] on button at bounding box center [182, 430] width 33 height 33
click at [272, 375] on icon "button" at bounding box center [277, 382] width 18 height 18
type input "29"
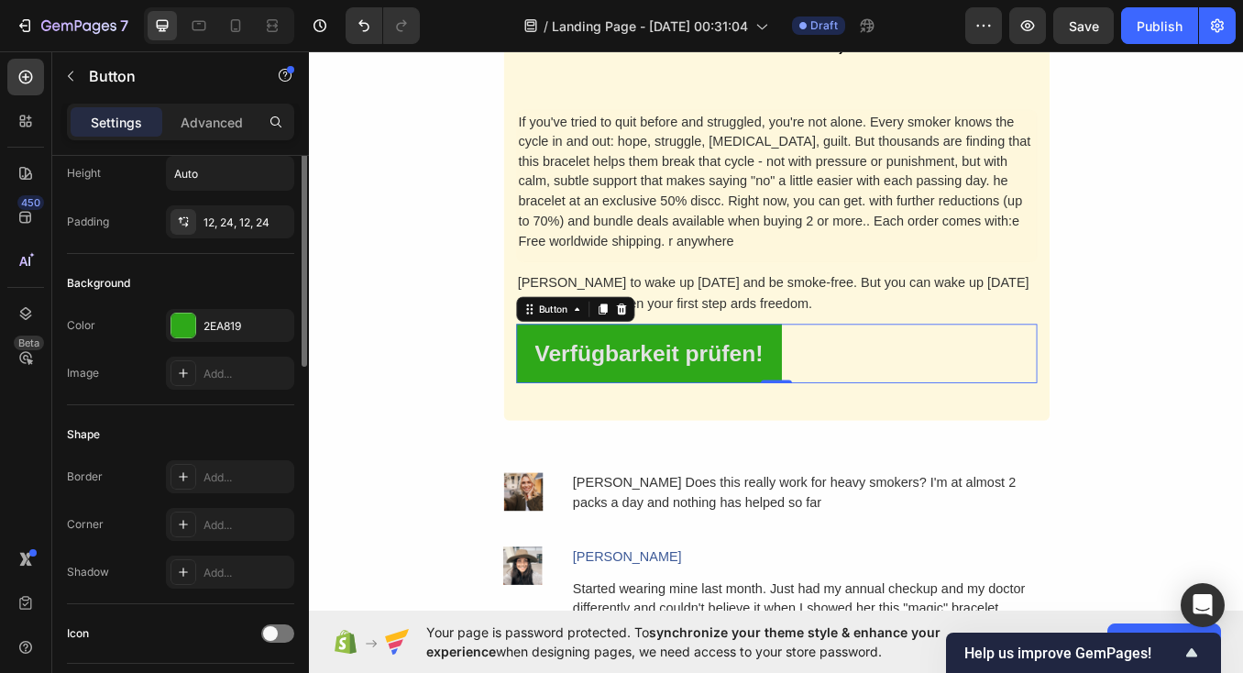
scroll to position [0, 0]
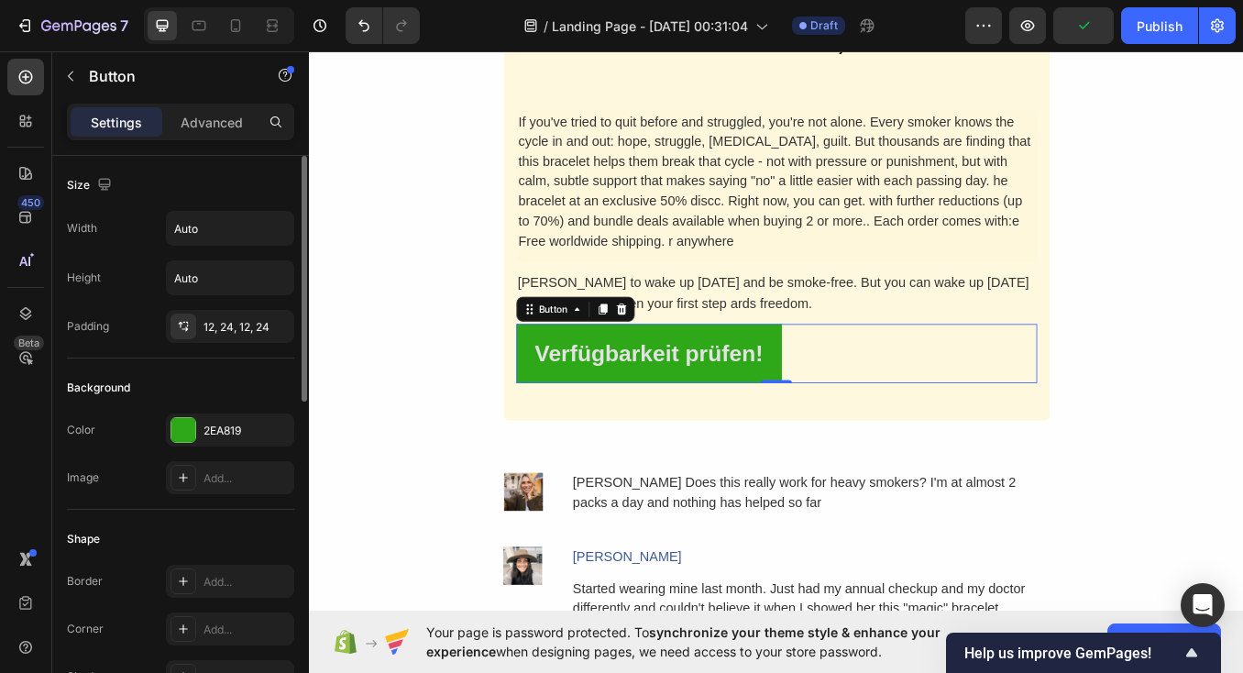
click at [130, 379] on div "Background" at bounding box center [98, 387] width 63 height 16
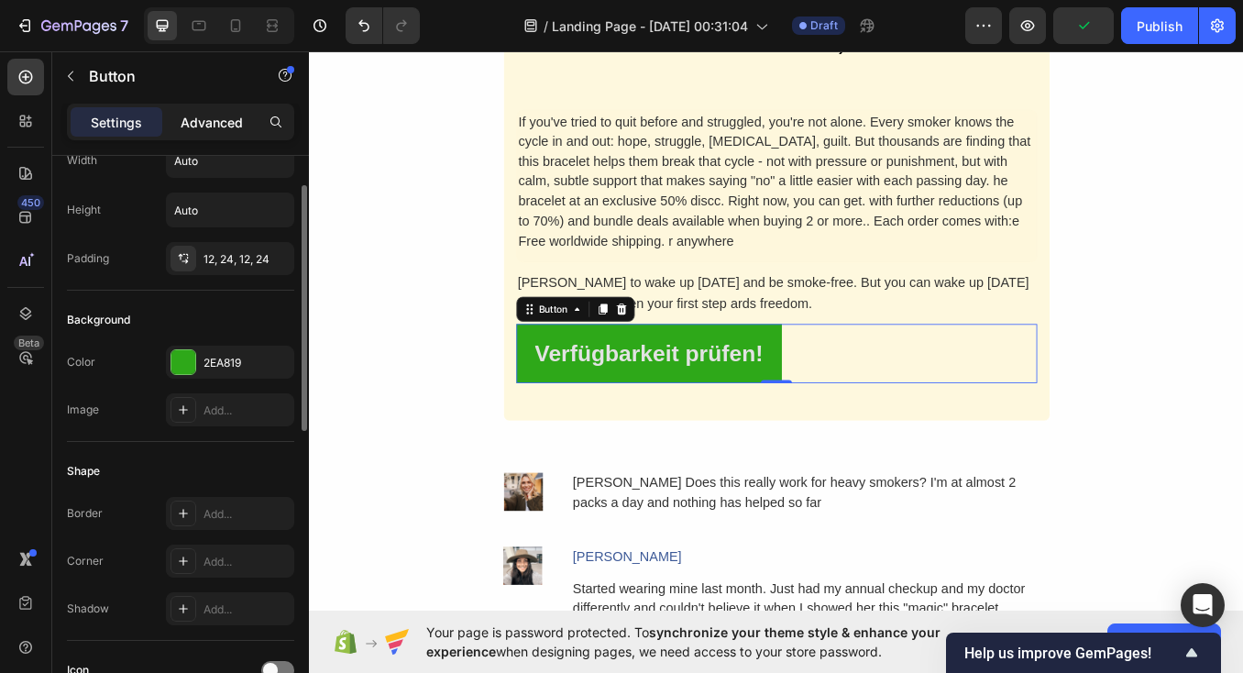
click at [216, 115] on p "Advanced" at bounding box center [212, 122] width 62 height 19
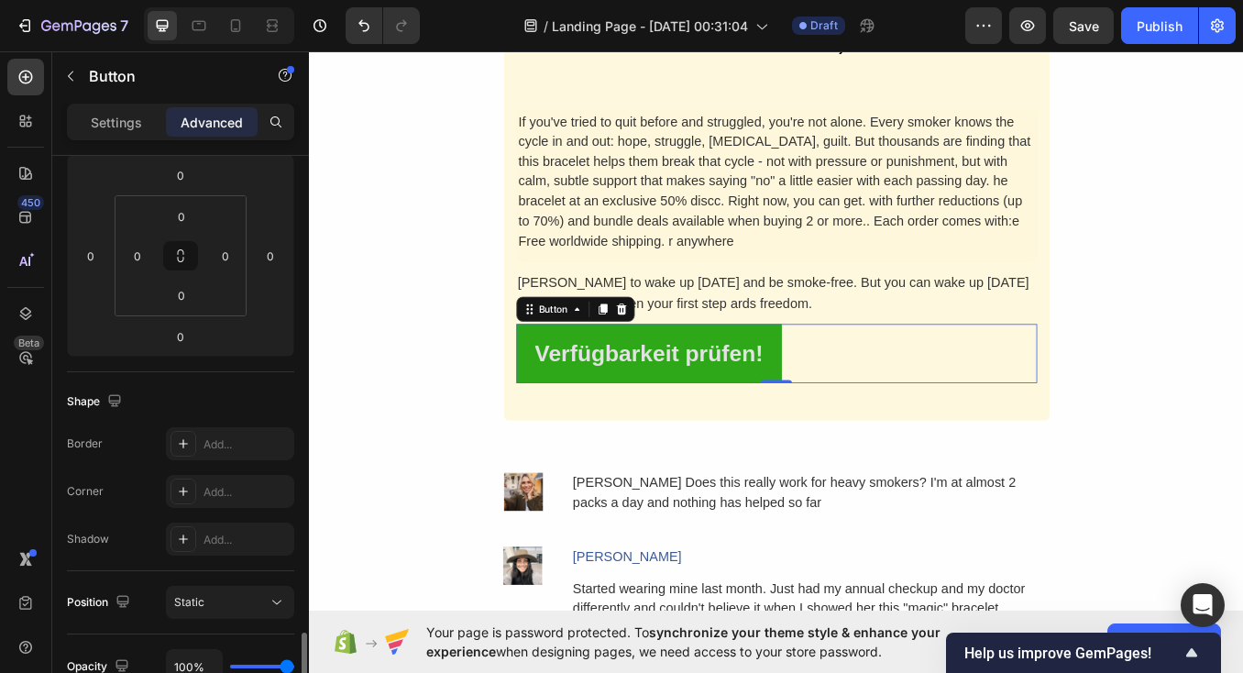
scroll to position [553, 0]
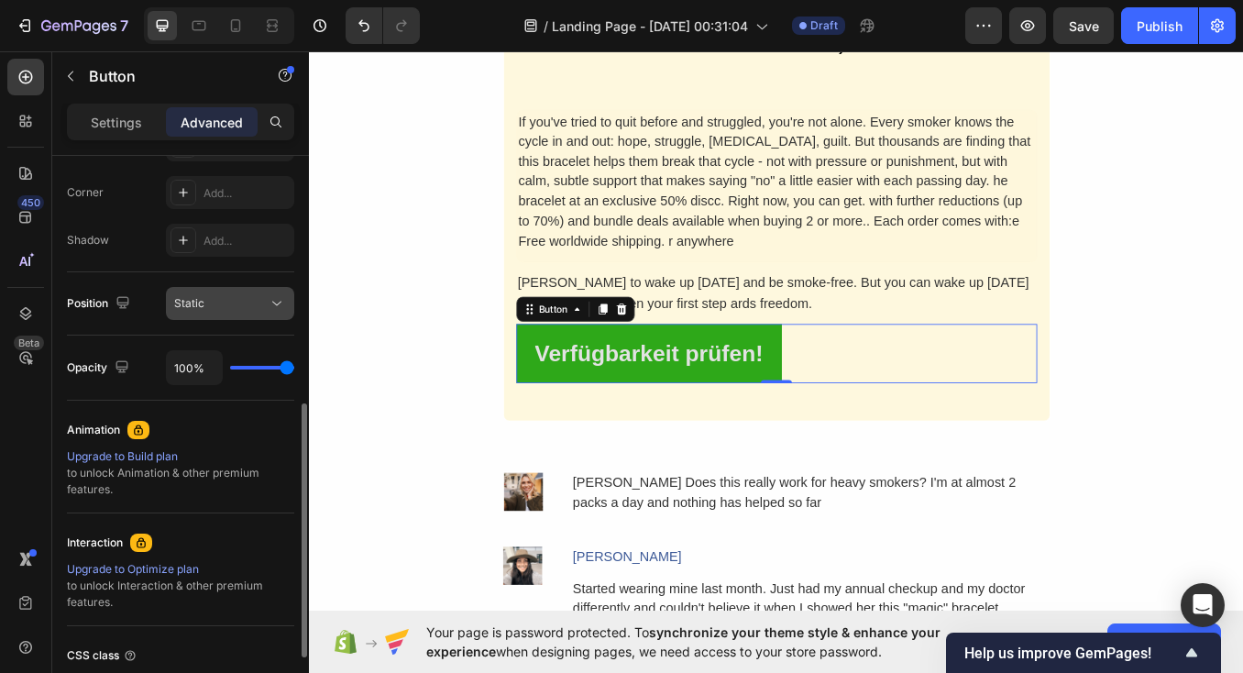
click at [218, 300] on div "Static" at bounding box center [220, 303] width 93 height 16
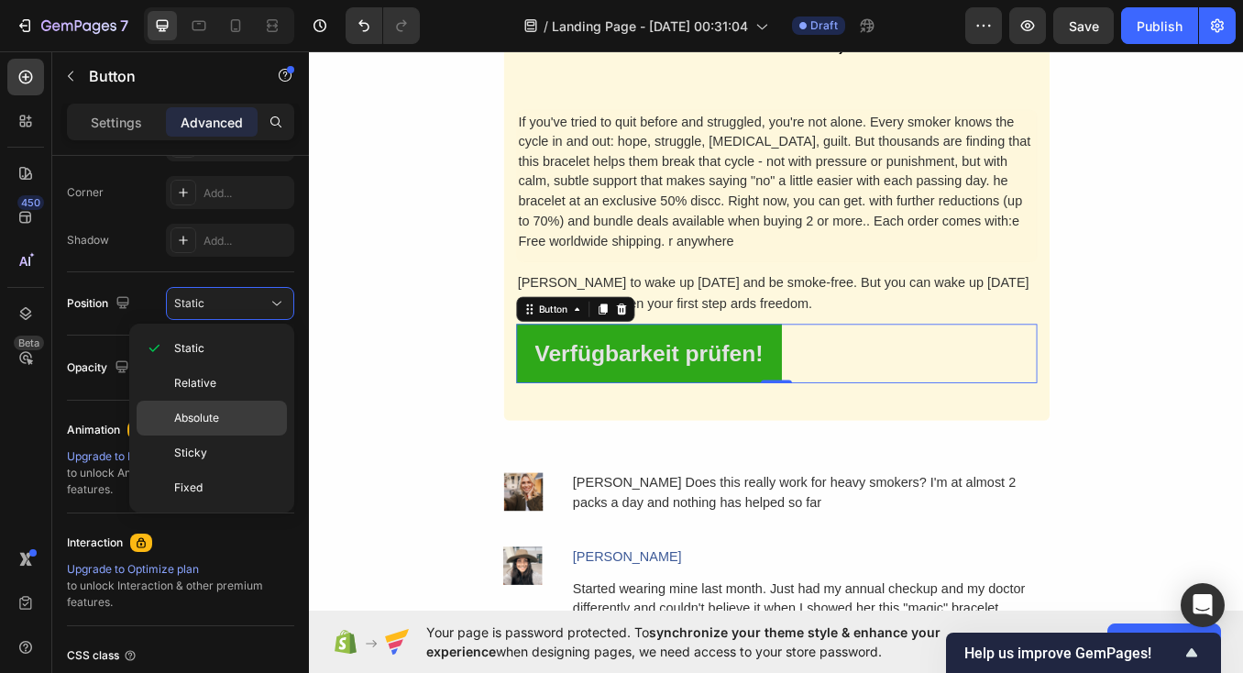
click at [235, 423] on p "Absolute" at bounding box center [226, 418] width 104 height 16
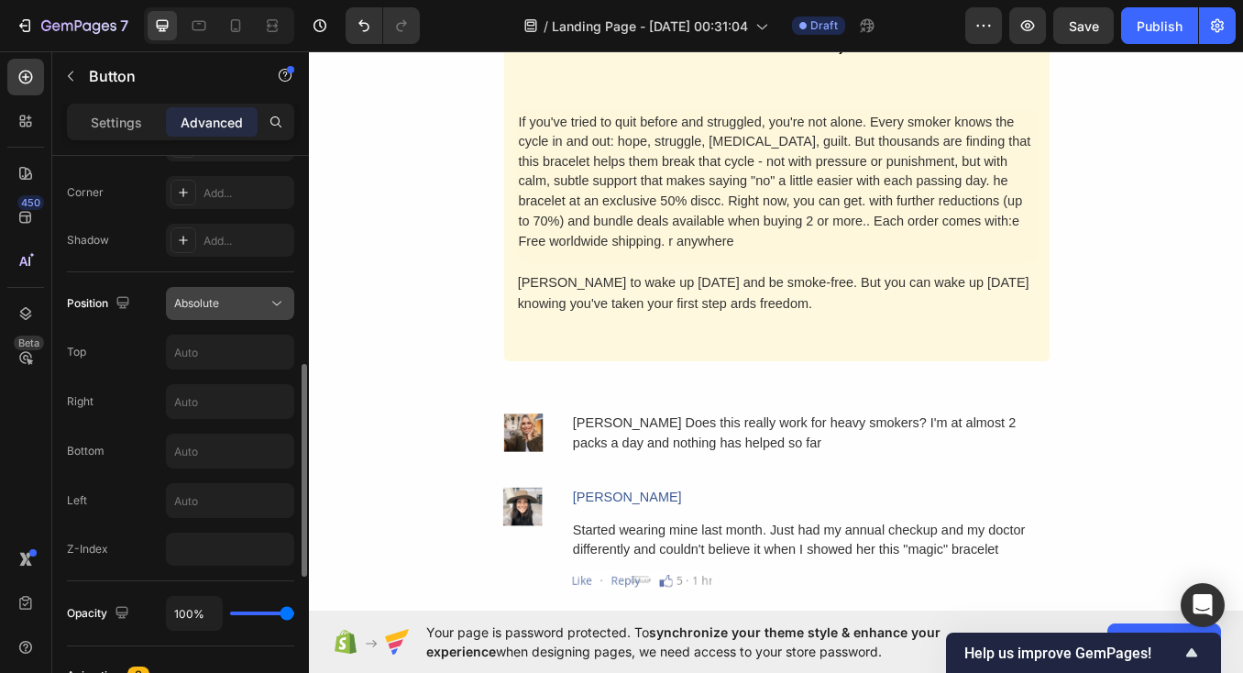
click at [249, 306] on div "Absolute" at bounding box center [220, 303] width 93 height 16
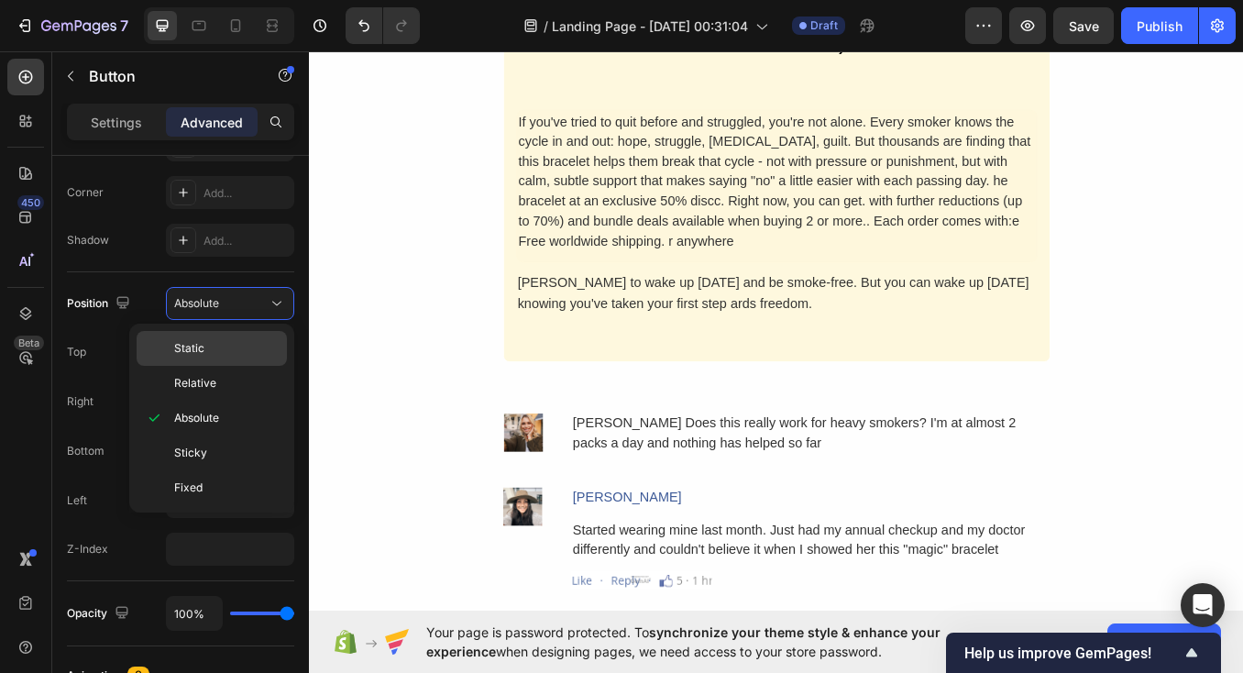
click at [233, 345] on p "Static" at bounding box center [226, 348] width 104 height 16
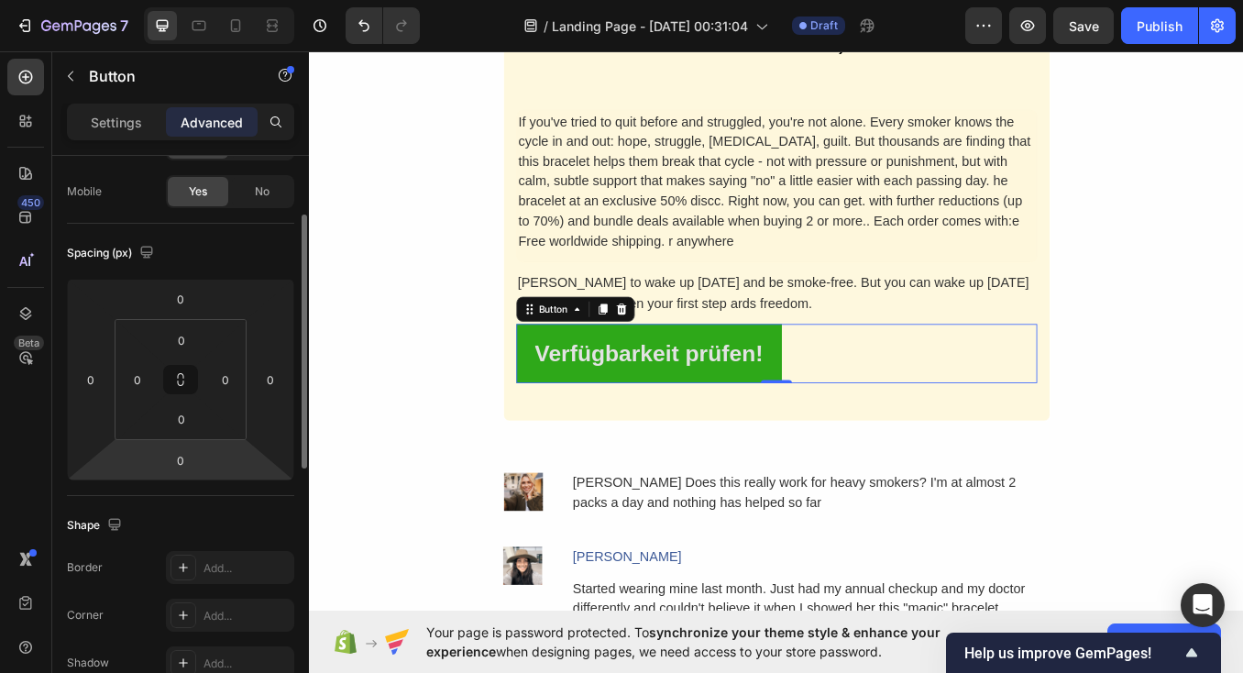
scroll to position [328, 0]
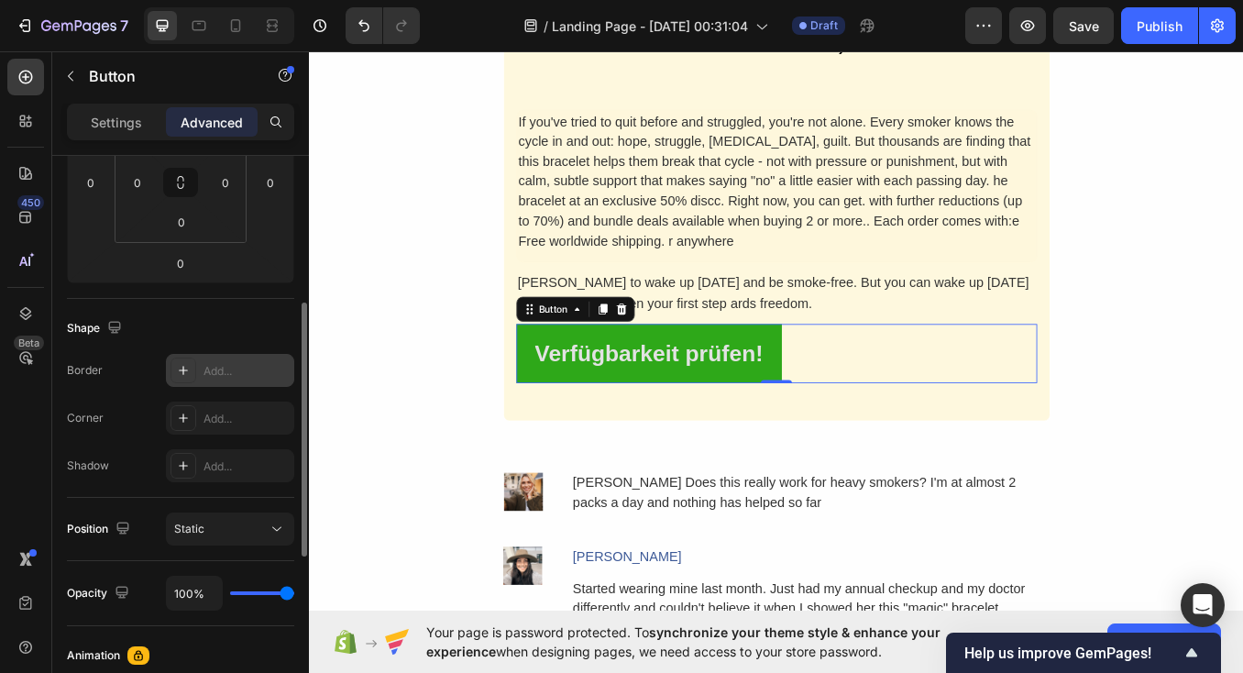
click at [202, 372] on div "Add..." at bounding box center [230, 370] width 128 height 33
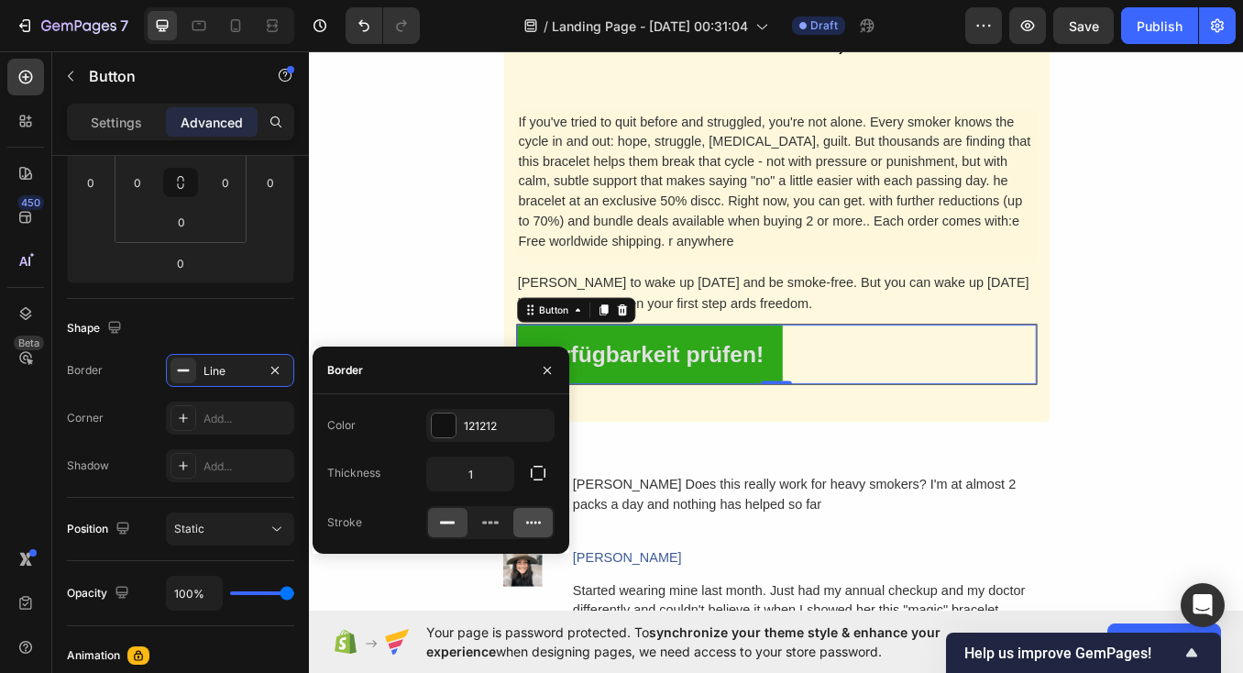
click at [528, 524] on icon at bounding box center [533, 522] width 18 height 18
click at [448, 419] on div at bounding box center [444, 425] width 24 height 24
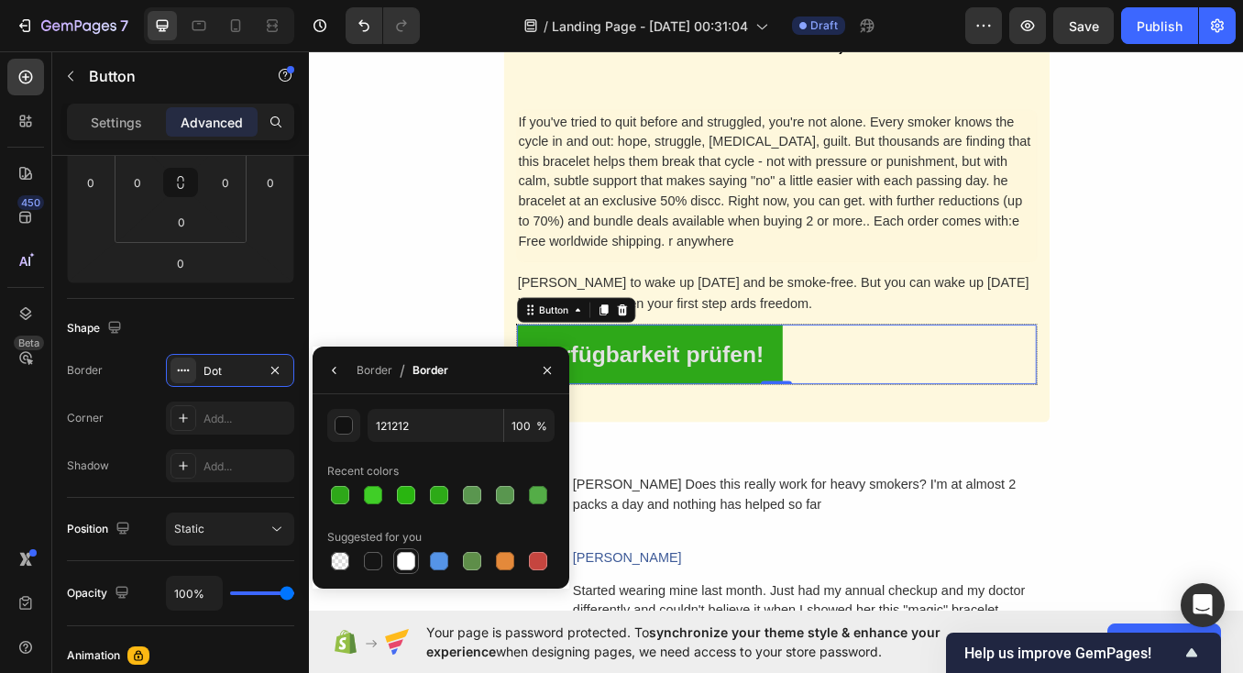
click at [409, 564] on div at bounding box center [406, 561] width 18 height 18
type input "FFFFFF"
click at [332, 365] on icon "button" at bounding box center [334, 370] width 15 height 15
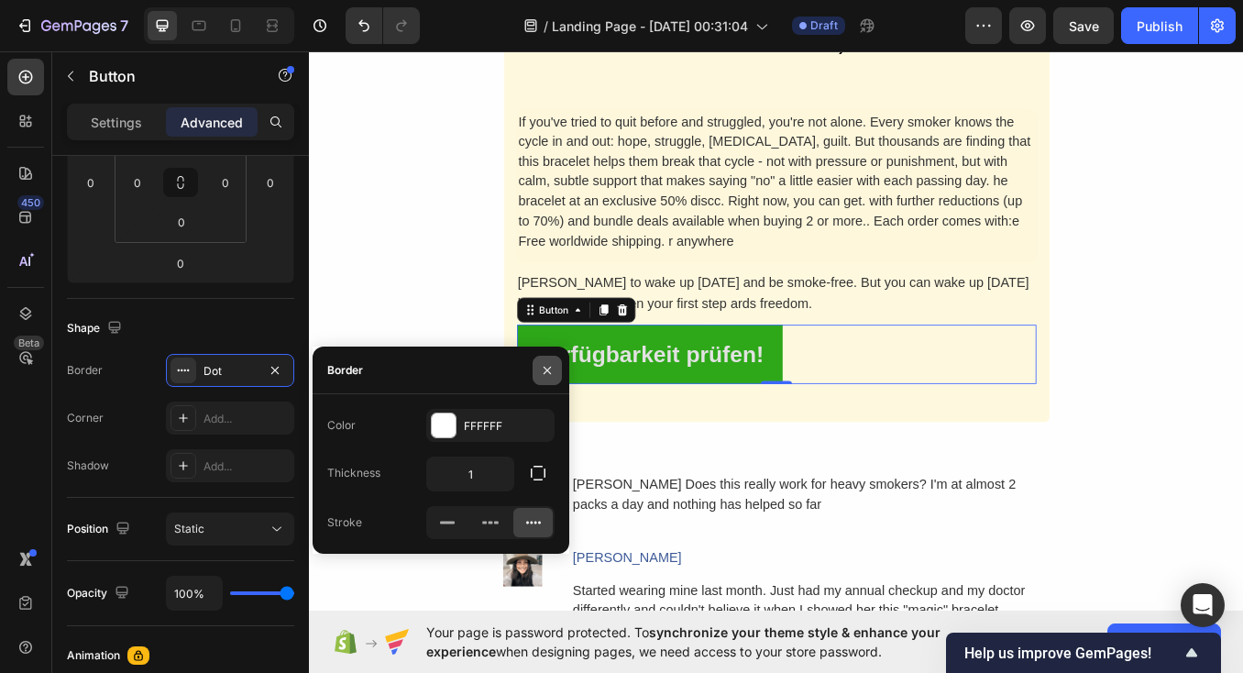
click at [544, 366] on icon "button" at bounding box center [547, 370] width 15 height 15
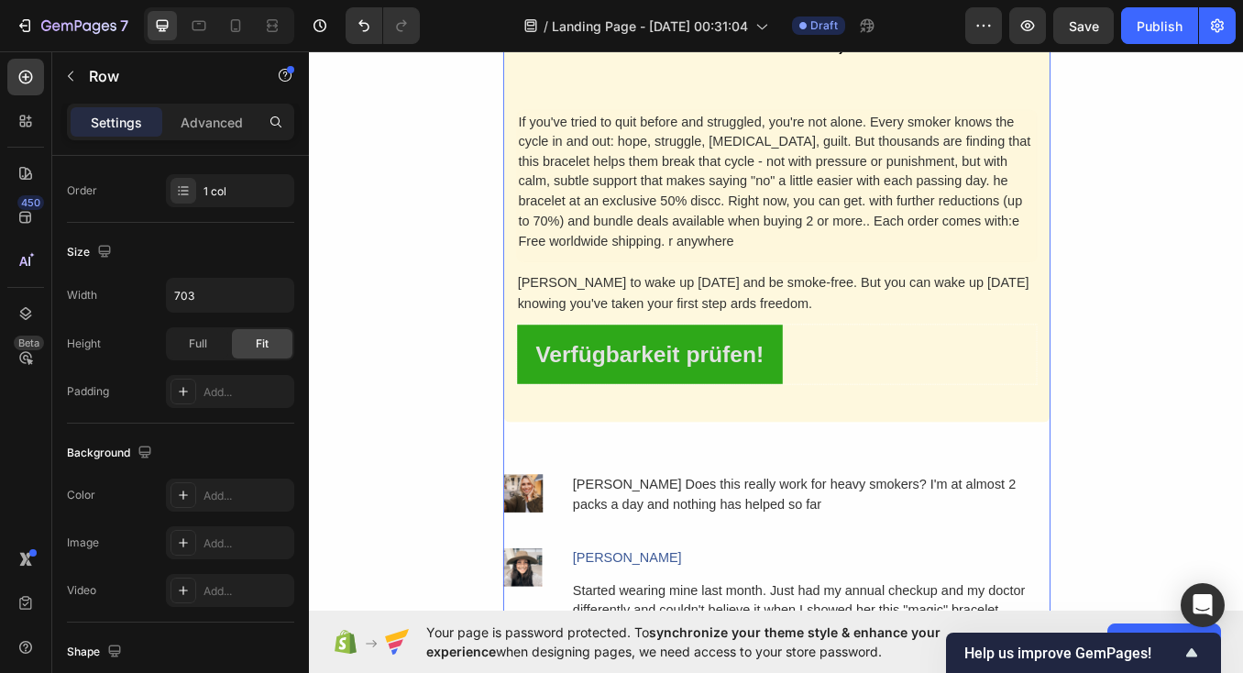
click at [711, 506] on div "Why It's Worth The Investment. Heading Think about it: the average pack-a-day s…" at bounding box center [859, 63] width 644 height 1486
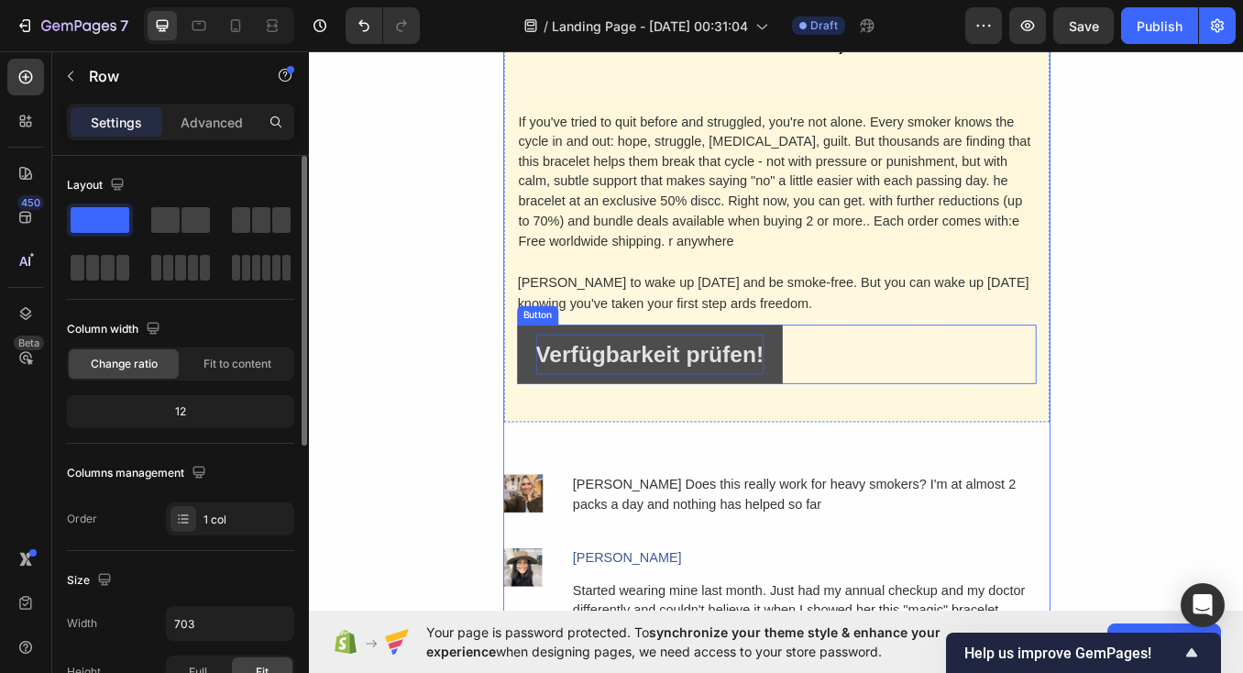
click at [607, 403] on p "Verfügbarkeit prüfen!" at bounding box center [709, 408] width 268 height 48
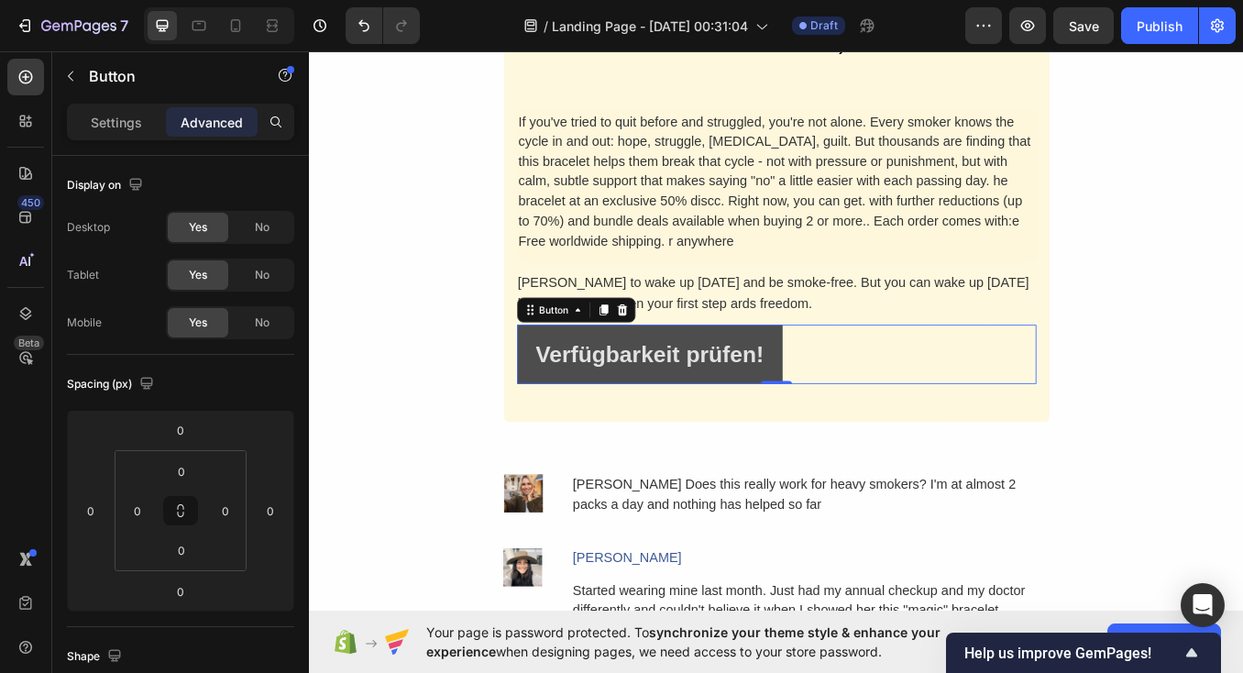
click at [564, 413] on button "Verfügbarkeit prüfen!" at bounding box center [709, 408] width 312 height 70
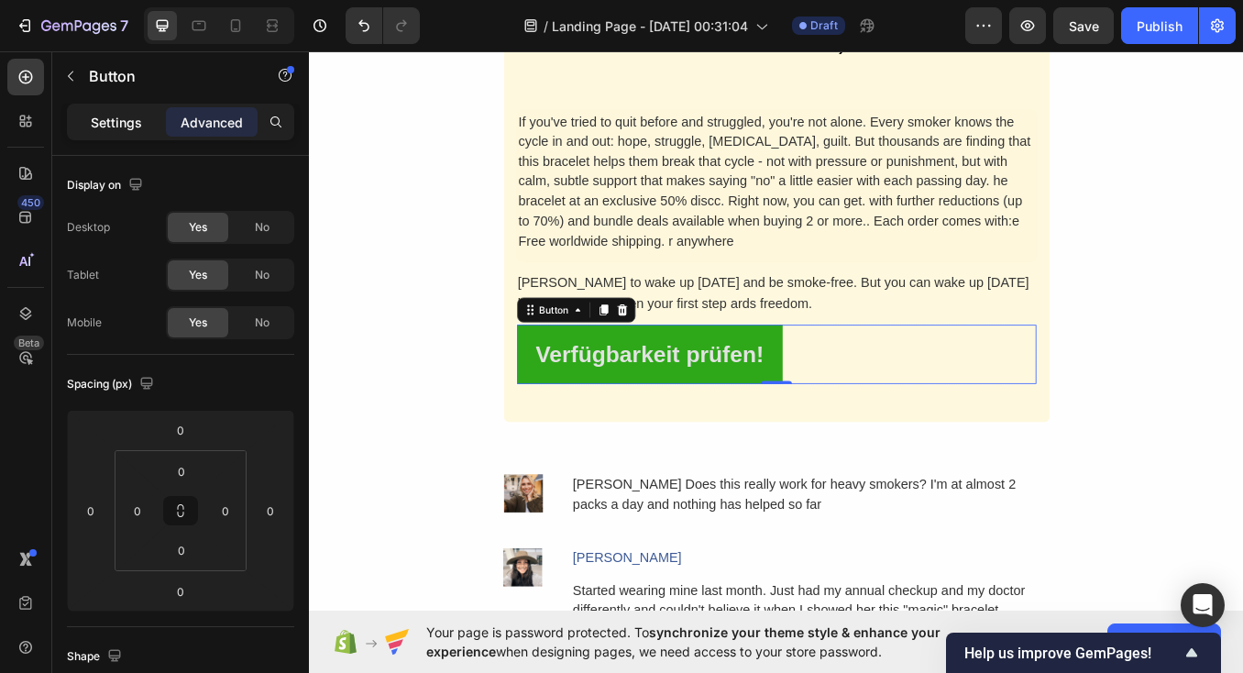
click at [92, 117] on p "Settings" at bounding box center [116, 122] width 51 height 19
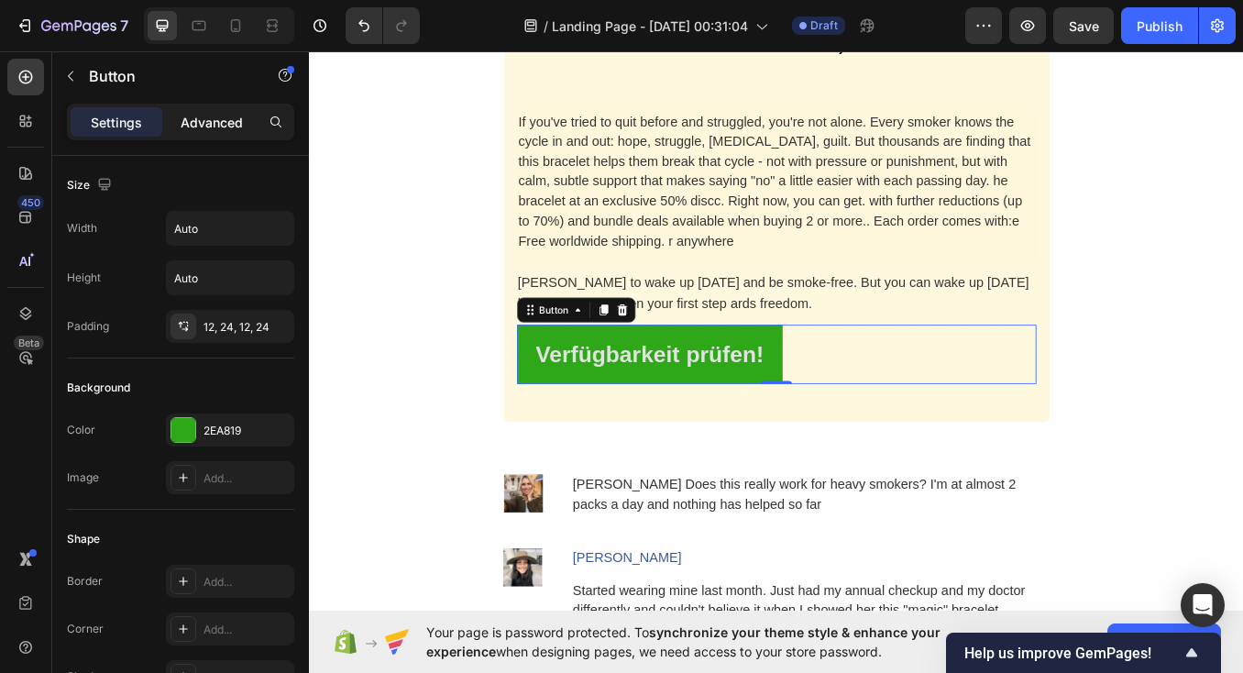
click at [204, 121] on p "Advanced" at bounding box center [212, 122] width 62 height 19
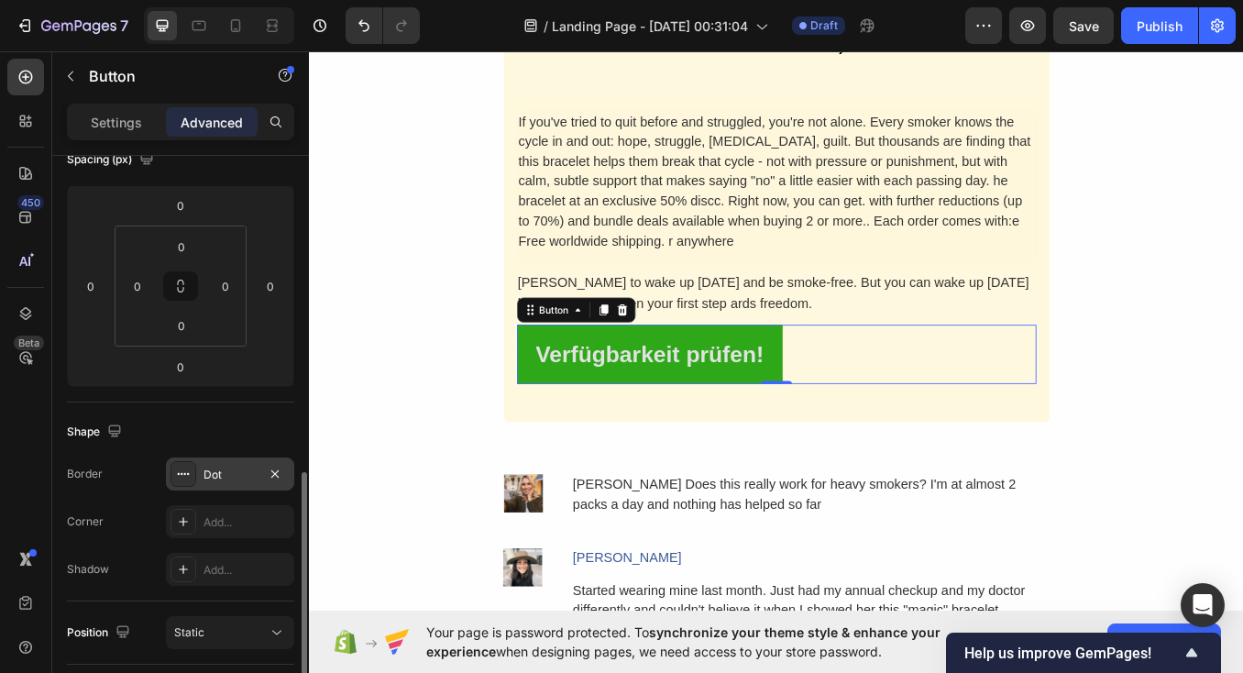
scroll to position [413, 0]
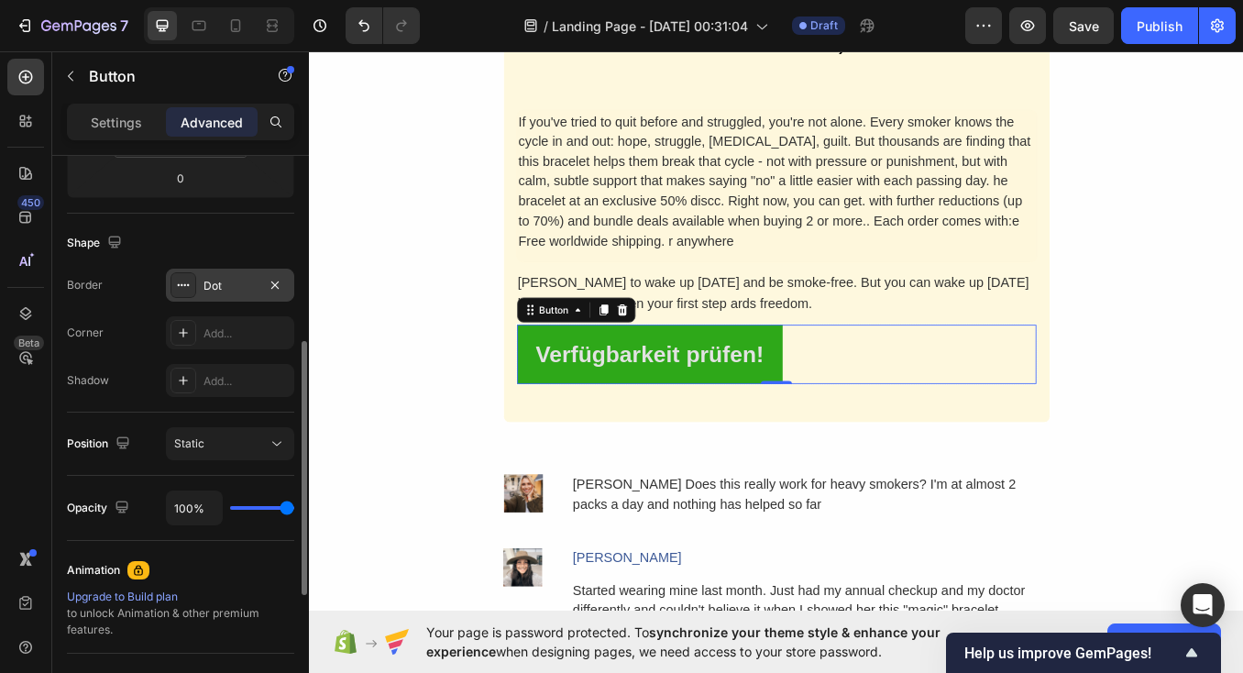
click at [214, 281] on div "Dot" at bounding box center [229, 286] width 53 height 16
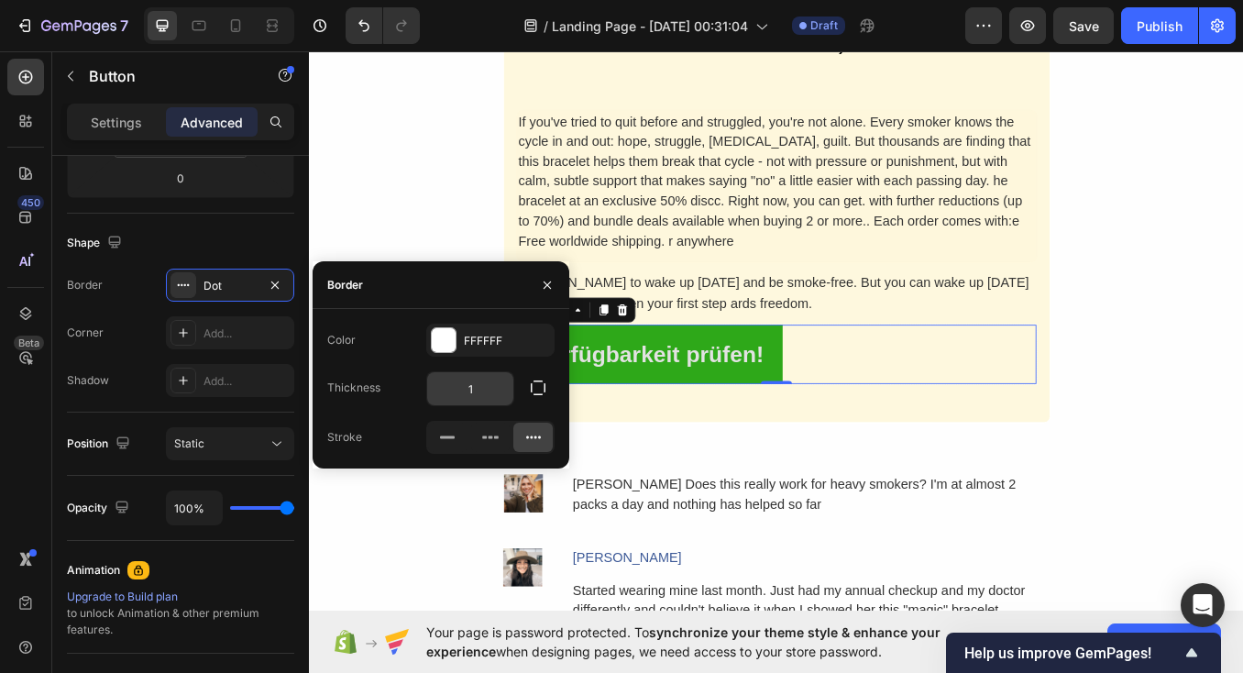
click at [471, 388] on input "1" at bounding box center [470, 388] width 86 height 33
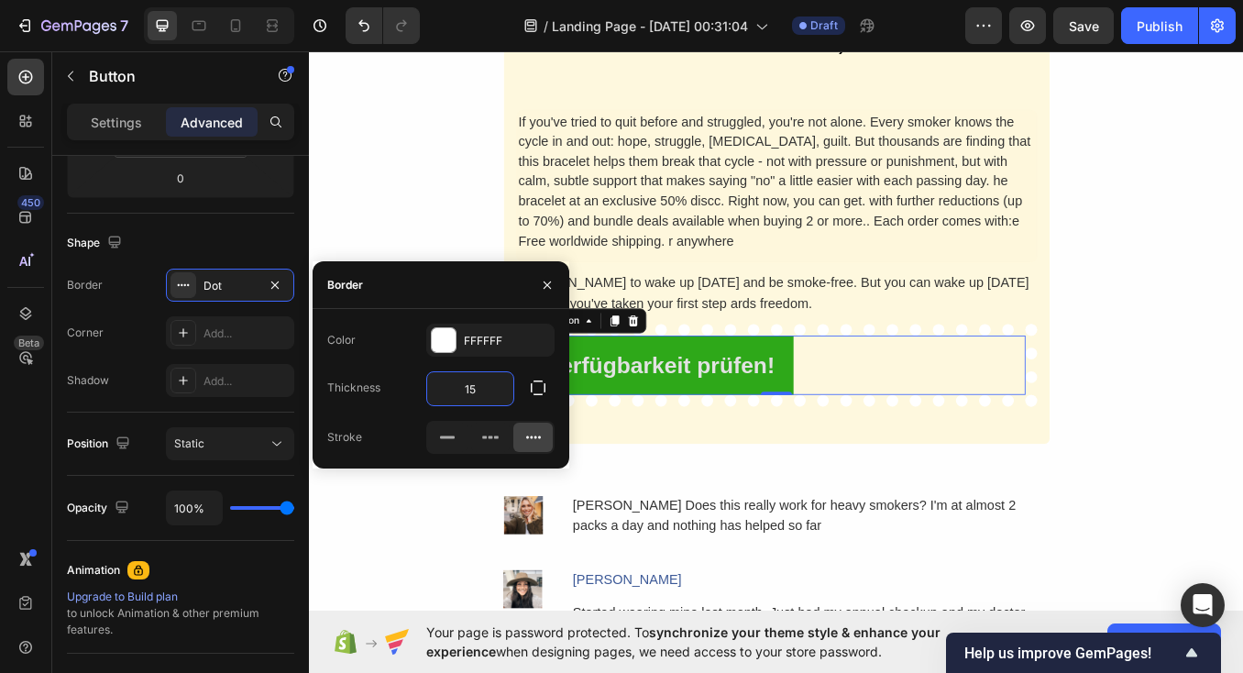
type input "1"
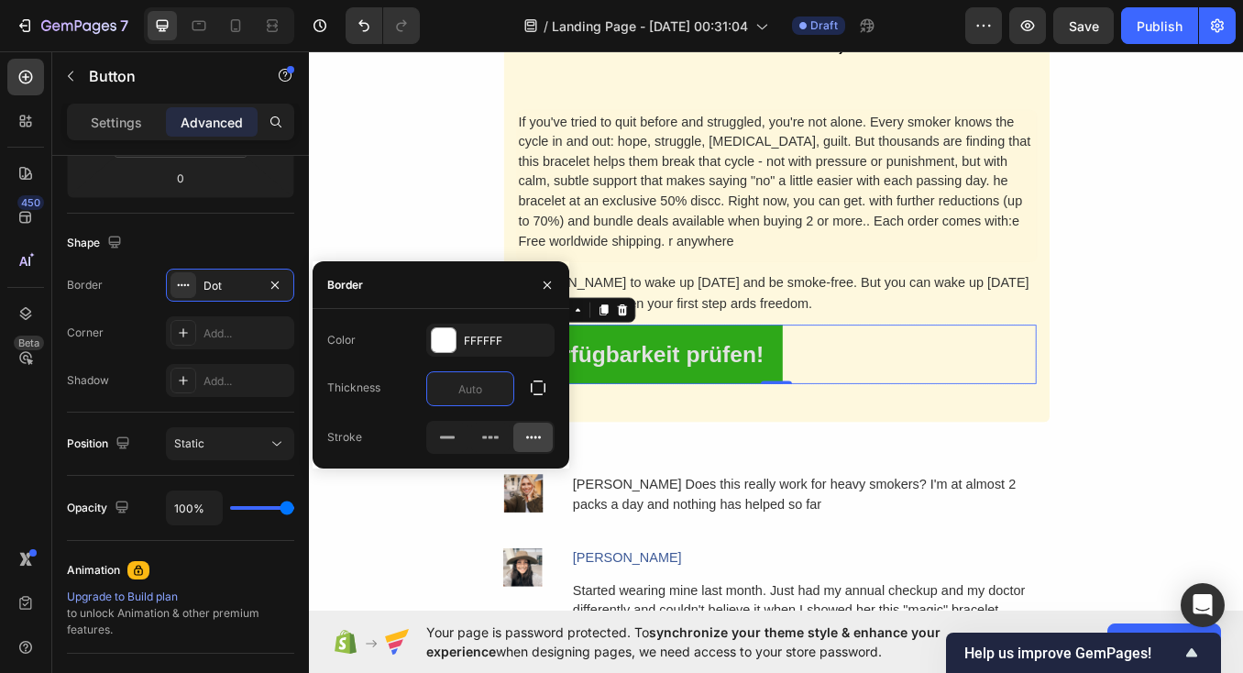
type input "2"
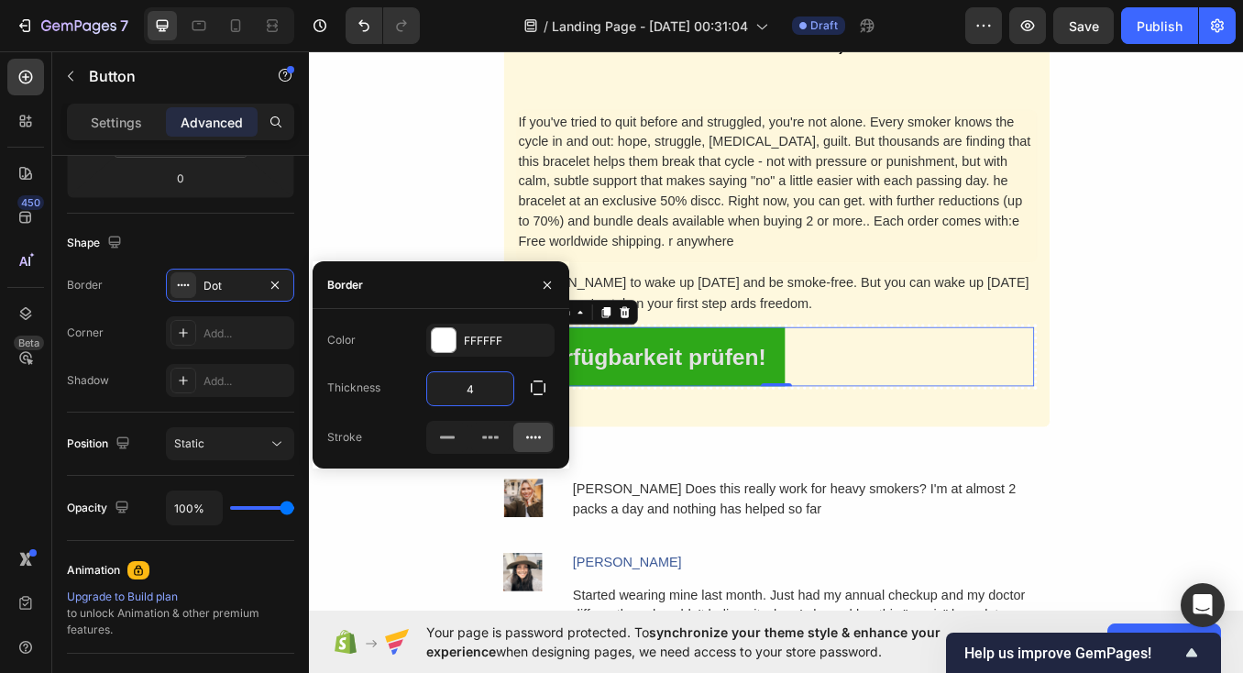
type input "4"
click at [551, 280] on icon "button" at bounding box center [547, 285] width 15 height 15
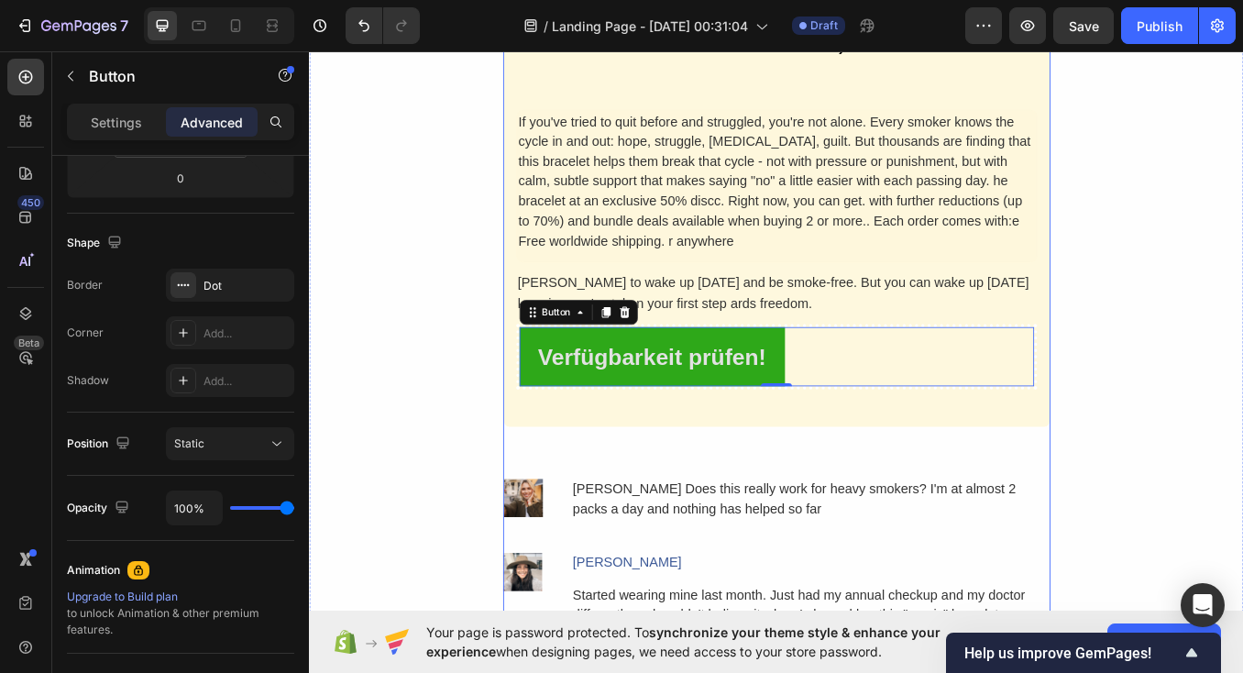
click at [614, 520] on div "Why It's Worth The Investment. Heading Think about it: the average pack-a-day s…" at bounding box center [859, 66] width 644 height 1492
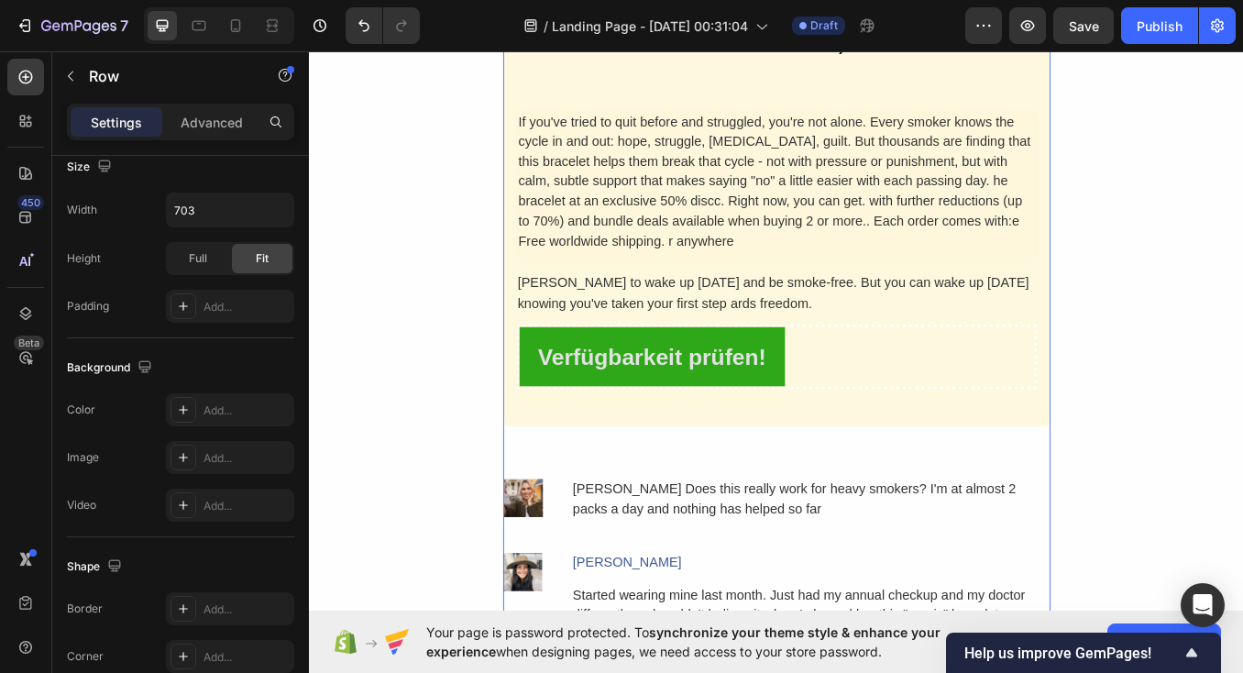
scroll to position [0, 0]
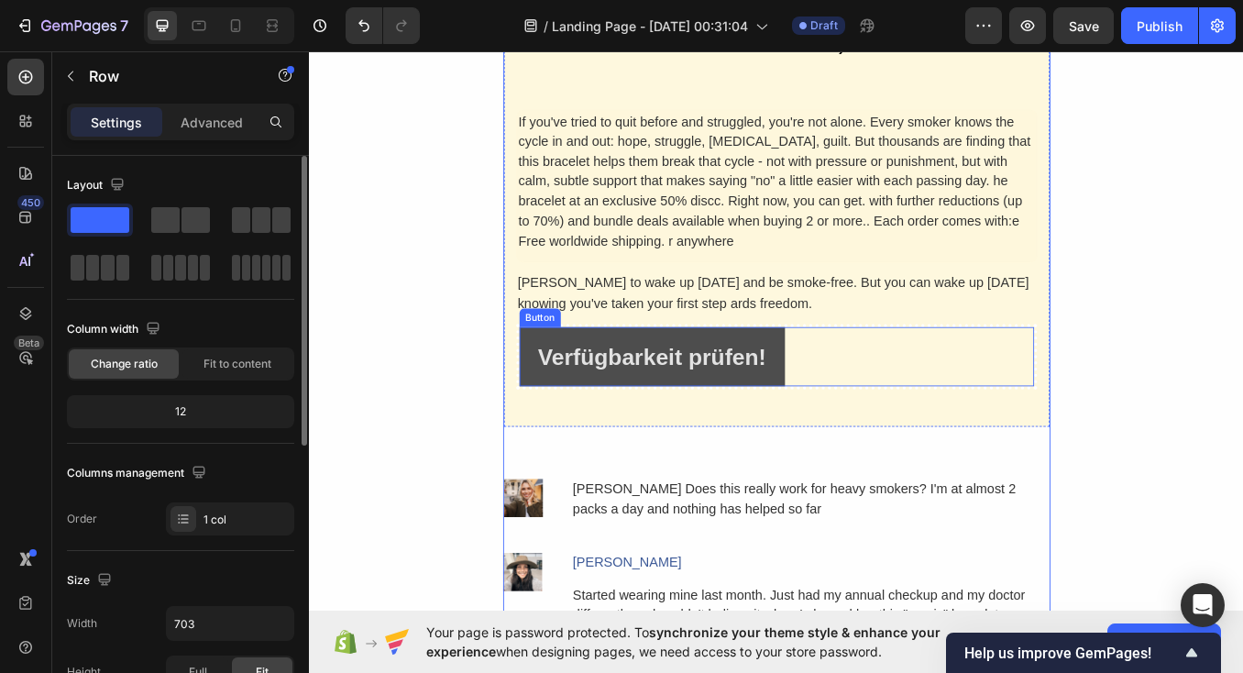
click at [605, 428] on button "Verfügbarkeit prüfen!" at bounding box center [712, 411] width 312 height 70
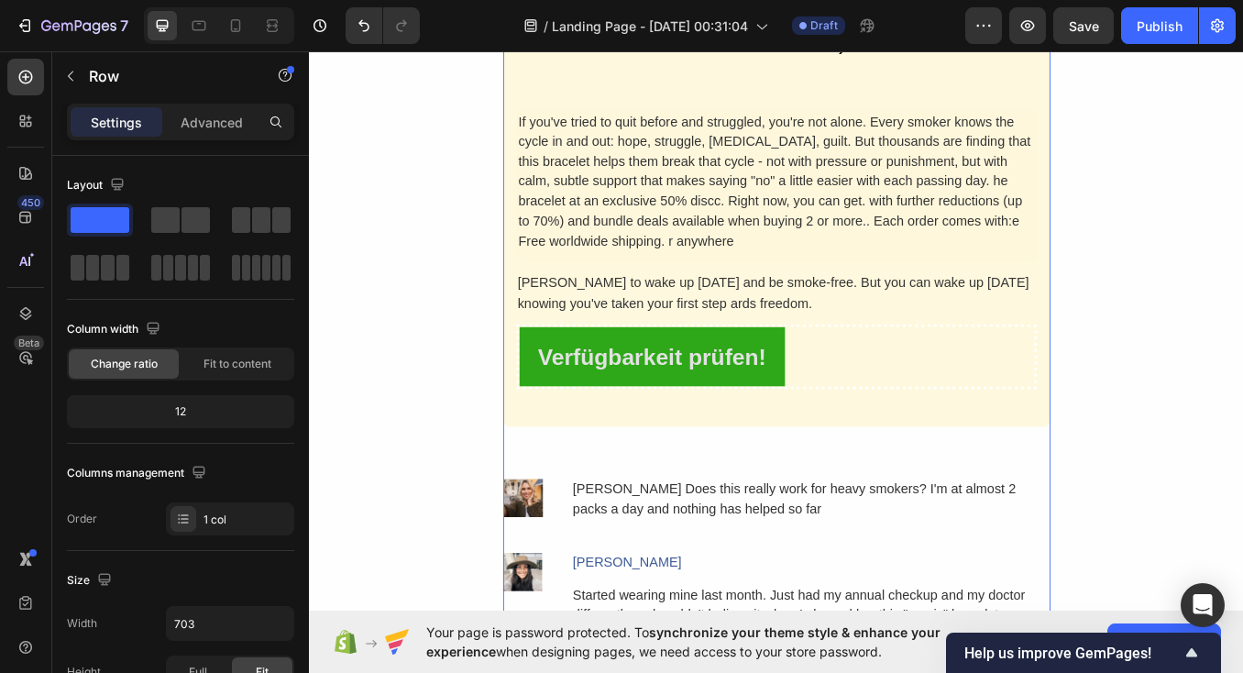
click at [722, 531] on div "Why It's Worth The Investment. Heading Think about it: the average pack-a-day s…" at bounding box center [859, 66] width 644 height 1492
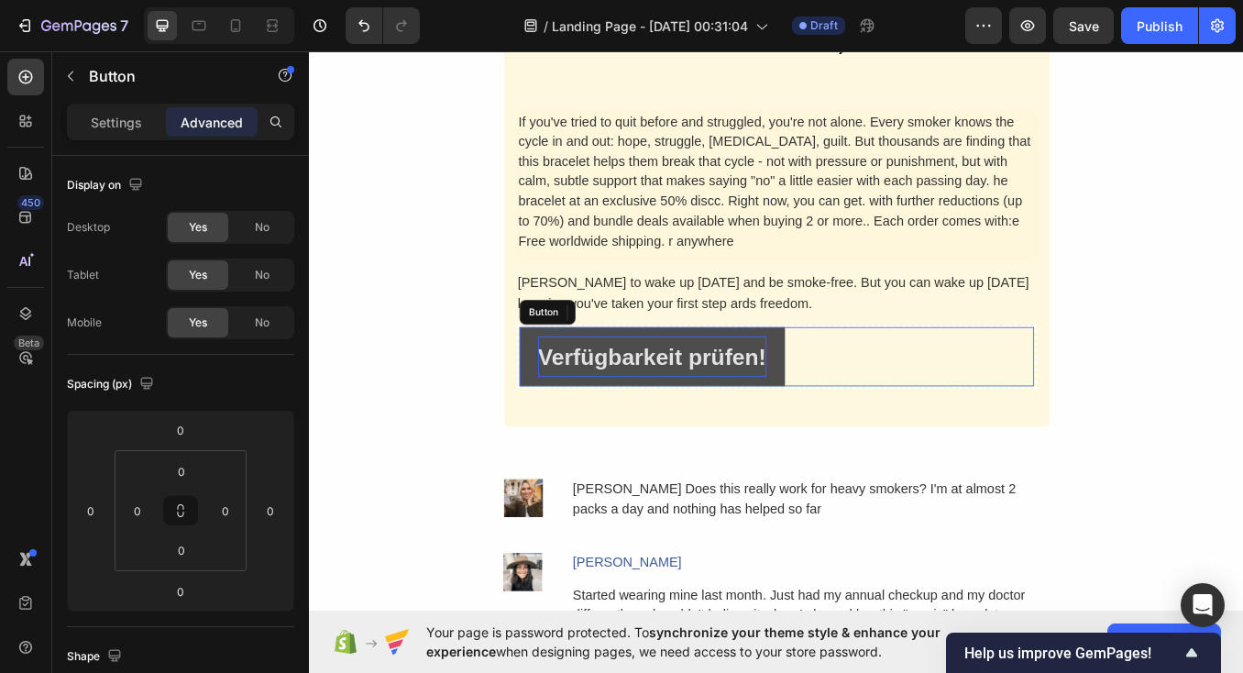
click at [666, 411] on p "Verfügbarkeit prüfen!" at bounding box center [712, 411] width 268 height 48
click at [558, 417] on button "Verfügbarkeit prüfen!" at bounding box center [712, 411] width 312 height 70
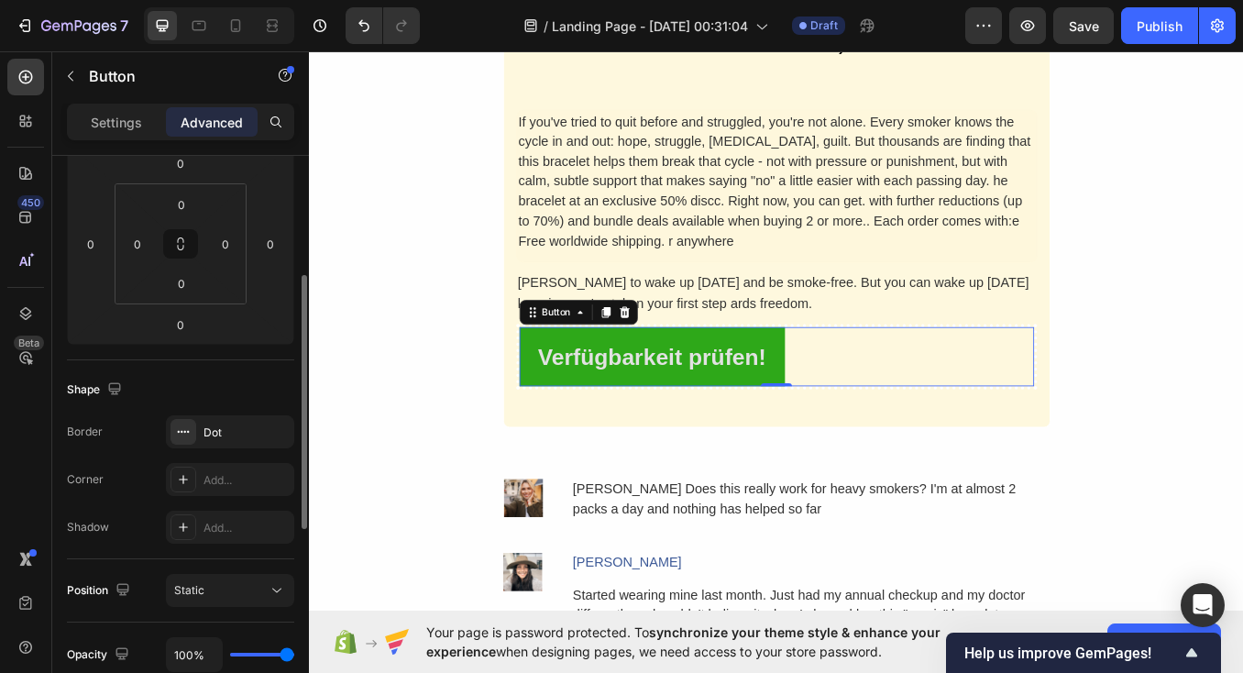
scroll to position [293, 0]
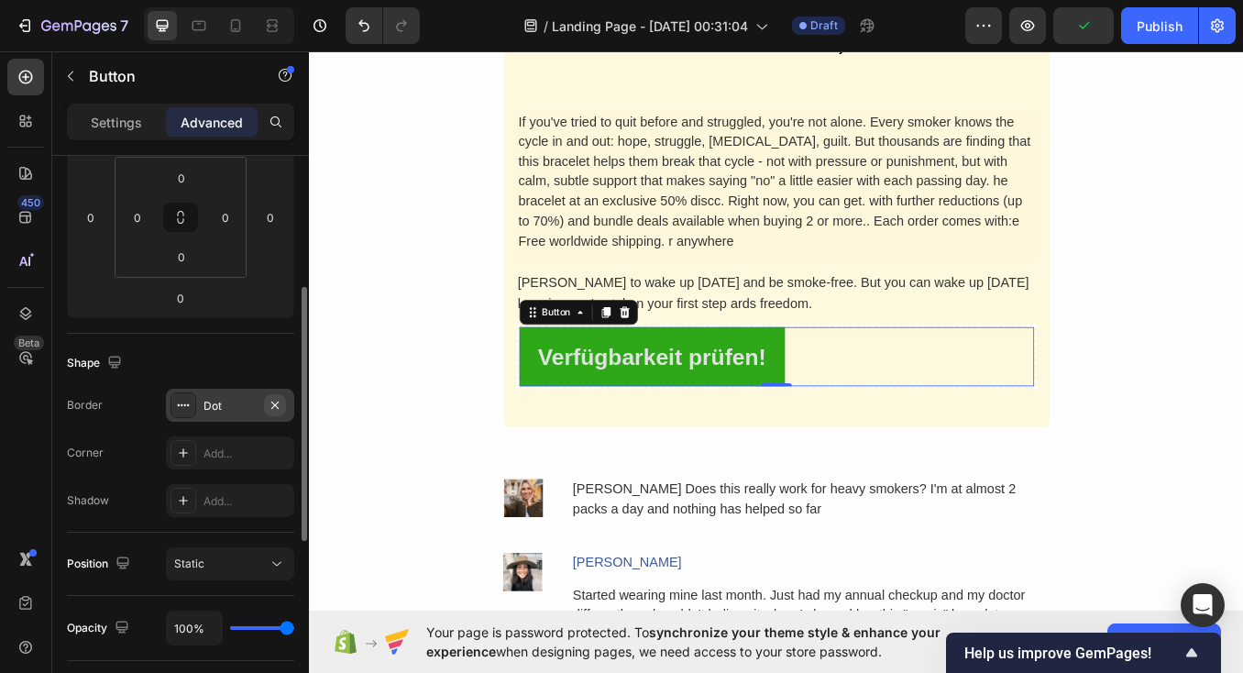
click at [275, 407] on icon "button" at bounding box center [275, 405] width 15 height 15
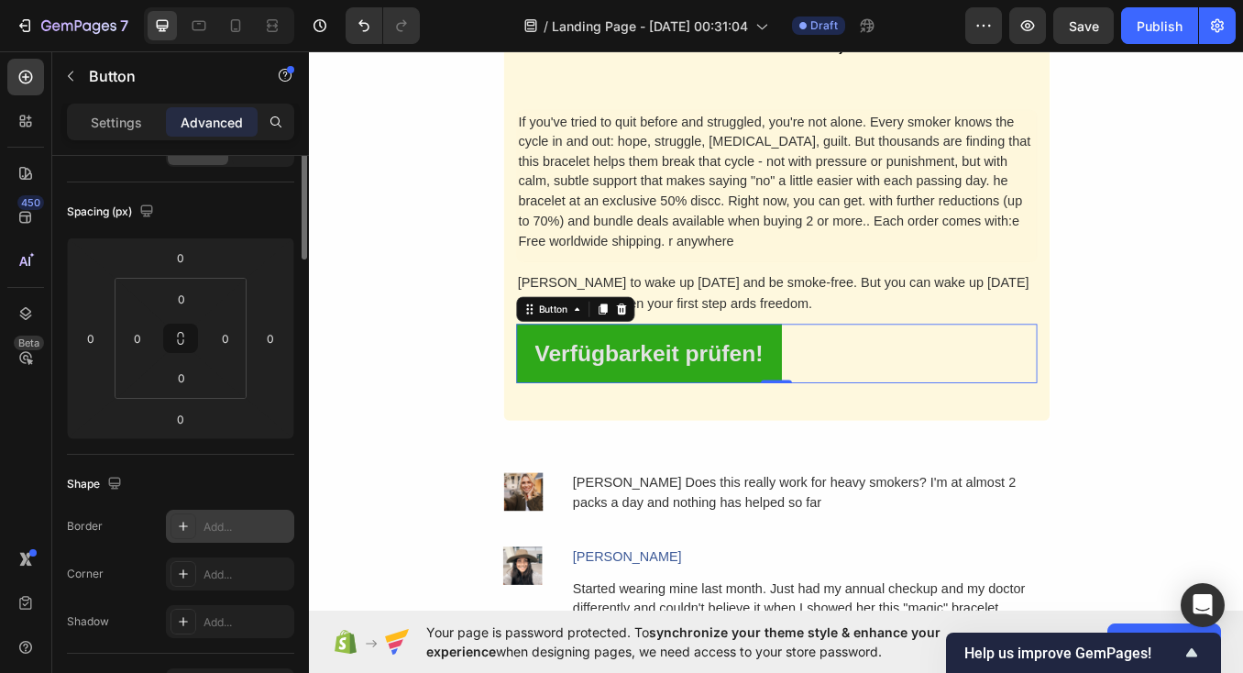
scroll to position [16, 0]
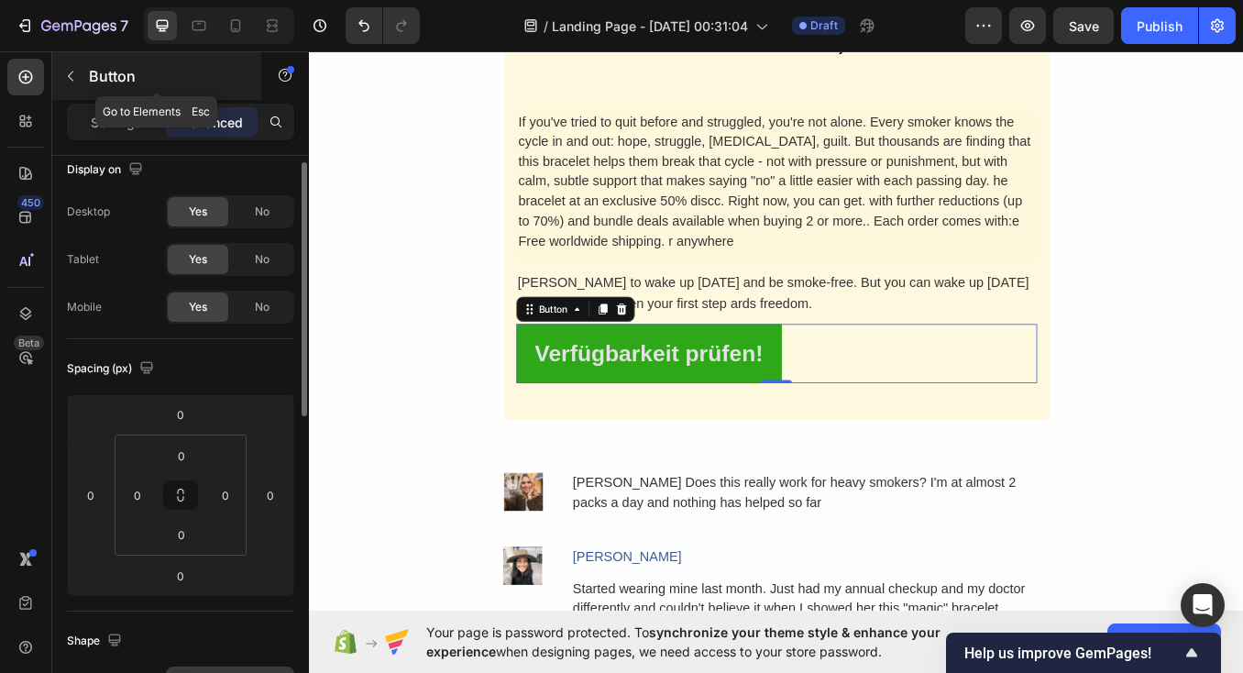
click at [106, 99] on div "Button" at bounding box center [156, 76] width 209 height 48
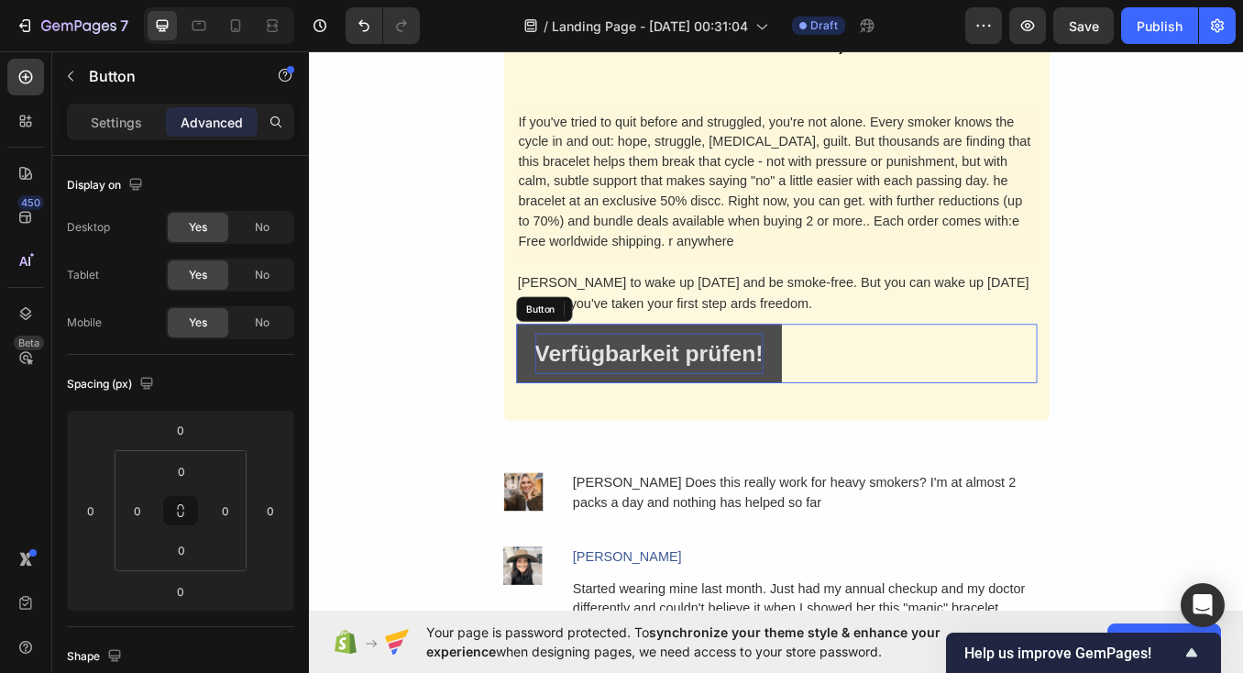
click at [603, 391] on p "Verfügbarkeit prüfen!" at bounding box center [709, 407] width 268 height 48
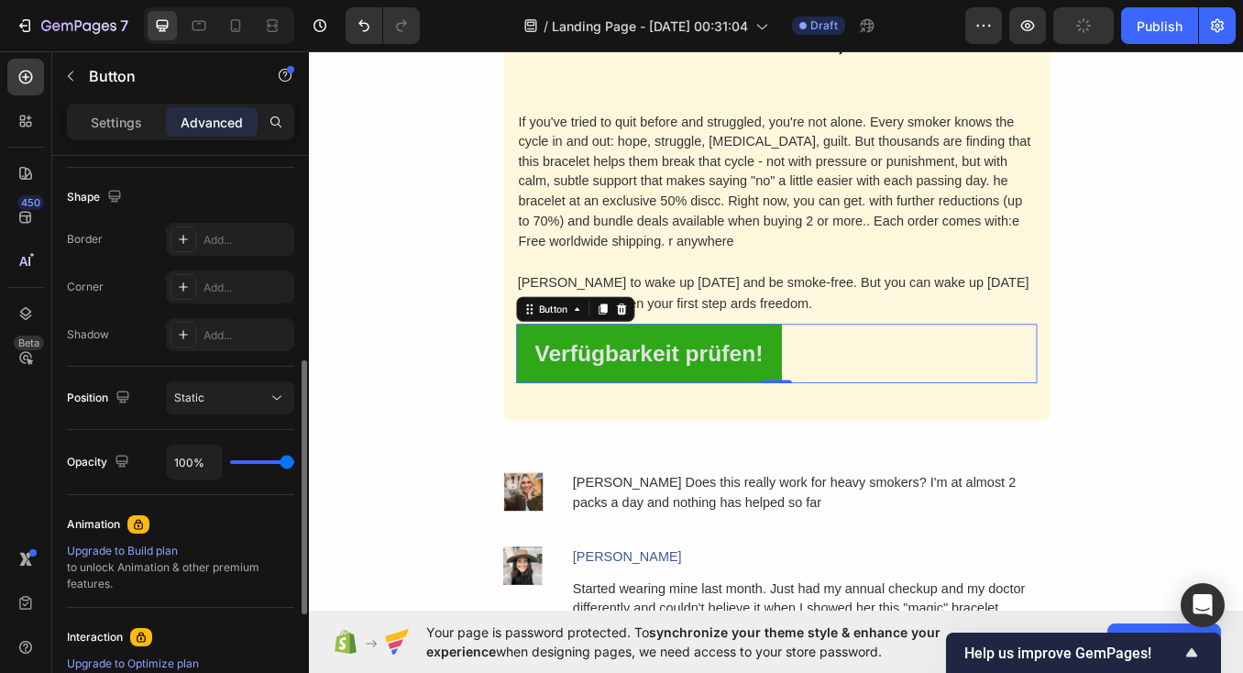
scroll to position [0, 0]
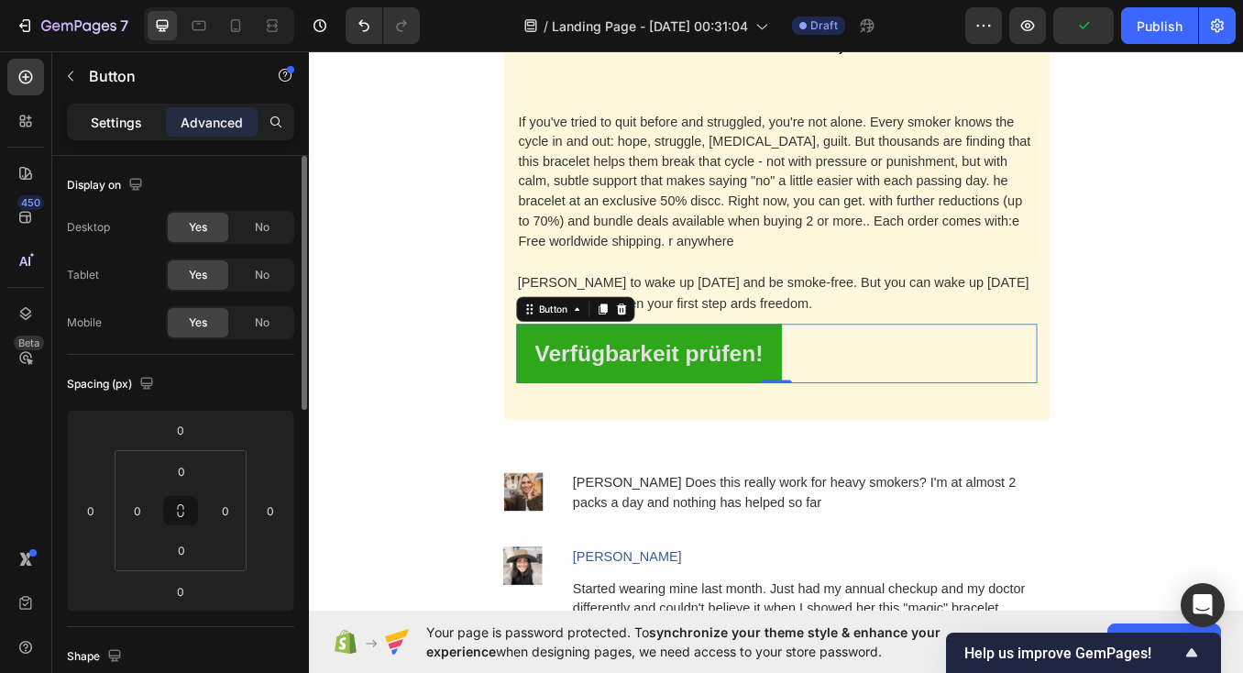
click at [125, 131] on p "Settings" at bounding box center [116, 122] width 51 height 19
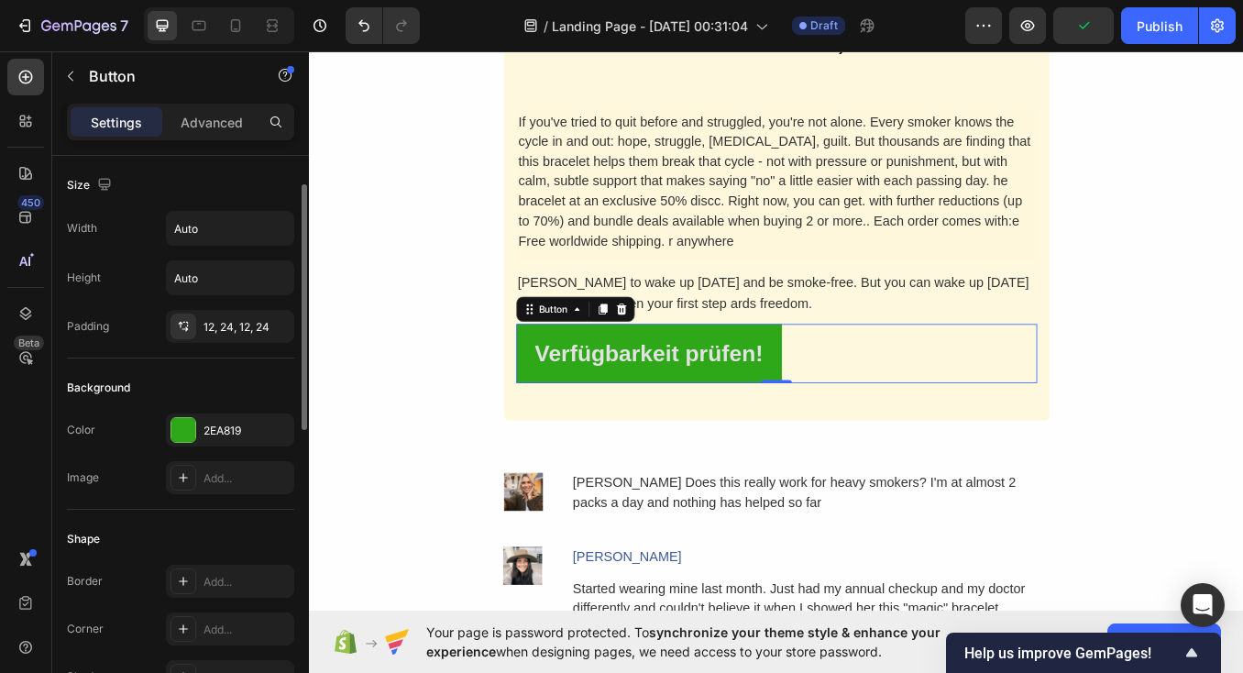
scroll to position [45, 0]
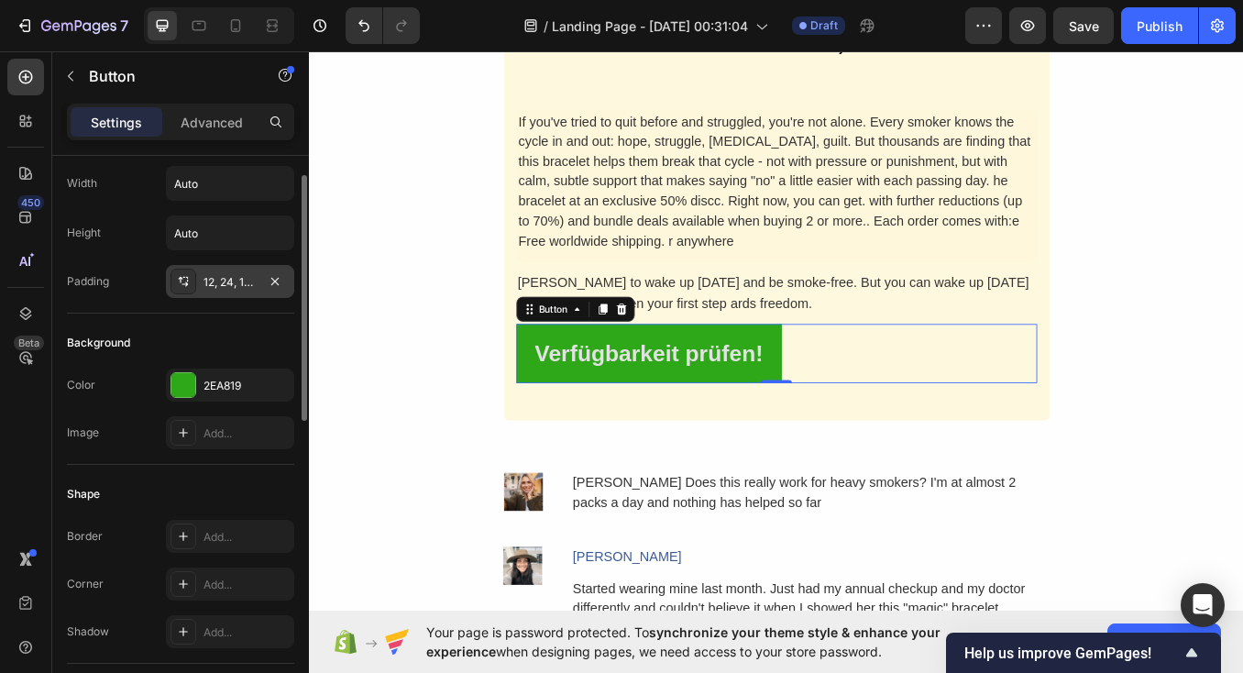
click at [219, 281] on div "12, 24, 12, 24" at bounding box center [229, 282] width 53 height 16
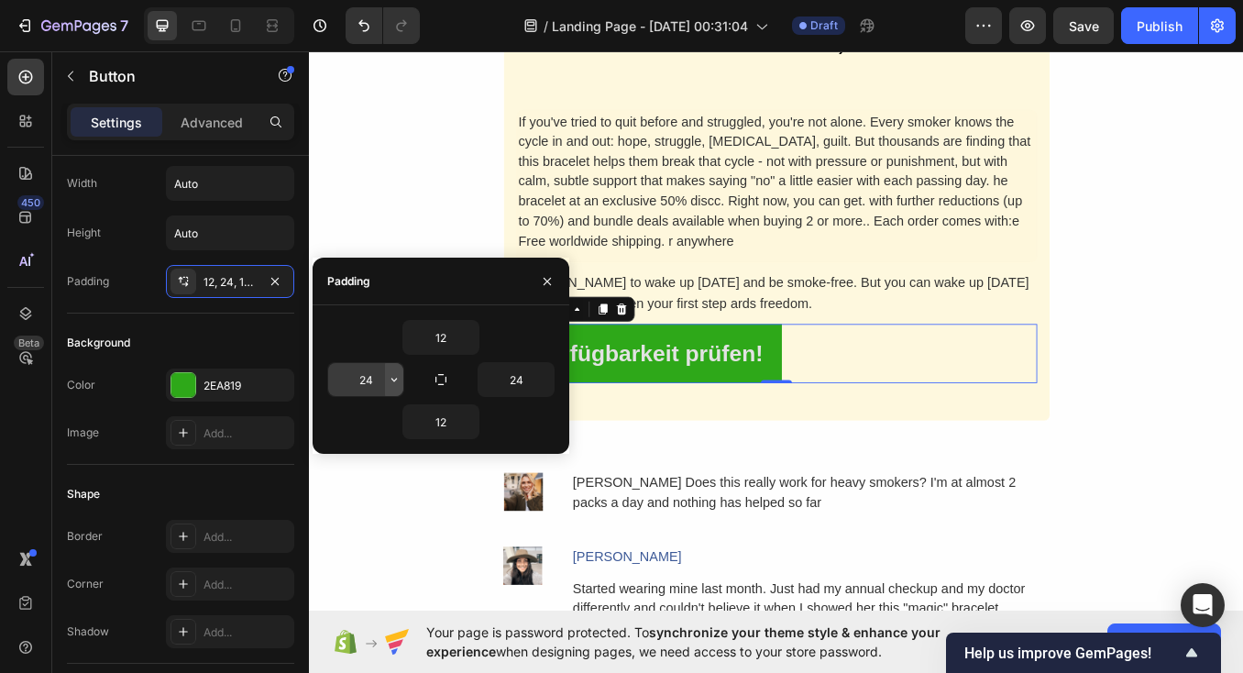
click at [388, 384] on icon "button" at bounding box center [394, 379] width 15 height 15
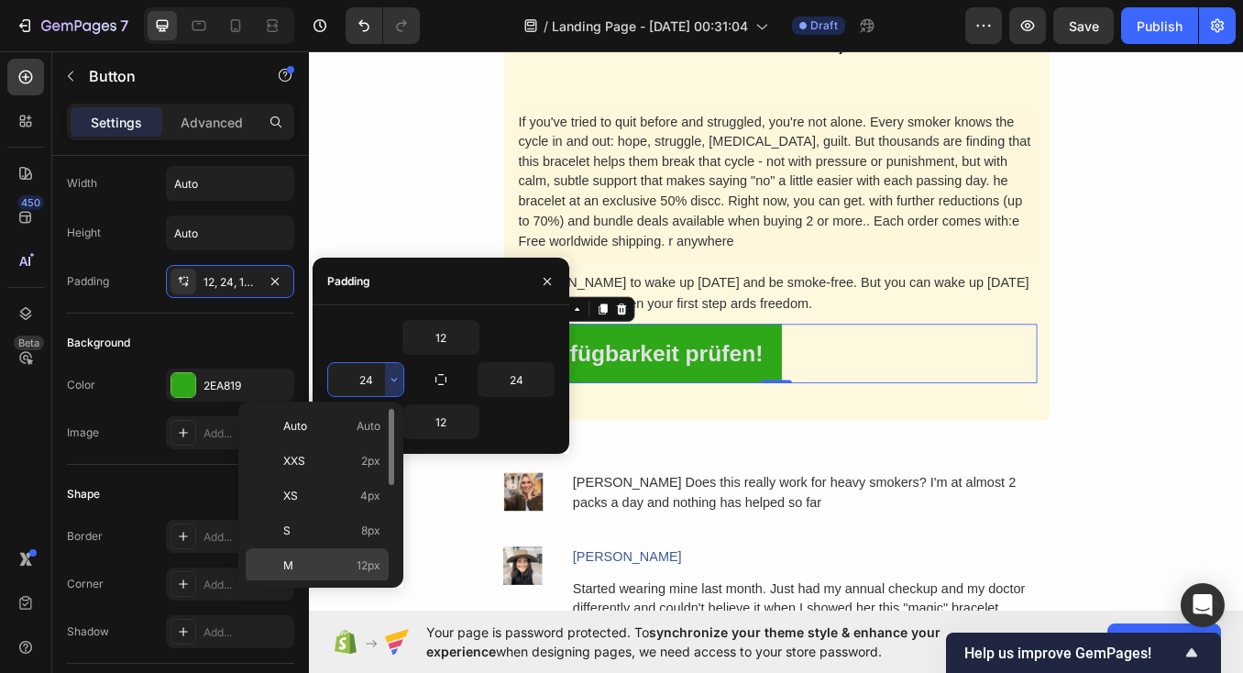
click at [318, 558] on p "M 12px" at bounding box center [331, 565] width 97 height 16
type input "12"
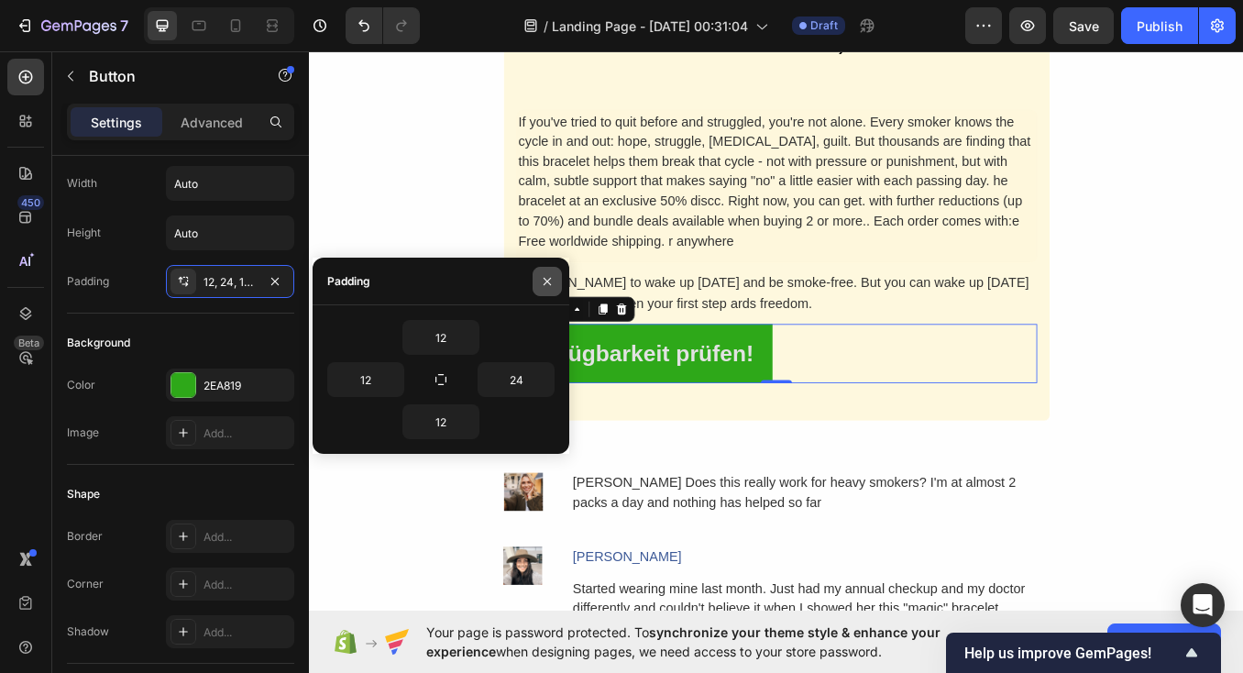
click at [546, 281] on icon "button" at bounding box center [546, 280] width 7 height 7
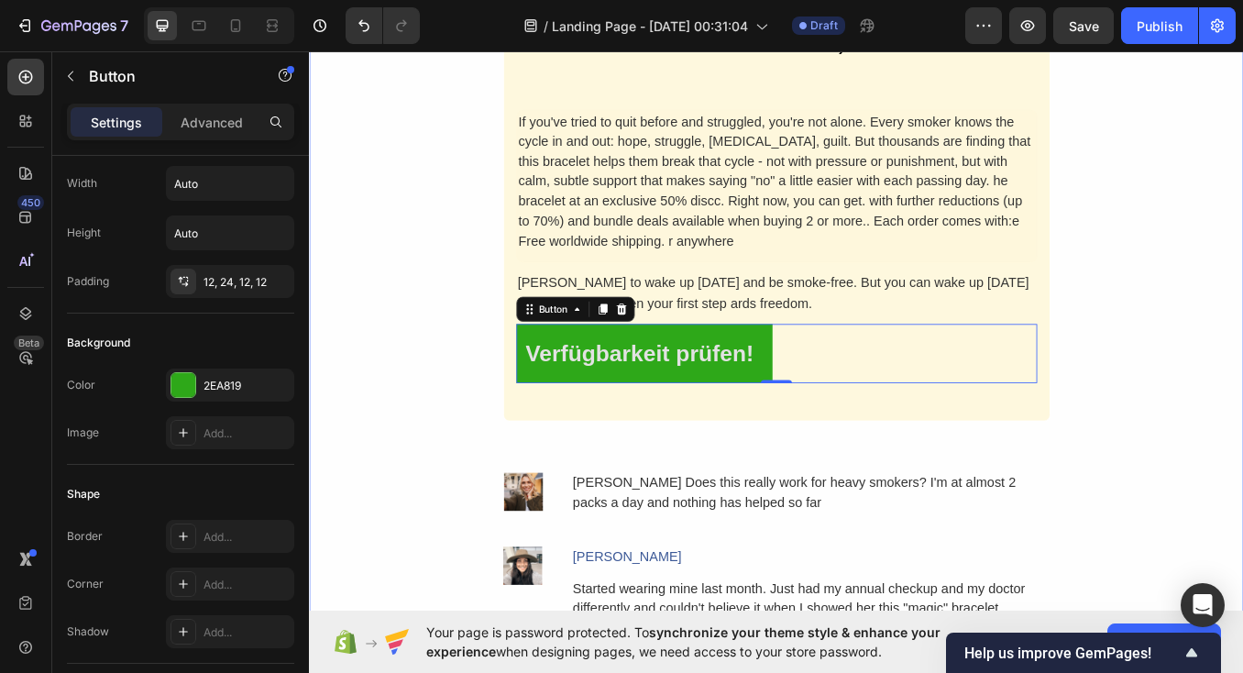
click at [469, 515] on div "Why It's Worth The Investment. Heading Think about it: the average pack-a-day s…" at bounding box center [859, 62] width 1100 height 1484
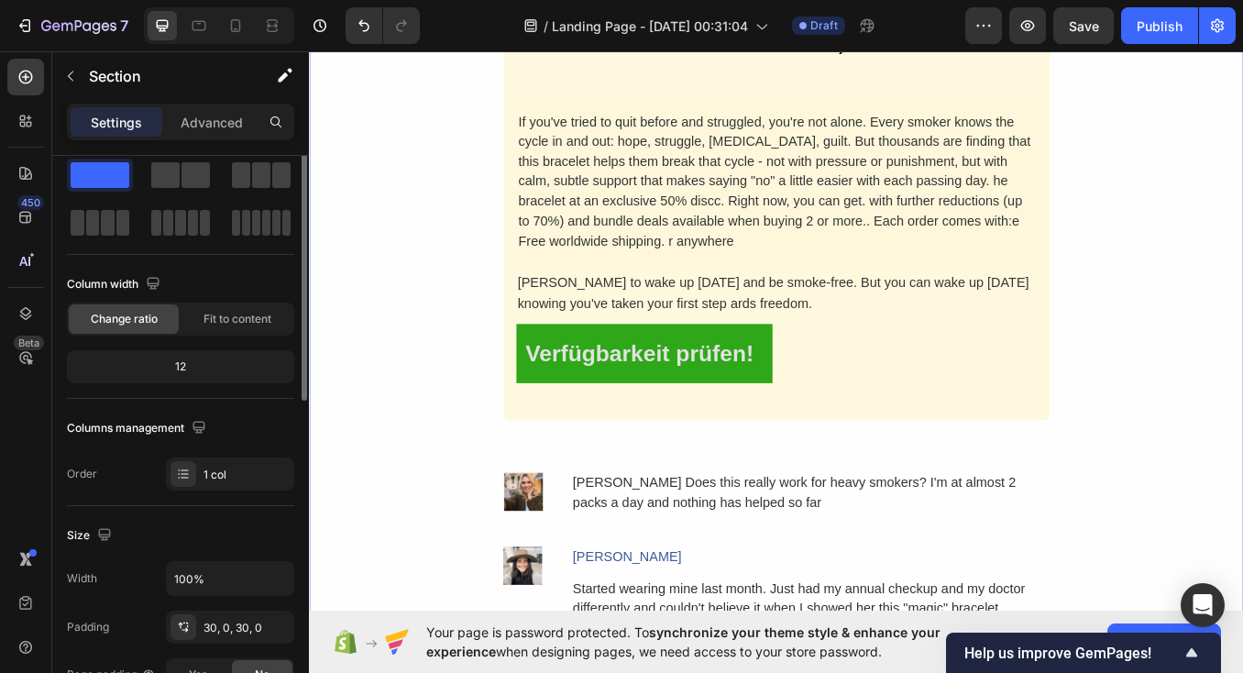
scroll to position [0, 0]
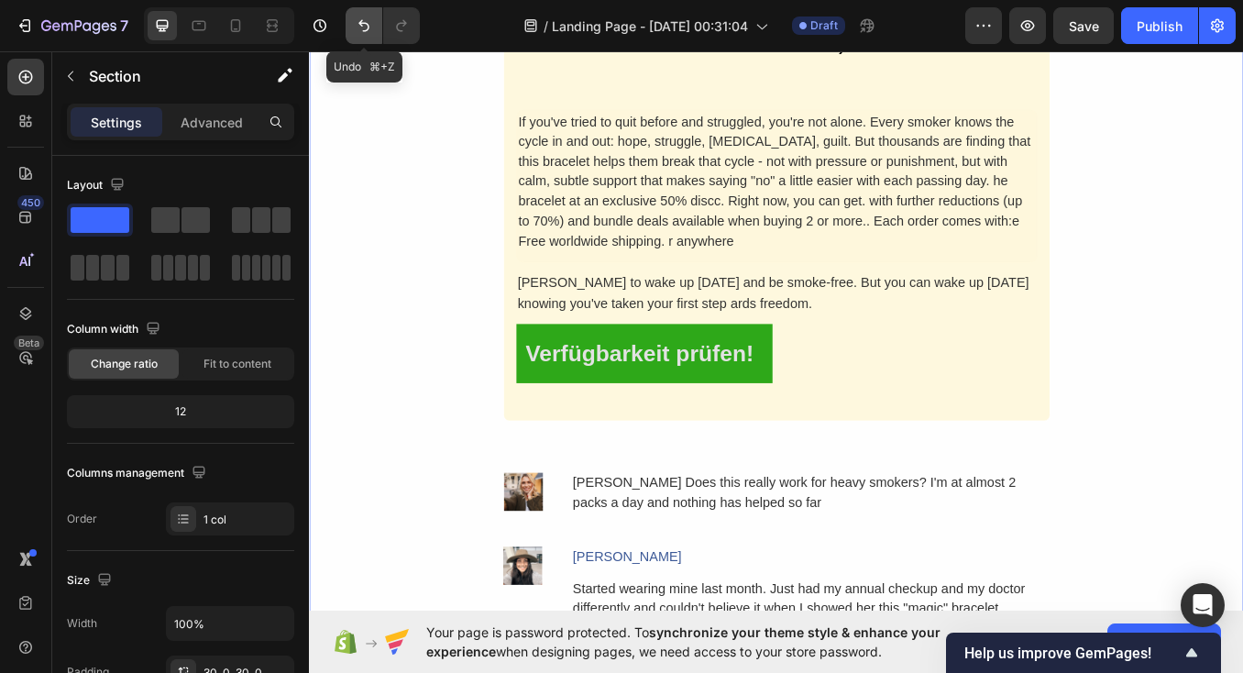
click at [367, 27] on icon "Undo/Redo" at bounding box center [364, 25] width 18 height 18
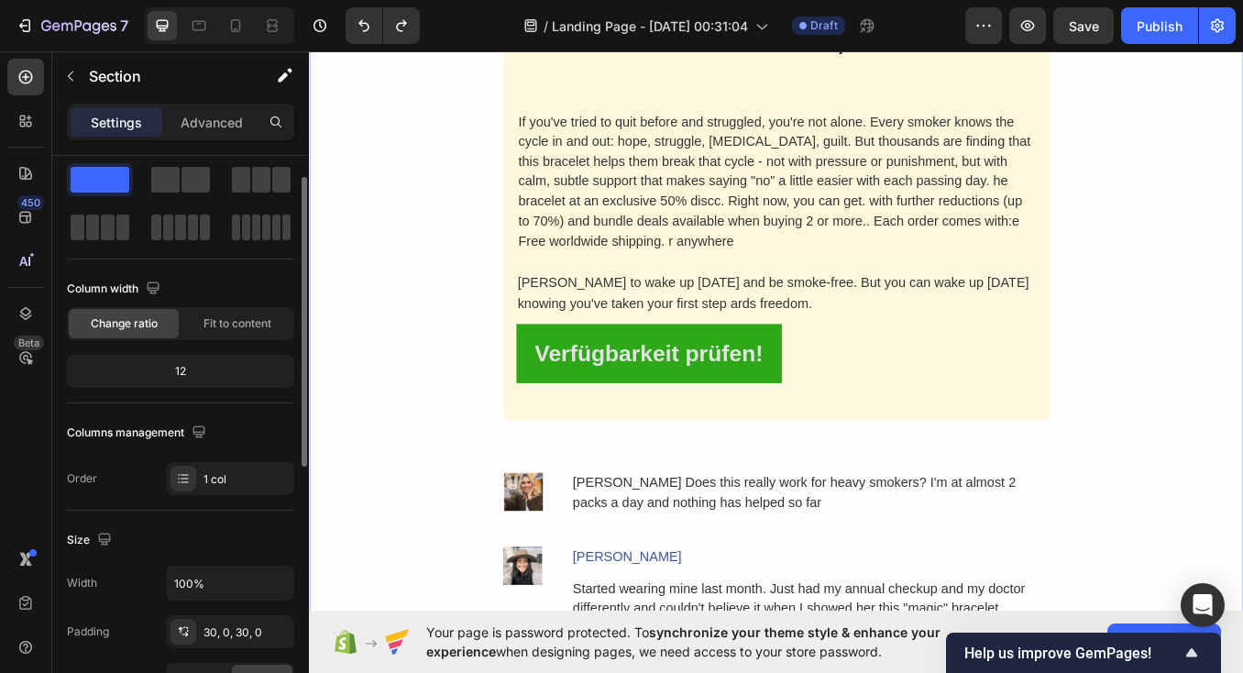
scroll to position [41, 0]
click at [226, 322] on span "Fit to content" at bounding box center [237, 322] width 68 height 16
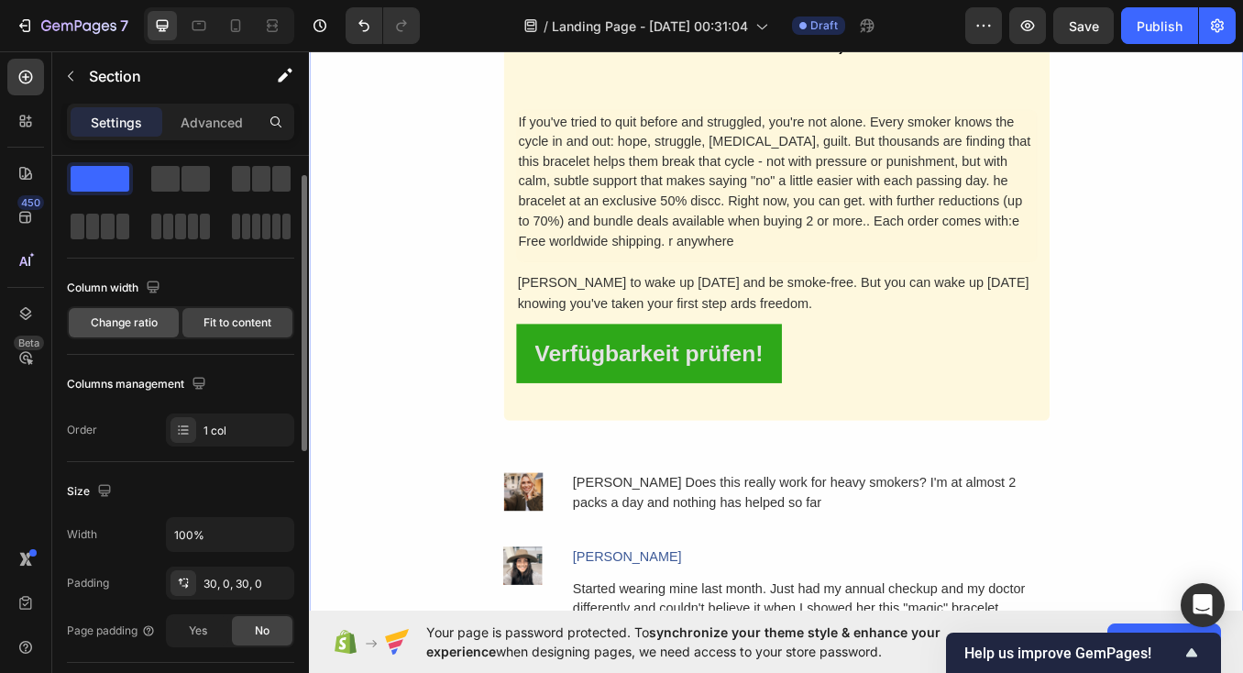
click at [135, 324] on span "Change ratio" at bounding box center [124, 322] width 67 height 16
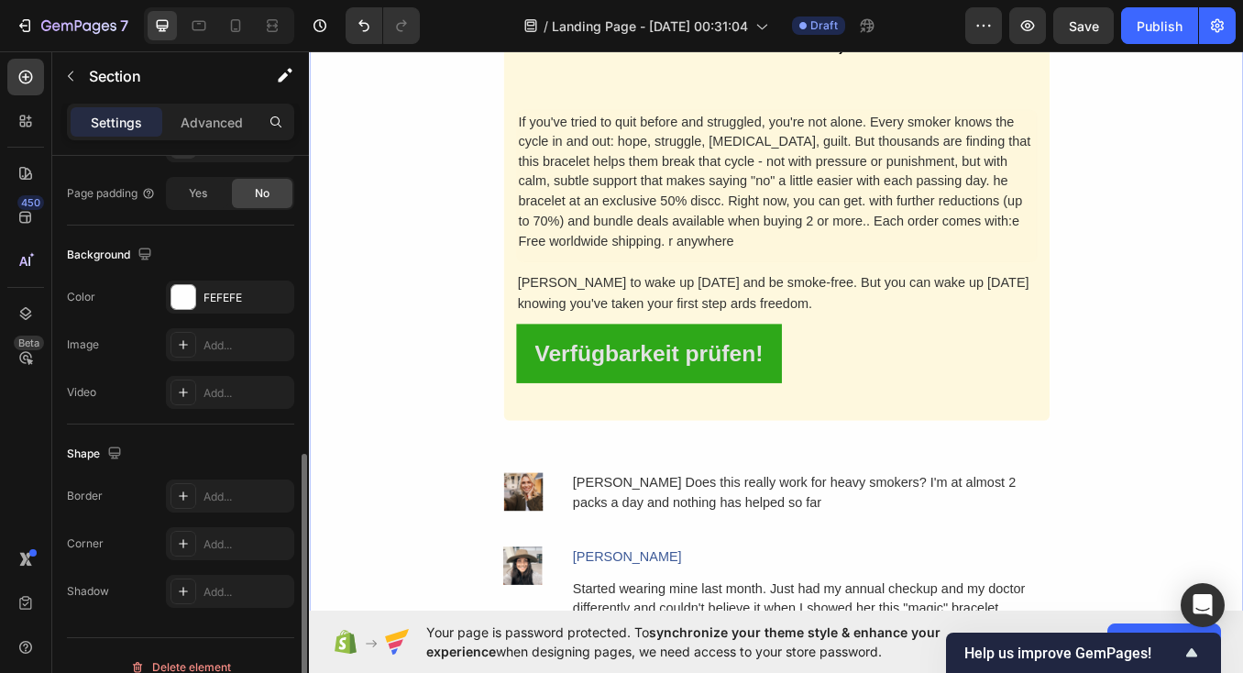
scroll to position [549, 0]
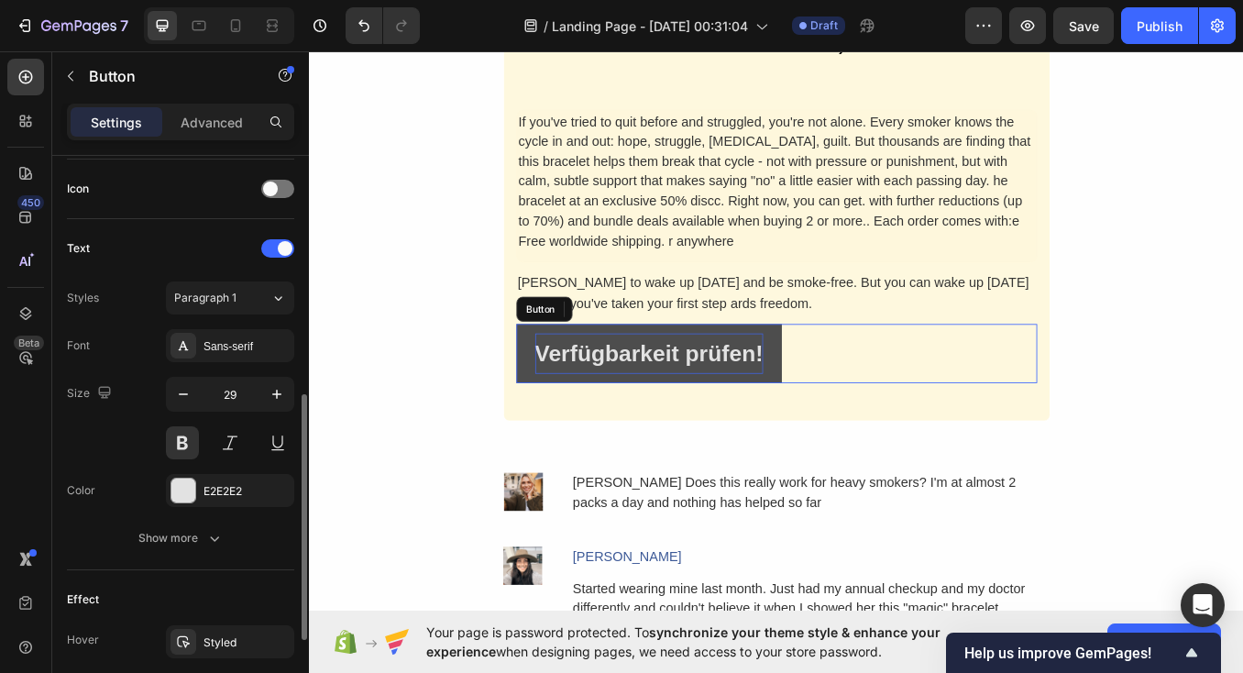
click at [630, 415] on p "Verfügbarkeit prüfen!" at bounding box center [709, 407] width 268 height 48
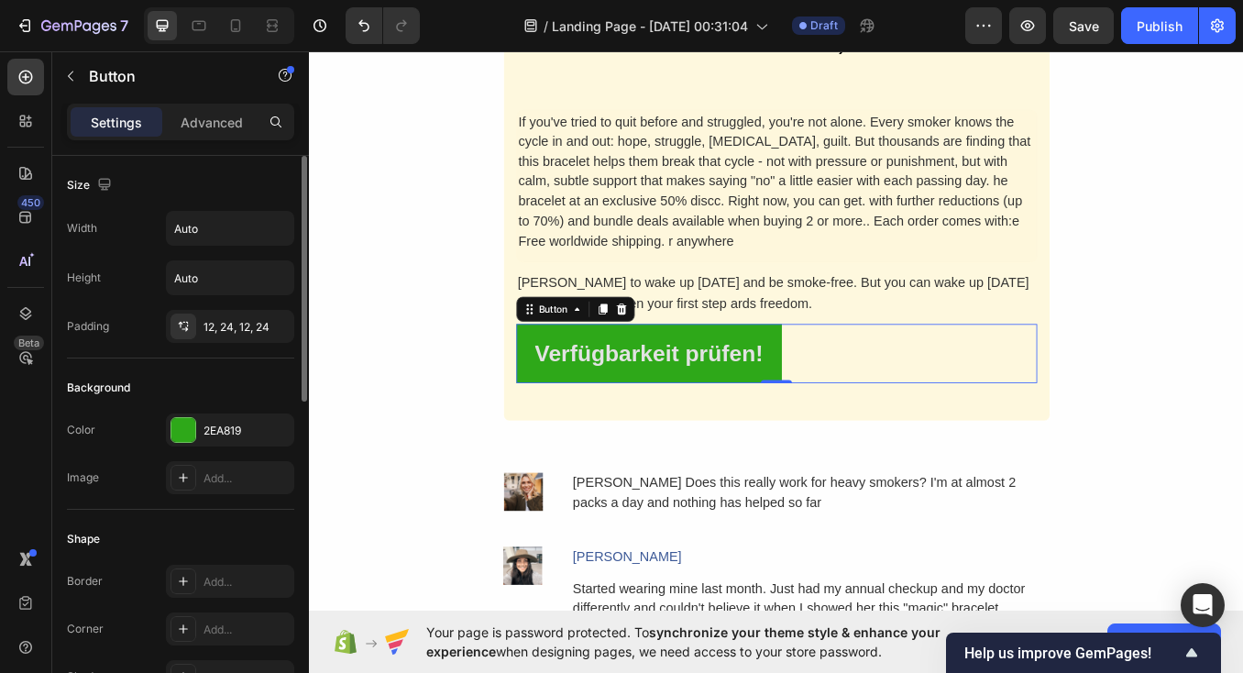
click at [984, 381] on div "Verfügbarkeit prüfen! Button 0" at bounding box center [859, 407] width 613 height 70
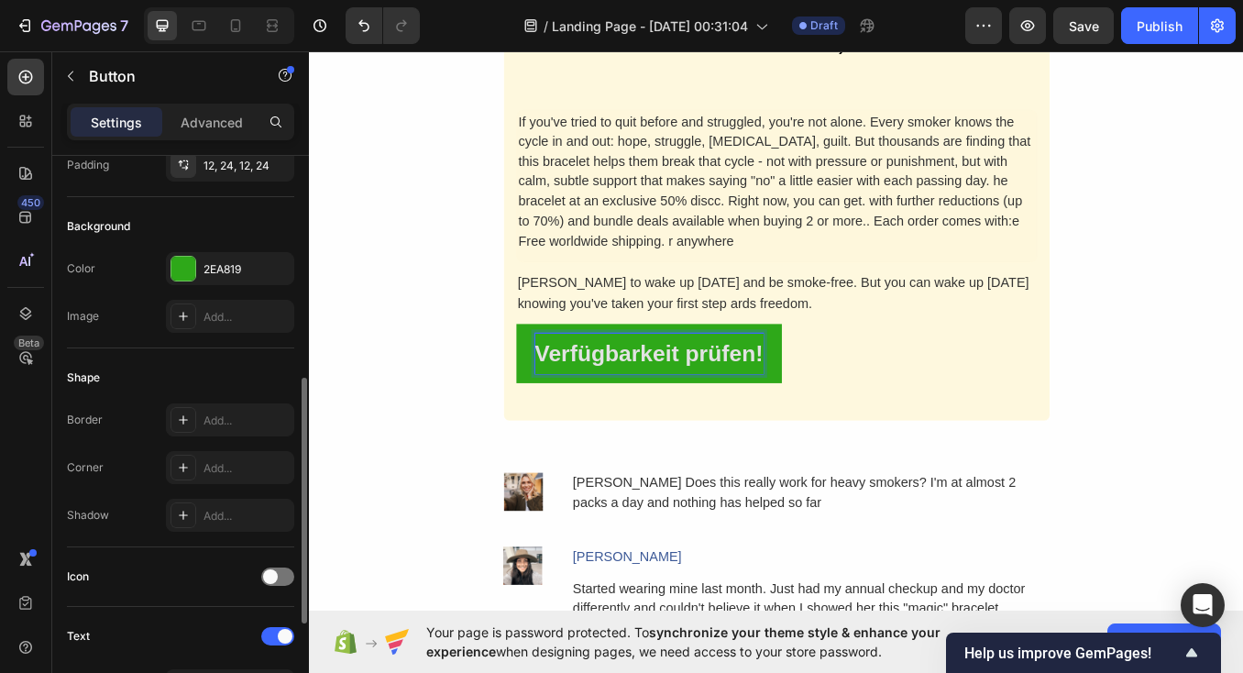
scroll to position [346, 0]
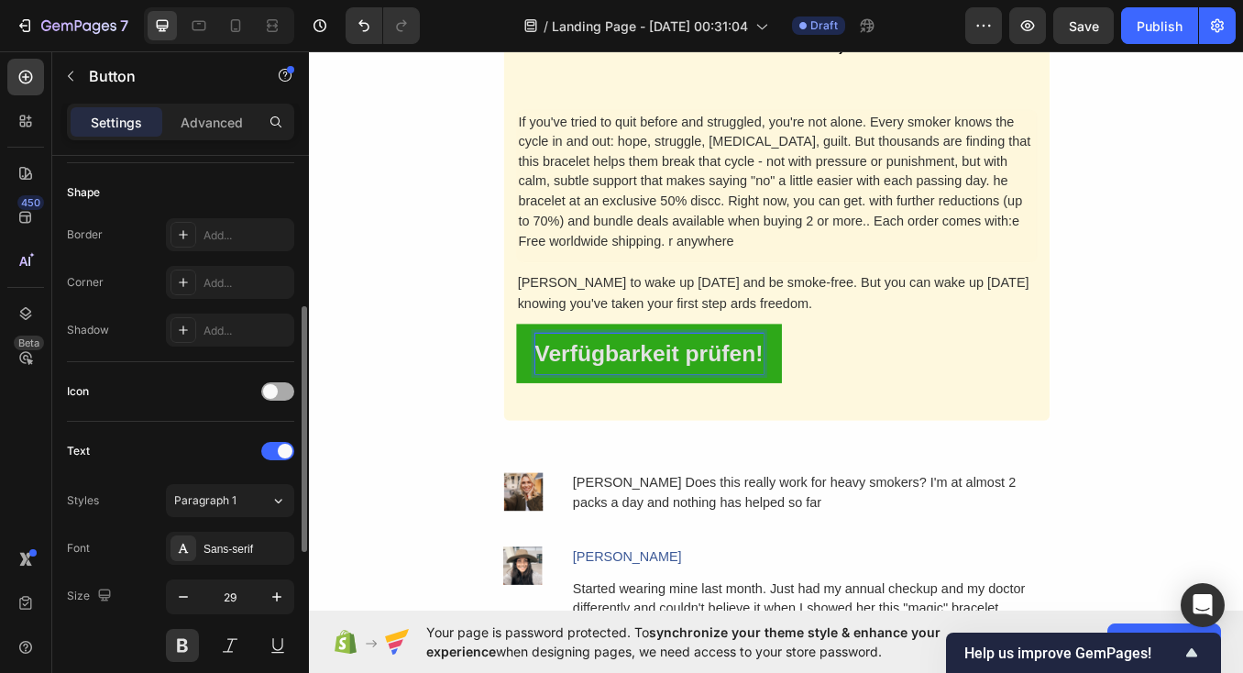
click at [284, 384] on div at bounding box center [277, 391] width 33 height 18
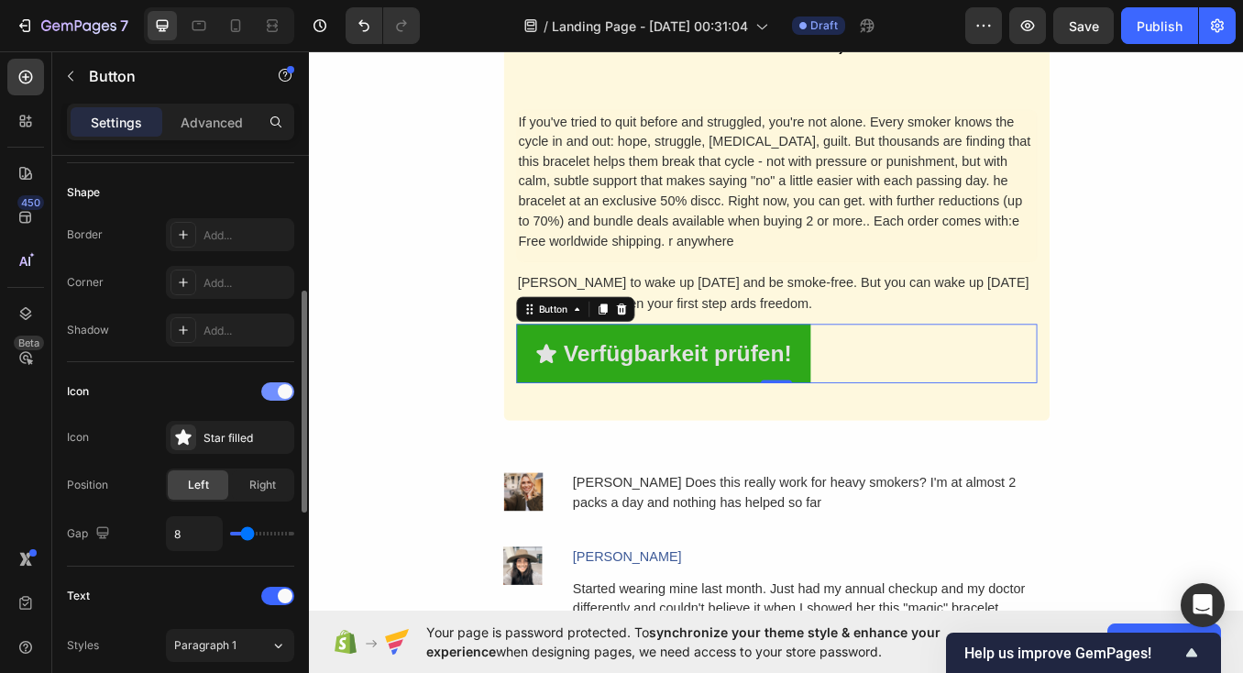
click at [284, 384] on span at bounding box center [285, 391] width 15 height 15
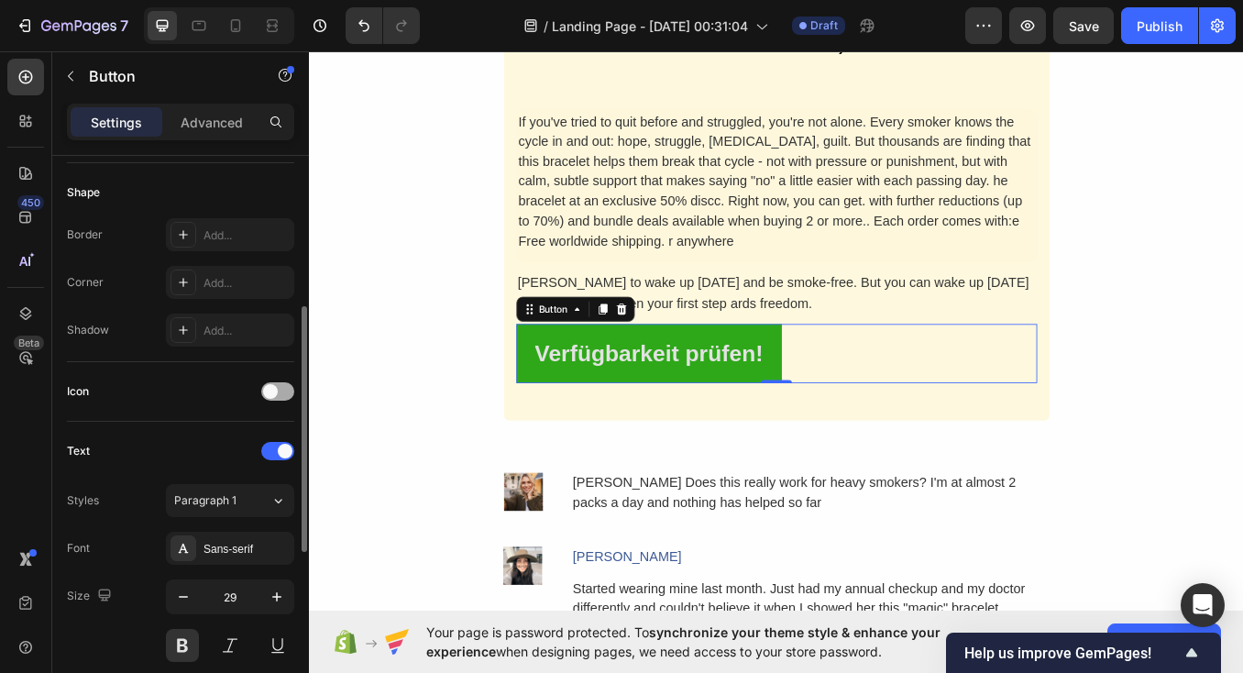
click at [284, 384] on div at bounding box center [277, 391] width 33 height 18
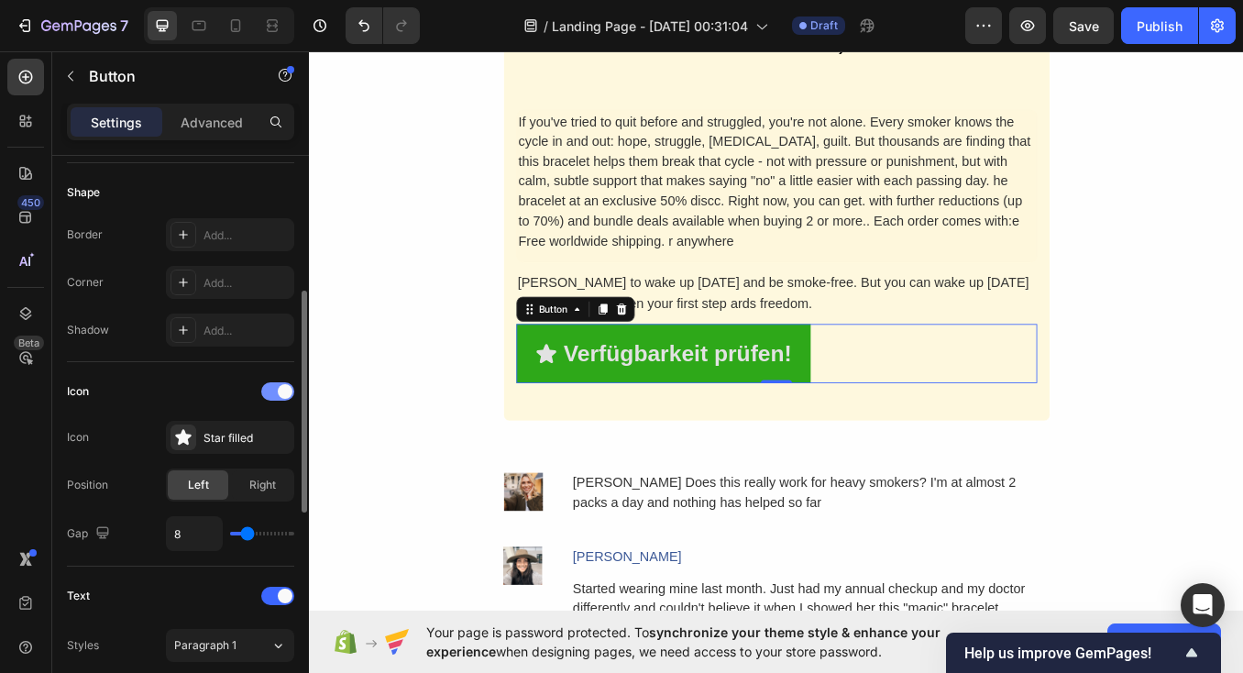
click at [284, 384] on span at bounding box center [285, 391] width 15 height 15
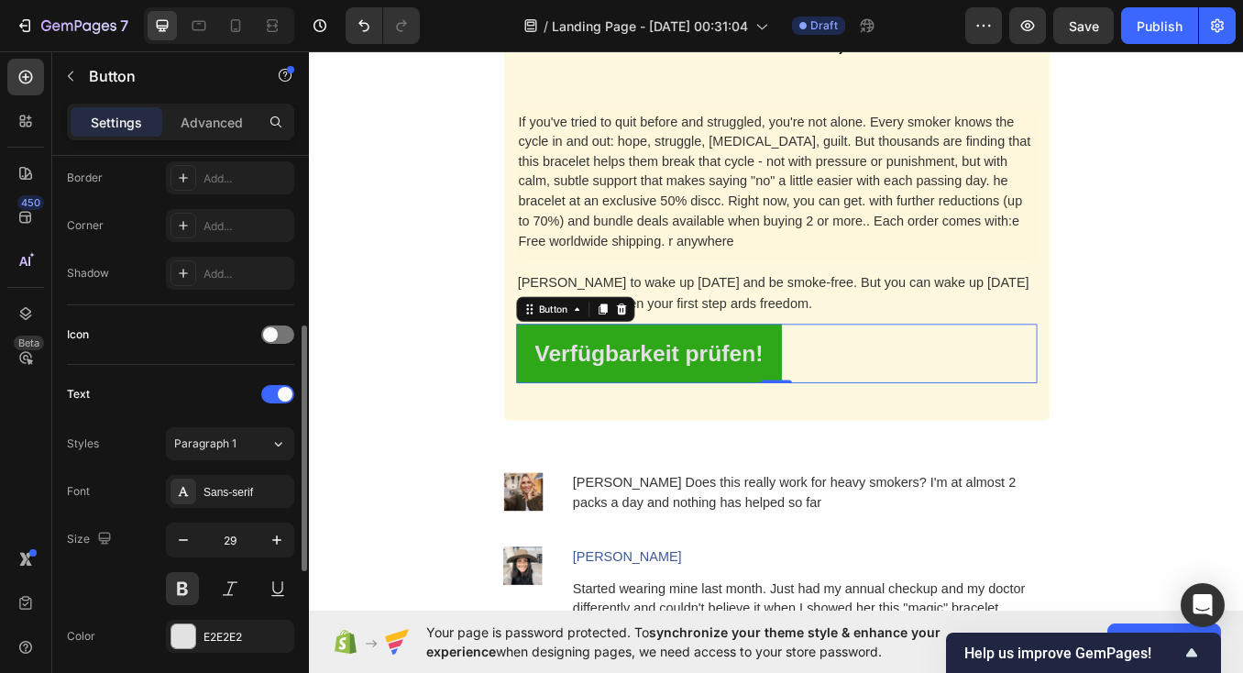
scroll to position [404, 0]
click at [277, 323] on div "Icon" at bounding box center [180, 333] width 227 height 29
click at [279, 333] on div at bounding box center [277, 333] width 33 height 18
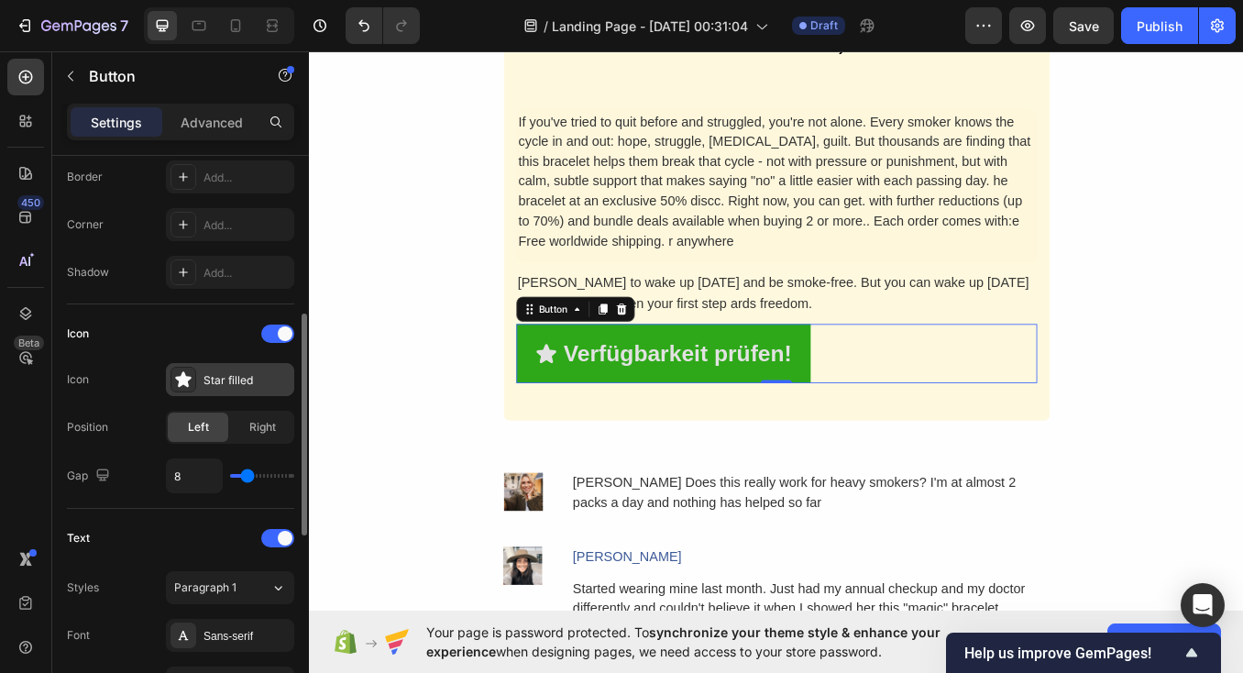
click at [174, 388] on icon at bounding box center [183, 379] width 18 height 18
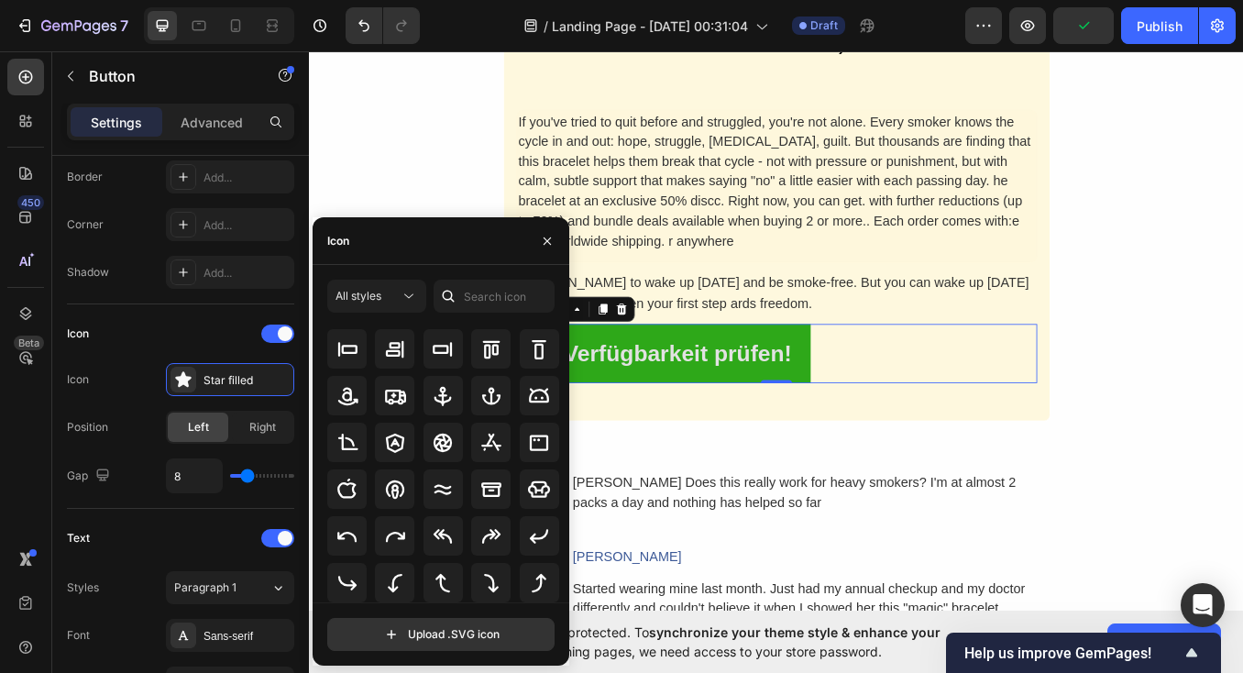
scroll to position [202, 0]
click at [401, 580] on icon at bounding box center [395, 583] width 22 height 22
click at [551, 240] on icon "button" at bounding box center [547, 241] width 15 height 15
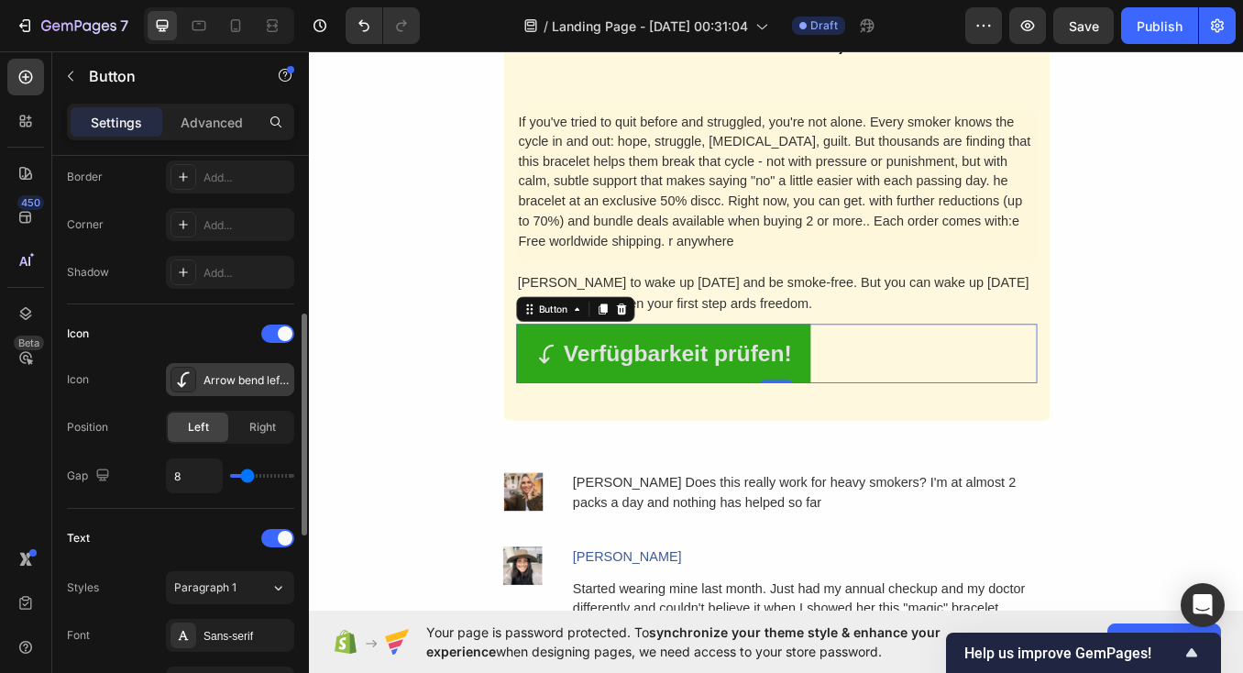
click at [190, 378] on icon at bounding box center [183, 379] width 18 height 18
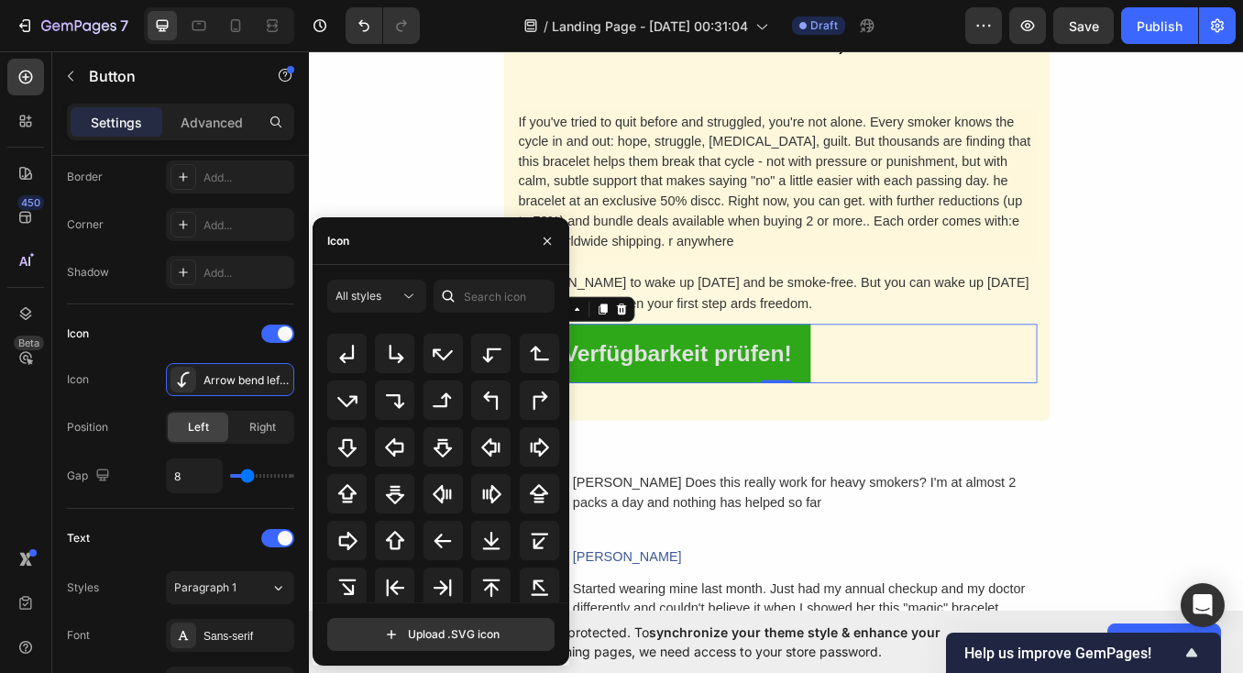
scroll to position [546, 0]
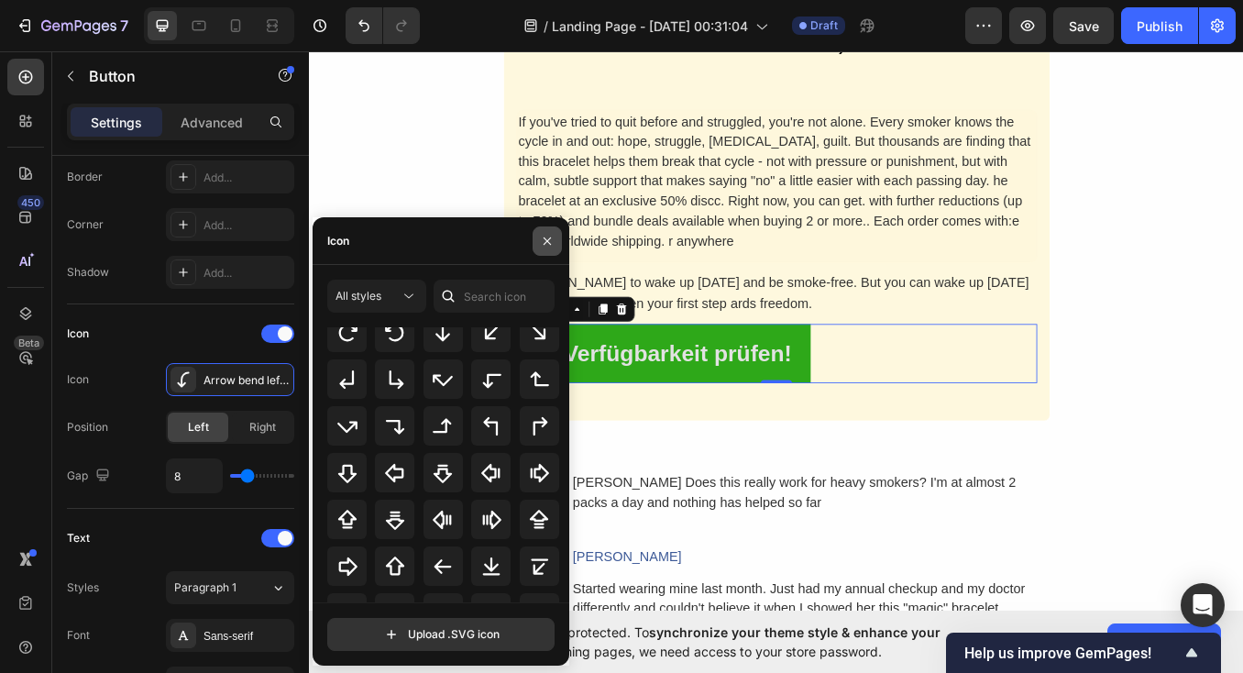
click at [552, 240] on icon "button" at bounding box center [547, 241] width 15 height 15
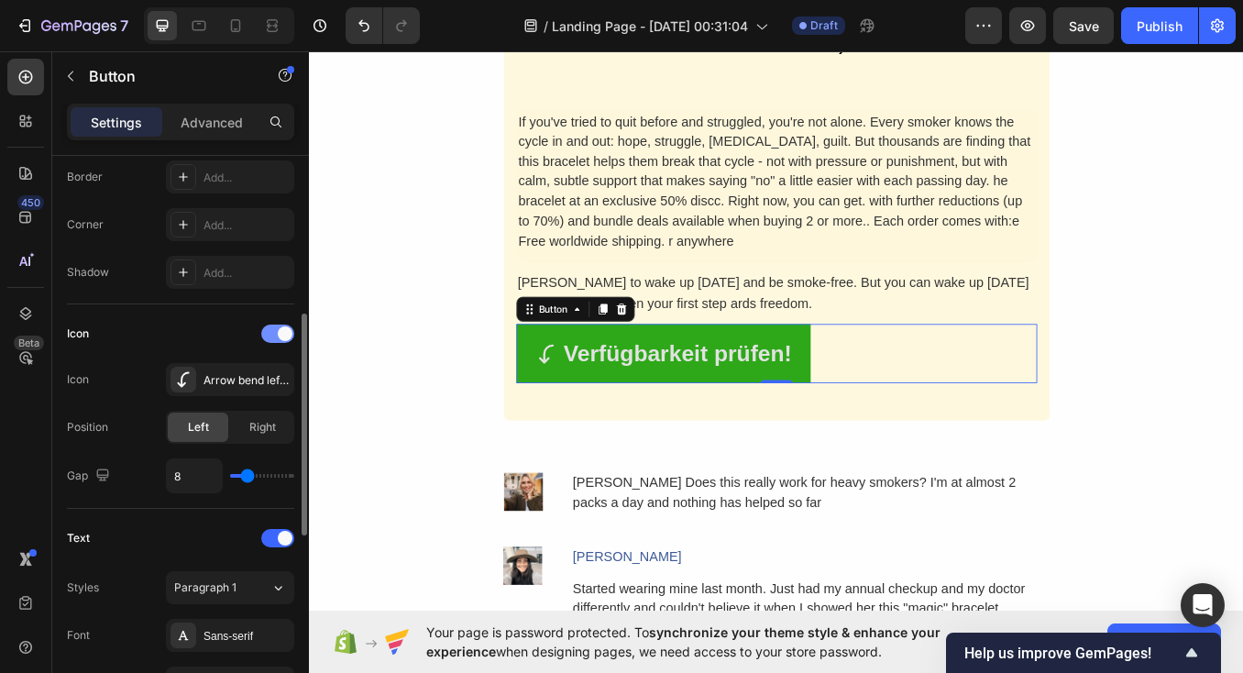
click at [285, 333] on span at bounding box center [285, 333] width 15 height 15
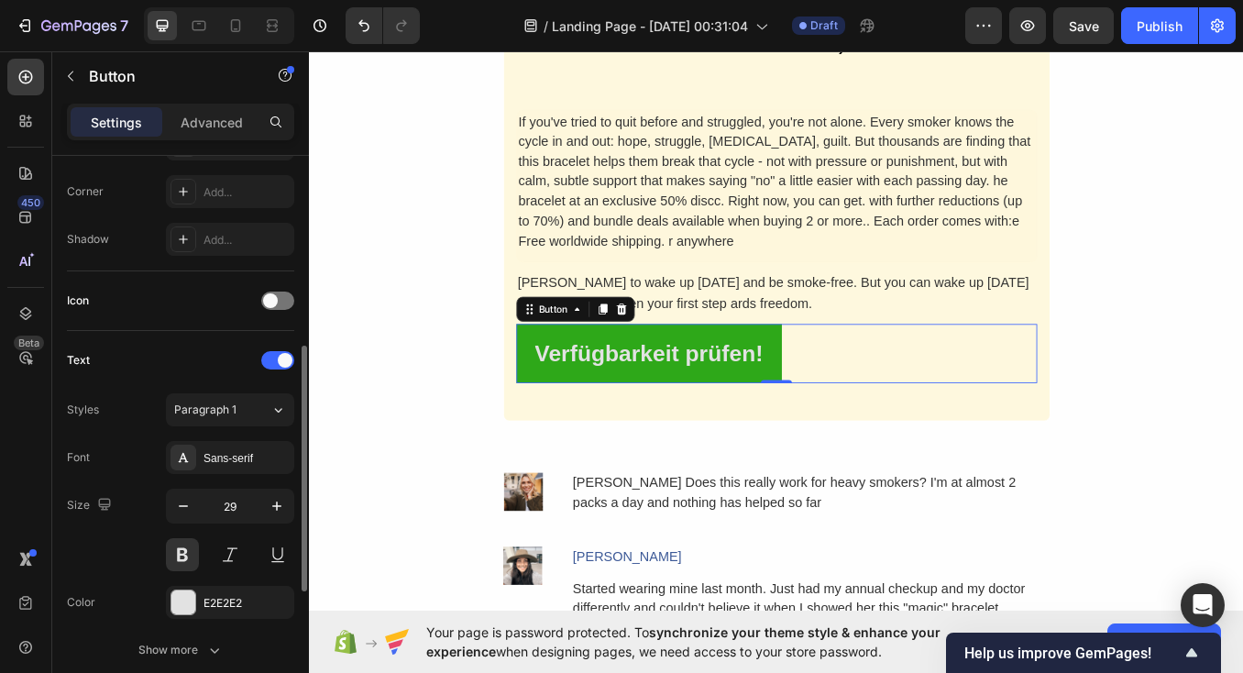
scroll to position [515, 0]
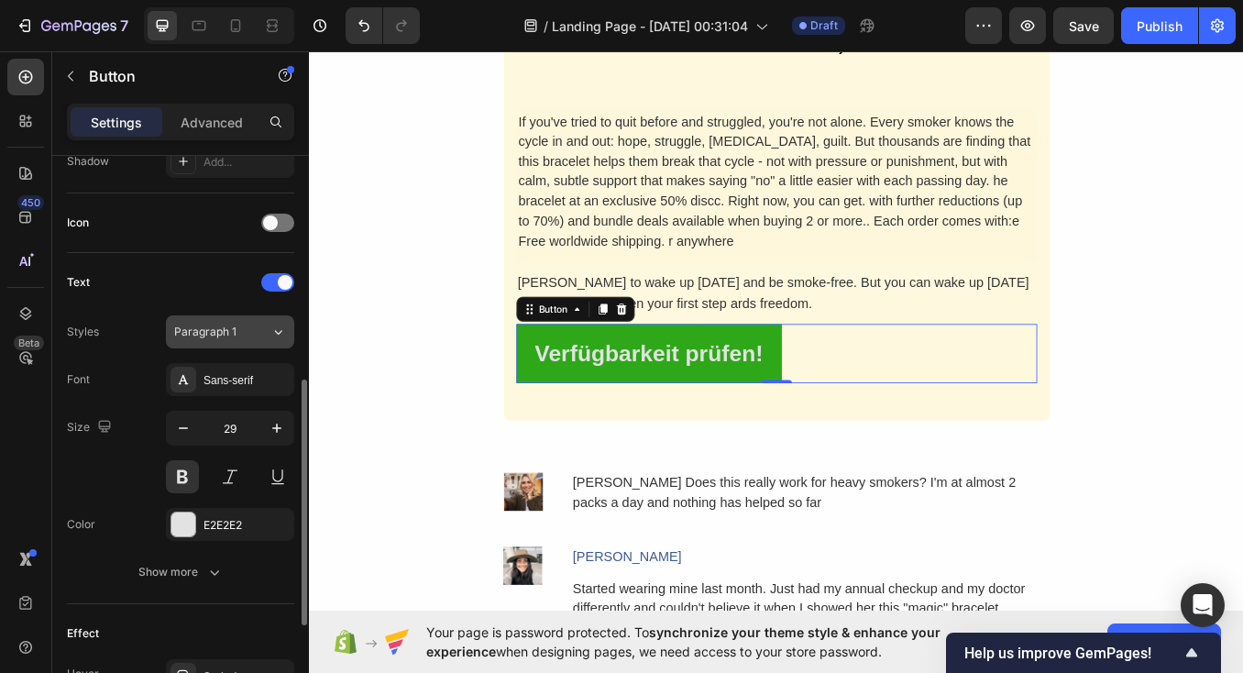
click at [199, 338] on span "Paragraph 1" at bounding box center [205, 331] width 62 height 16
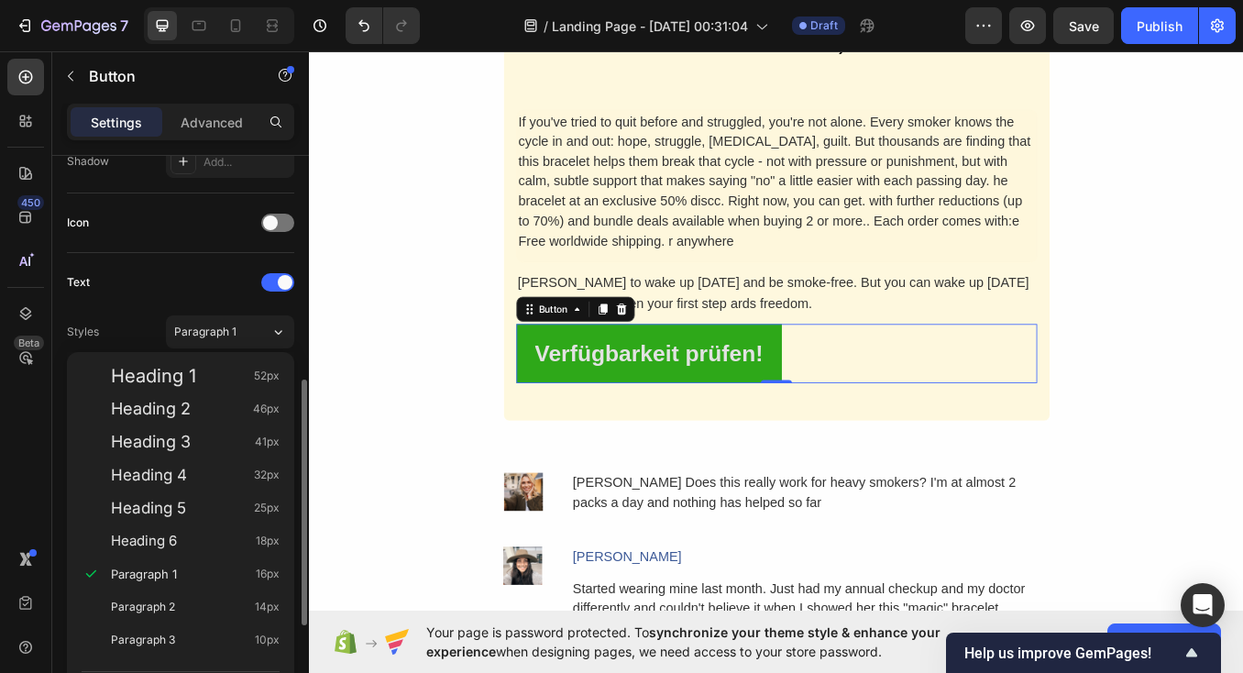
click at [115, 305] on div "Text Styles Paragraph 1 Font Sans-serif Size 29 Color E2E2E2 Show more" at bounding box center [180, 428] width 227 height 321
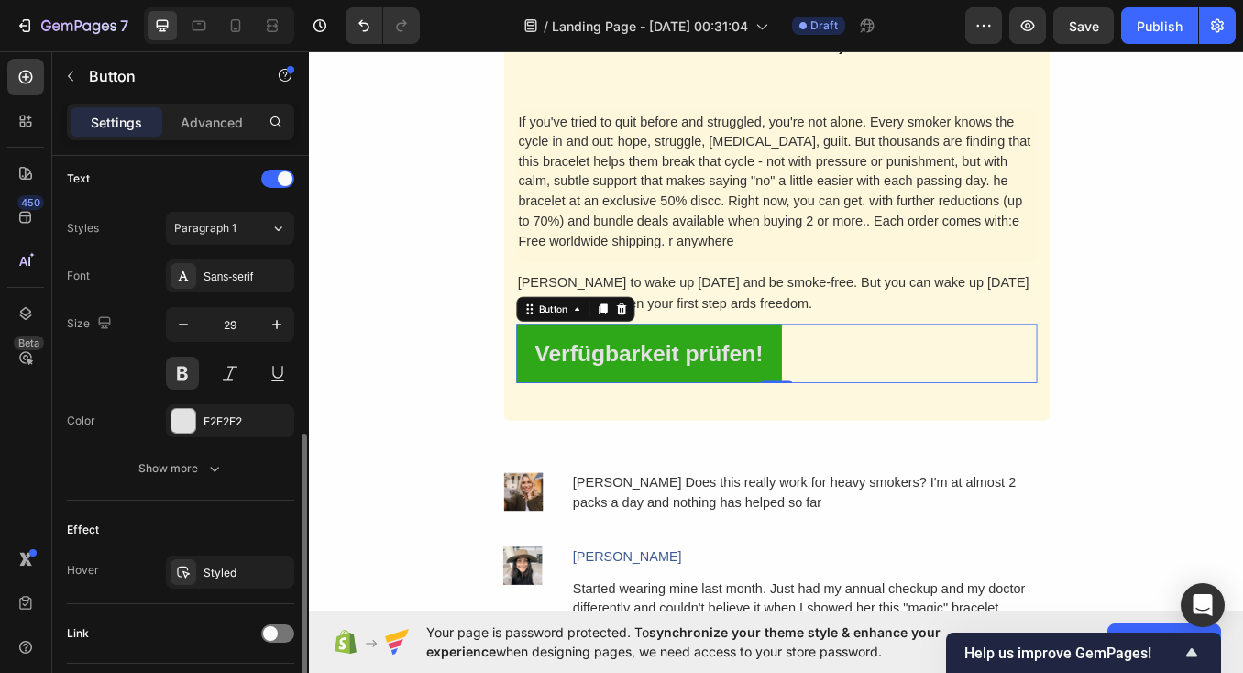
scroll to position [627, 0]
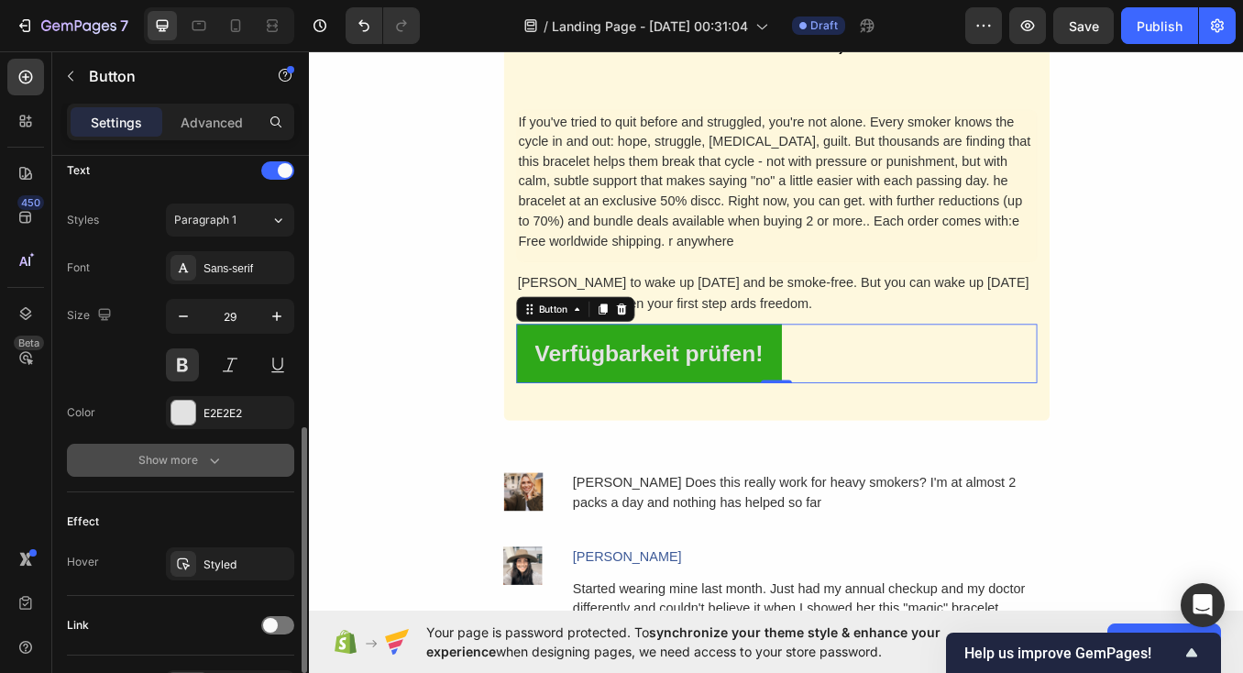
click at [153, 454] on div "Show more" at bounding box center [180, 460] width 85 height 18
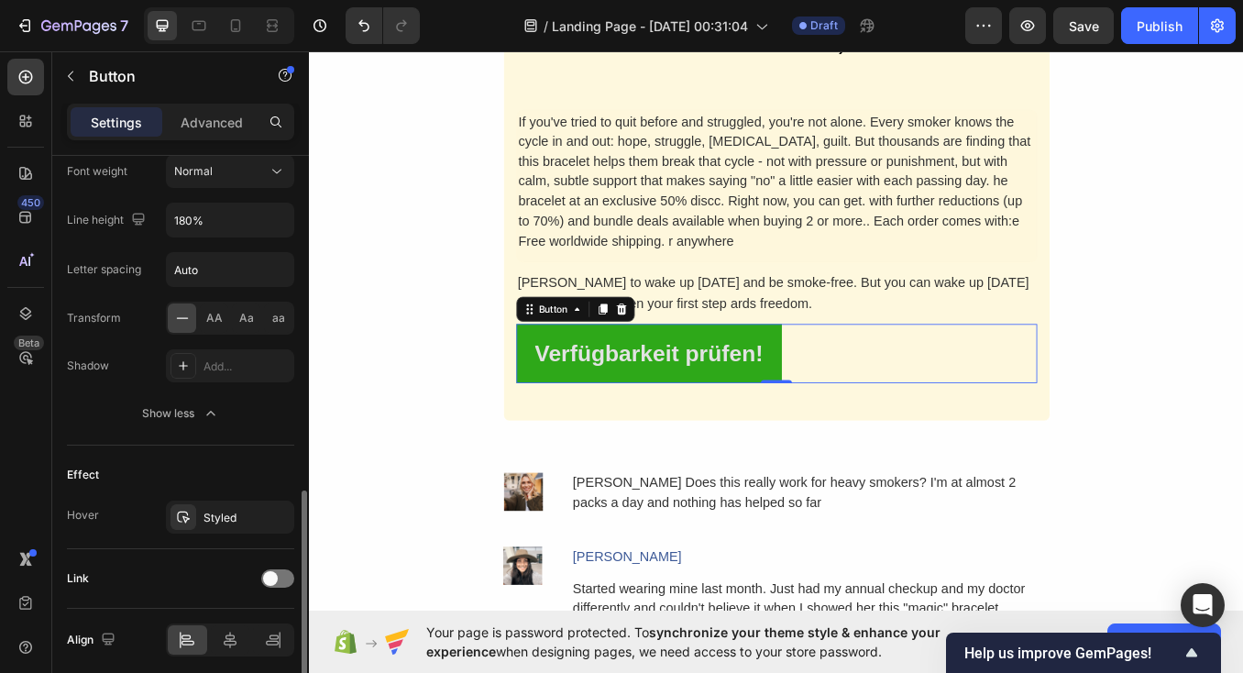
scroll to position [987, 0]
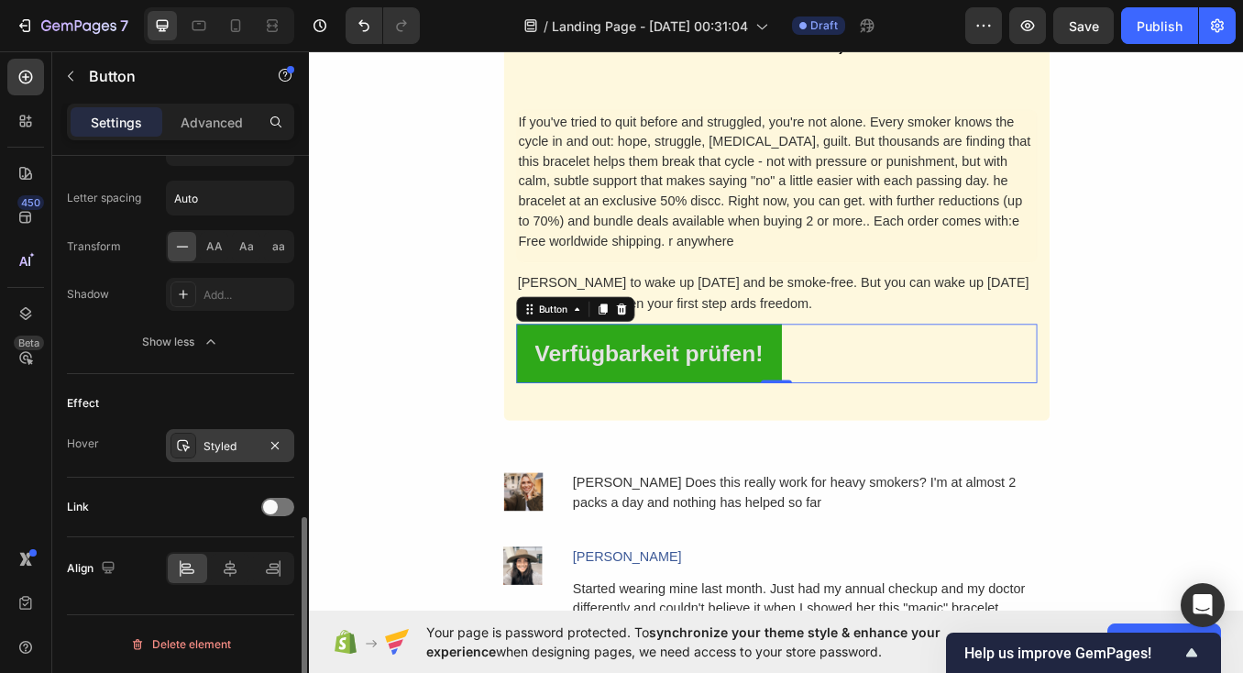
click at [228, 444] on div "Styled" at bounding box center [229, 446] width 53 height 16
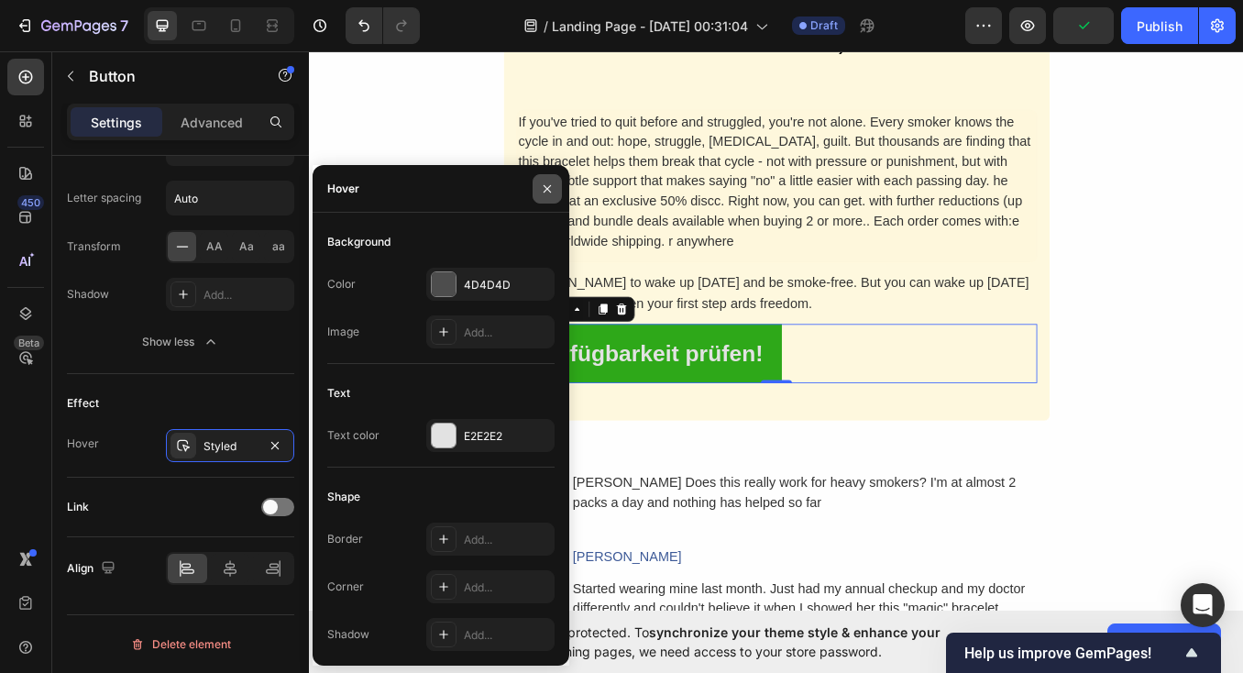
drag, startPoint x: 547, startPoint y: 187, endPoint x: 24, endPoint y: 346, distance: 547.0
click at [547, 187] on icon "button" at bounding box center [547, 188] width 15 height 15
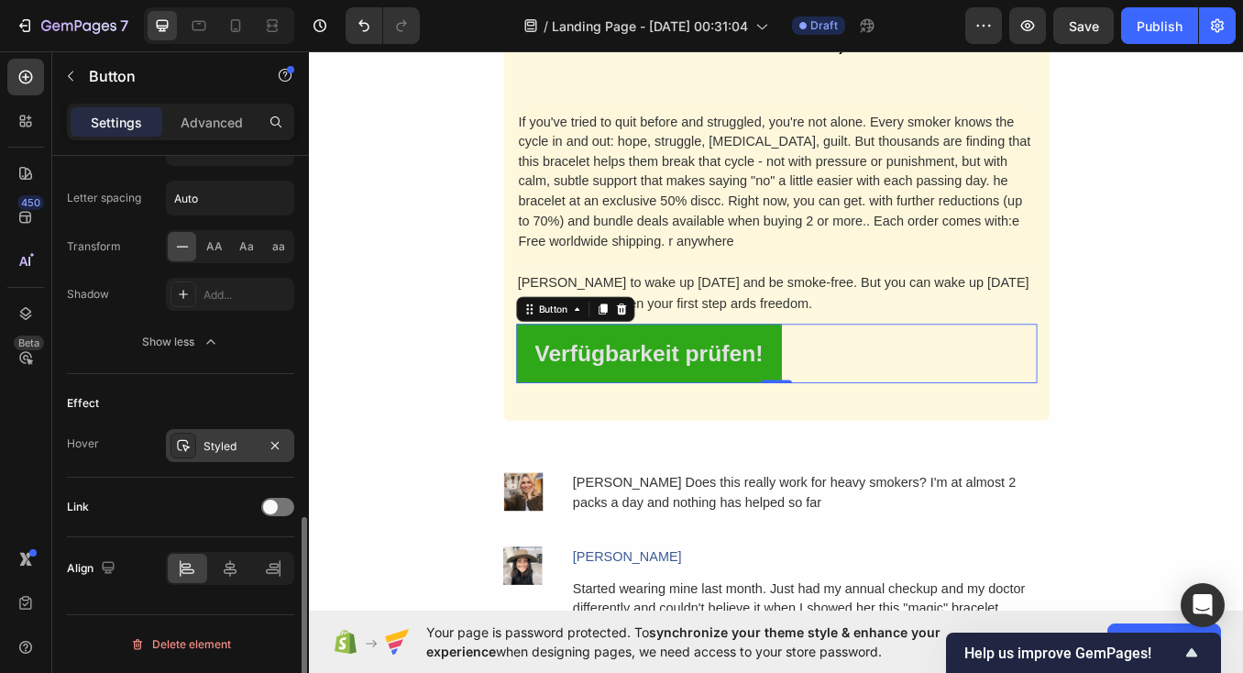
click at [216, 461] on div "Styled" at bounding box center [230, 445] width 128 height 33
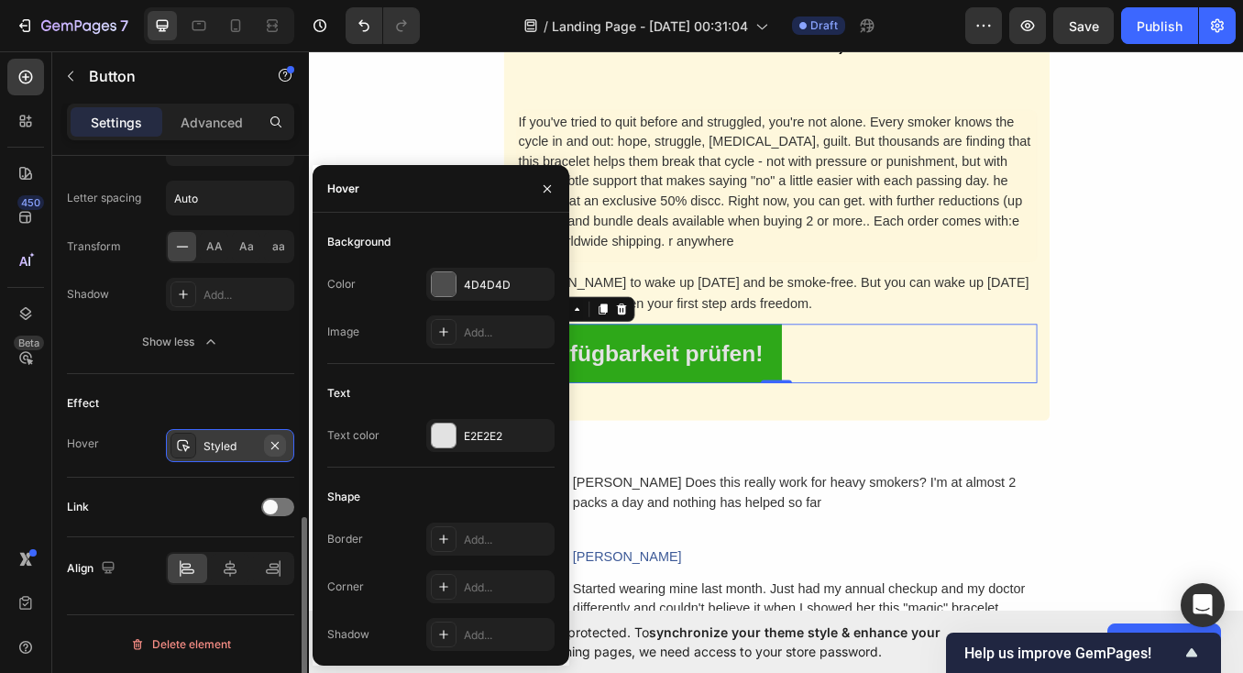
click at [274, 451] on icon "button" at bounding box center [275, 445] width 15 height 15
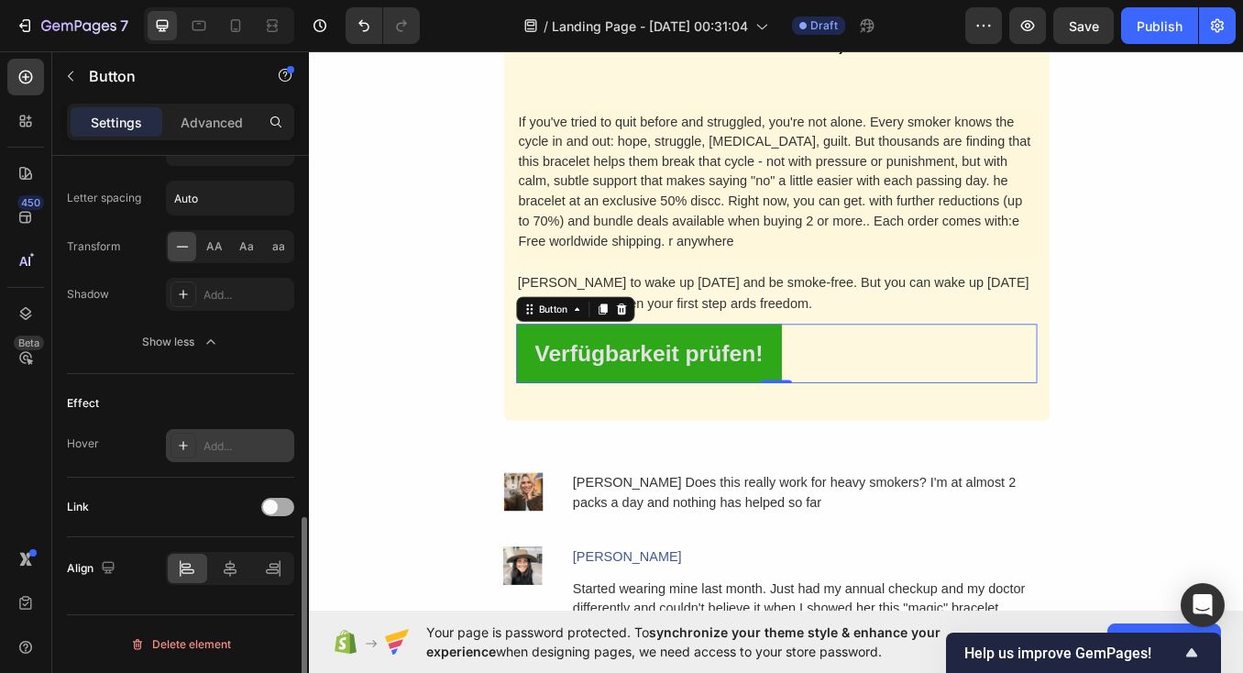
click at [279, 509] on div at bounding box center [277, 507] width 33 height 18
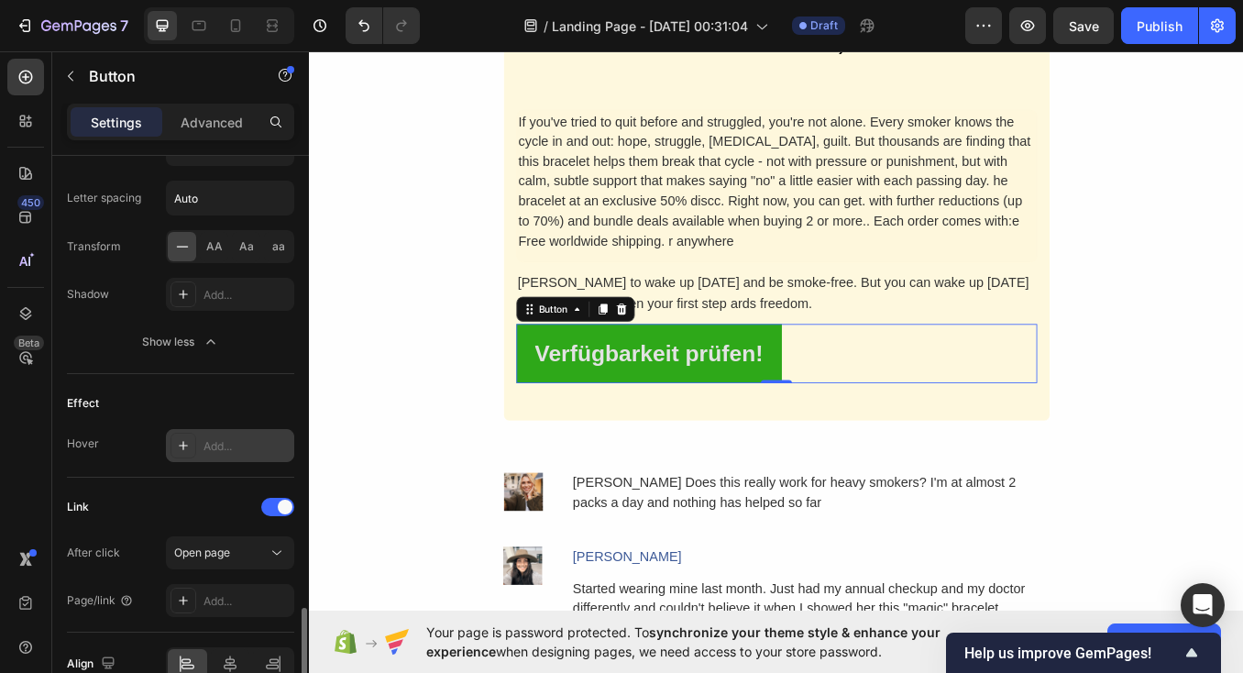
scroll to position [1082, 0]
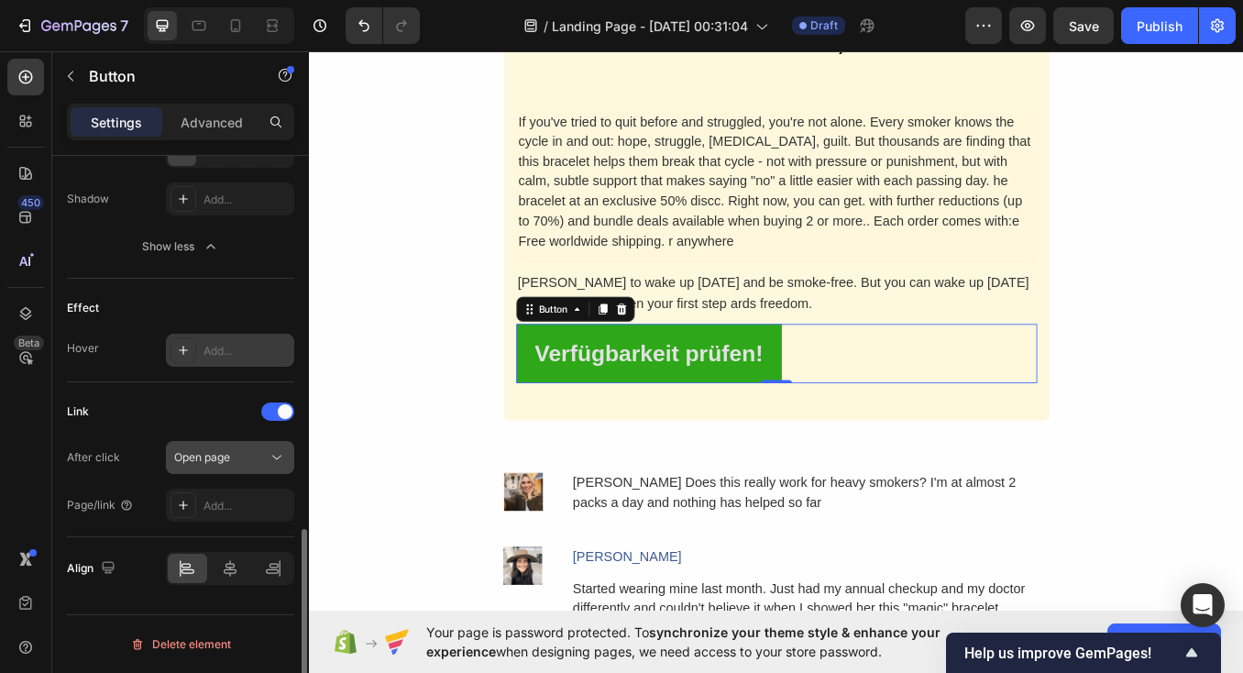
click at [212, 466] on div "Open page" at bounding box center [230, 457] width 112 height 18
click at [199, 398] on div "Link" at bounding box center [180, 411] width 227 height 29
click at [276, 413] on div at bounding box center [277, 411] width 33 height 18
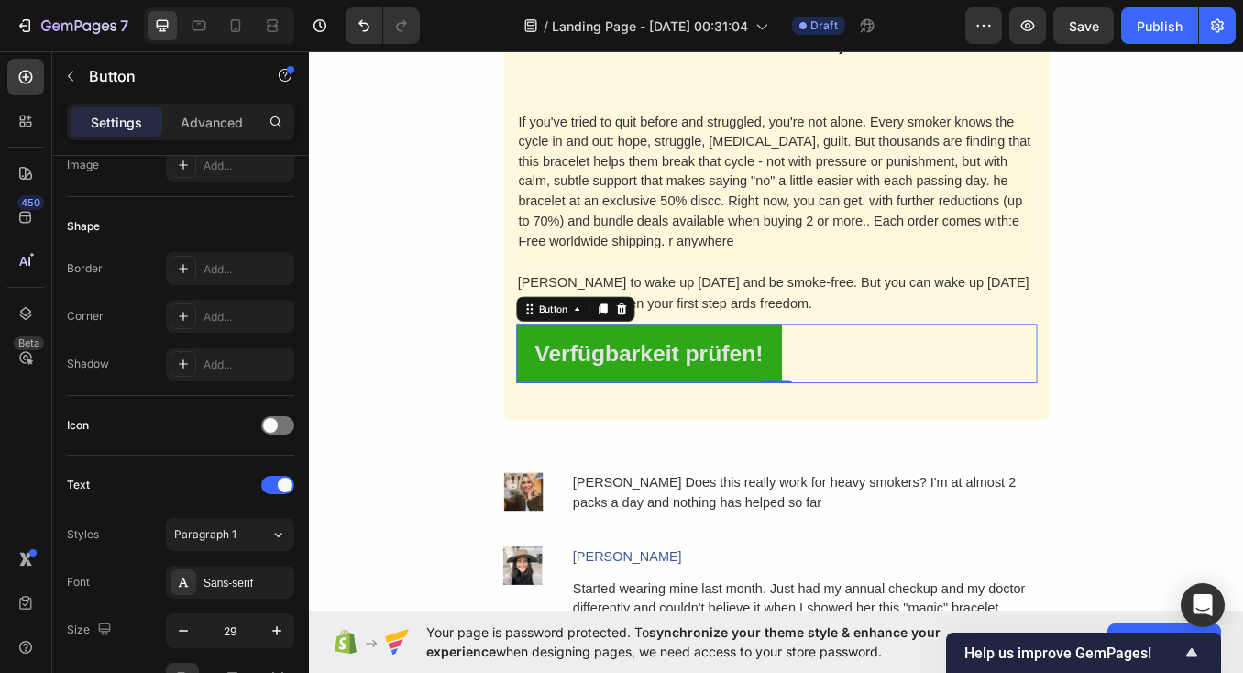
scroll to position [987, 0]
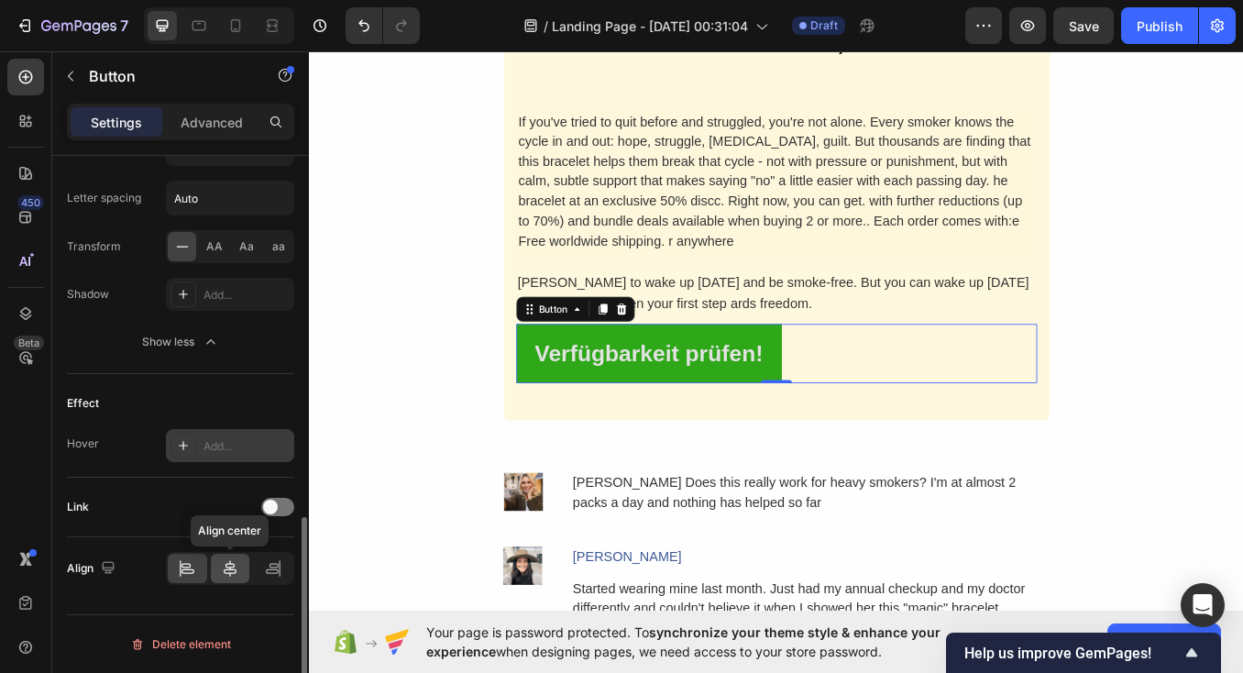
click at [231, 576] on icon at bounding box center [230, 568] width 18 height 18
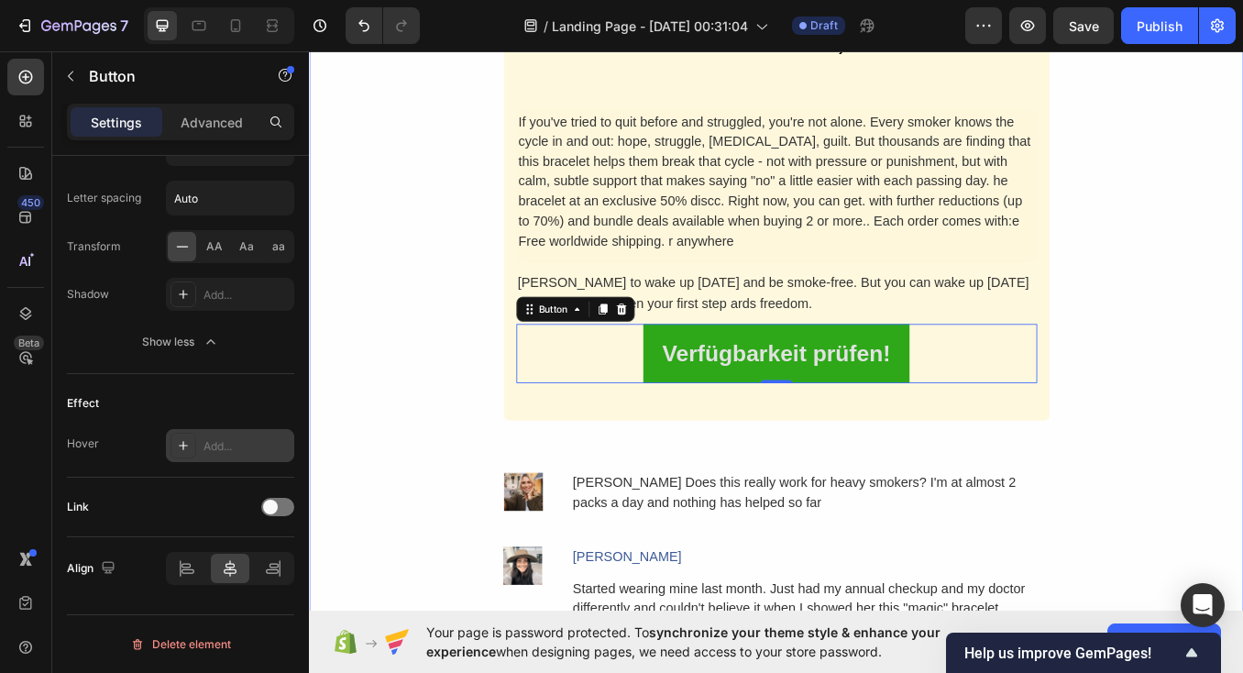
click at [325, 452] on div "Why It's Worth The Investment. Heading Think about it: the average pack-a-day s…" at bounding box center [859, 62] width 1100 height 1484
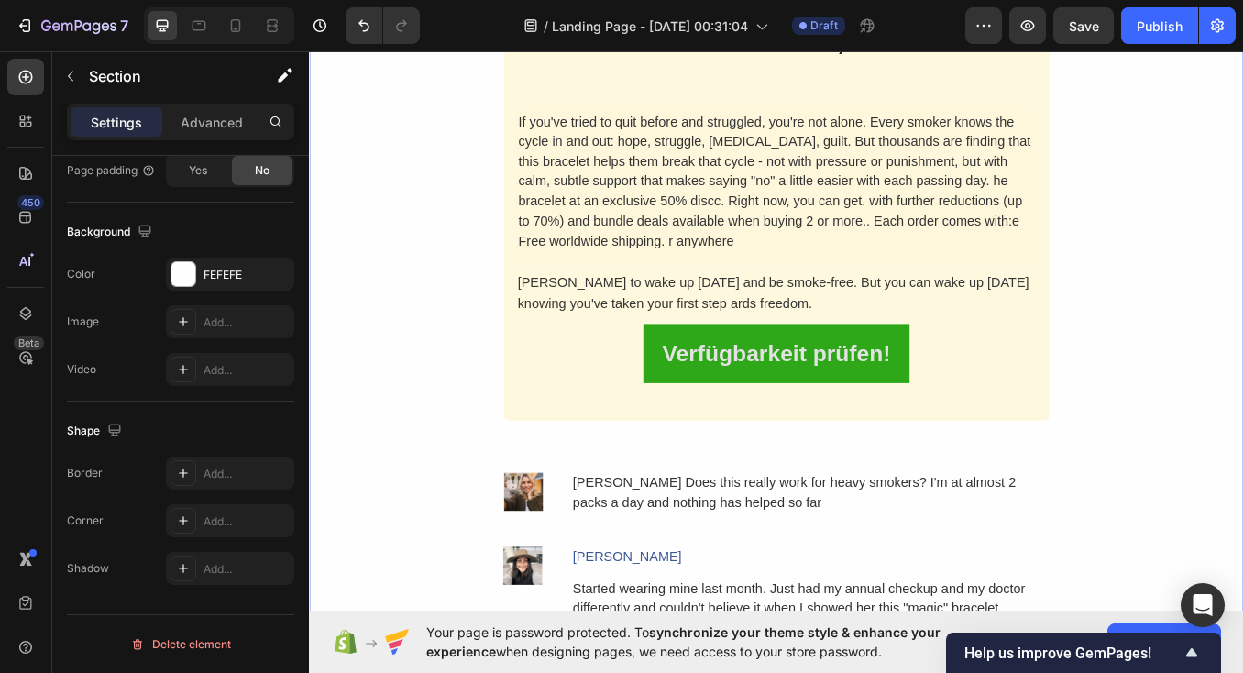
scroll to position [0, 0]
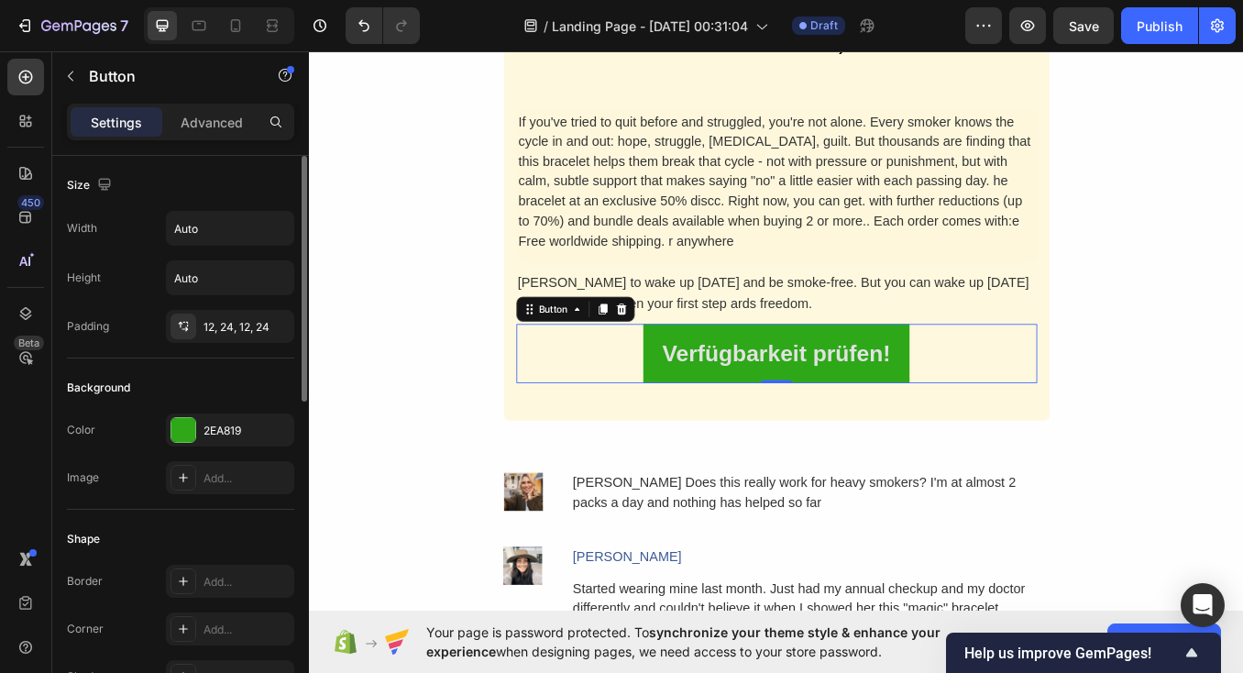
click at [705, 415] on button "Verfügbarkeit prüfen!" at bounding box center [858, 407] width 312 height 70
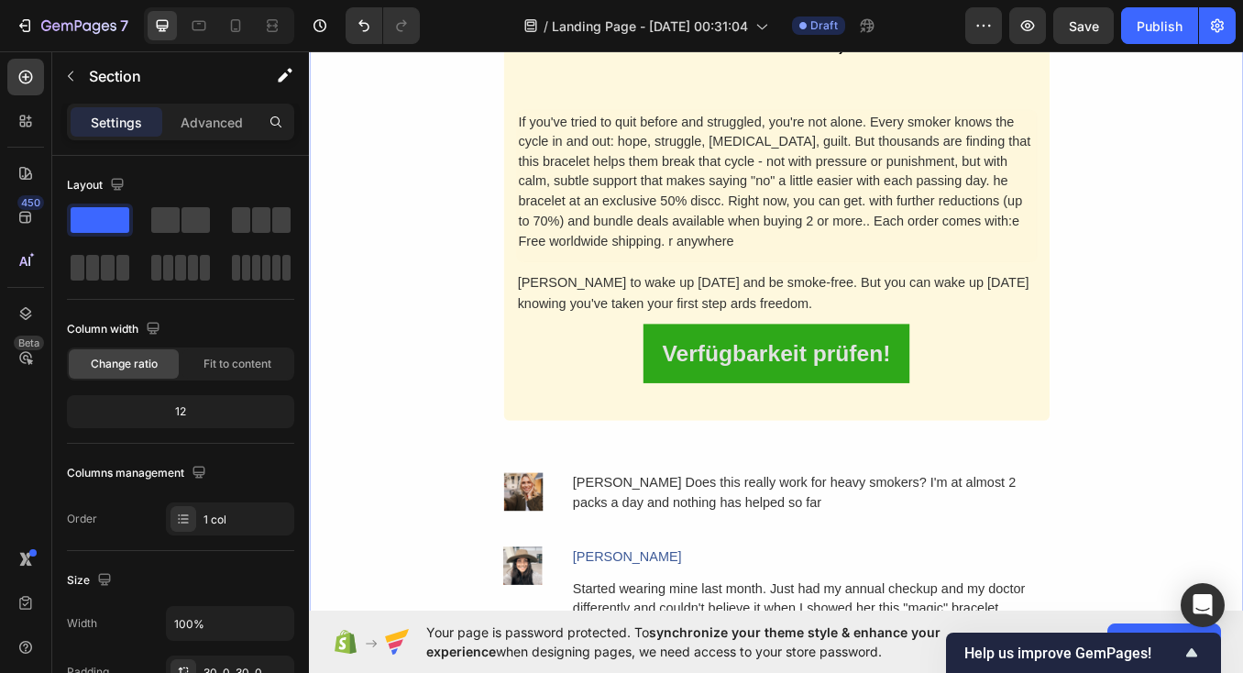
click at [388, 527] on div "Why It's Worth The Investment. Heading Think about it: the average pack-a-day s…" at bounding box center [859, 62] width 1100 height 1484
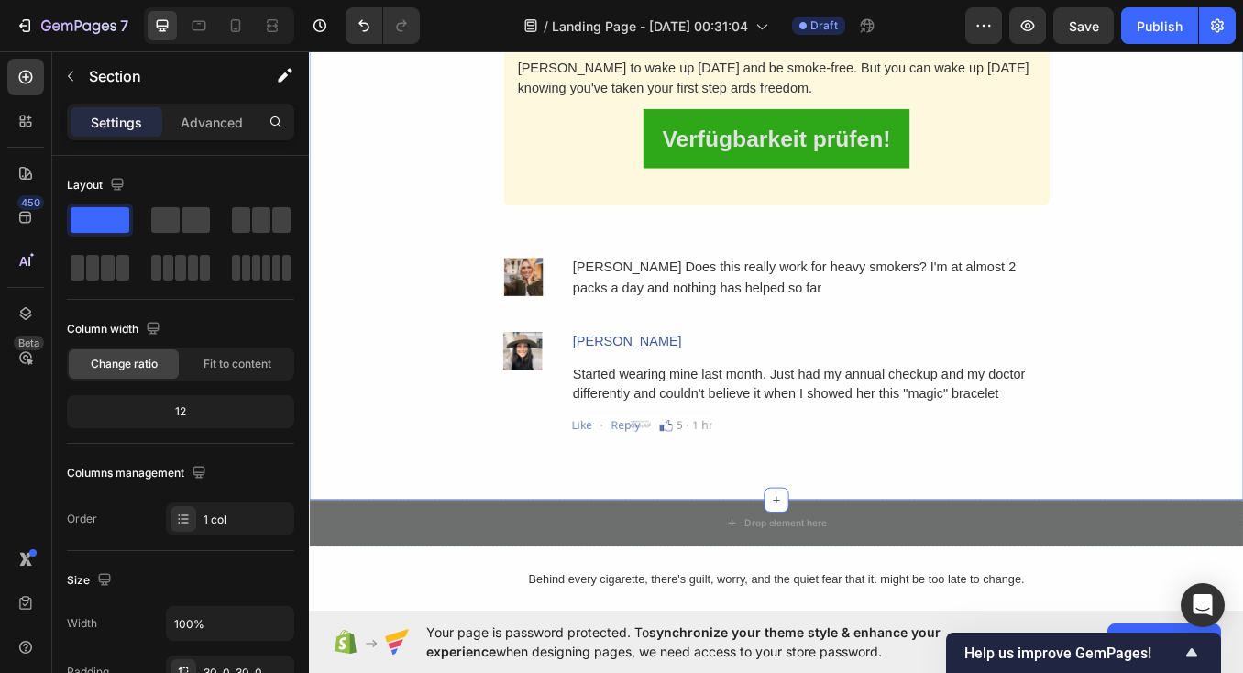
scroll to position [4840, 0]
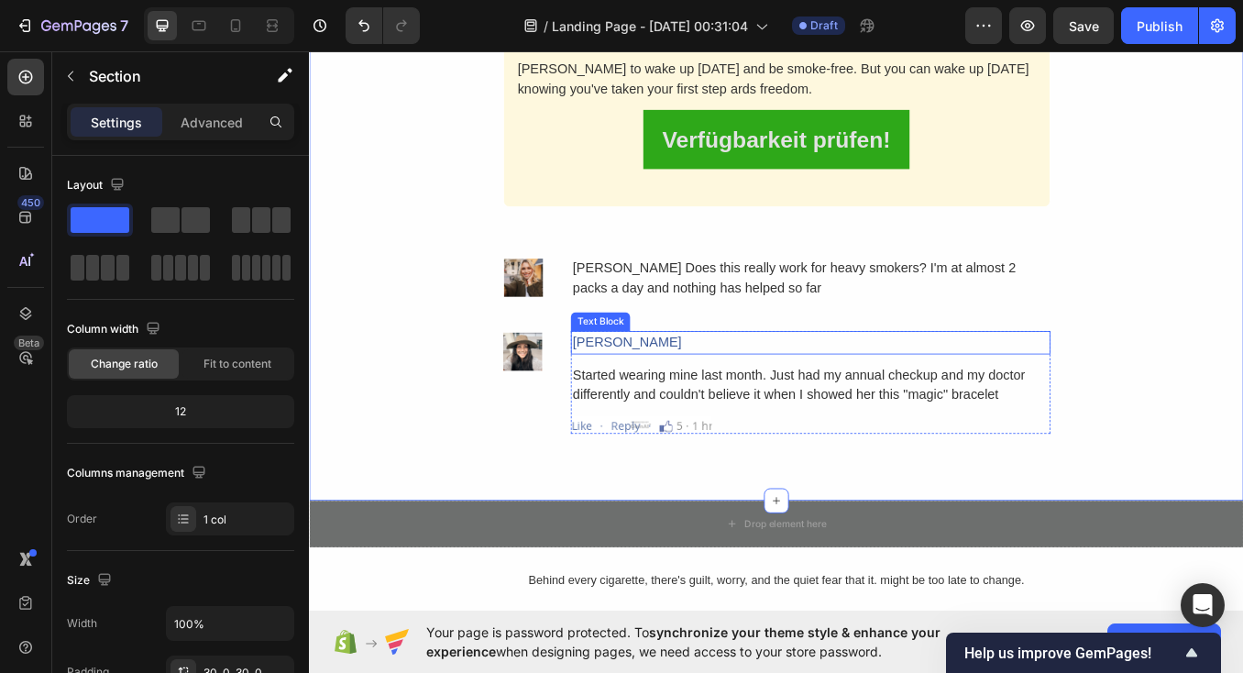
click at [685, 380] on div "[PERSON_NAME]" at bounding box center [899, 393] width 564 height 27
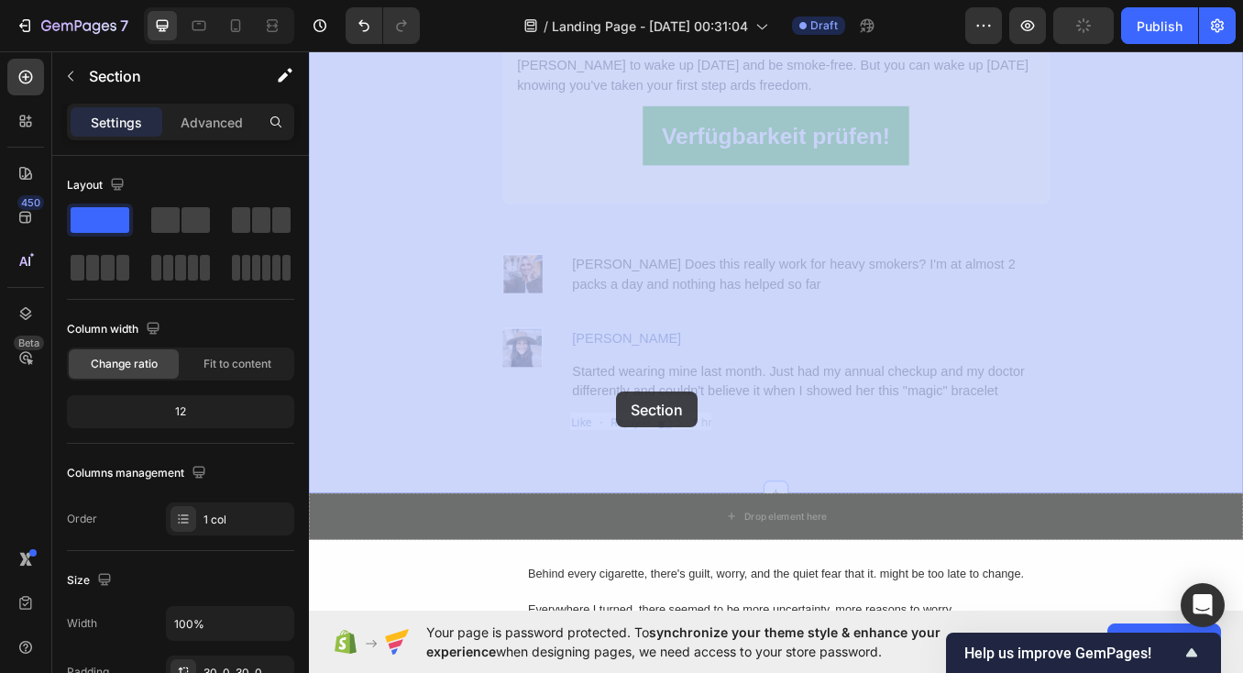
drag, startPoint x: 508, startPoint y: 355, endPoint x: 671, endPoint y: 452, distance: 189.8
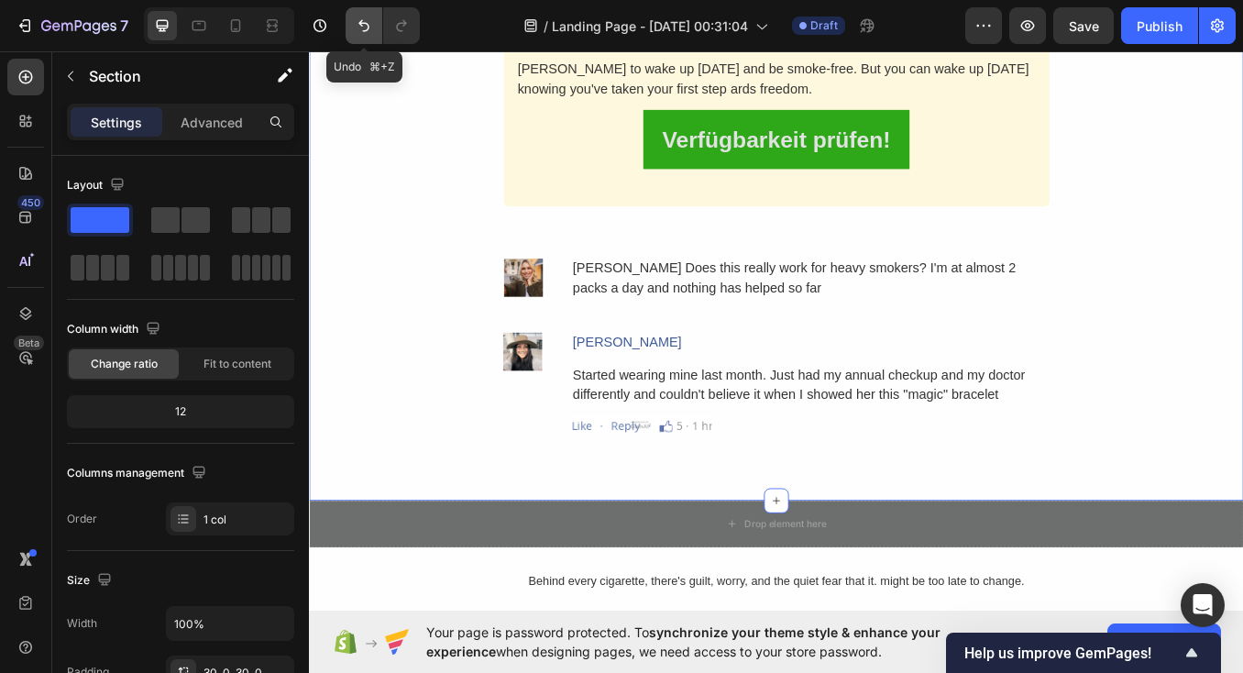
click at [370, 17] on icon "Undo/Redo" at bounding box center [364, 25] width 18 height 18
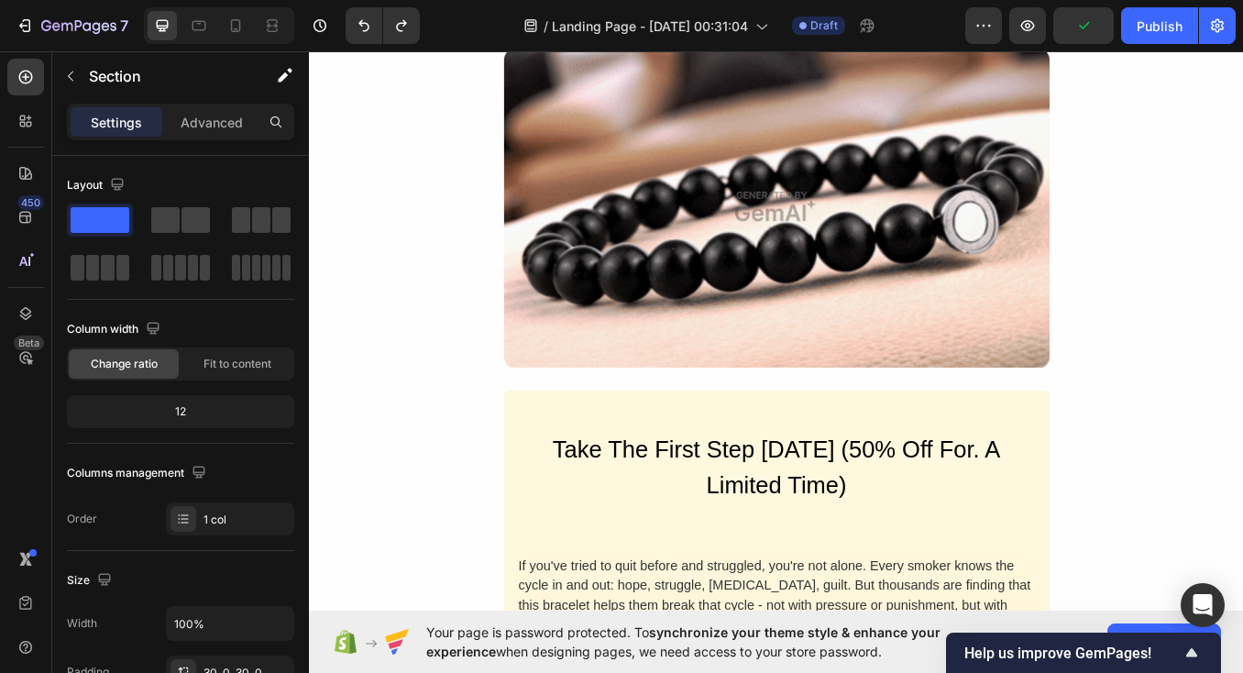
scroll to position [3605, 0]
